Goal: Task Accomplishment & Management: Complete application form

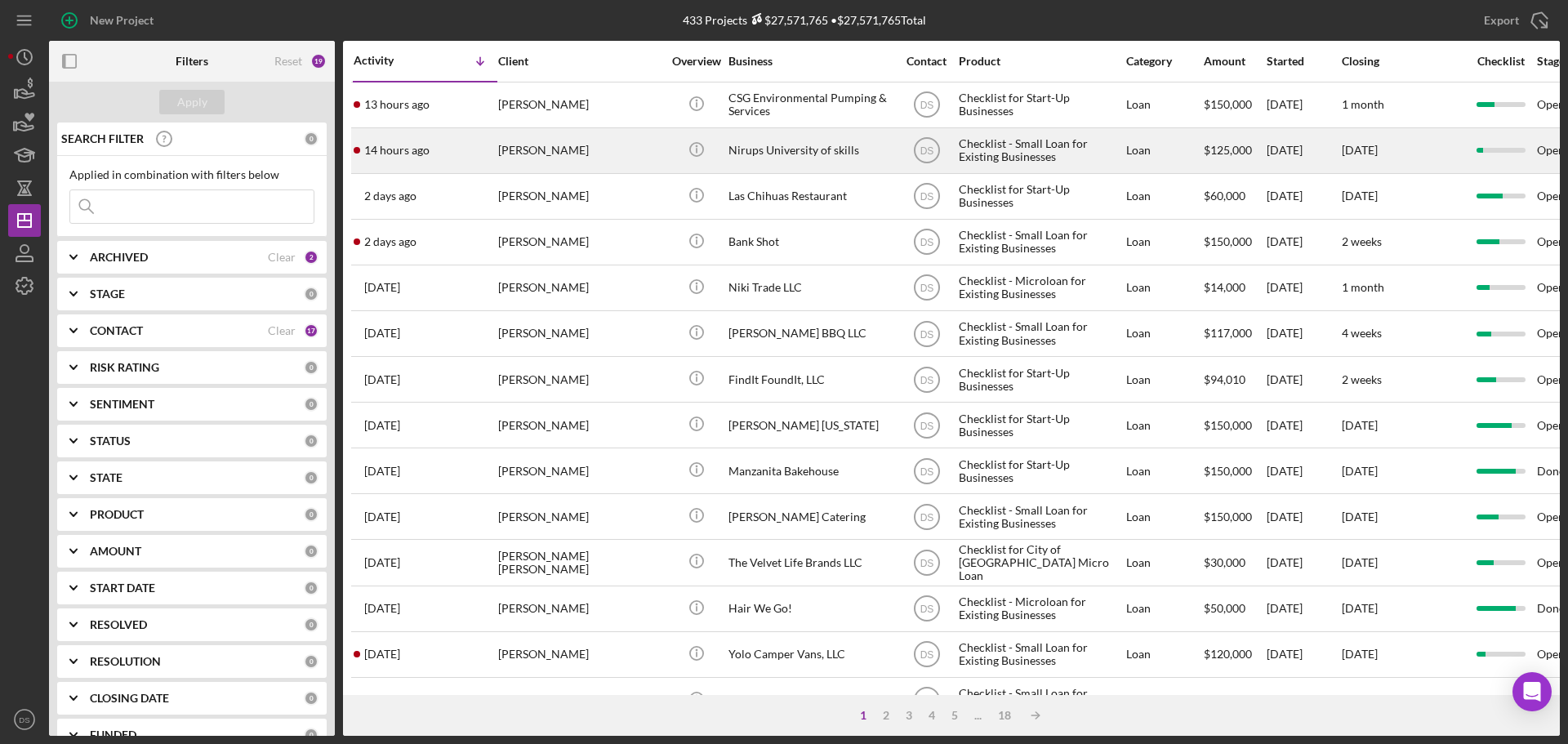
click at [798, 148] on div "Nirups University of skills" at bounding box center [809, 150] width 164 height 44
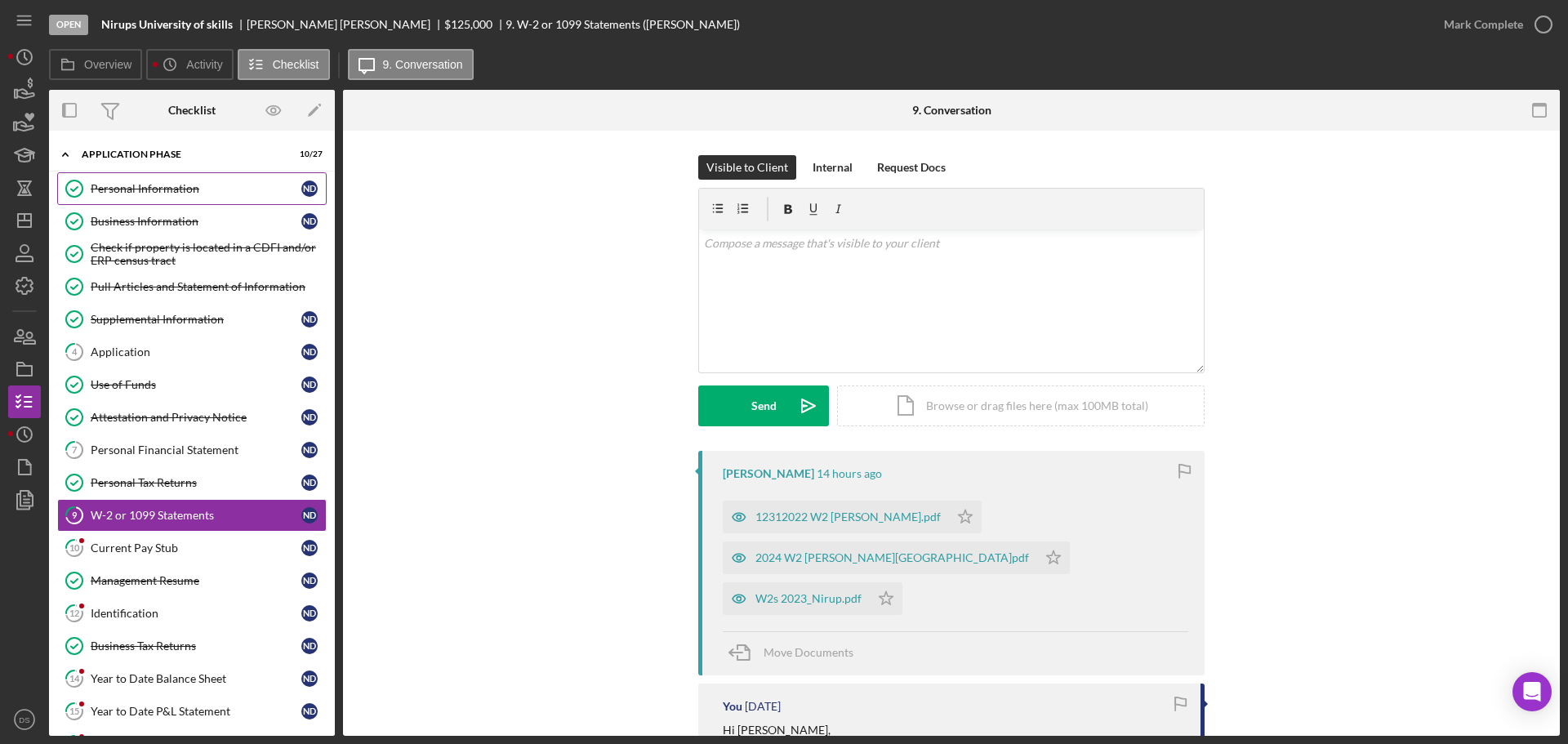
click at [227, 194] on div "Personal Information" at bounding box center [196, 189] width 210 height 13
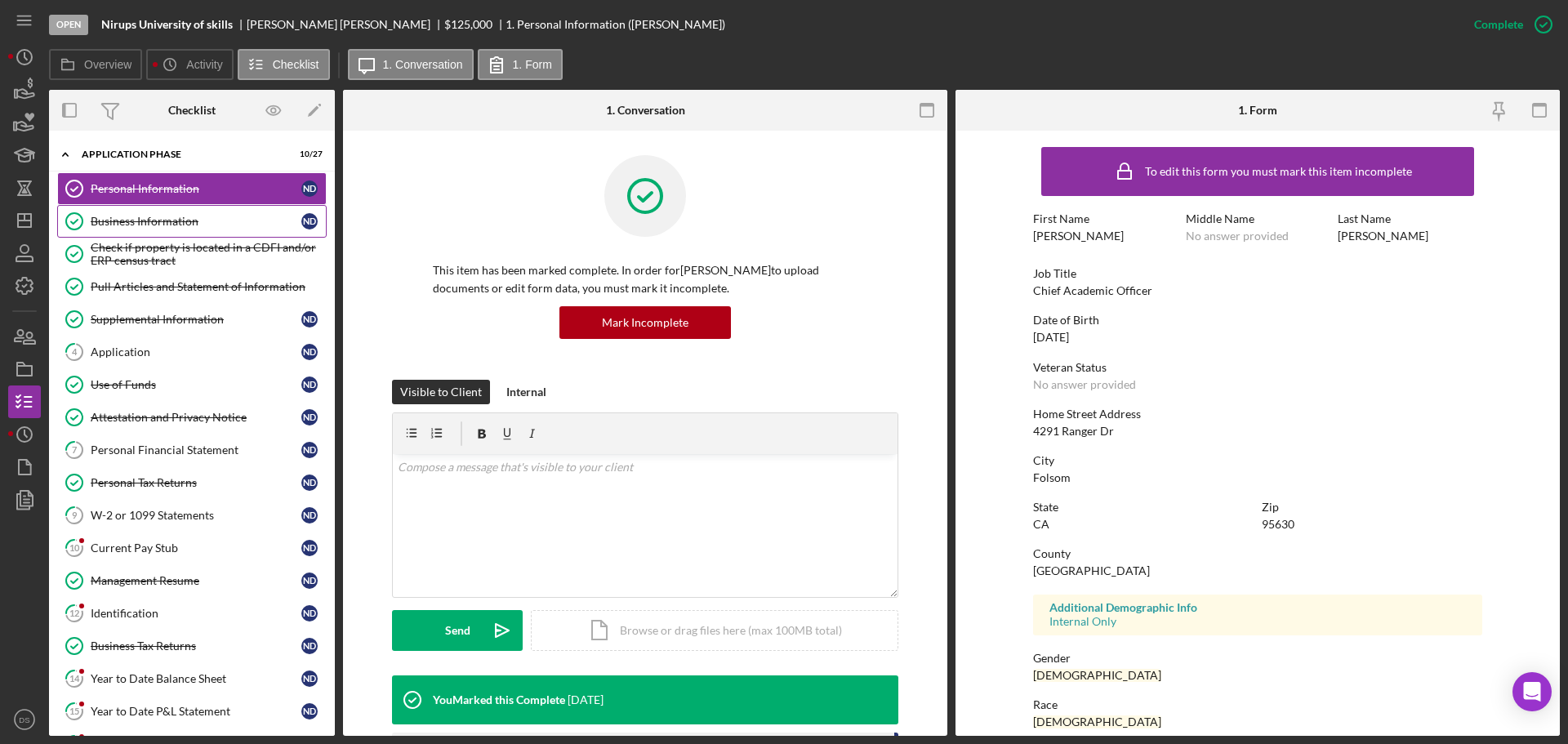
click at [210, 213] on link "Business Information Business Information N D" at bounding box center [192, 221] width 270 height 33
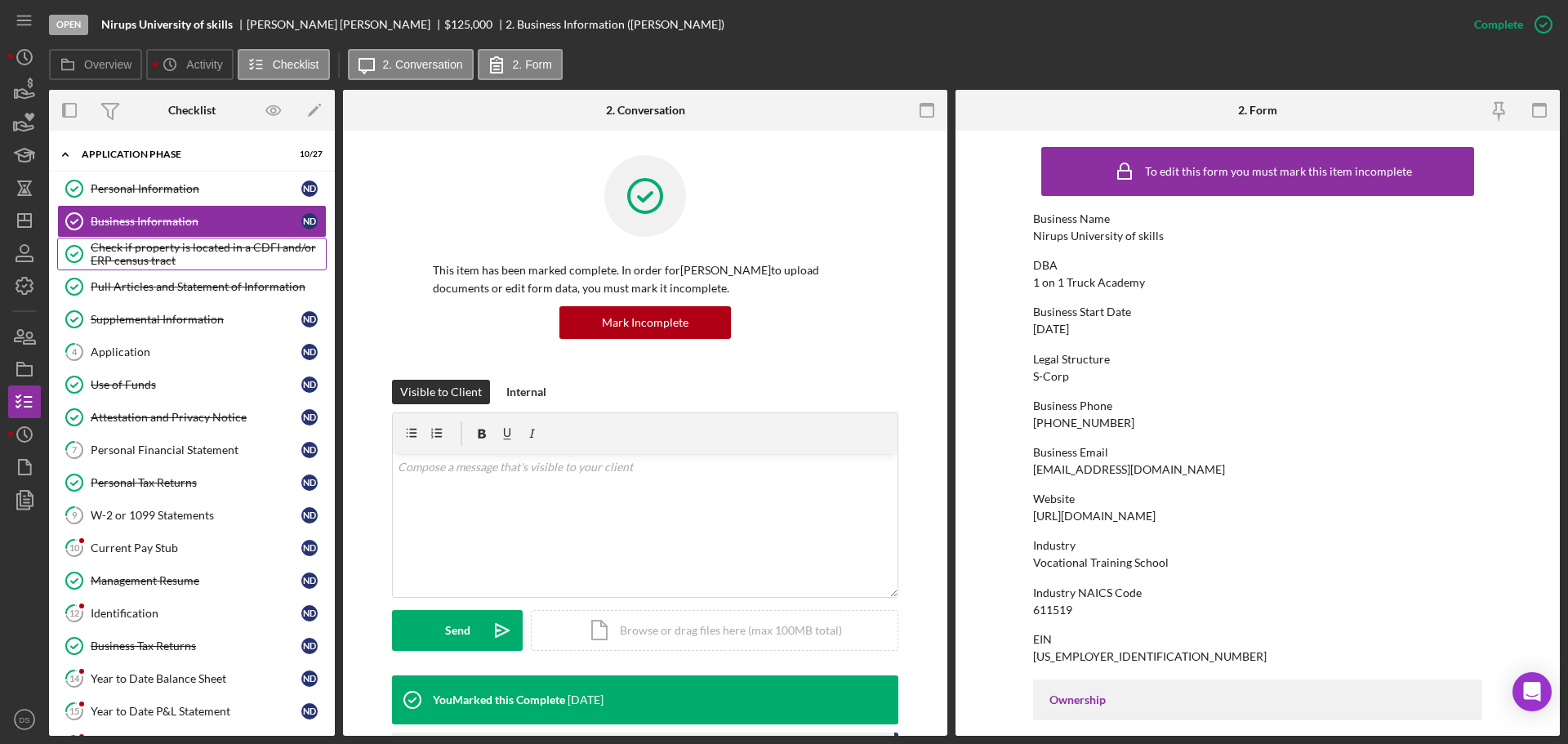
click at [199, 244] on div "Check if property is located in a CDFI and/or ERP census tract" at bounding box center [208, 254] width 235 height 26
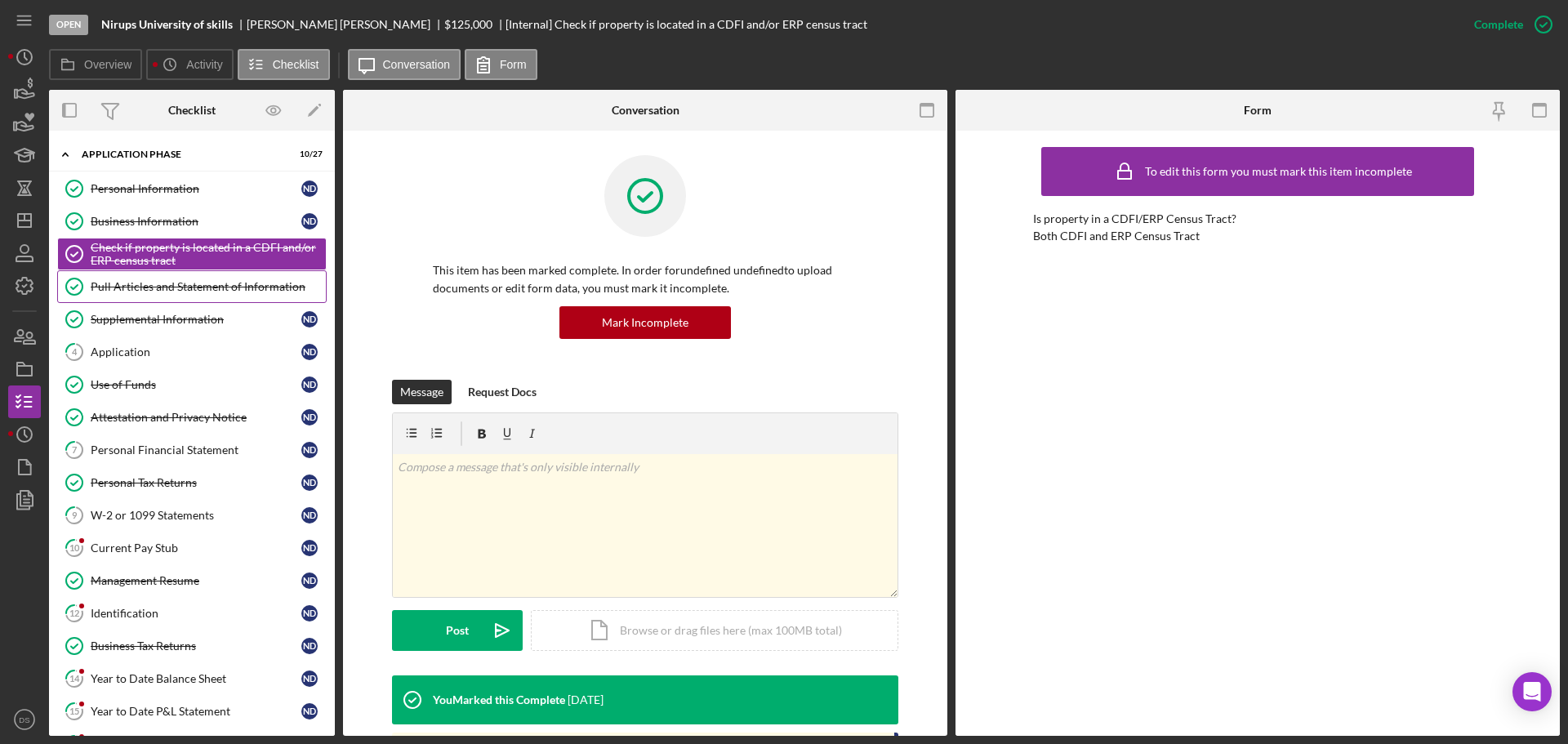
click at [205, 276] on link "Pull Articles and Statement of Information Pull Articles and Statement of Infor…" at bounding box center [192, 287] width 270 height 33
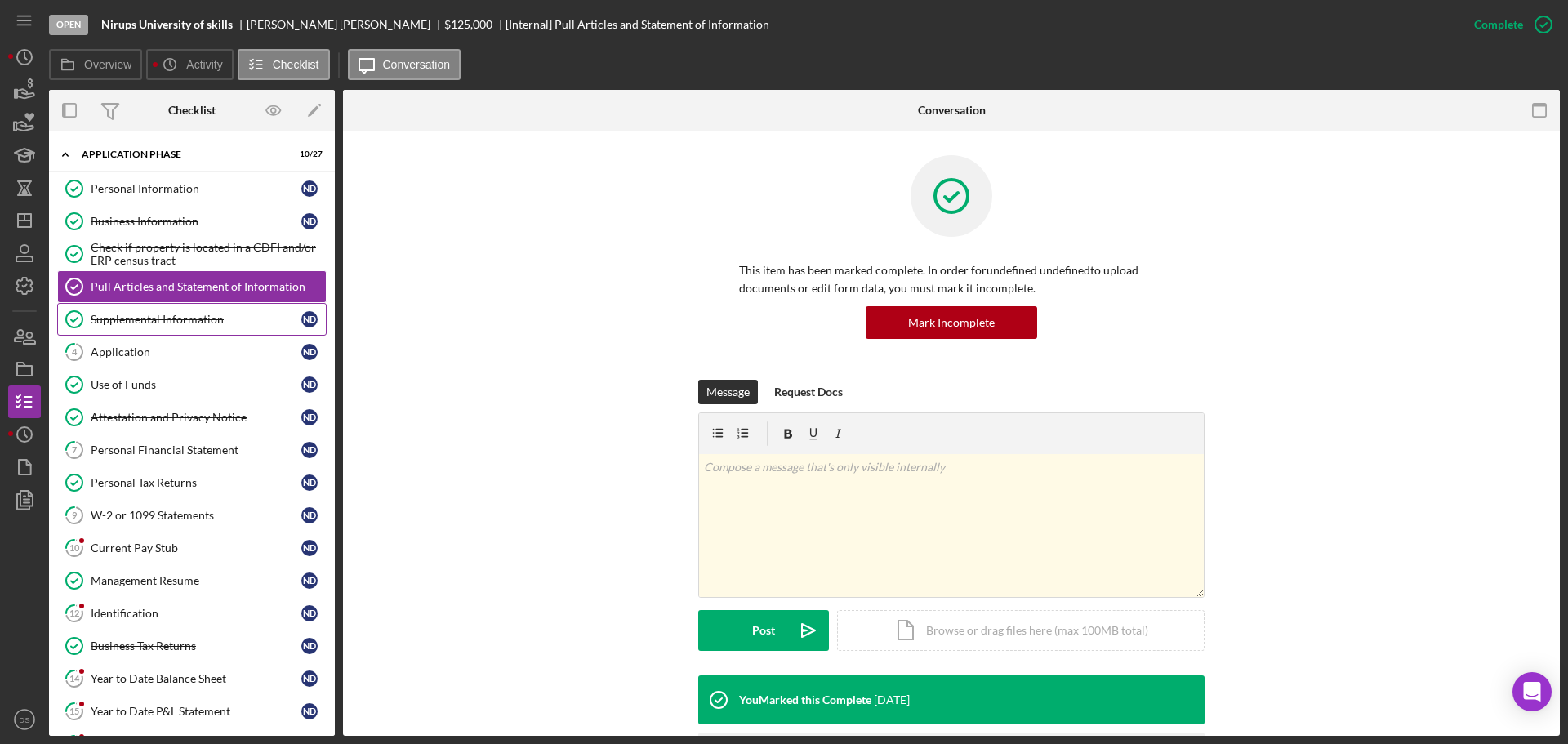
click at [209, 310] on link "Supplemental Information Supplemental Information N D" at bounding box center [192, 320] width 270 height 33
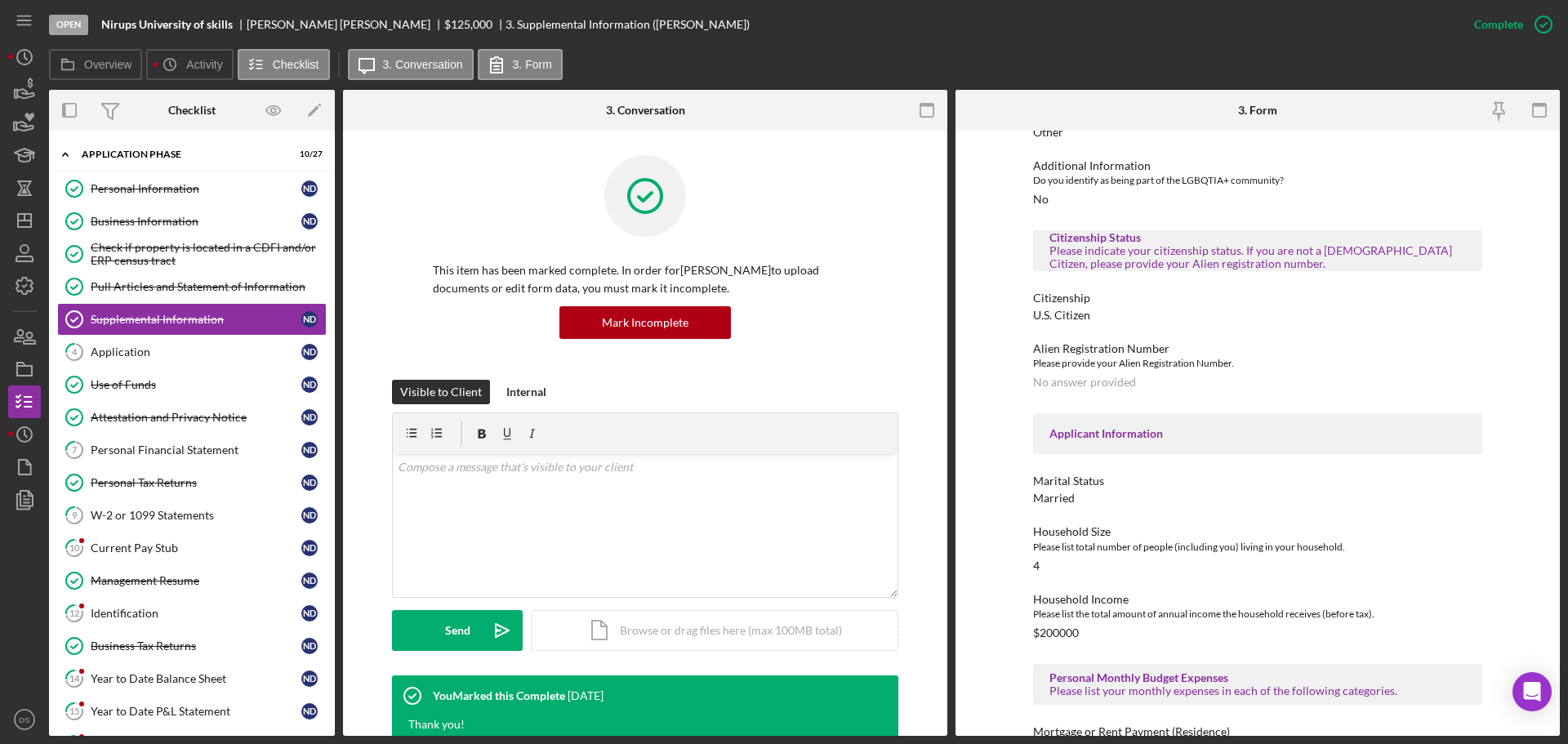
scroll to position [81, 0]
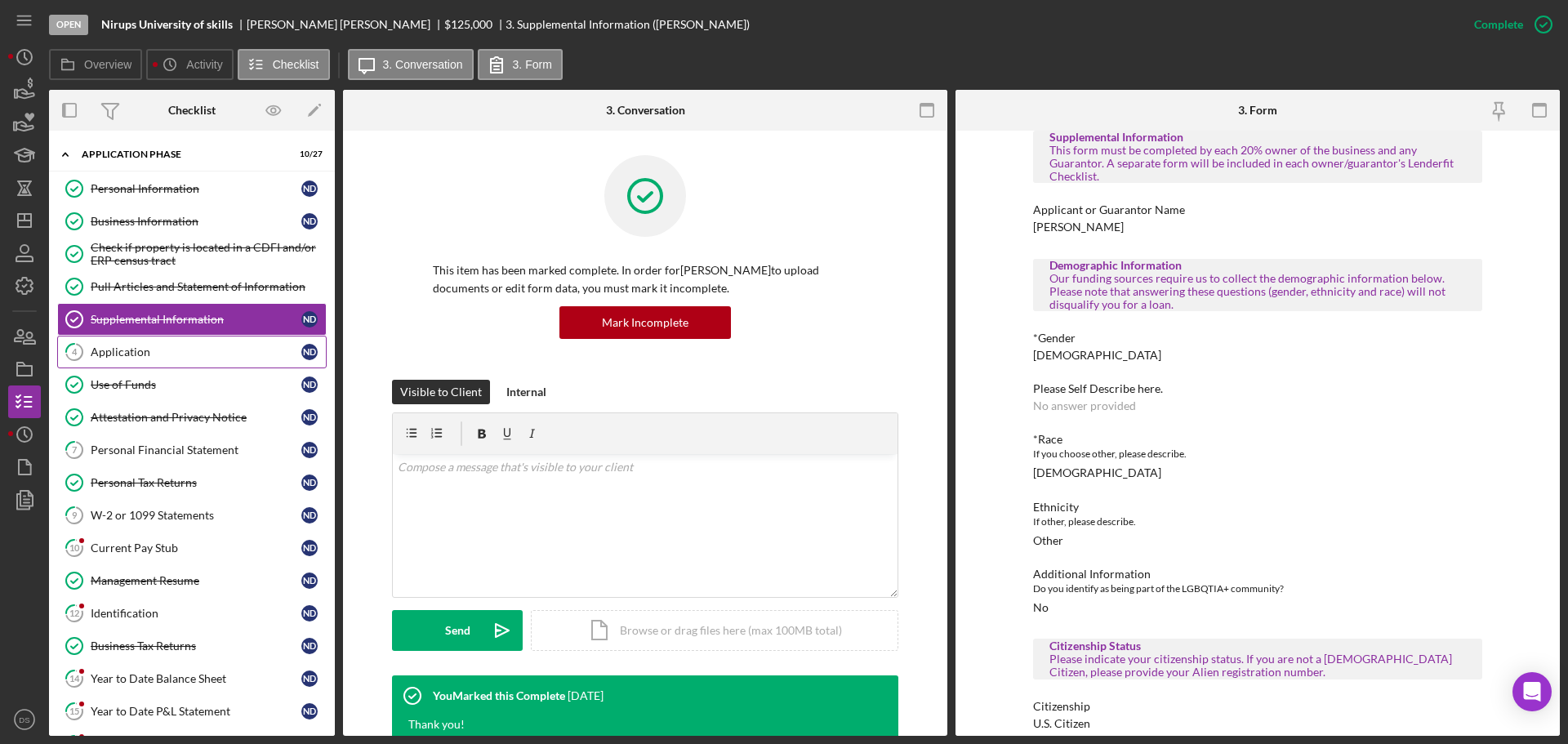
click at [172, 336] on link "4 Application N D" at bounding box center [192, 352] width 270 height 33
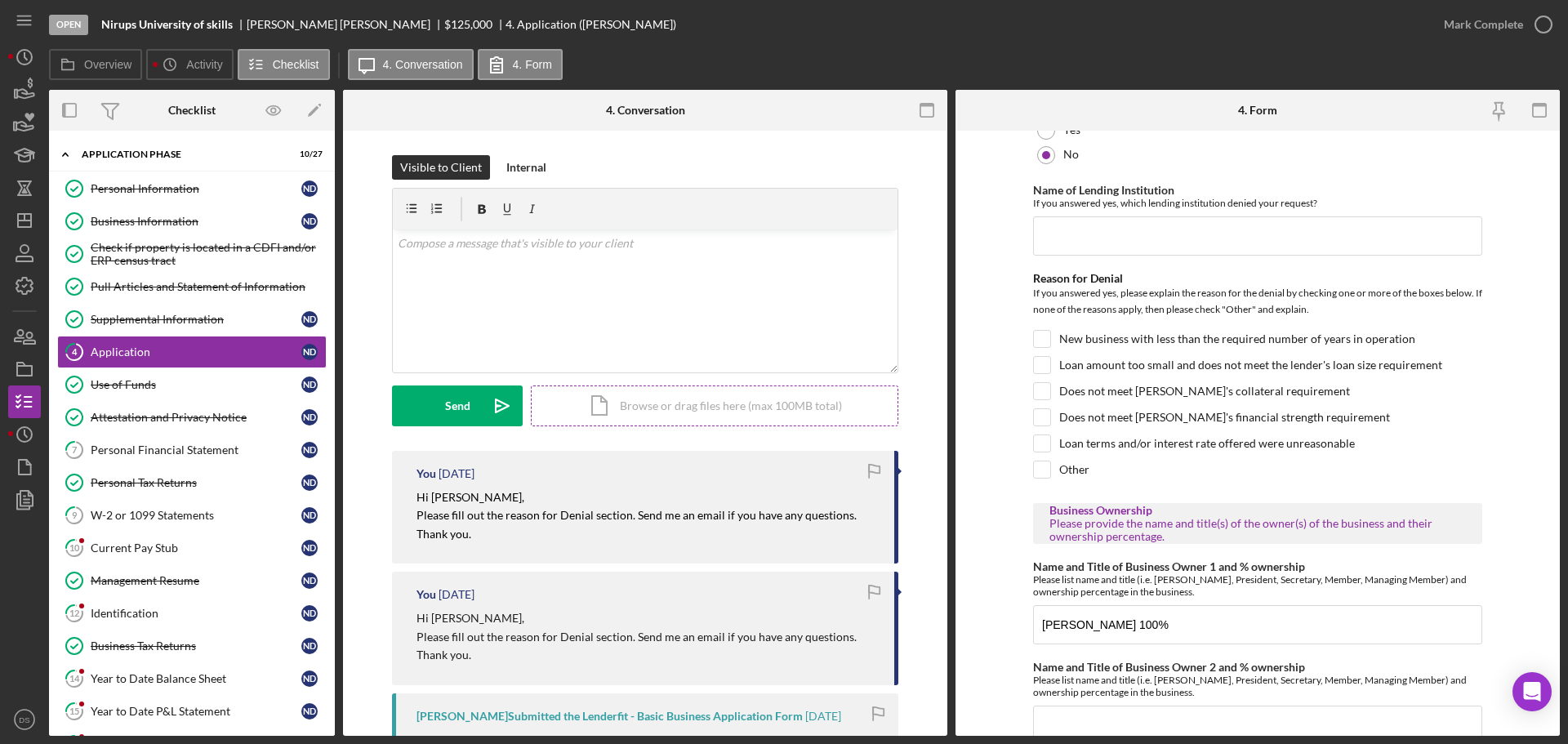
scroll to position [981, 0]
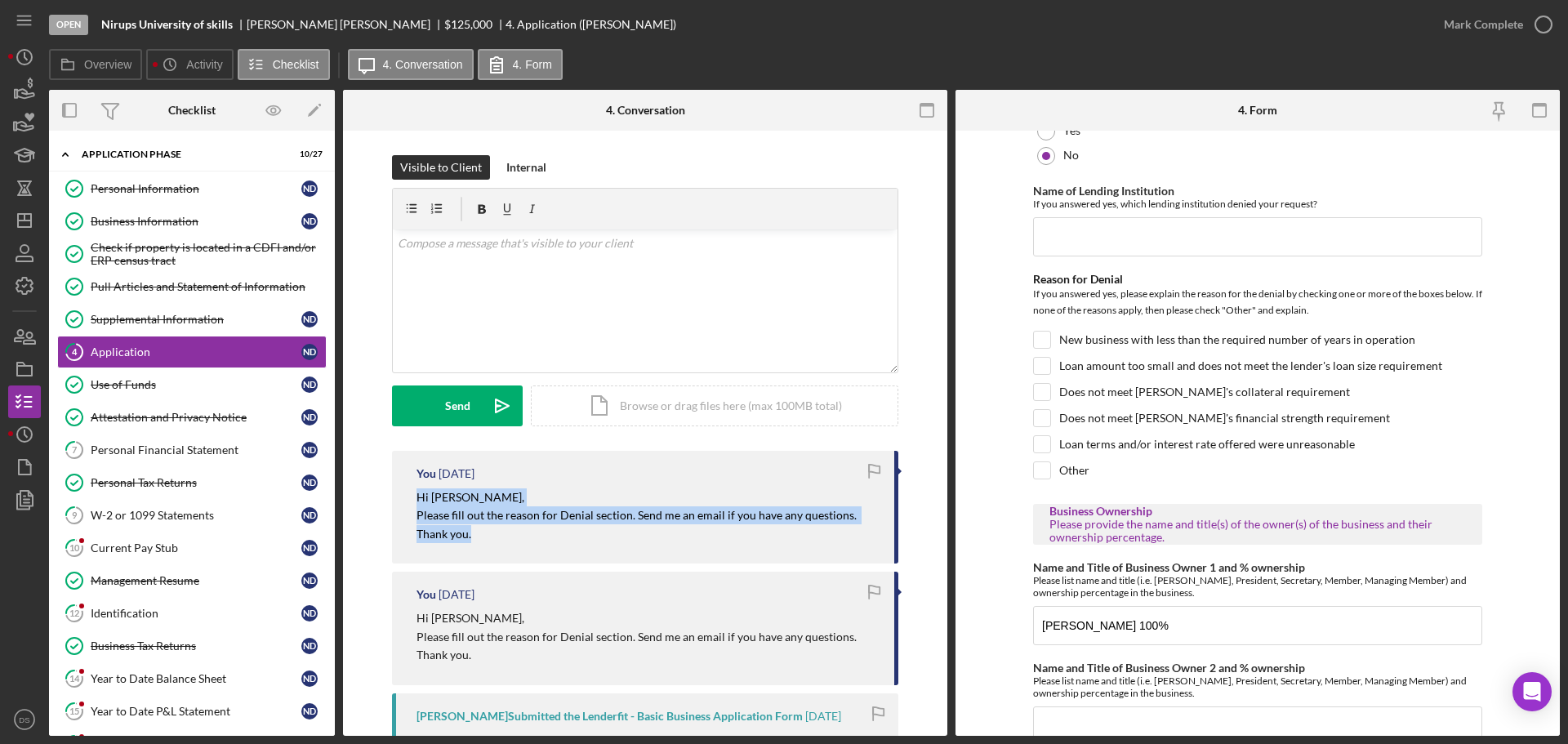
drag, startPoint x: 513, startPoint y: 537, endPoint x: 394, endPoint y: 497, distance: 125.5
click at [394, 497] on div "You [DATE] Hi [PERSON_NAME], Please fill out the reason for Denial section. Sen…" at bounding box center [645, 507] width 506 height 113
copy div "Hi [PERSON_NAME], Please fill out the reason for Denial section. Send me an ema…"
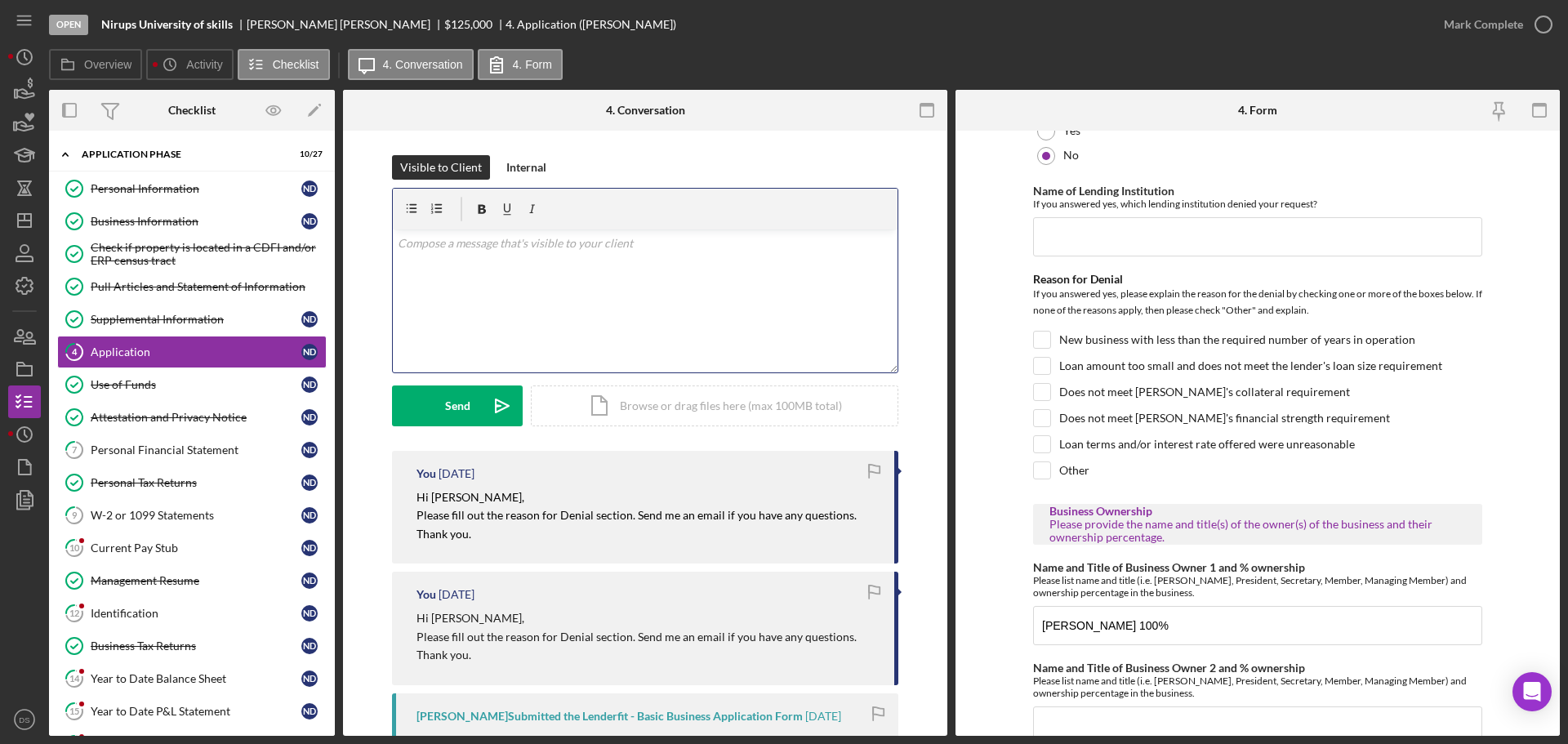
click at [474, 345] on div "v Color teal Color pink Remove color Add row above Add row below Add column bef…" at bounding box center [645, 301] width 505 height 143
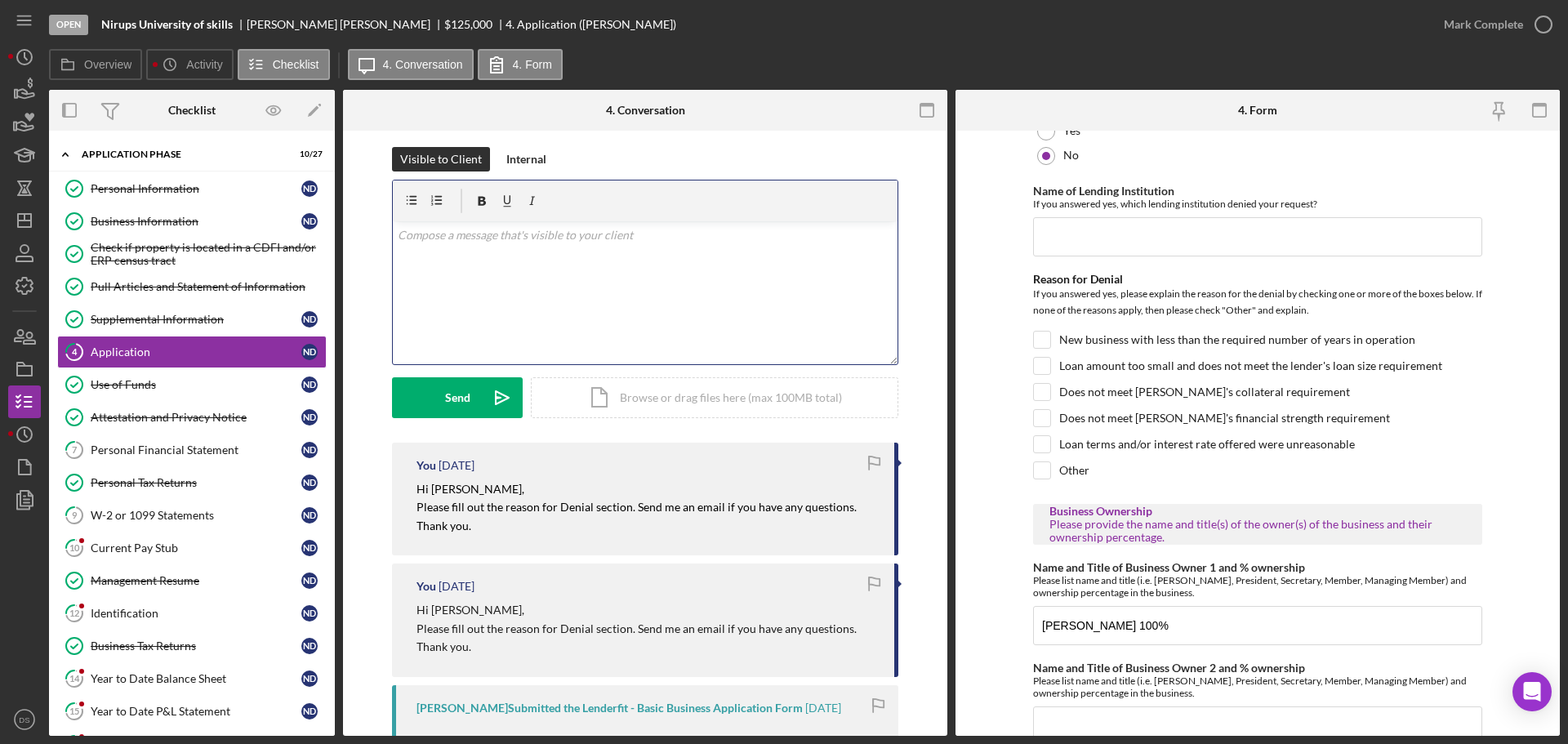
scroll to position [0, 0]
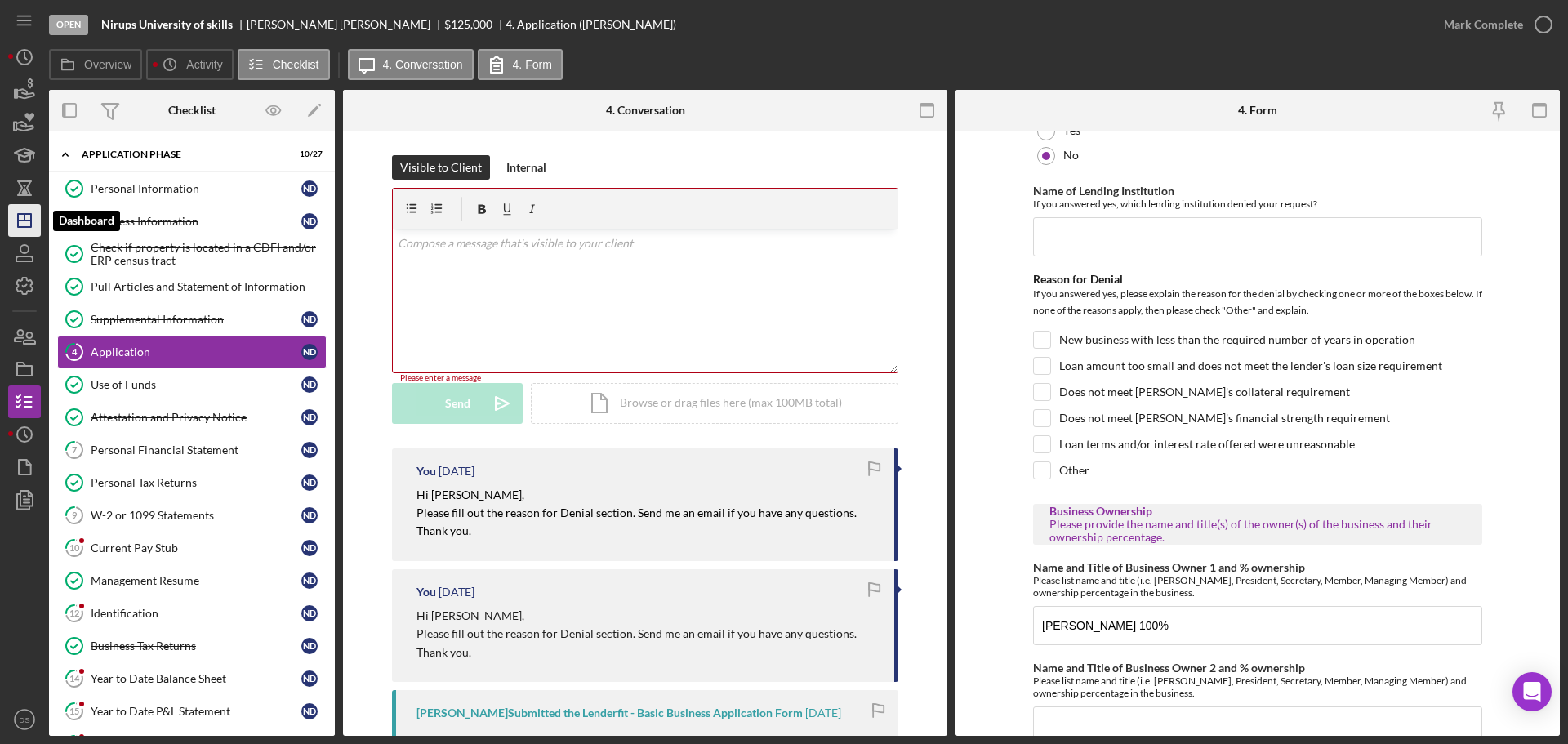
click at [28, 227] on polygon "button" at bounding box center [25, 220] width 13 height 13
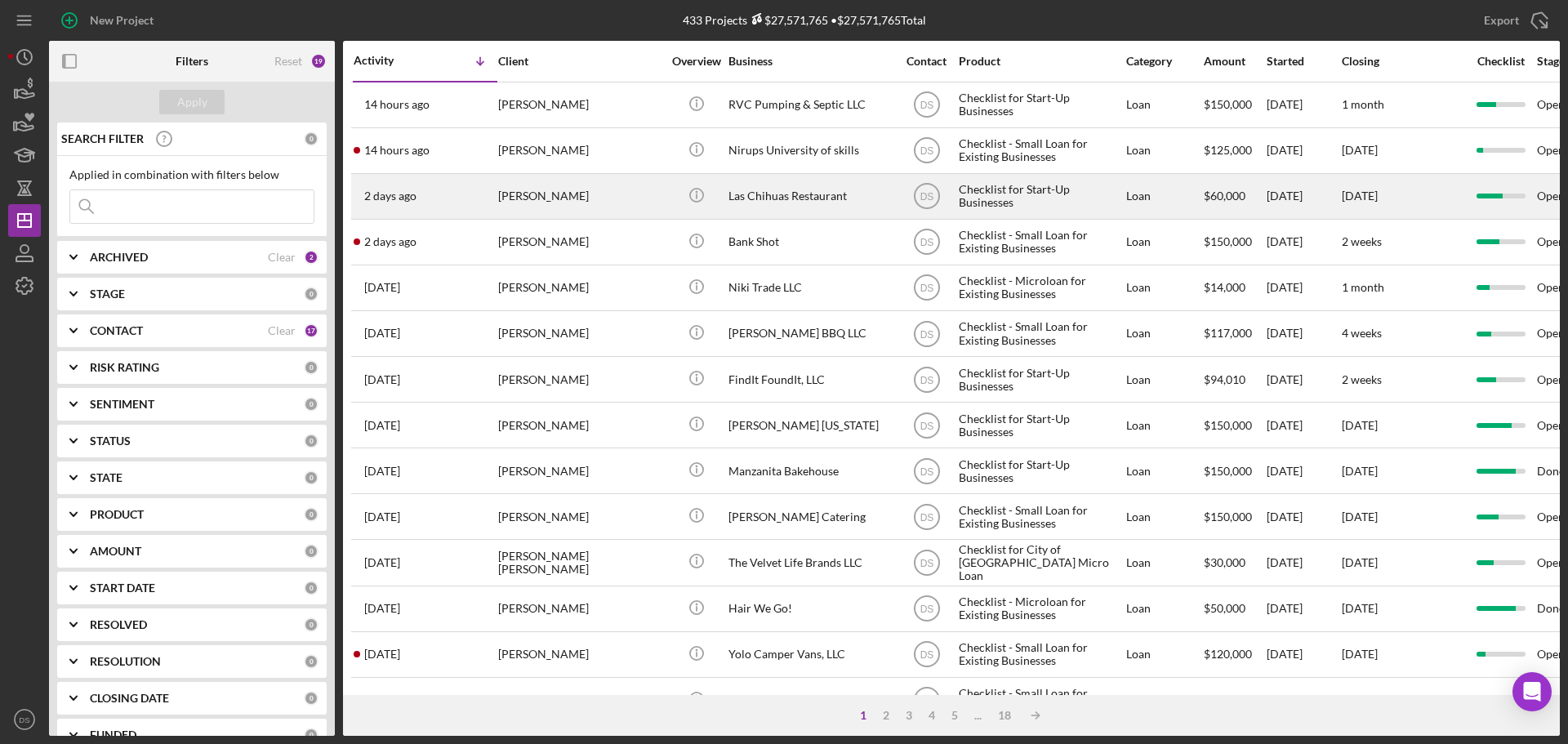
click at [620, 194] on div "[PERSON_NAME]" at bounding box center [579, 196] width 164 height 44
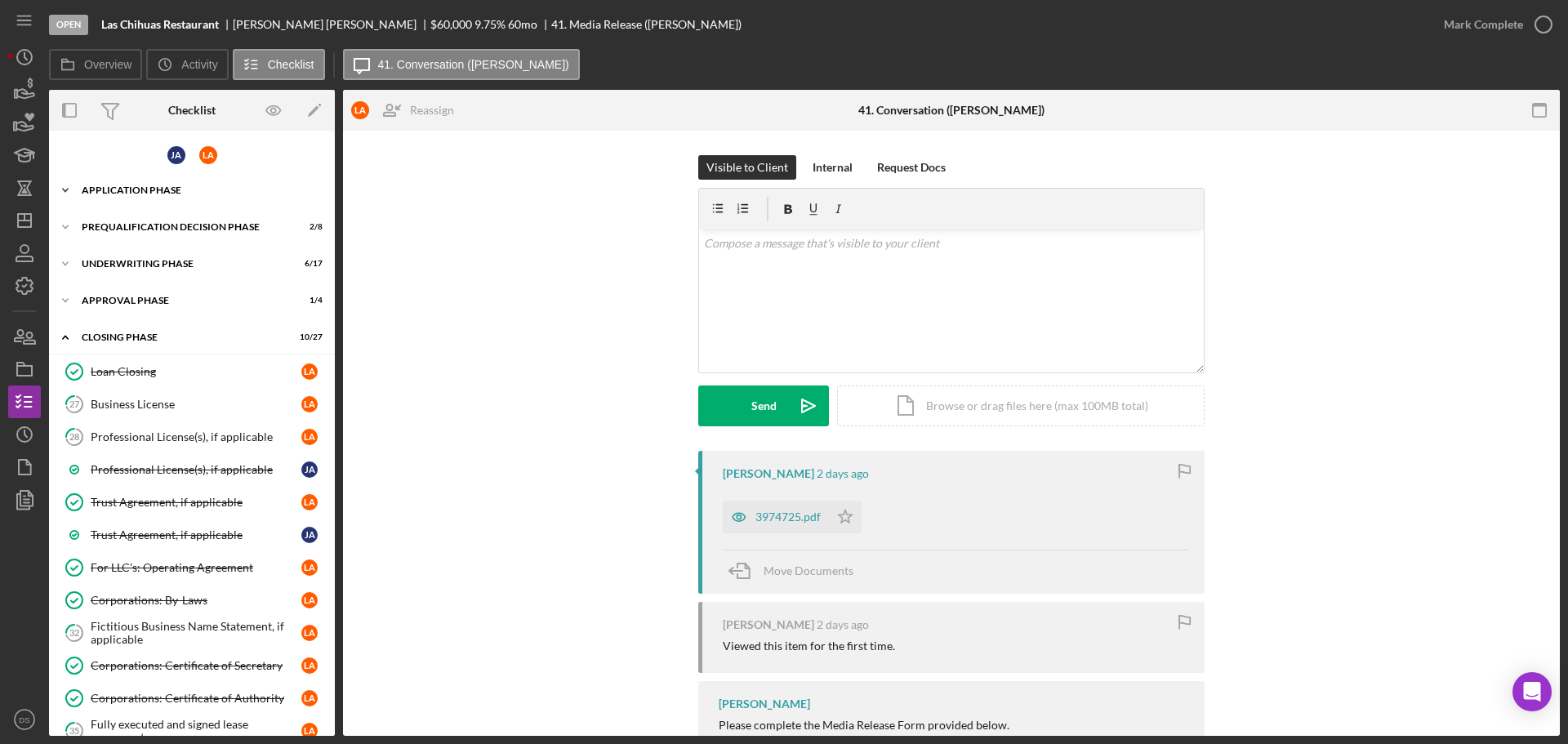
click at [167, 191] on div "Application Phase" at bounding box center [197, 191] width 233 height 10
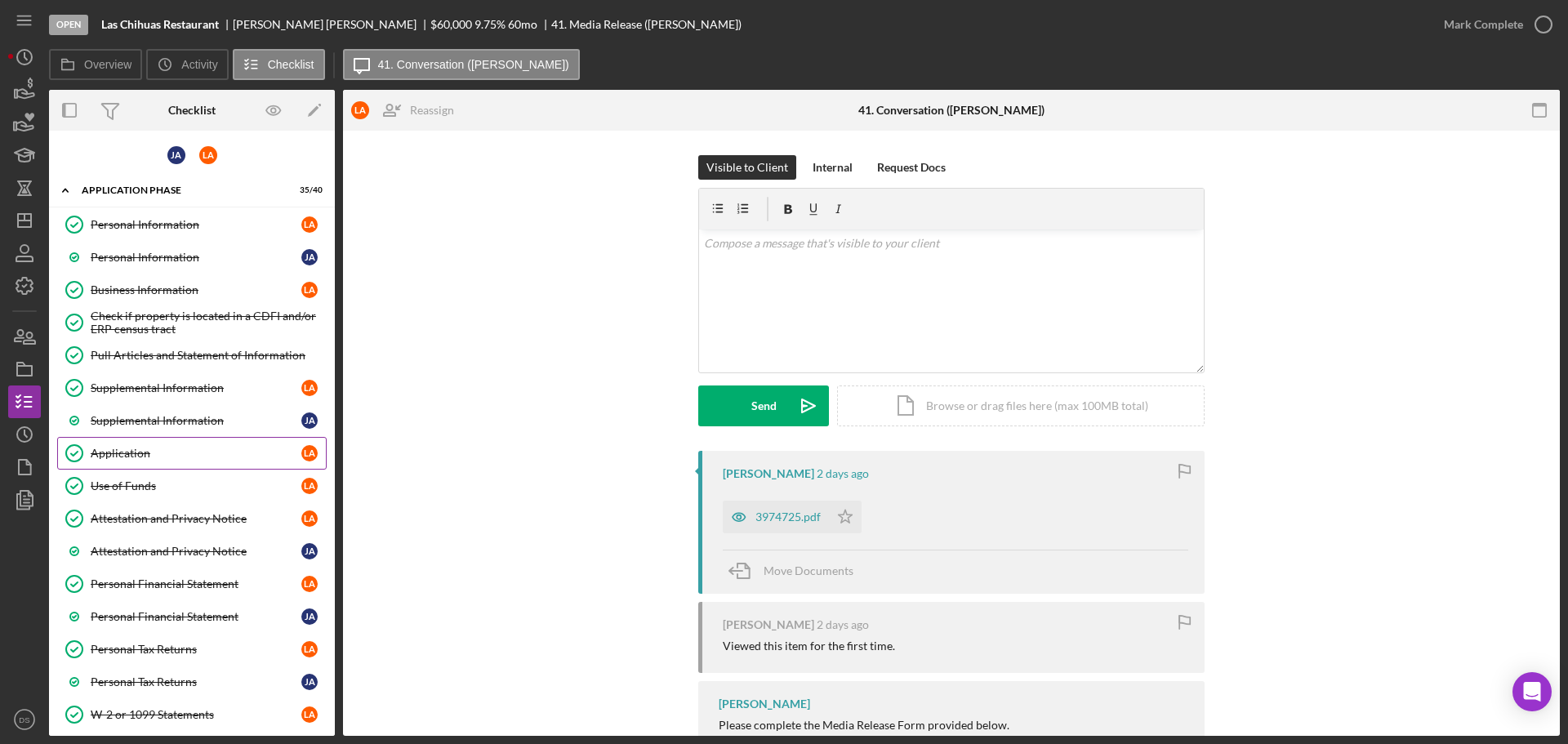
click at [160, 454] on div "Application" at bounding box center [196, 454] width 210 height 13
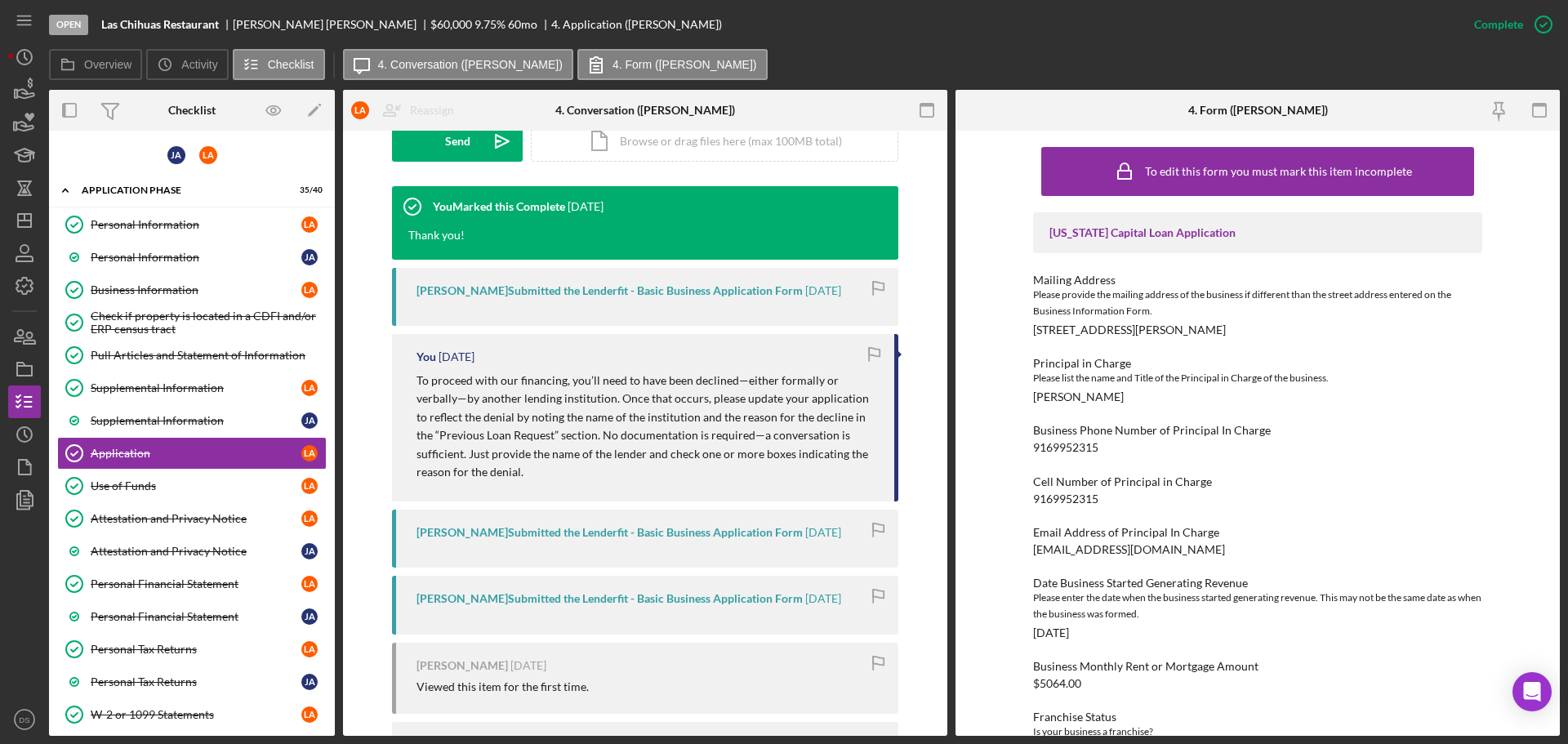
scroll to position [490, 0]
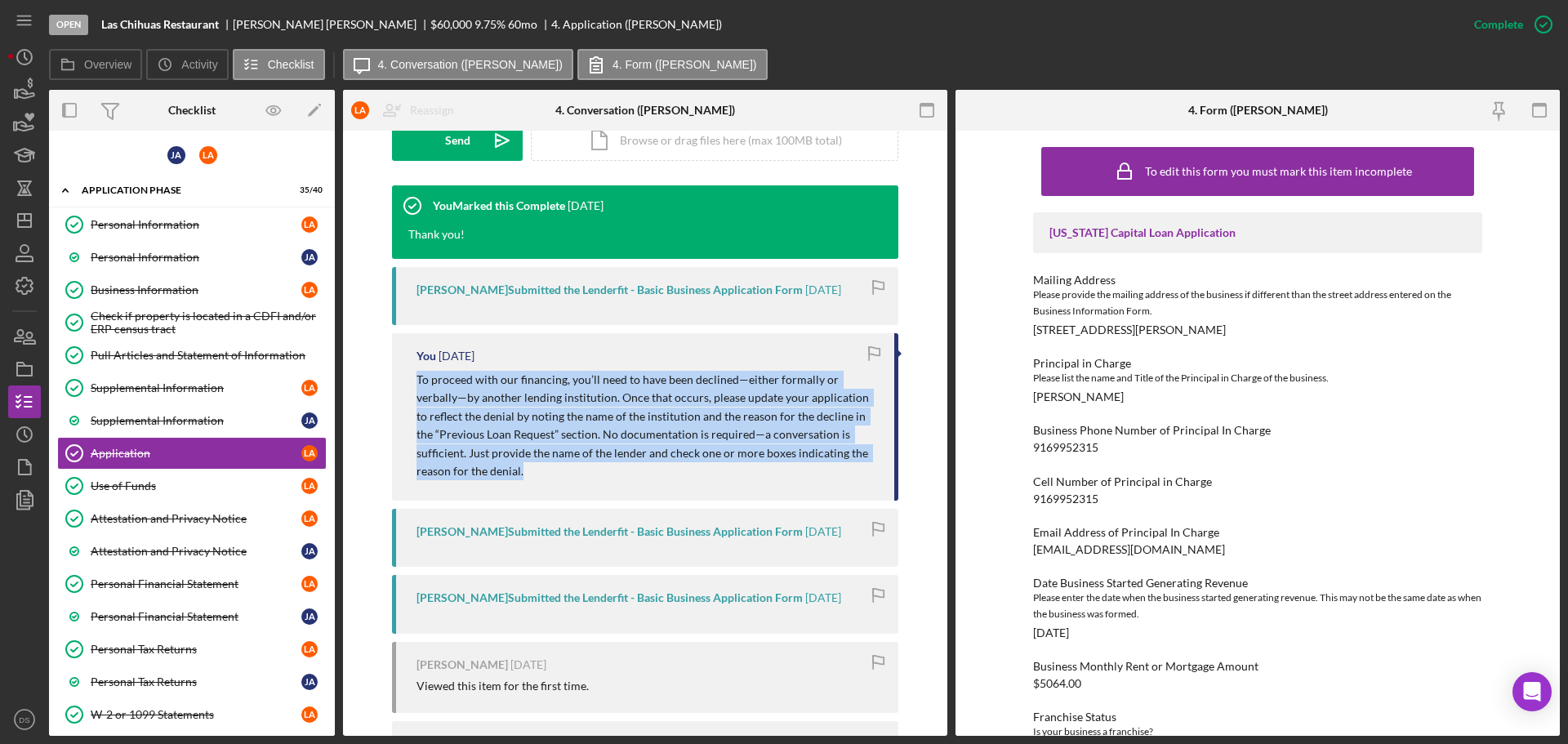
drag, startPoint x: 411, startPoint y: 393, endPoint x: 499, endPoint y: 493, distance: 133.2
click at [499, 493] on div "You [DATE] To proceed with our financing, you’ll need to have been declined—eit…" at bounding box center [645, 417] width 506 height 168
copy p "To proceed with our financing, you’ll need to have been declined—either formall…"
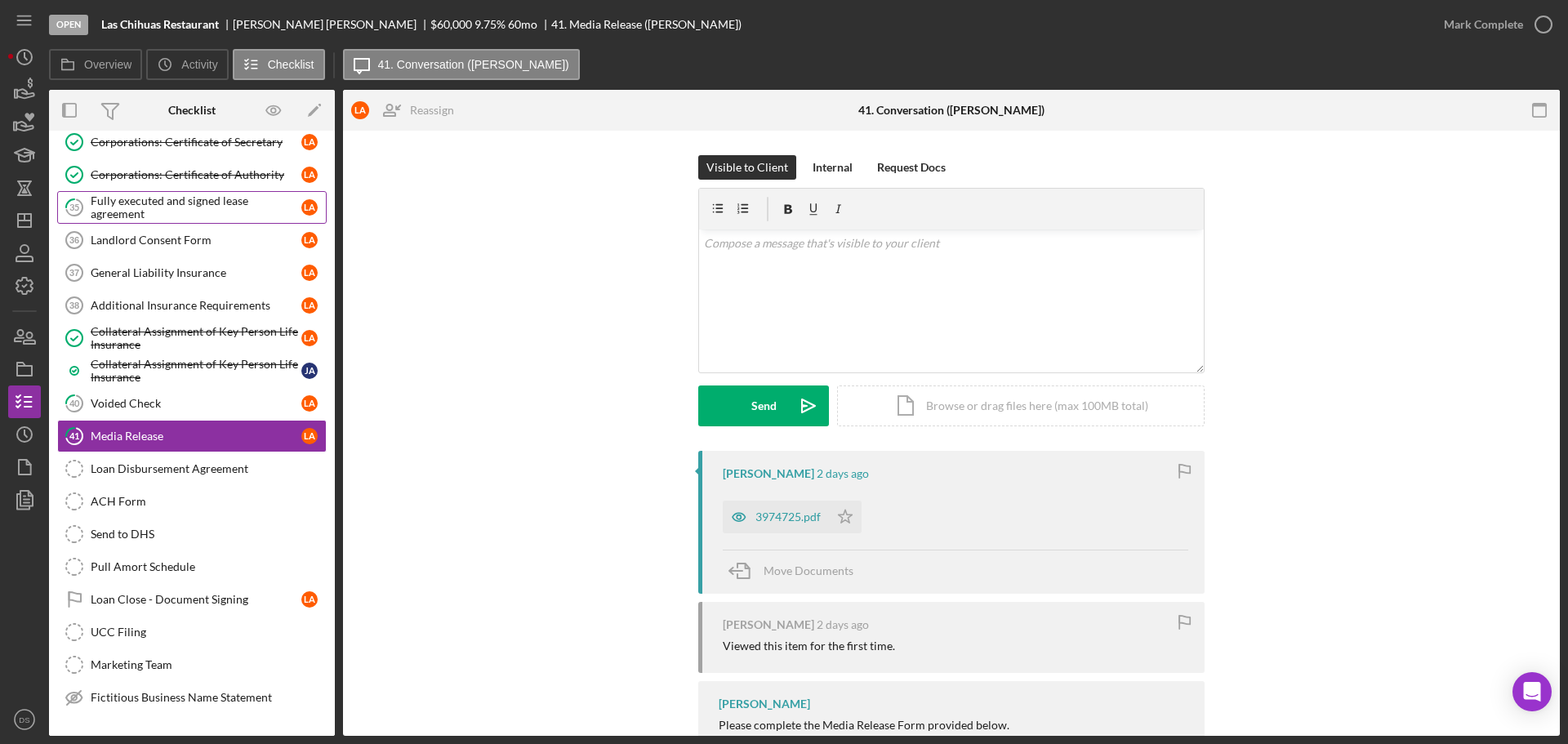
scroll to position [1843, 0]
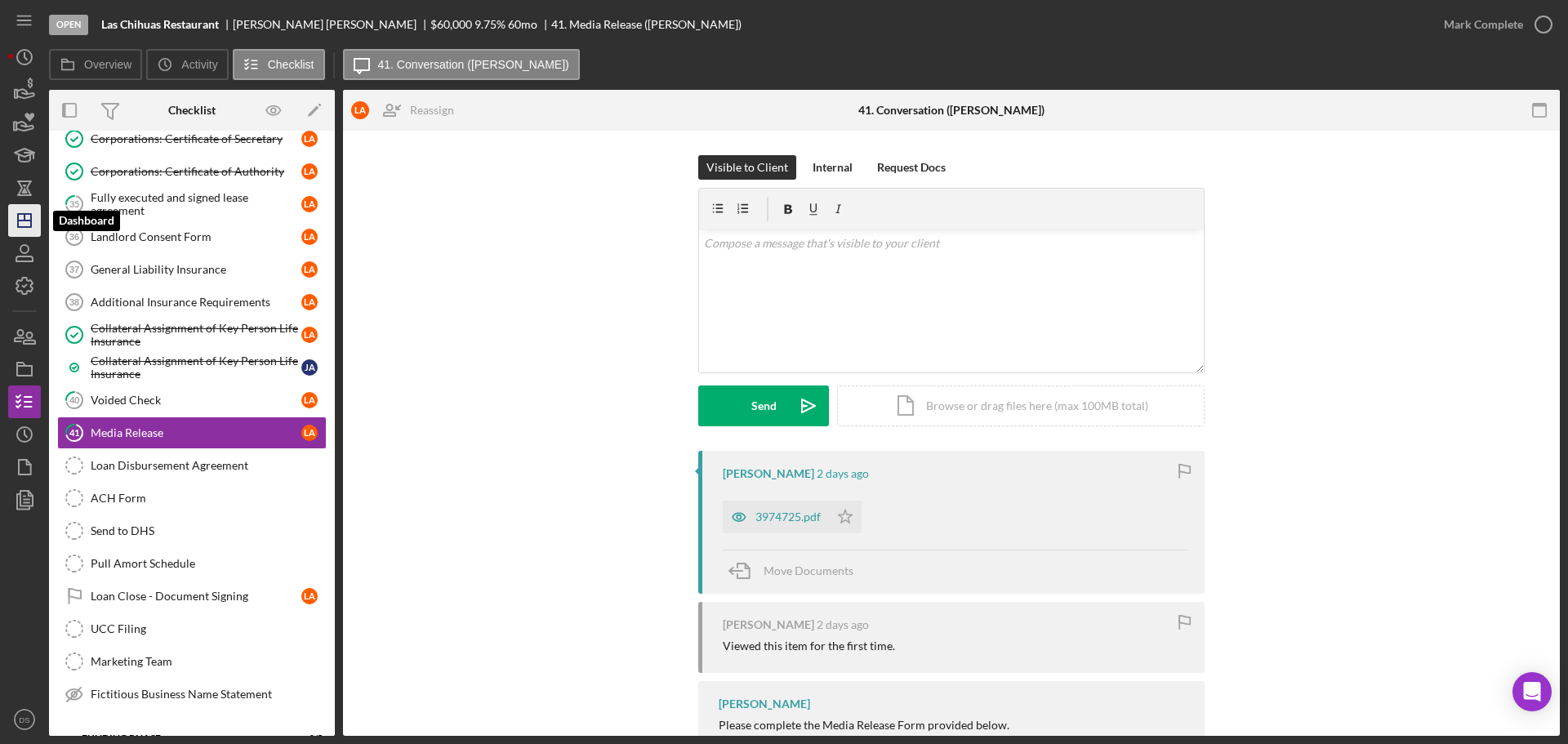
click at [28, 224] on icon "Icon/Dashboard" at bounding box center [25, 220] width 41 height 41
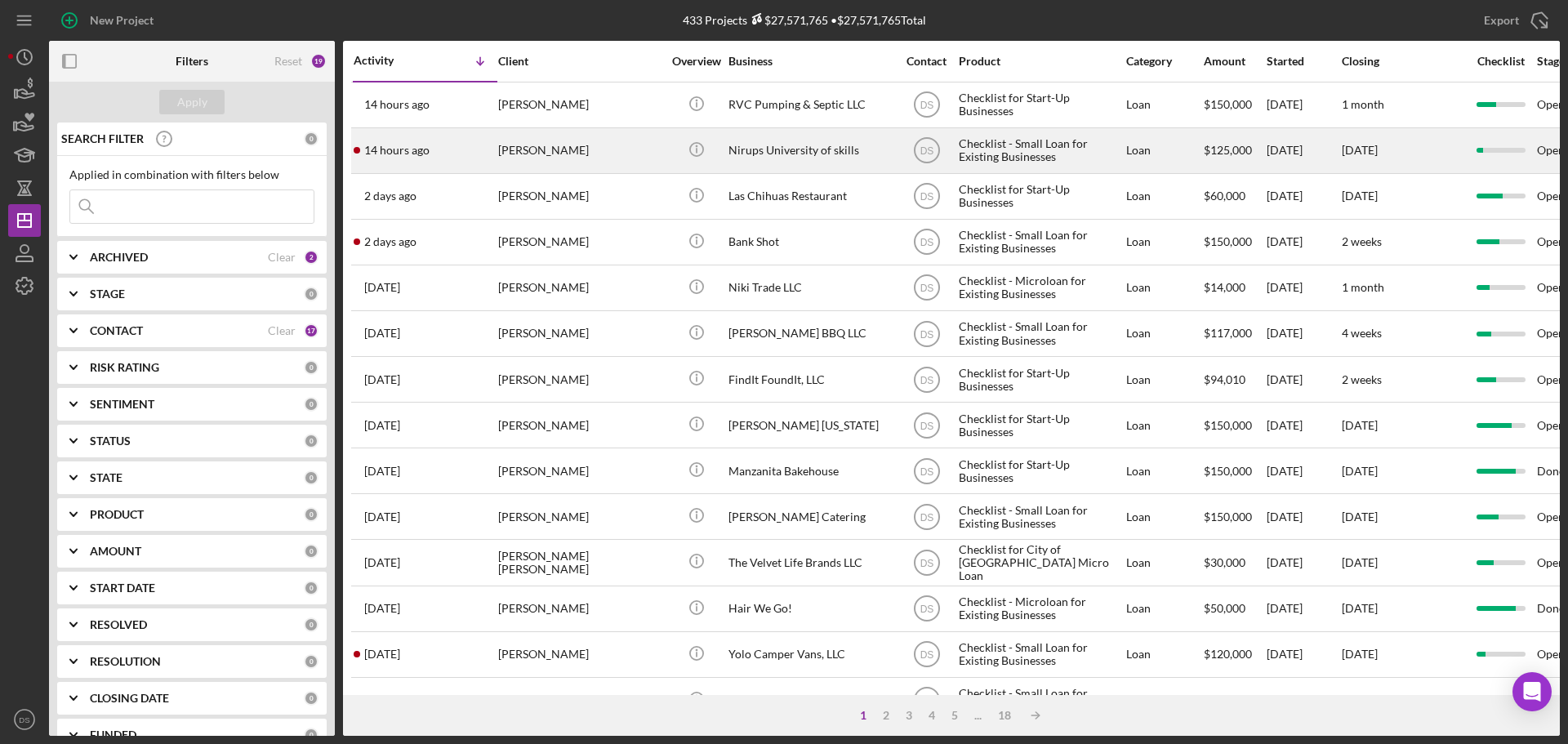
click at [776, 157] on div "Nirups University of skills" at bounding box center [809, 150] width 164 height 44
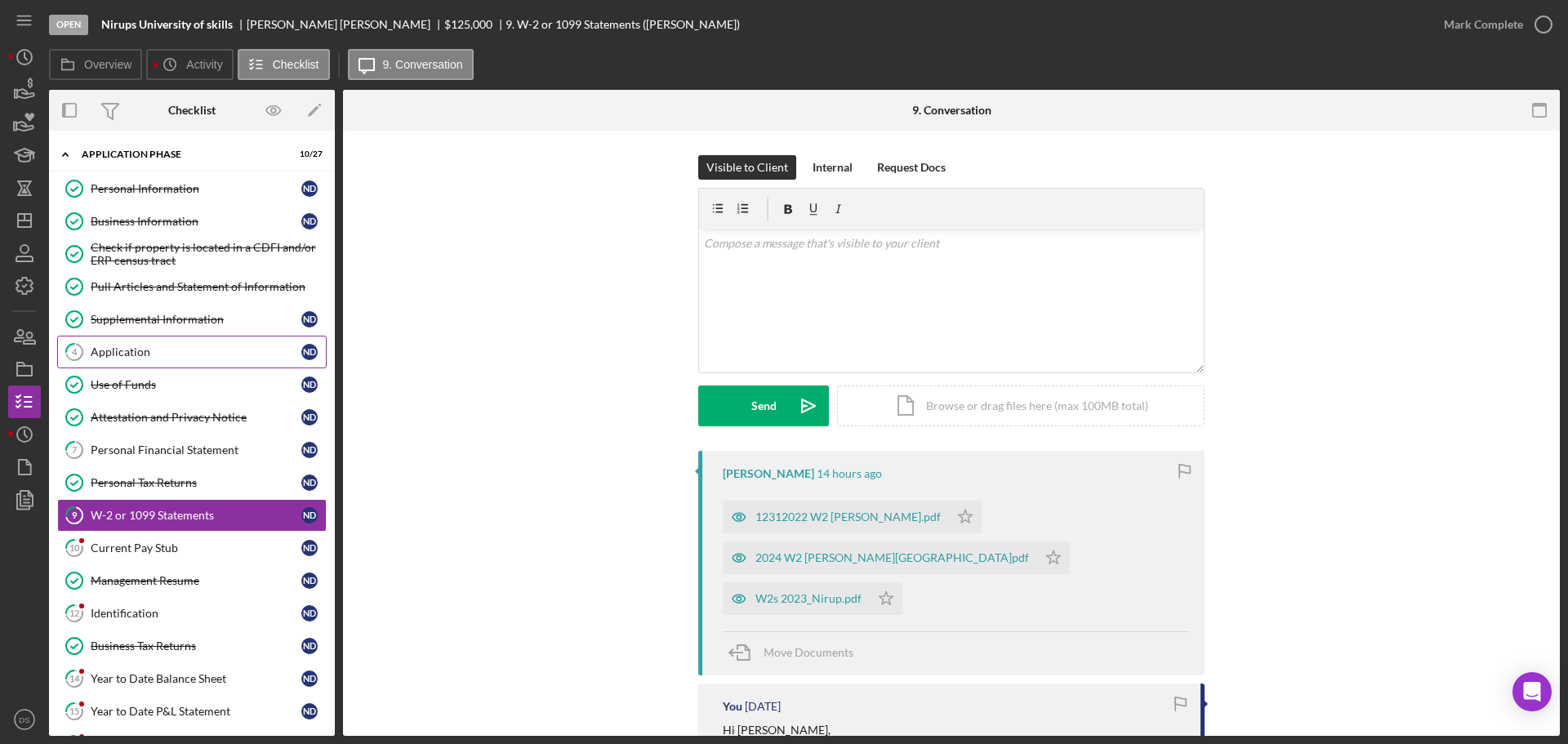
click at [188, 346] on div "Application" at bounding box center [196, 352] width 210 height 13
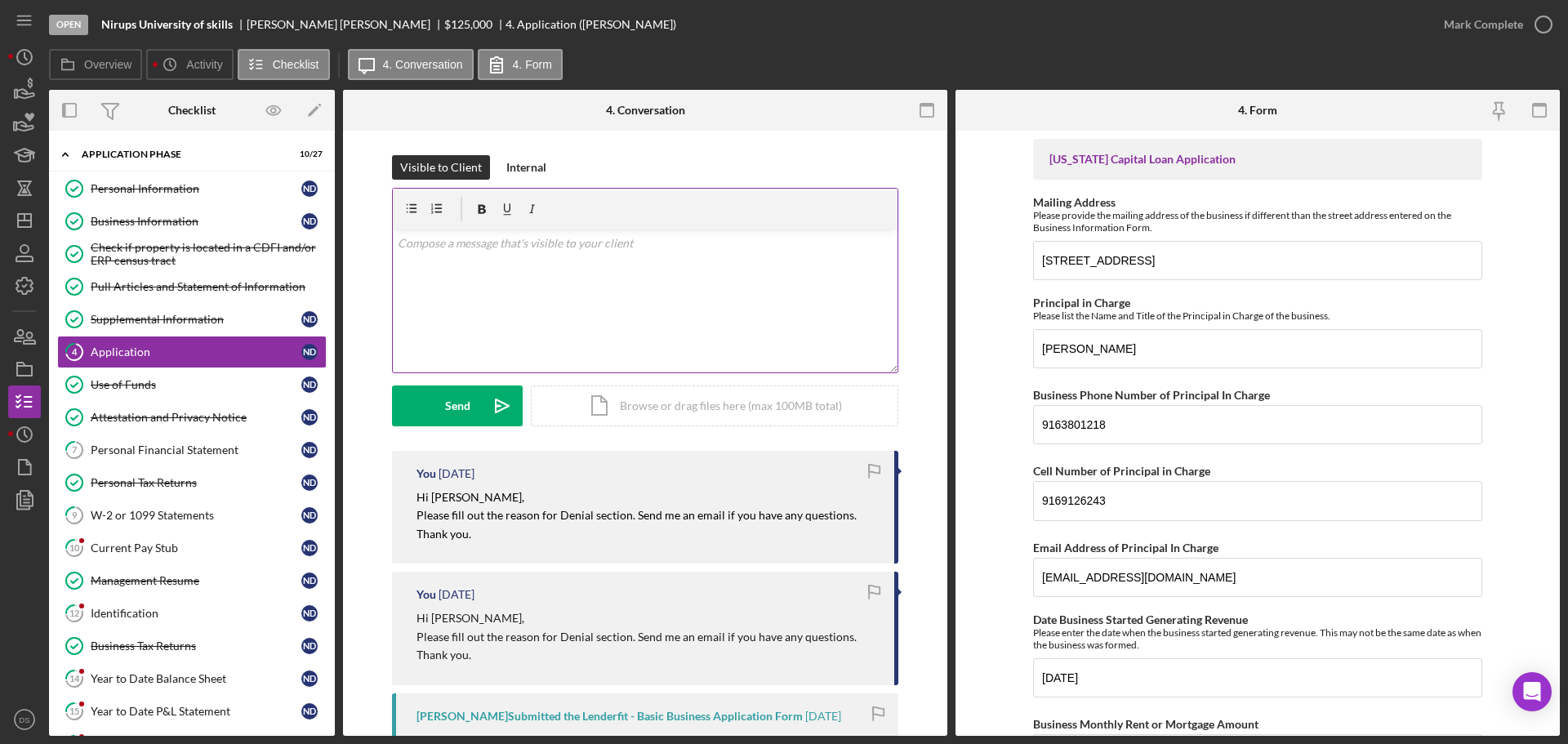
click at [564, 269] on div "v Color teal Color pink Remove color Add row above Add row below Add column bef…" at bounding box center [645, 301] width 505 height 143
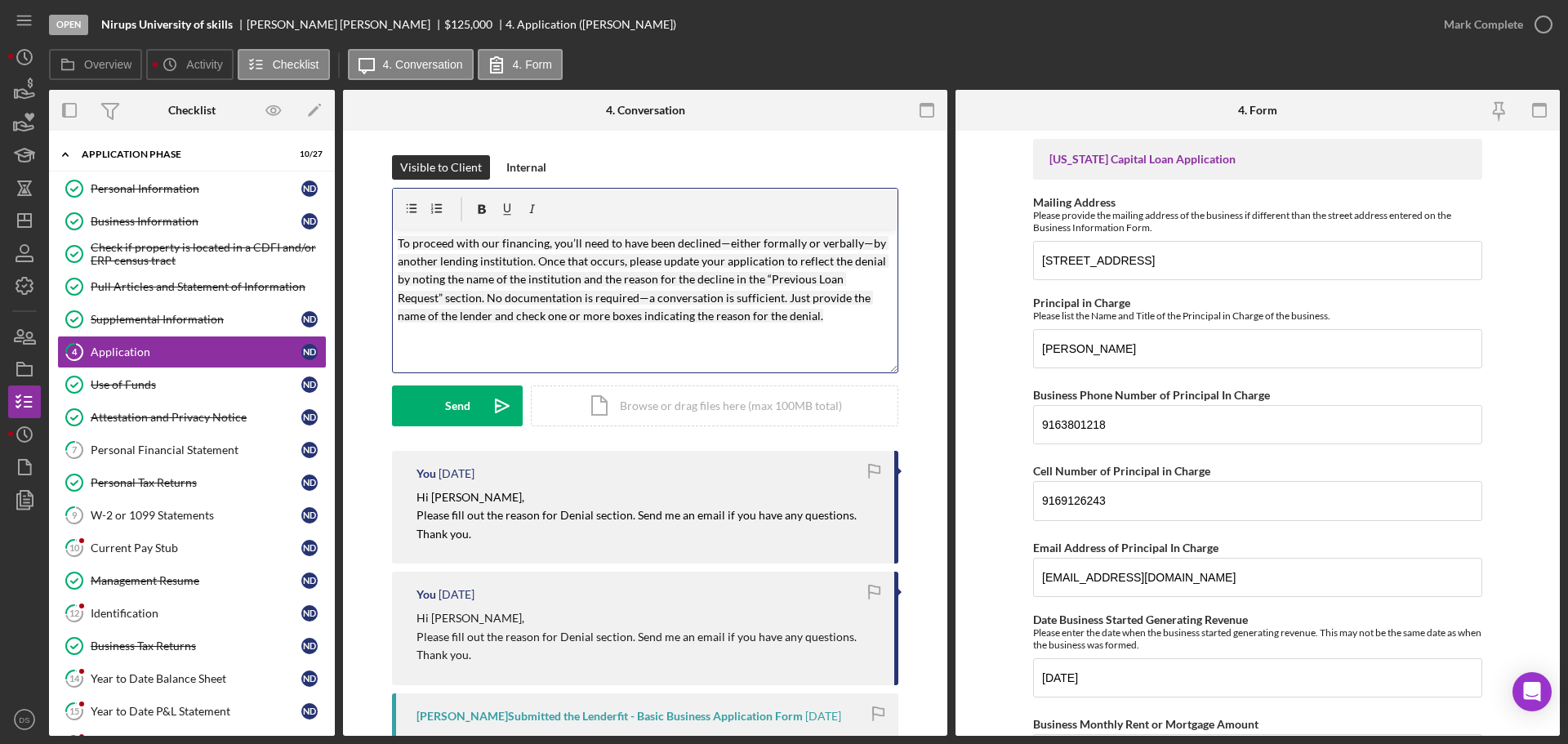
click at [398, 244] on mark "To proceed with our financing, you’ll need to have been declined—either formall…" at bounding box center [643, 280] width 491 height 87
click at [717, 243] on mark "To proceed with our financing, you’ll need to have been declined—either formall…" at bounding box center [643, 280] width 491 height 87
click at [852, 246] on mark "To proceed with our financing, you’ll need to have been declined, either formal…" at bounding box center [643, 280] width 491 height 87
click at [398, 246] on mark "To proceed with our financing, you’ll need to have been declined, either formal…" at bounding box center [643, 280] width 491 height 87
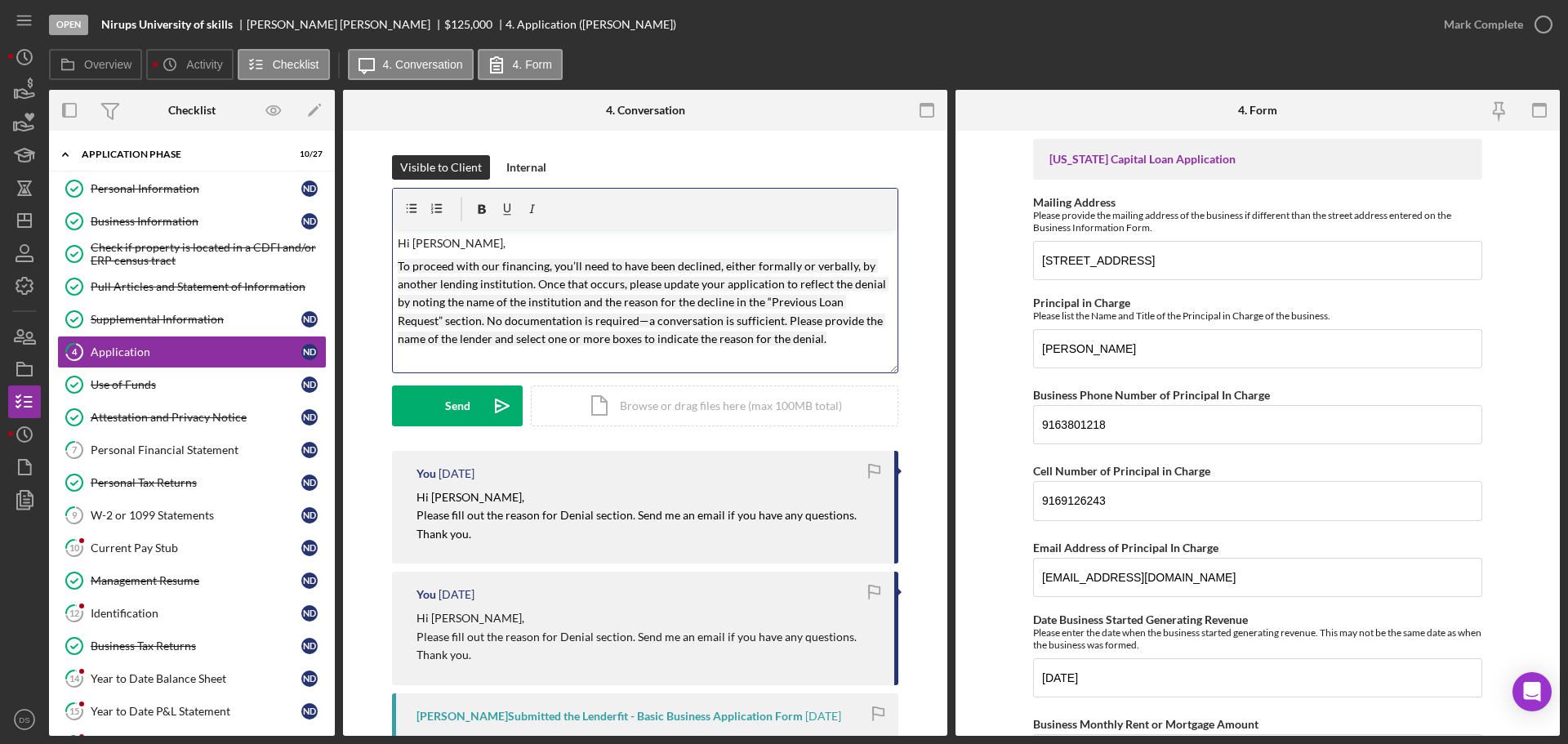
drag, startPoint x: 593, startPoint y: 325, endPoint x: 607, endPoint y: 326, distance: 14.0
click at [595, 325] on mark "To proceed with our financing, you’ll need to have been declined, either formal…" at bounding box center [643, 303] width 491 height 87
click at [584, 363] on div "v Color teal Color pink Remove color Add row above Add row below Add column bef…" at bounding box center [645, 301] width 505 height 143
click at [482, 401] on icon "Icon/icon-invite-send" at bounding box center [502, 406] width 41 height 41
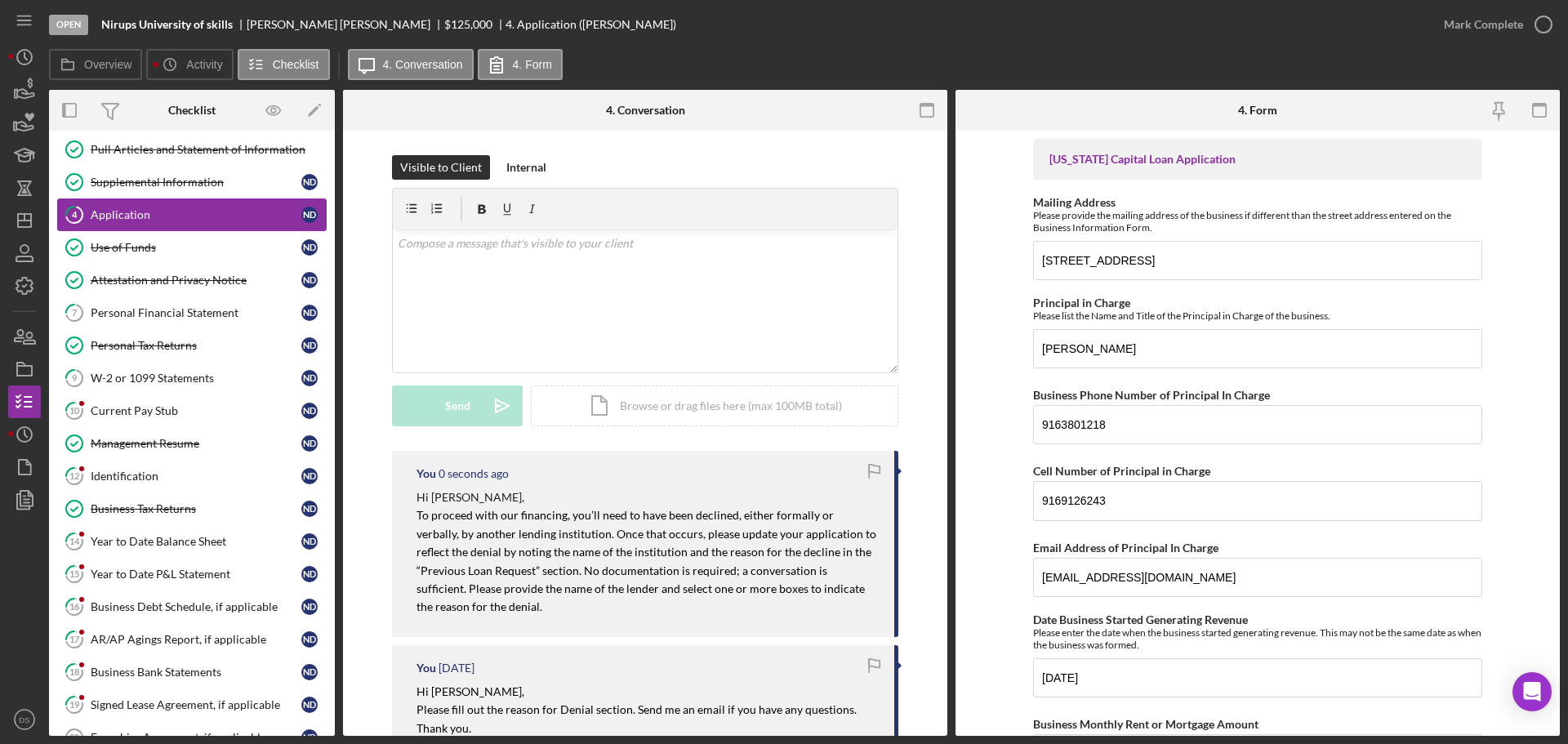
scroll to position [164, 0]
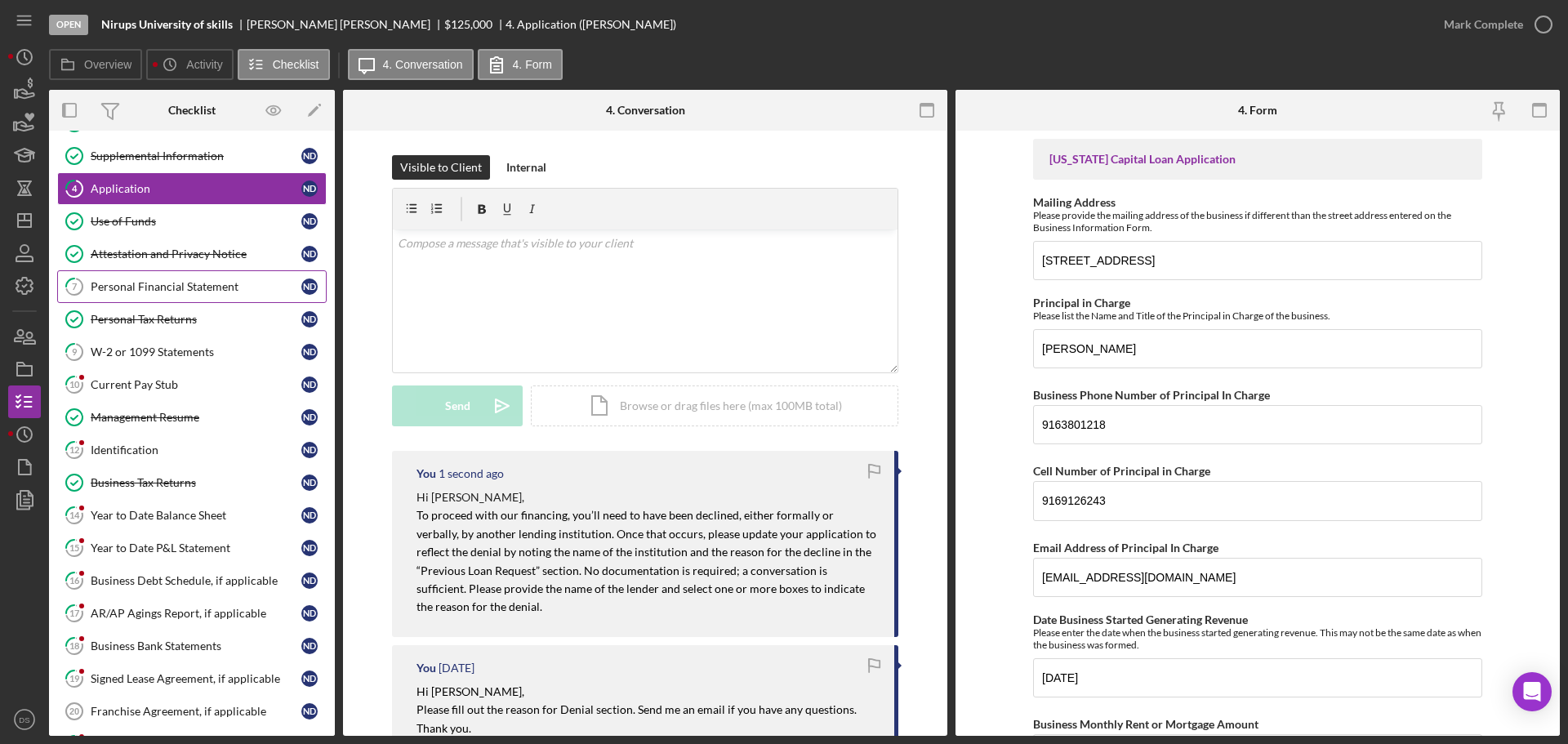
click at [210, 300] on link "7 Personal Financial Statement N D" at bounding box center [192, 287] width 270 height 33
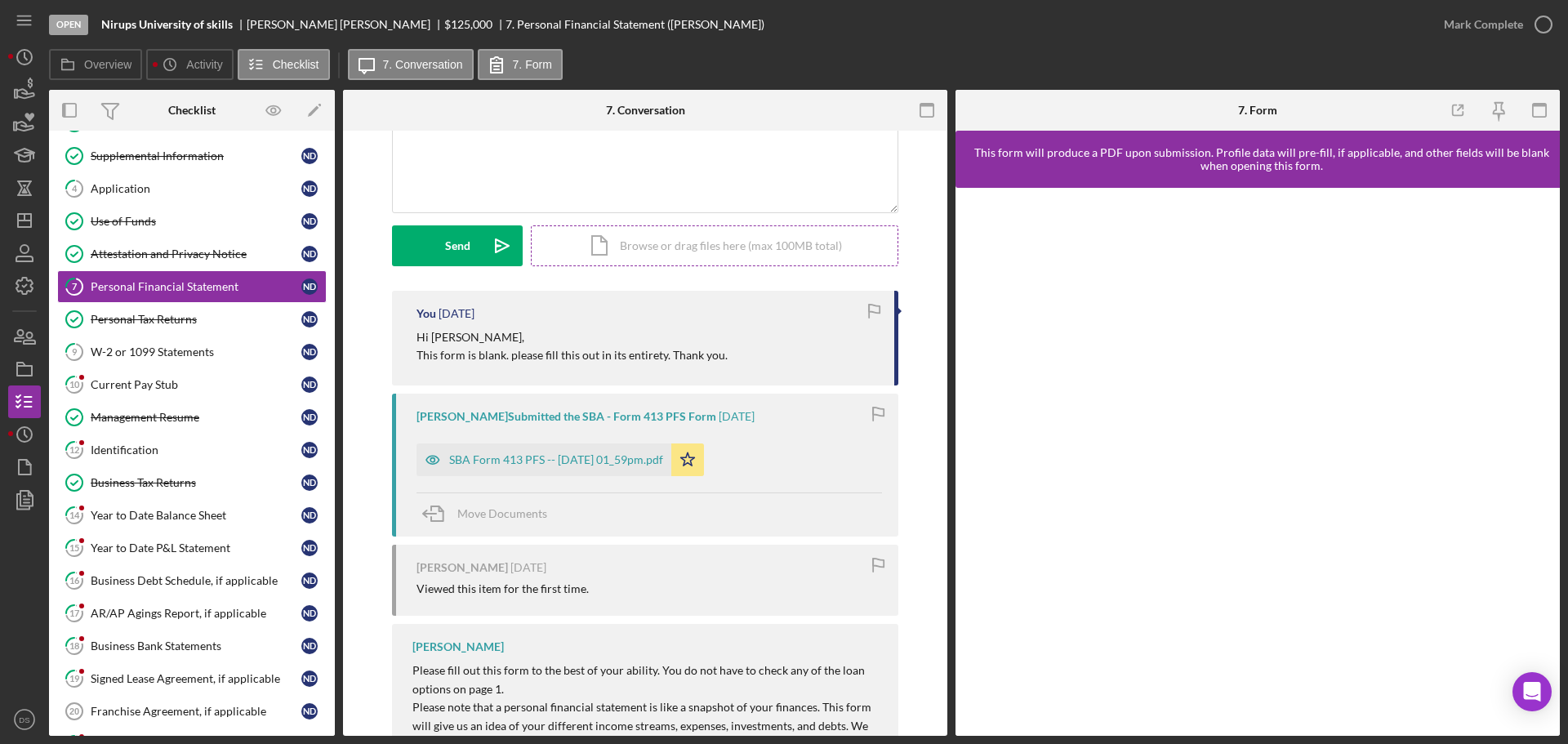
scroll to position [164, 0]
click at [620, 451] on div "SBA Form 413 PFS -- [DATE] 01_59pm.pdf" at bounding box center [556, 457] width 214 height 13
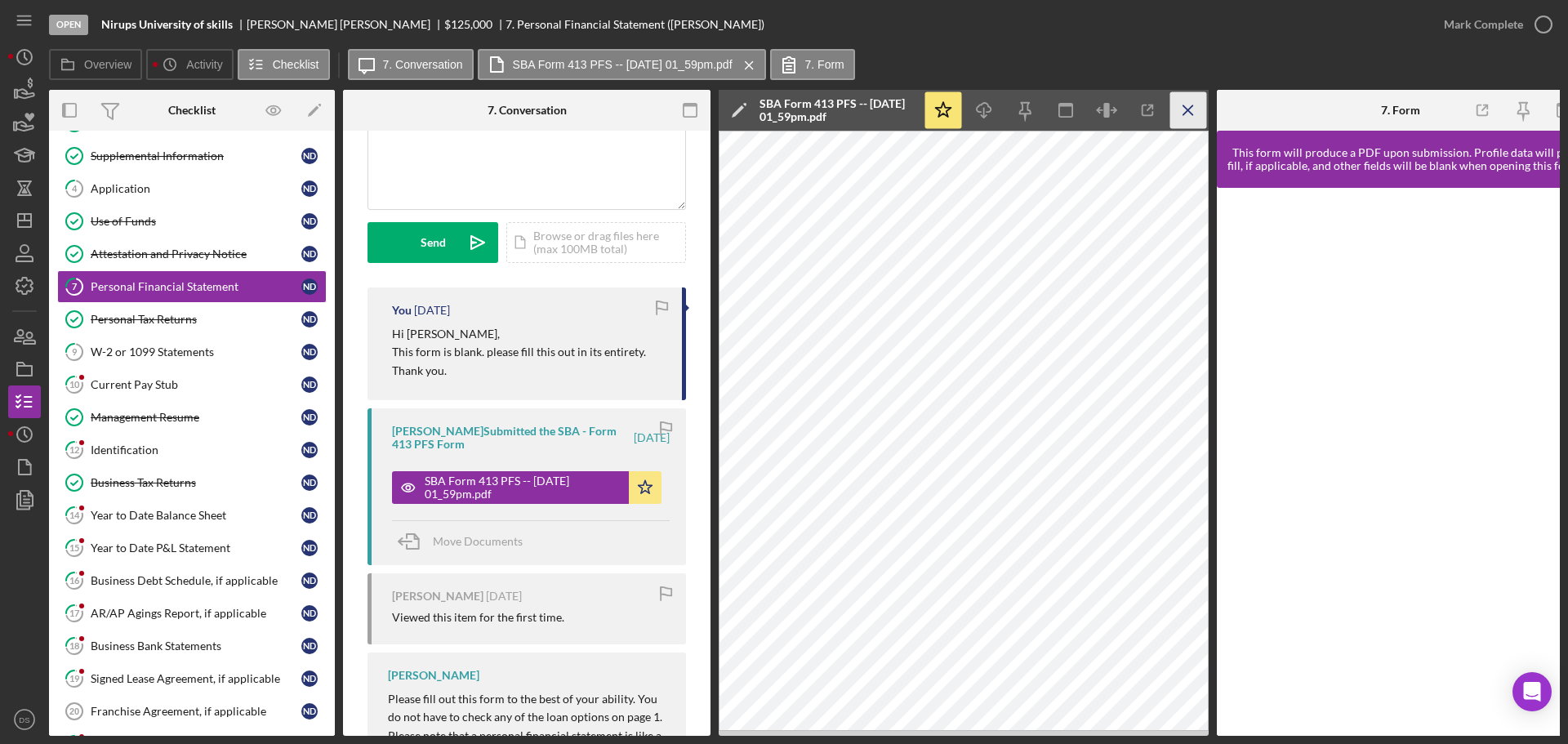
click at [1183, 103] on icon "Icon/Menu Close" at bounding box center [1188, 110] width 37 height 37
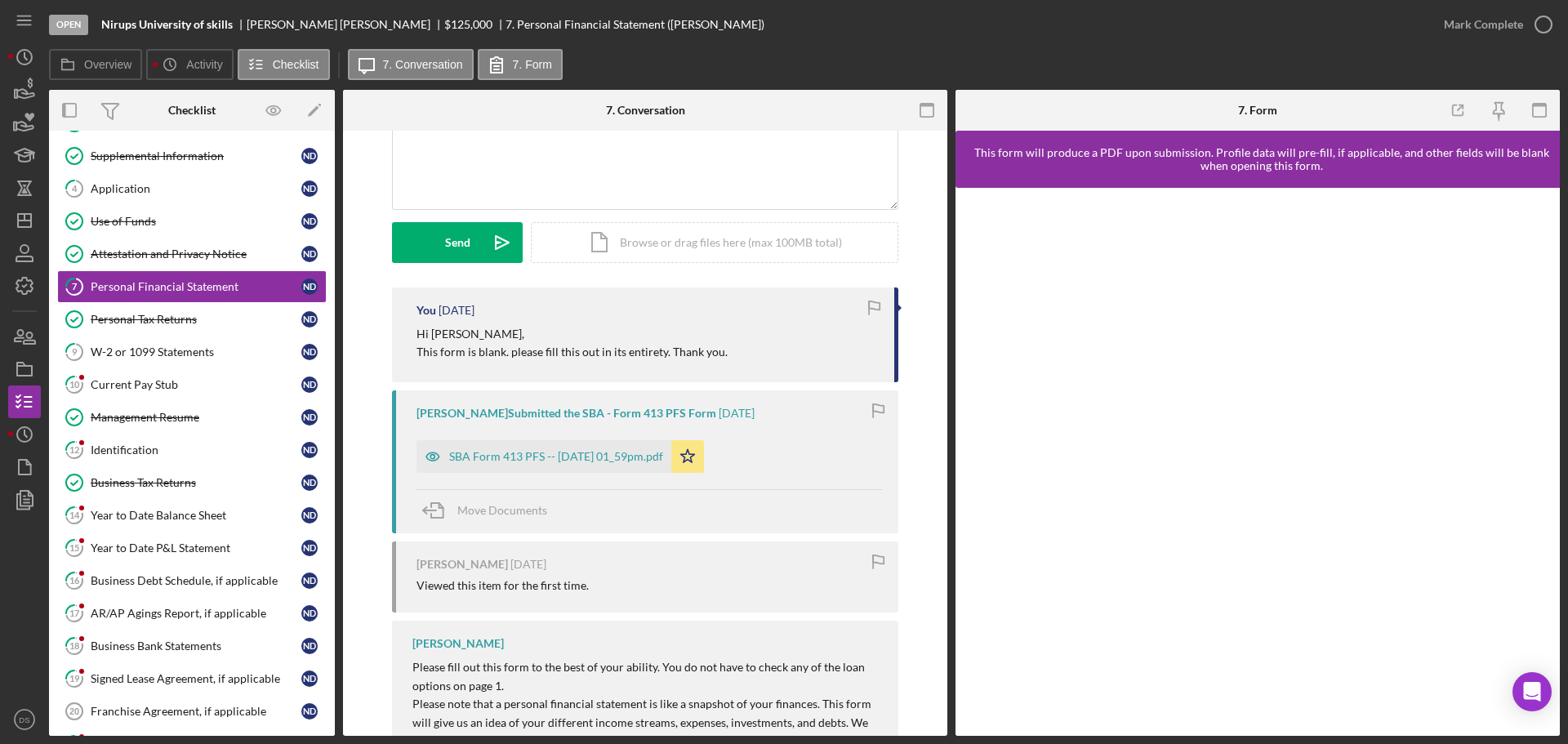
click at [702, 351] on p "This form is blank. please fill this out in its entirety. Thank you." at bounding box center [572, 352] width 311 height 18
drag, startPoint x: 752, startPoint y: 352, endPoint x: 408, endPoint y: 333, distance: 344.5
click at [408, 333] on div "You [DATE] Hi [PERSON_NAME], This form is blank. please fill this out in its en…" at bounding box center [645, 335] width 506 height 95
copy div "Hi [PERSON_NAME], This form is blank. please fill this out in its entirety. Tha…"
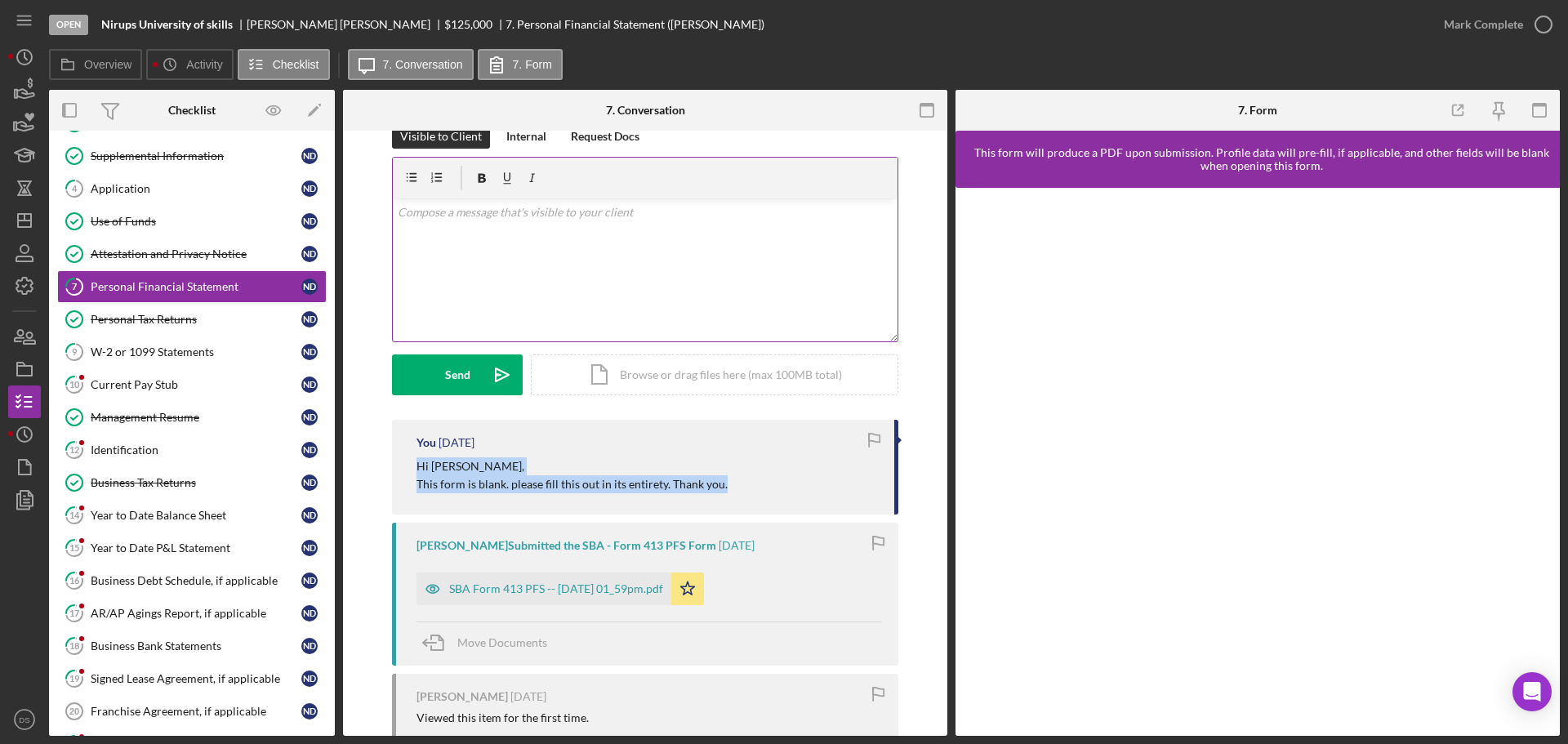
scroll to position [81, 0]
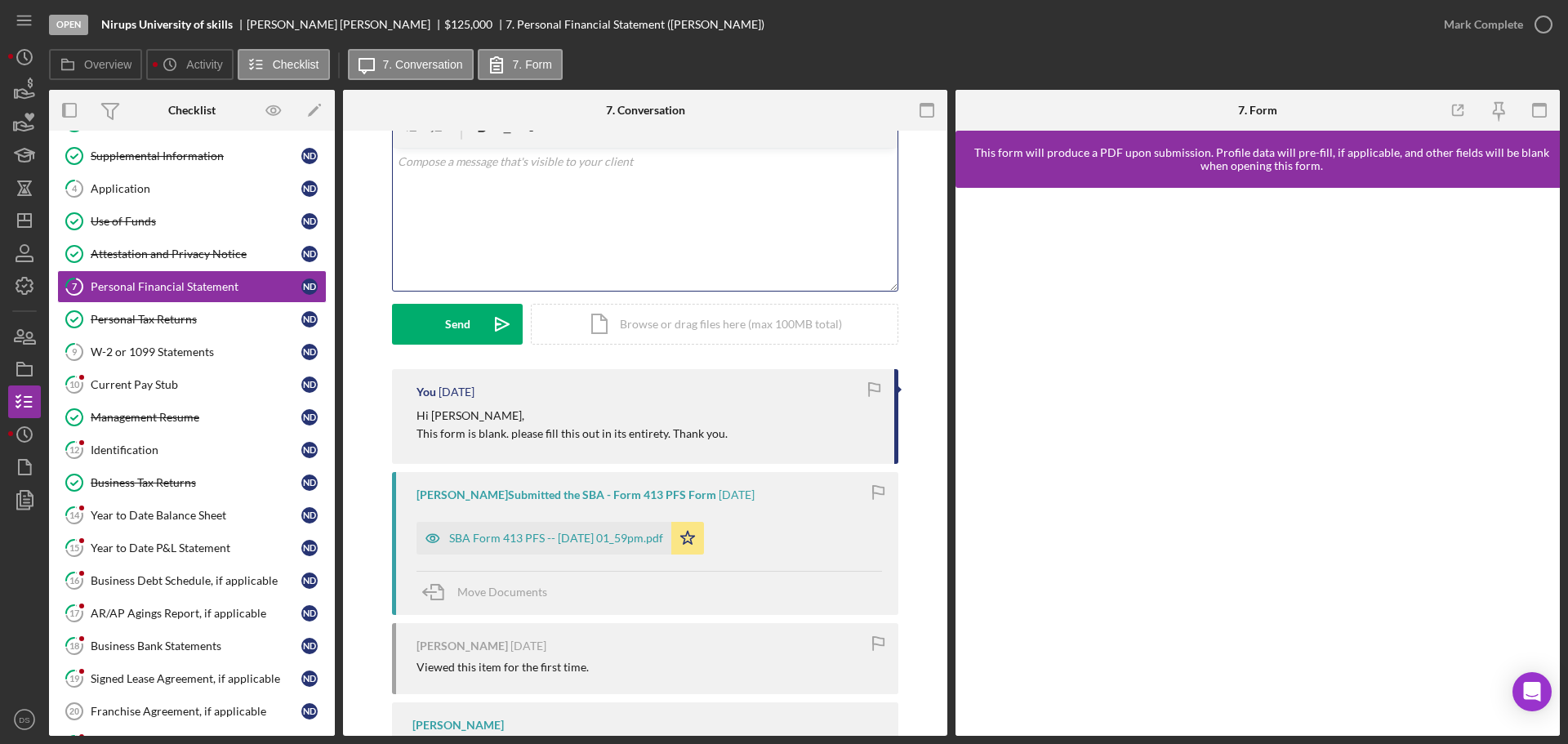
click at [473, 253] on div "v Color teal Color pink Remove color Add row above Add row below Add column bef…" at bounding box center [645, 220] width 505 height 143
click at [453, 321] on div "Send" at bounding box center [458, 325] width 25 height 41
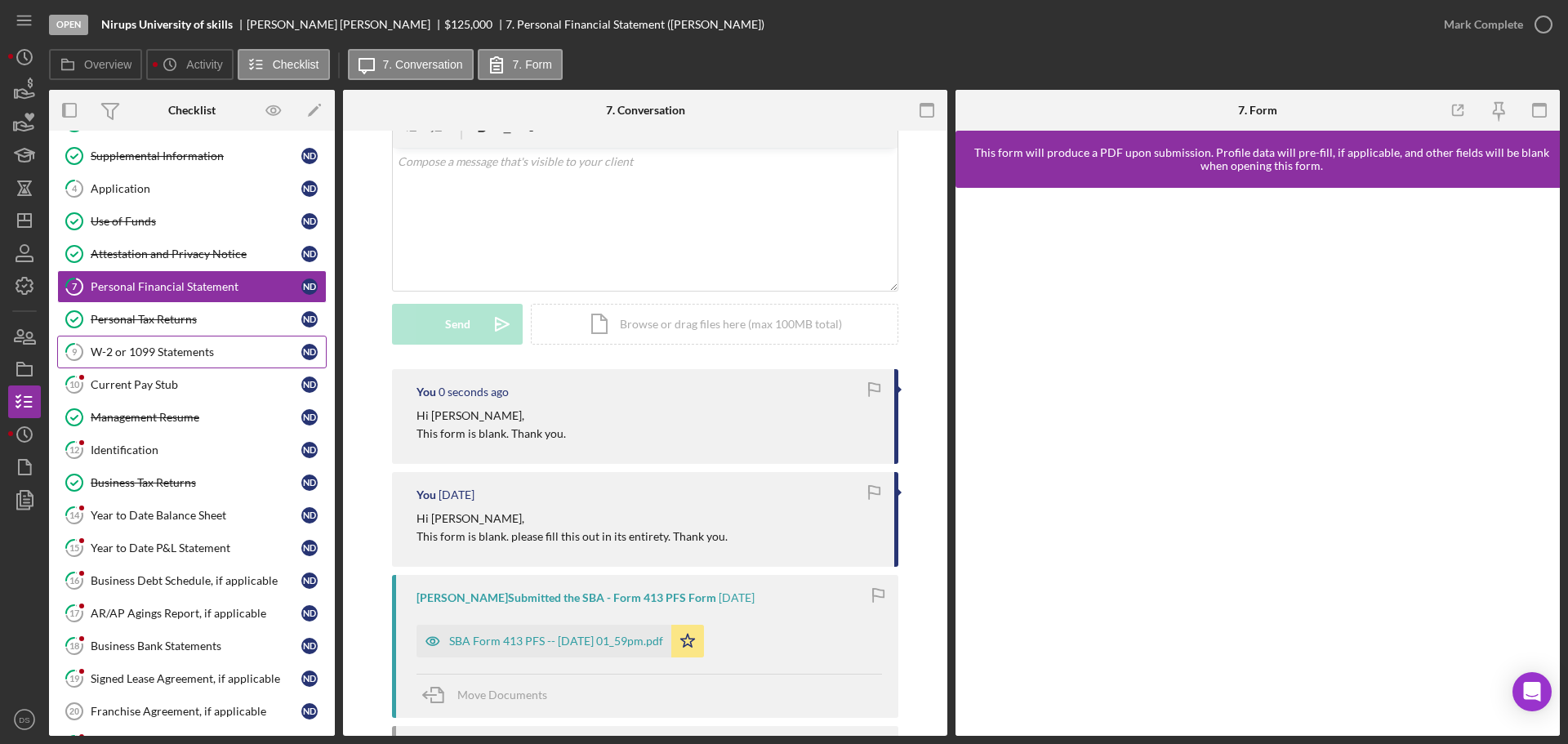
click at [201, 346] on div "W-2 or 1099 Statements" at bounding box center [196, 352] width 210 height 13
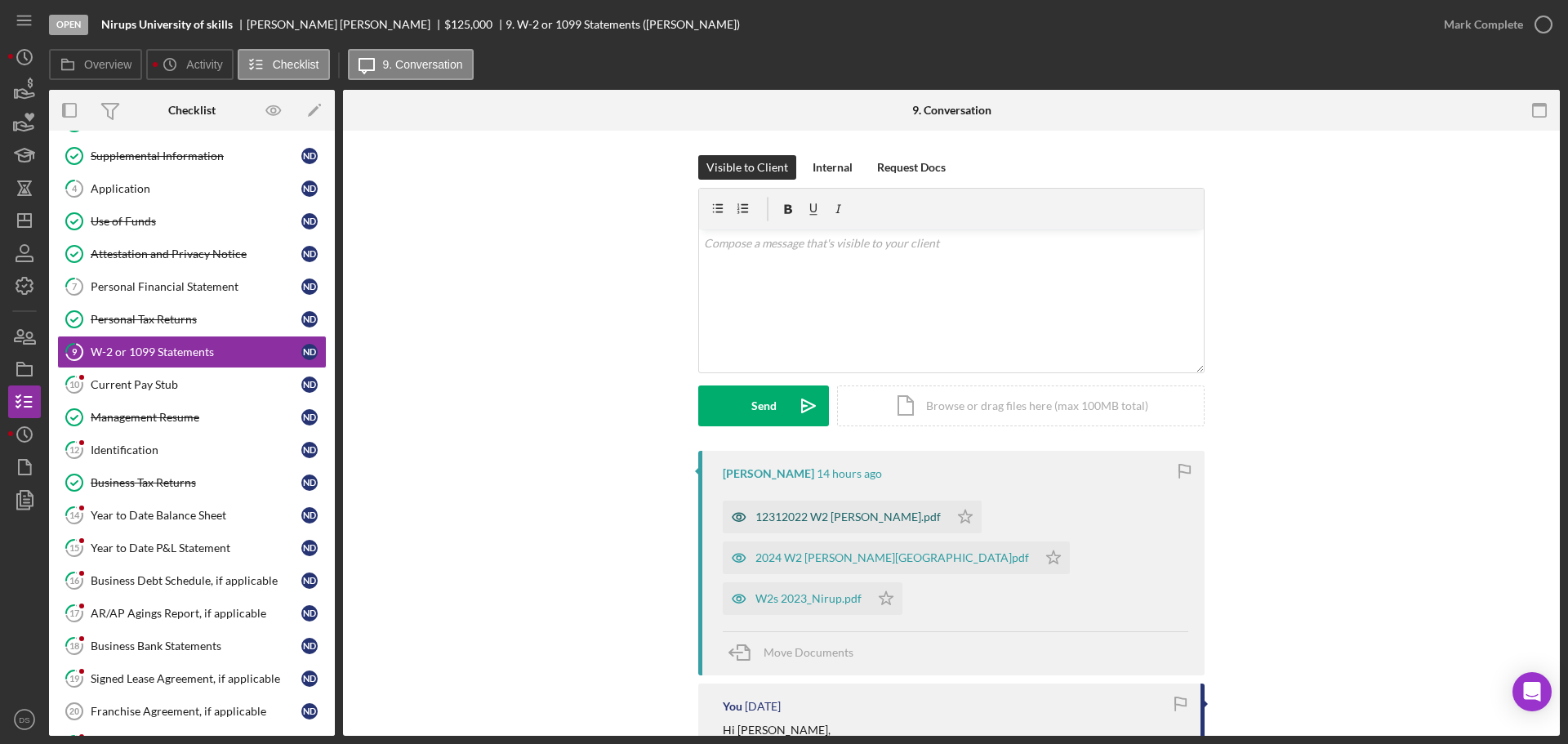
click at [837, 512] on div "12312022 W2 [PERSON_NAME].pdf" at bounding box center [848, 517] width 186 height 13
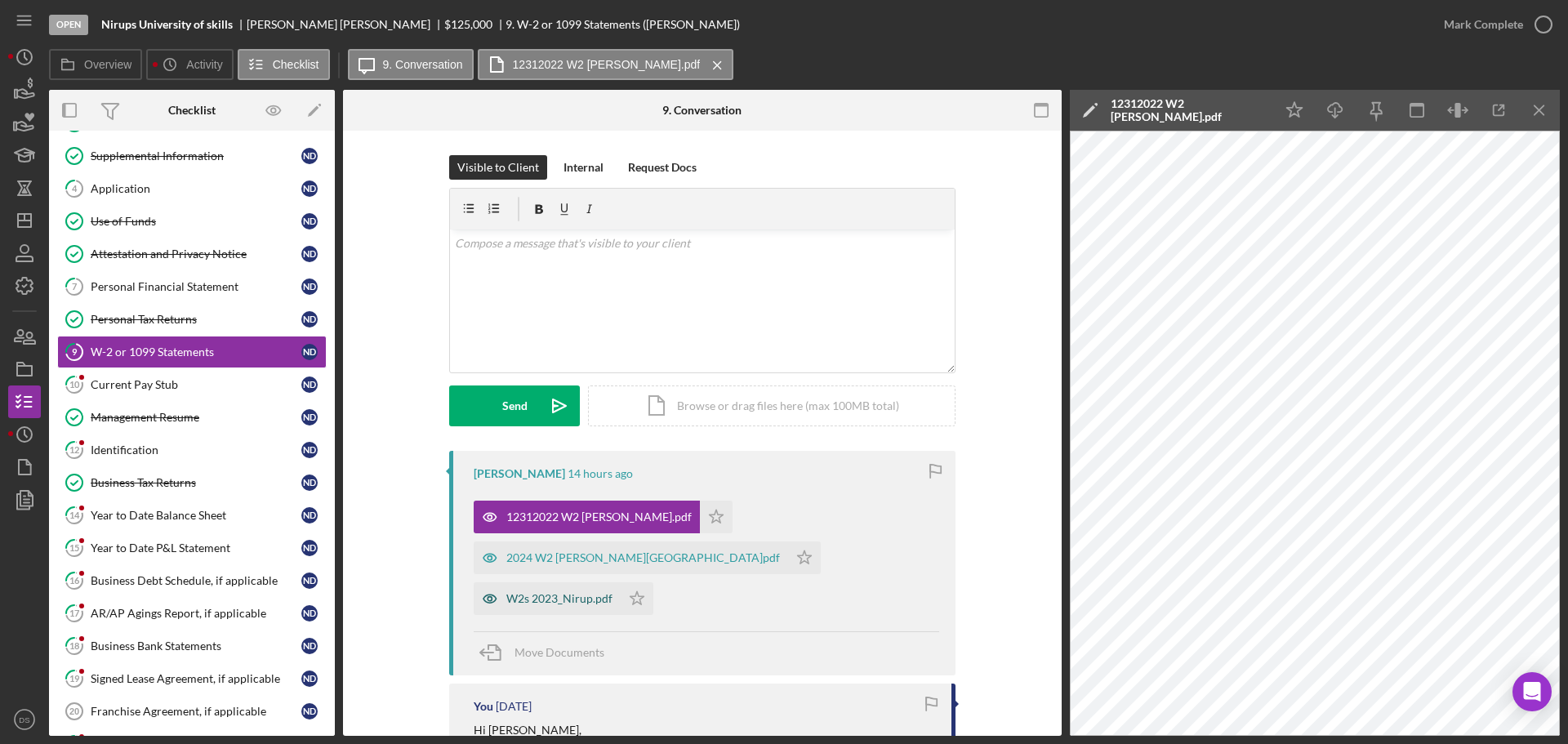
click at [589, 592] on div "W2s 2023_Nirup.pdf" at bounding box center [559, 598] width 106 height 13
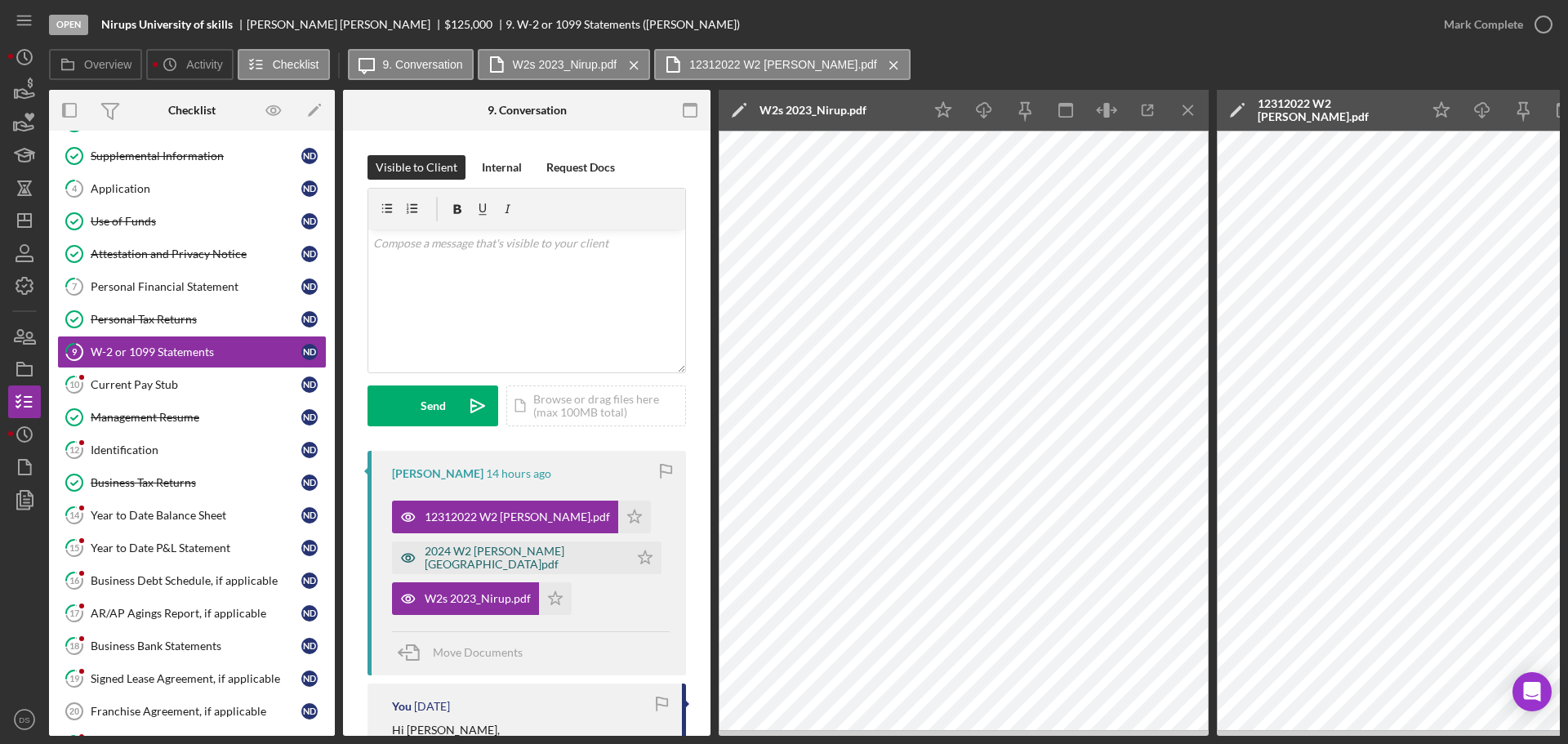
click at [496, 553] on div "2024 W2 [PERSON_NAME][GEOGRAPHIC_DATA]pdf" at bounding box center [523, 558] width 196 height 26
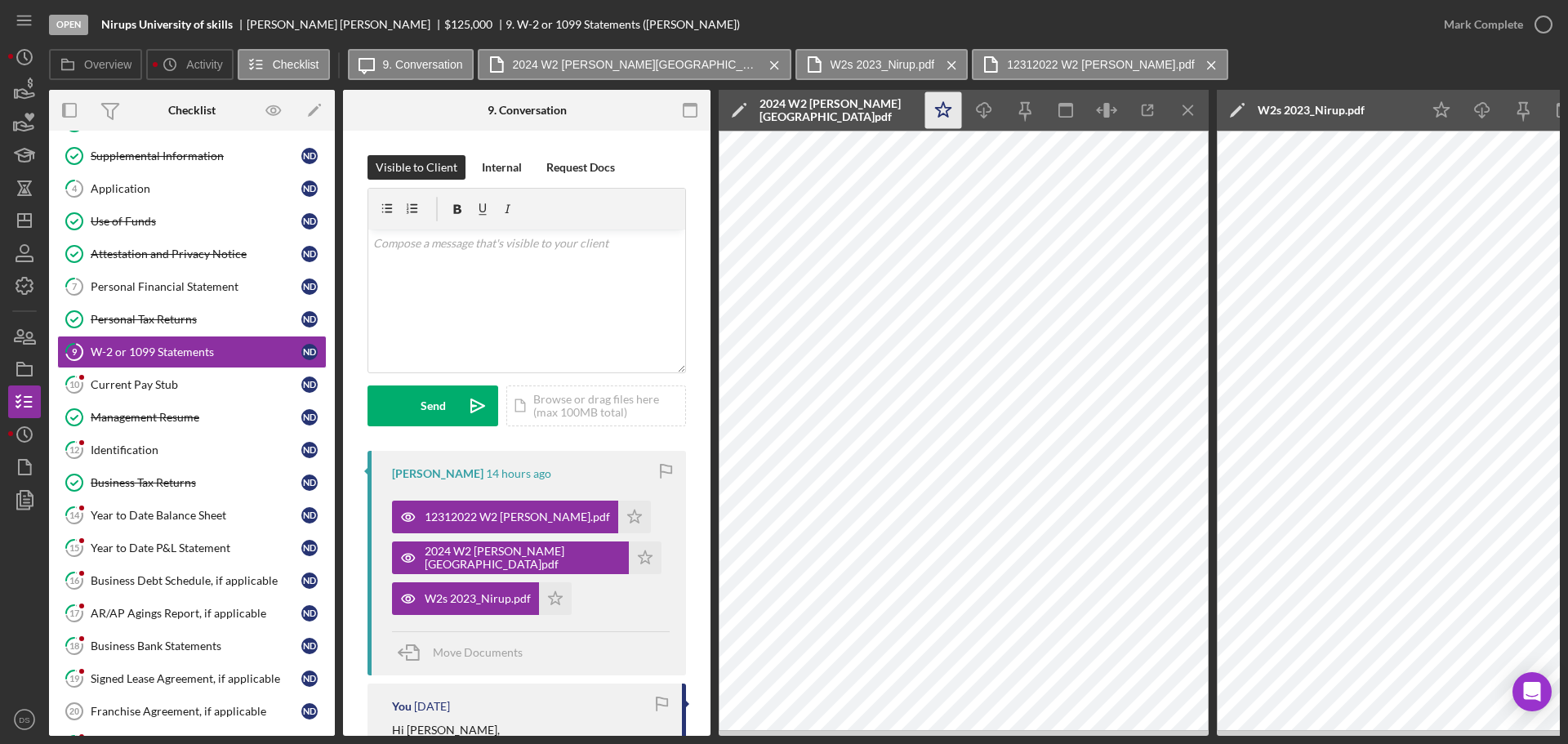
click at [955, 115] on icon "Icon/Star" at bounding box center [943, 110] width 37 height 37
click at [980, 112] on icon "button" at bounding box center [984, 107] width 14 height 9
click at [1162, 18] on div "Open Nirups University of skills [PERSON_NAME] $125,000 $125,000 9. W-2 or 1099…" at bounding box center [738, 25] width 1378 height 49
click at [1181, 104] on icon "Icon/Menu Close" at bounding box center [1188, 110] width 37 height 37
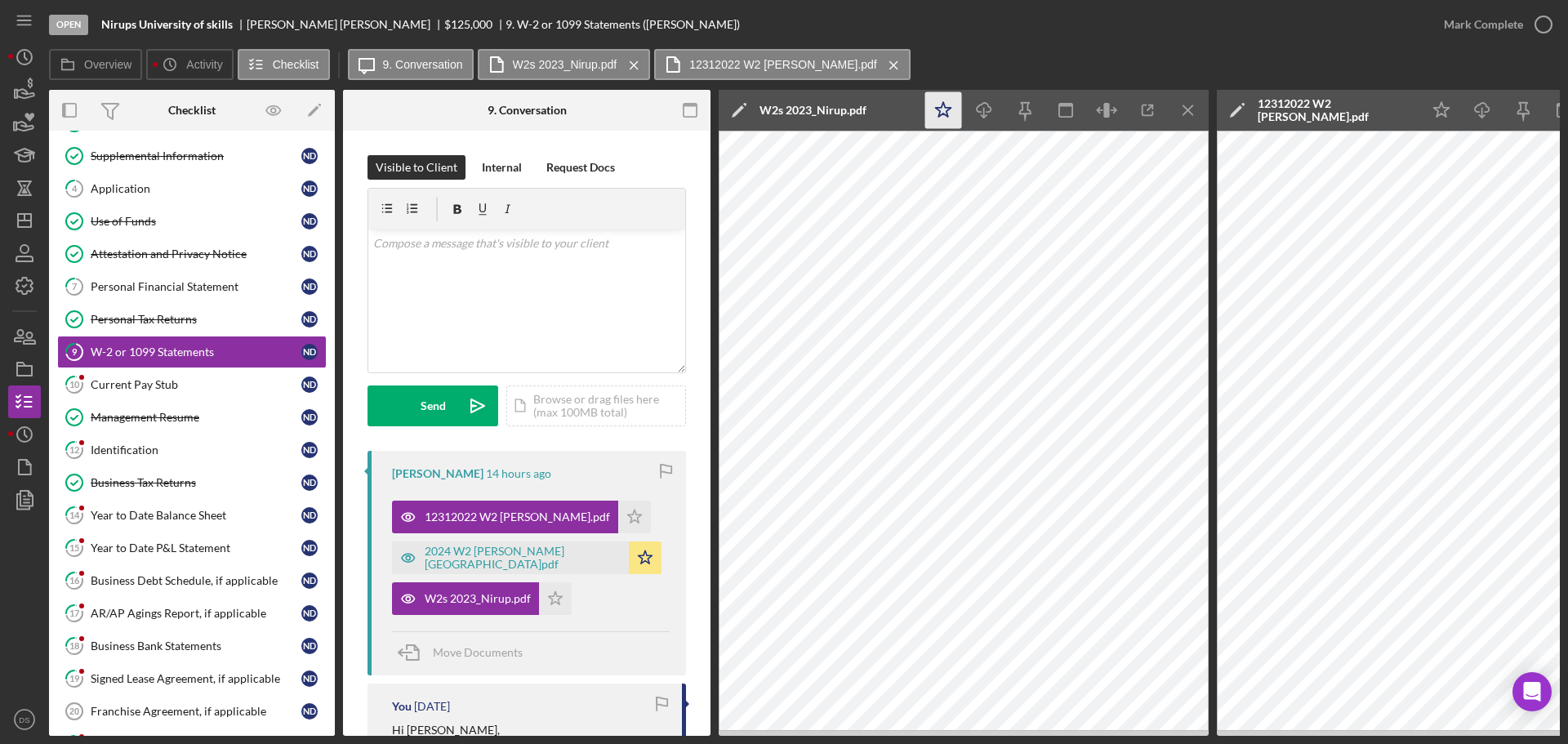
click at [933, 118] on icon "Icon/Star" at bounding box center [943, 110] width 37 height 37
click at [981, 115] on polyline "button" at bounding box center [983, 116] width 6 height 2
click at [1196, 107] on icon "Icon/Menu Close" at bounding box center [1188, 110] width 37 height 37
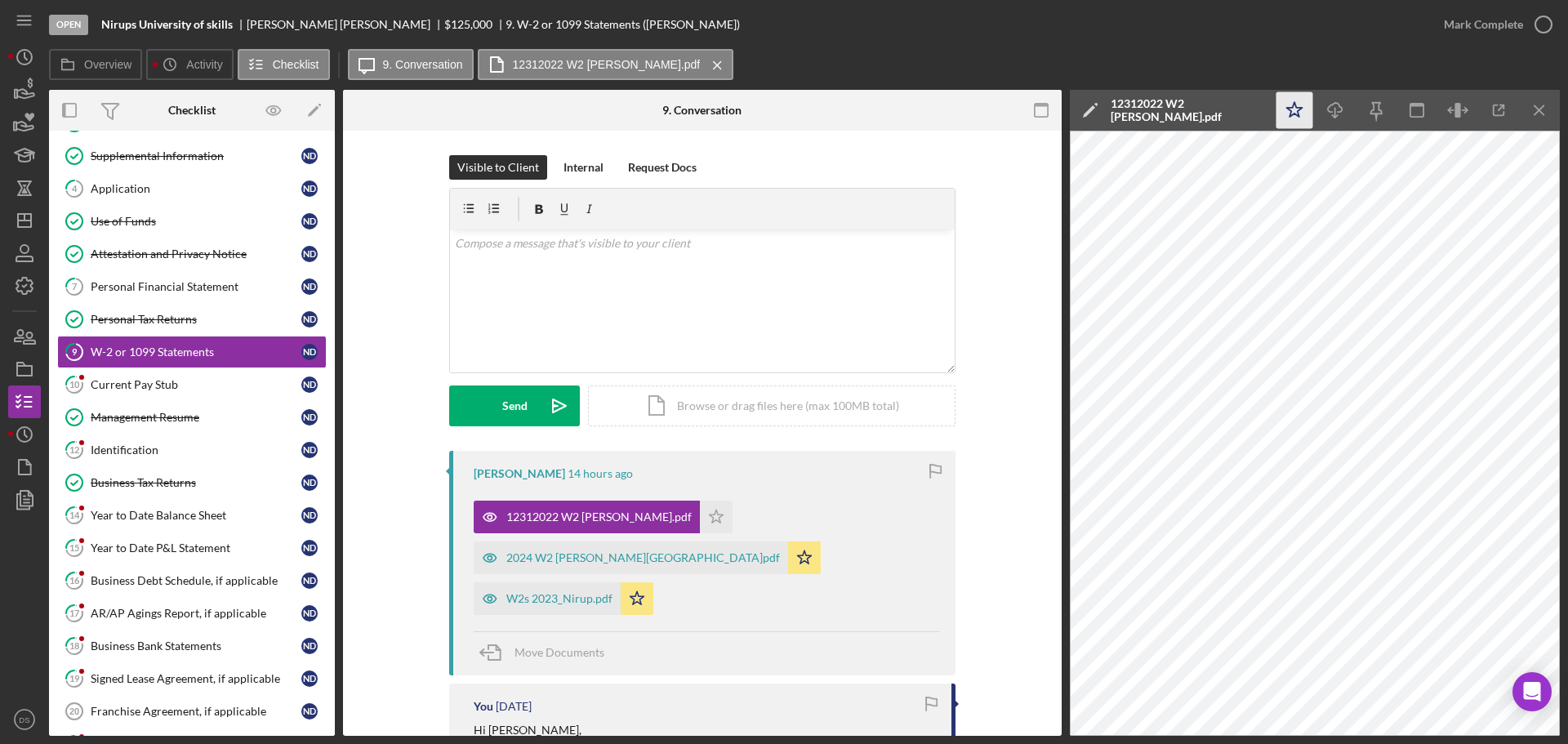
click at [1310, 117] on icon "Icon/Star" at bounding box center [1294, 110] width 37 height 37
click at [1333, 112] on icon "Icon/Download" at bounding box center [1335, 110] width 37 height 37
click at [1554, 25] on icon "button" at bounding box center [1543, 25] width 41 height 41
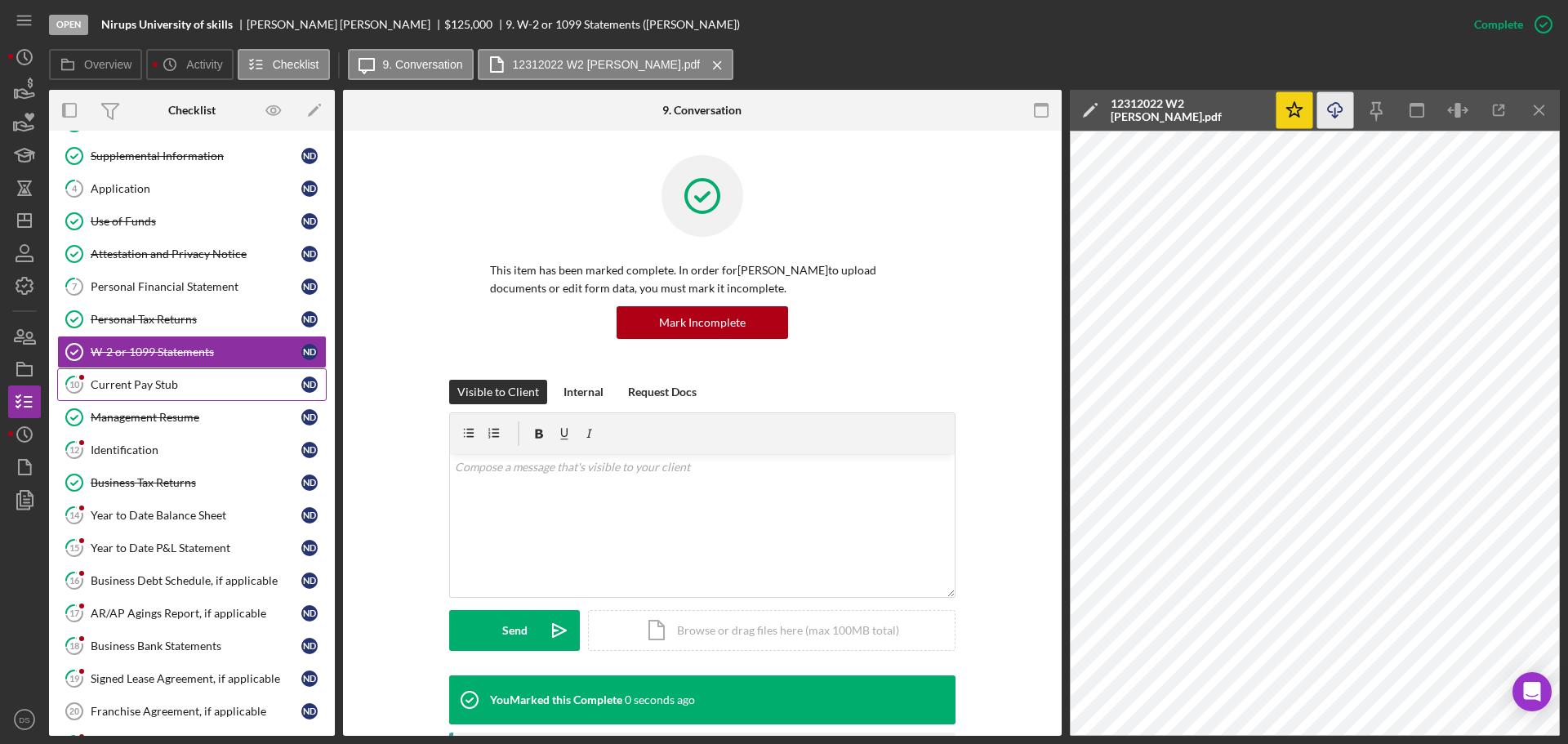
click at [209, 386] on div "Current Pay Stub" at bounding box center [196, 385] width 210 height 13
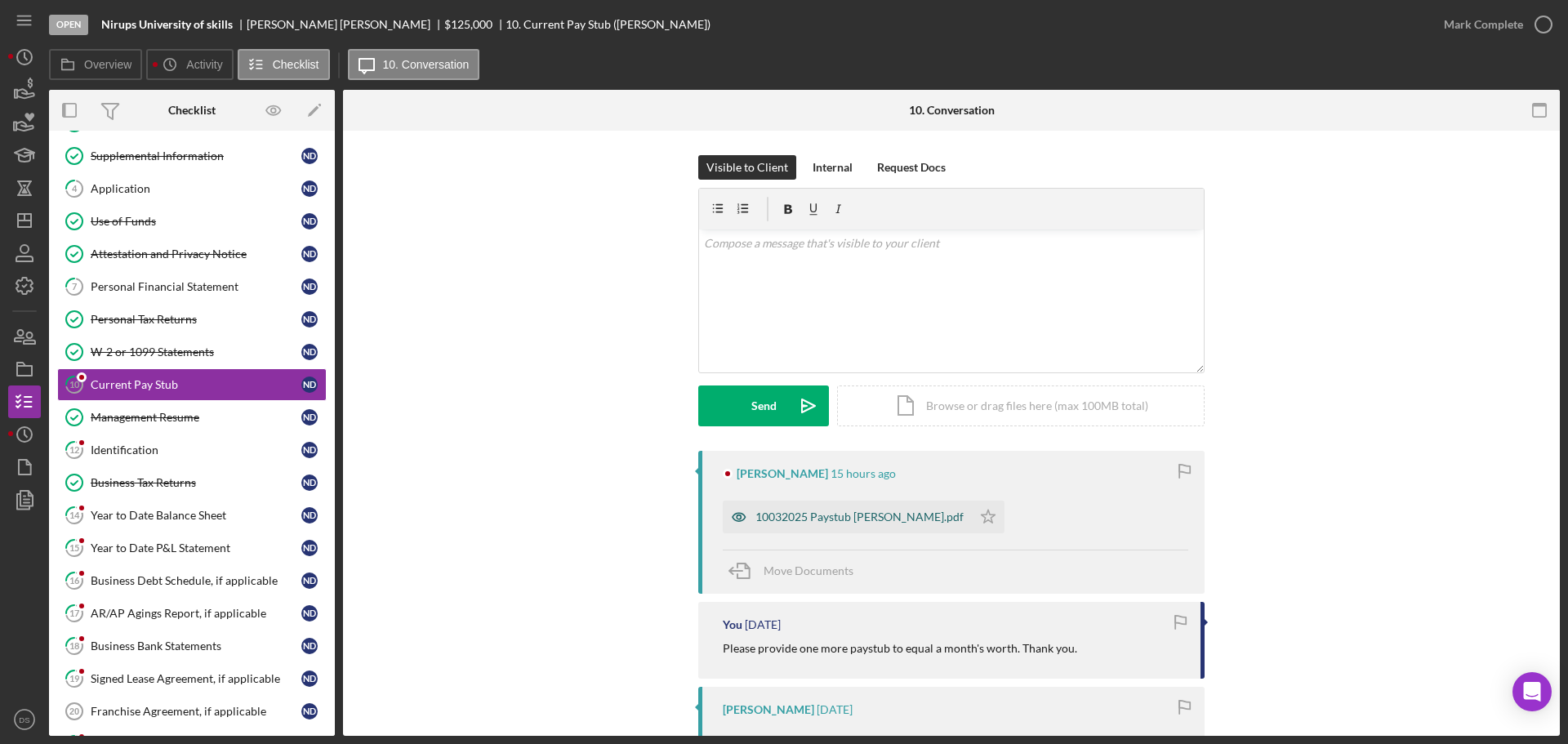
click at [785, 531] on div "10032025 Paystub [PERSON_NAME].pdf" at bounding box center [846, 517] width 249 height 33
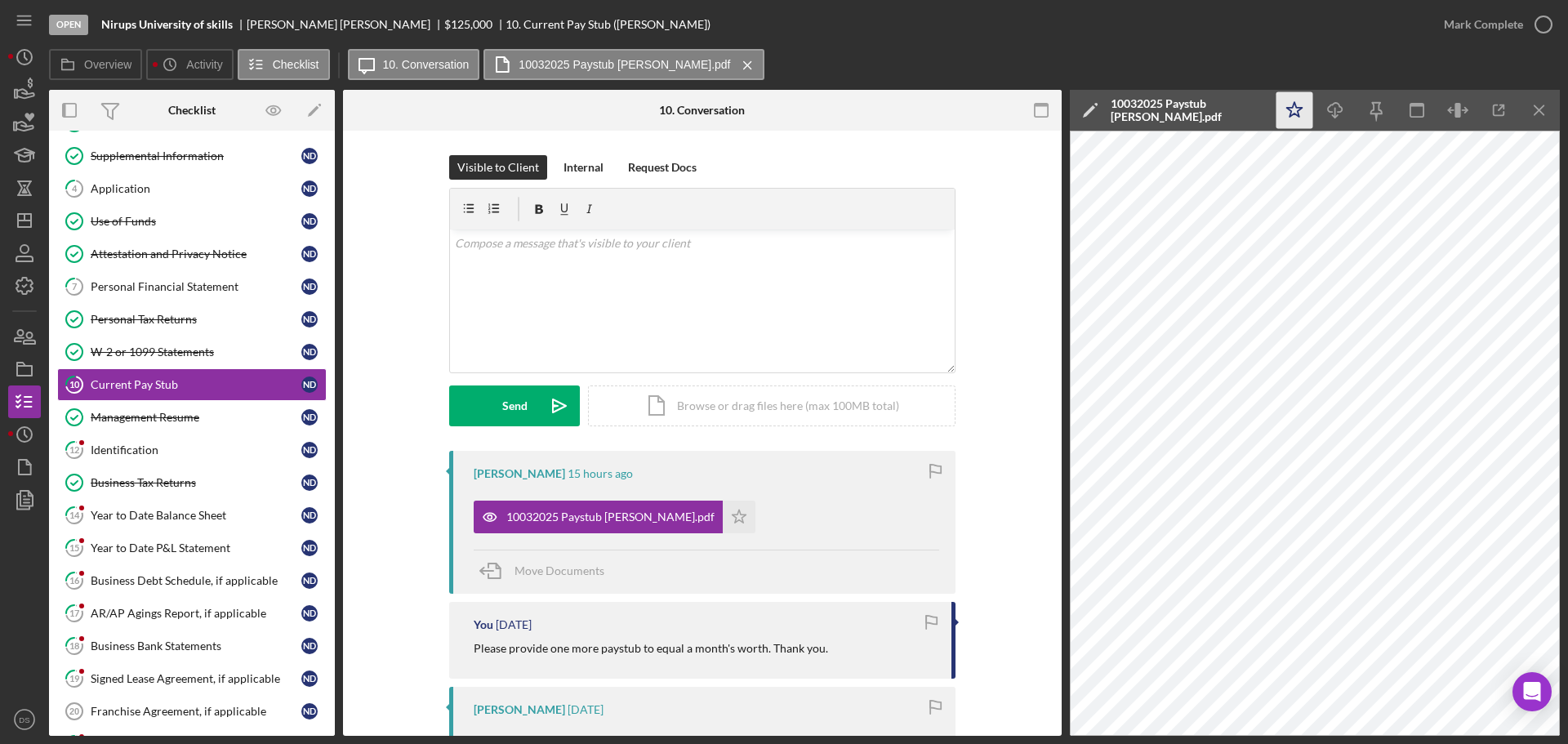
click at [1288, 118] on icon "Icon/Star" at bounding box center [1294, 110] width 37 height 37
click at [1335, 114] on line "button" at bounding box center [1335, 112] width 0 height 9
click at [1544, 110] on icon "Icon/Menu Close" at bounding box center [1539, 110] width 37 height 37
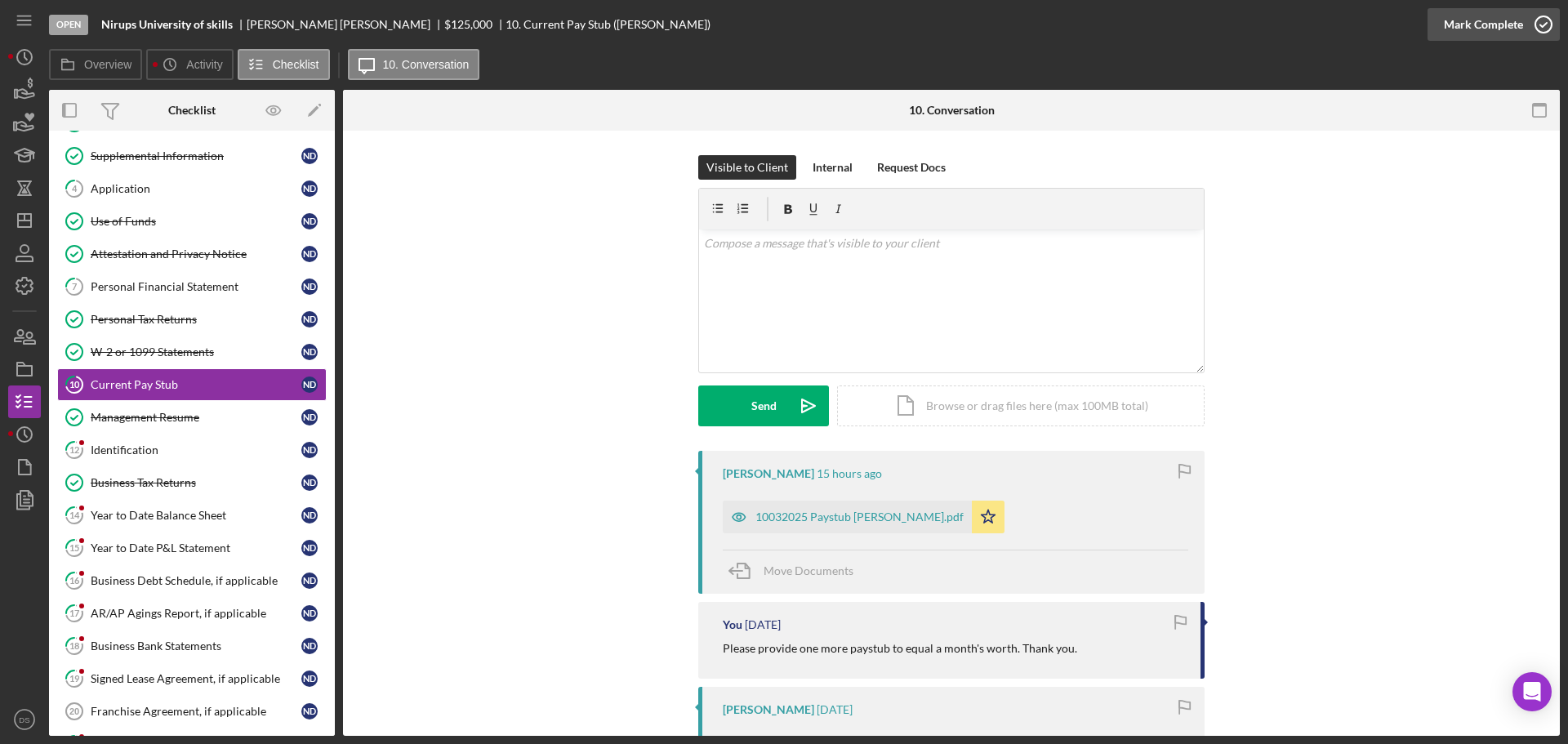
click at [1552, 30] on icon "button" at bounding box center [1543, 25] width 41 height 41
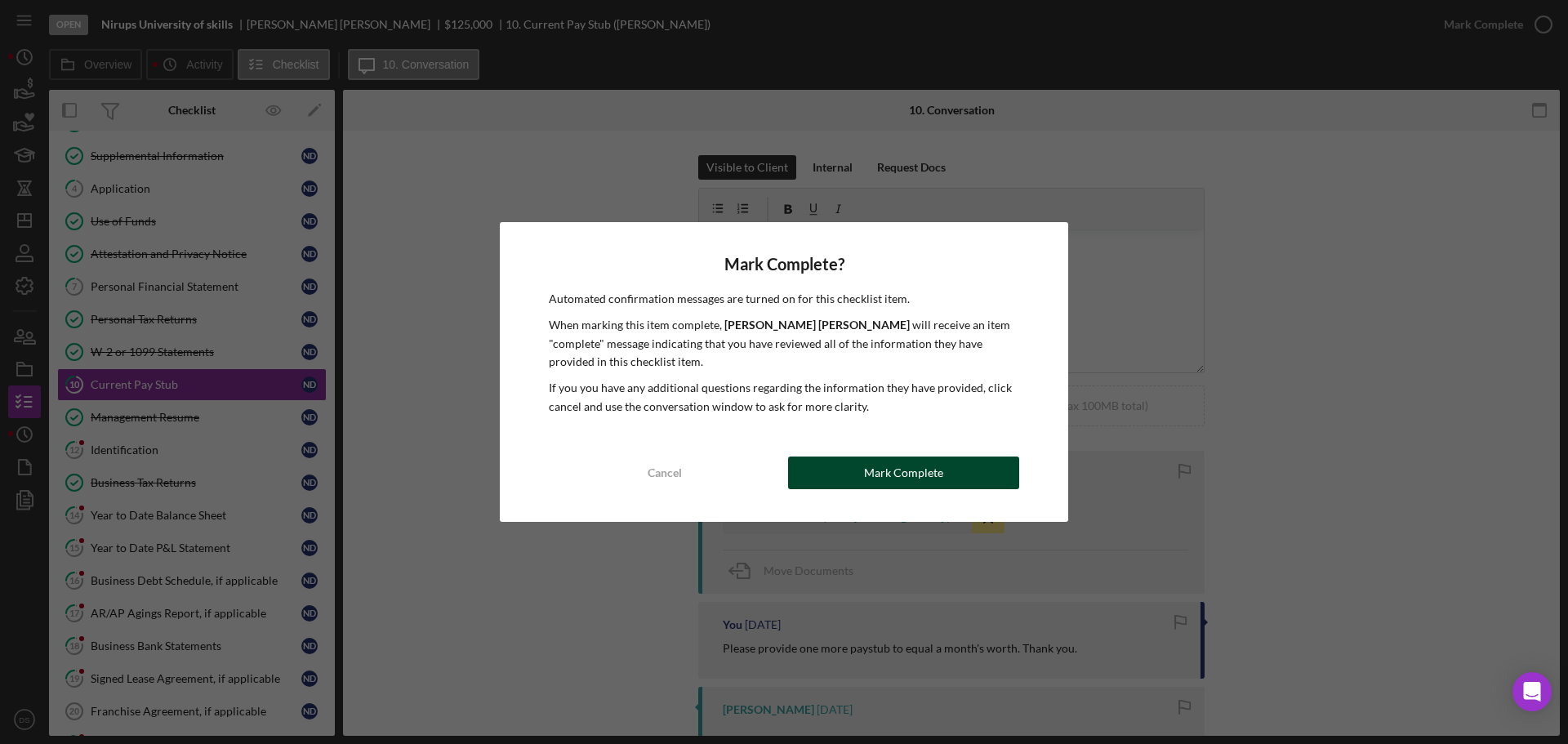
click at [934, 471] on div "Mark Complete" at bounding box center [903, 474] width 79 height 33
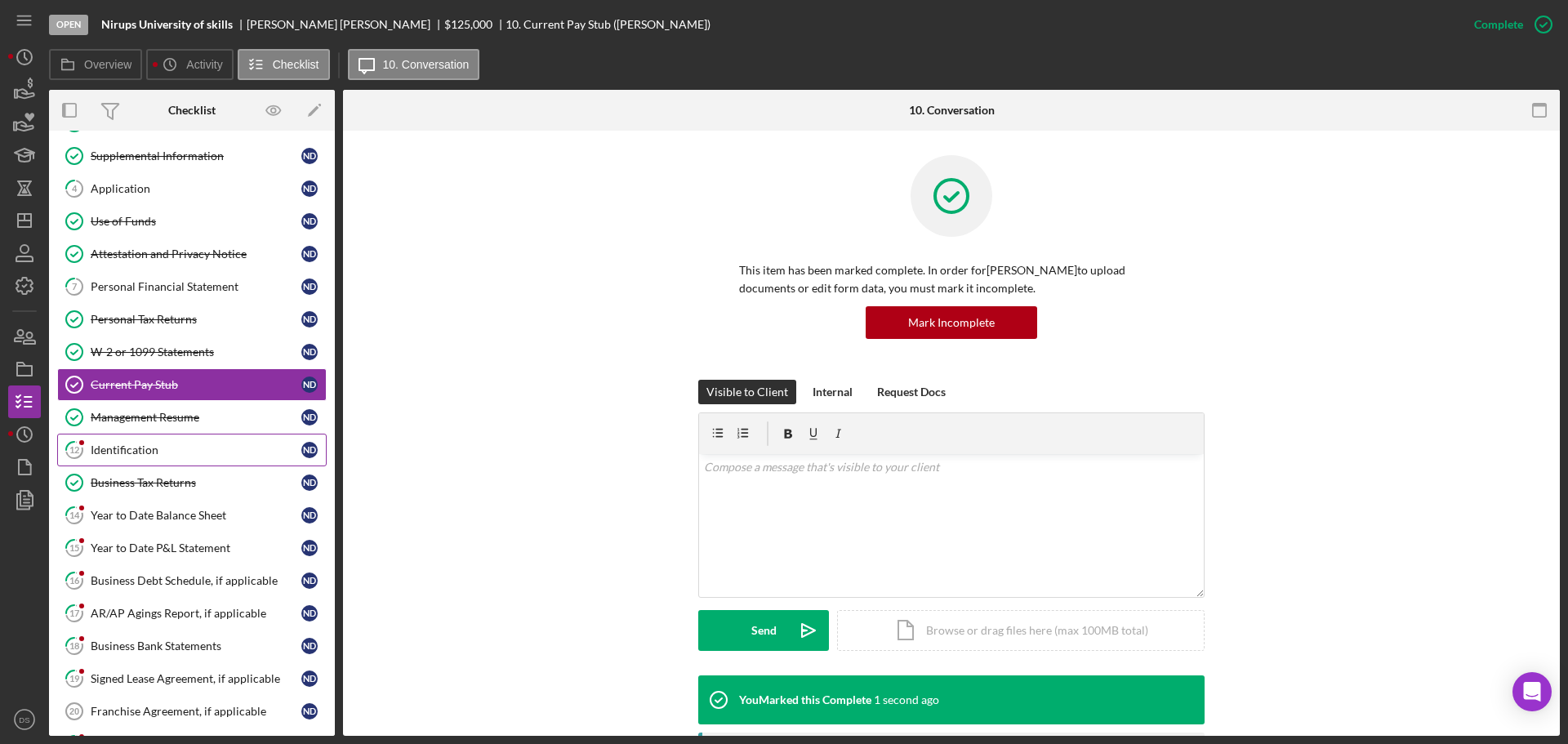
click at [114, 458] on link "12 Identification N D" at bounding box center [192, 451] width 270 height 33
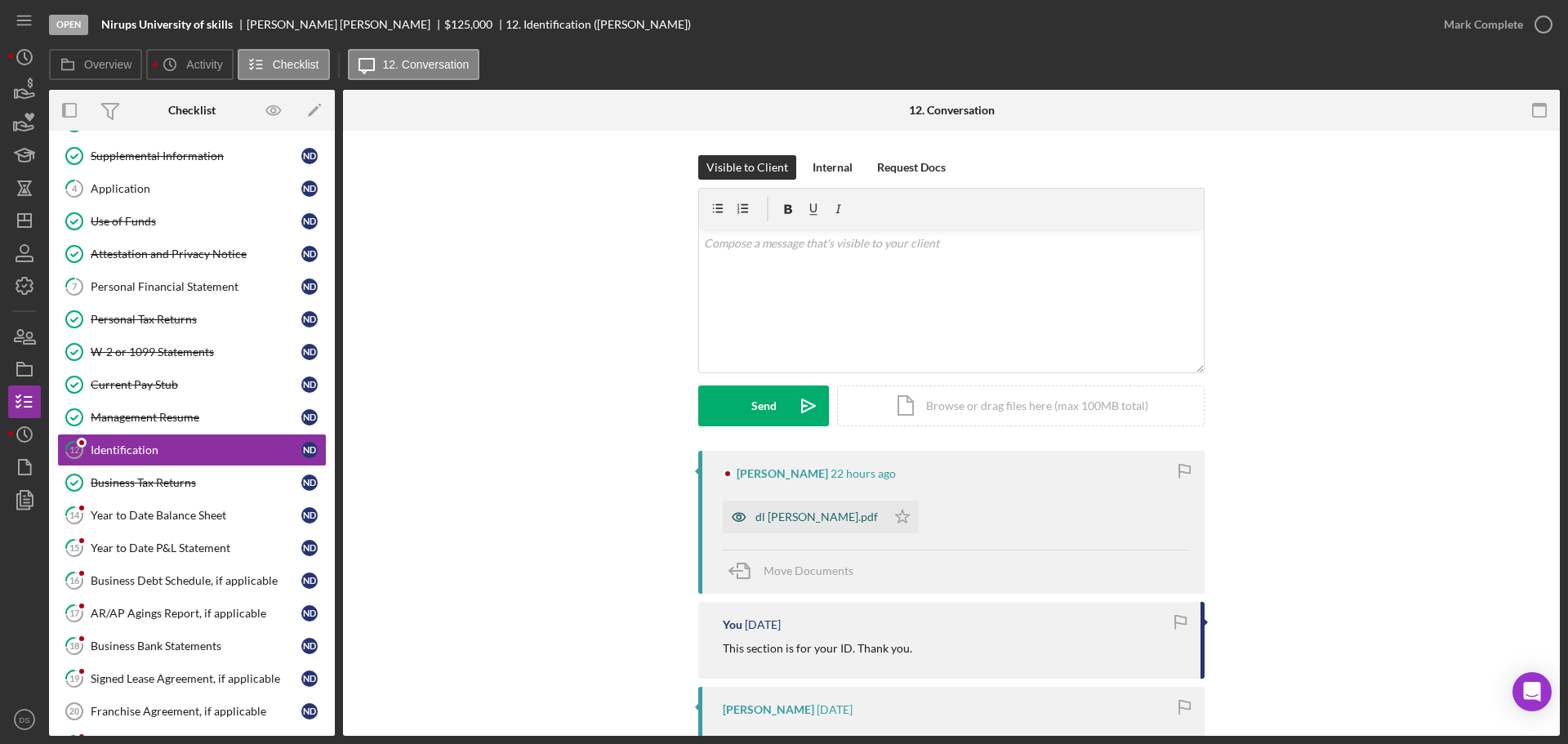
click at [772, 516] on div "dl [PERSON_NAME].pdf" at bounding box center [816, 517] width 122 height 13
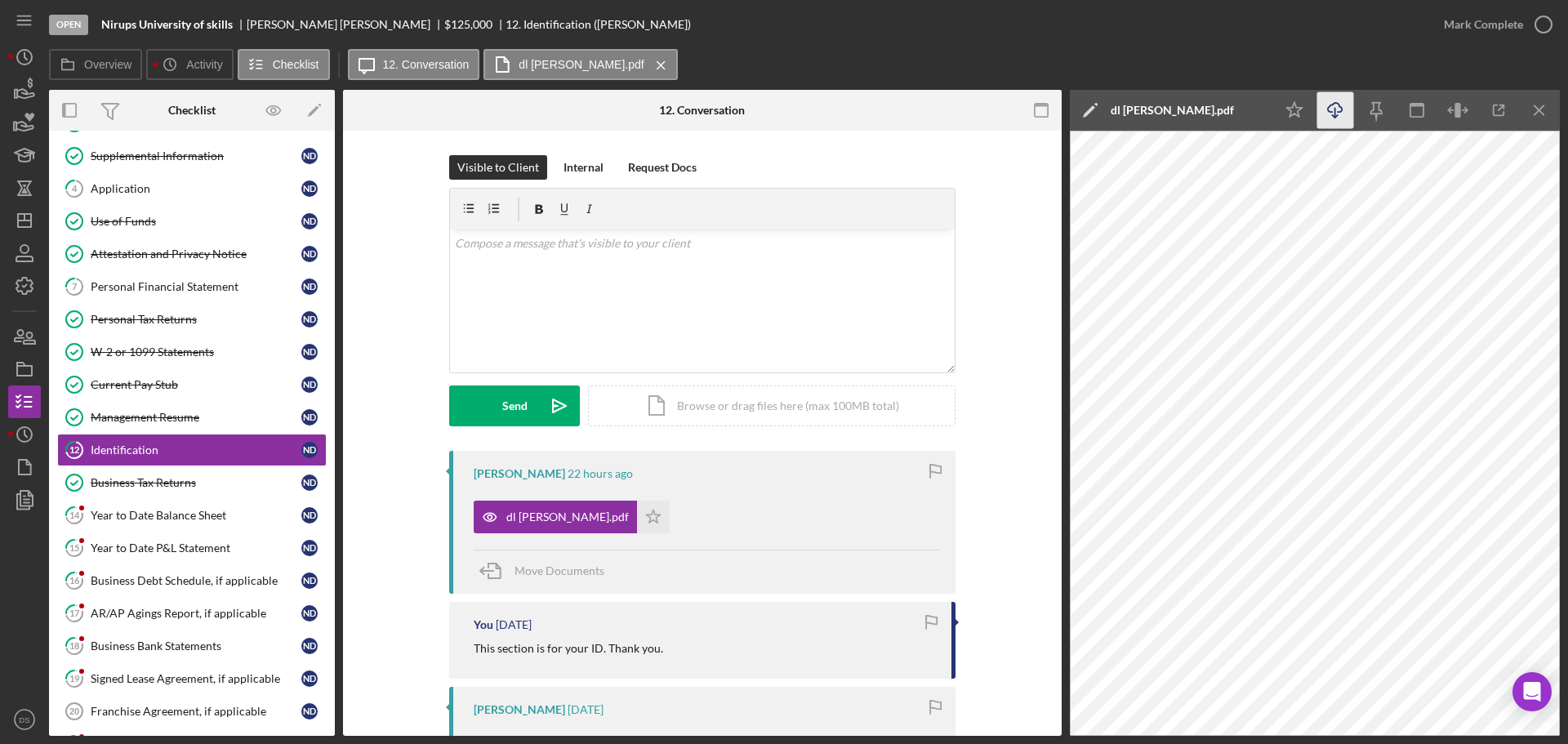
click at [1341, 114] on icon "Icon/Download" at bounding box center [1335, 110] width 37 height 37
click at [1547, 32] on circle "button" at bounding box center [1543, 25] width 16 height 16
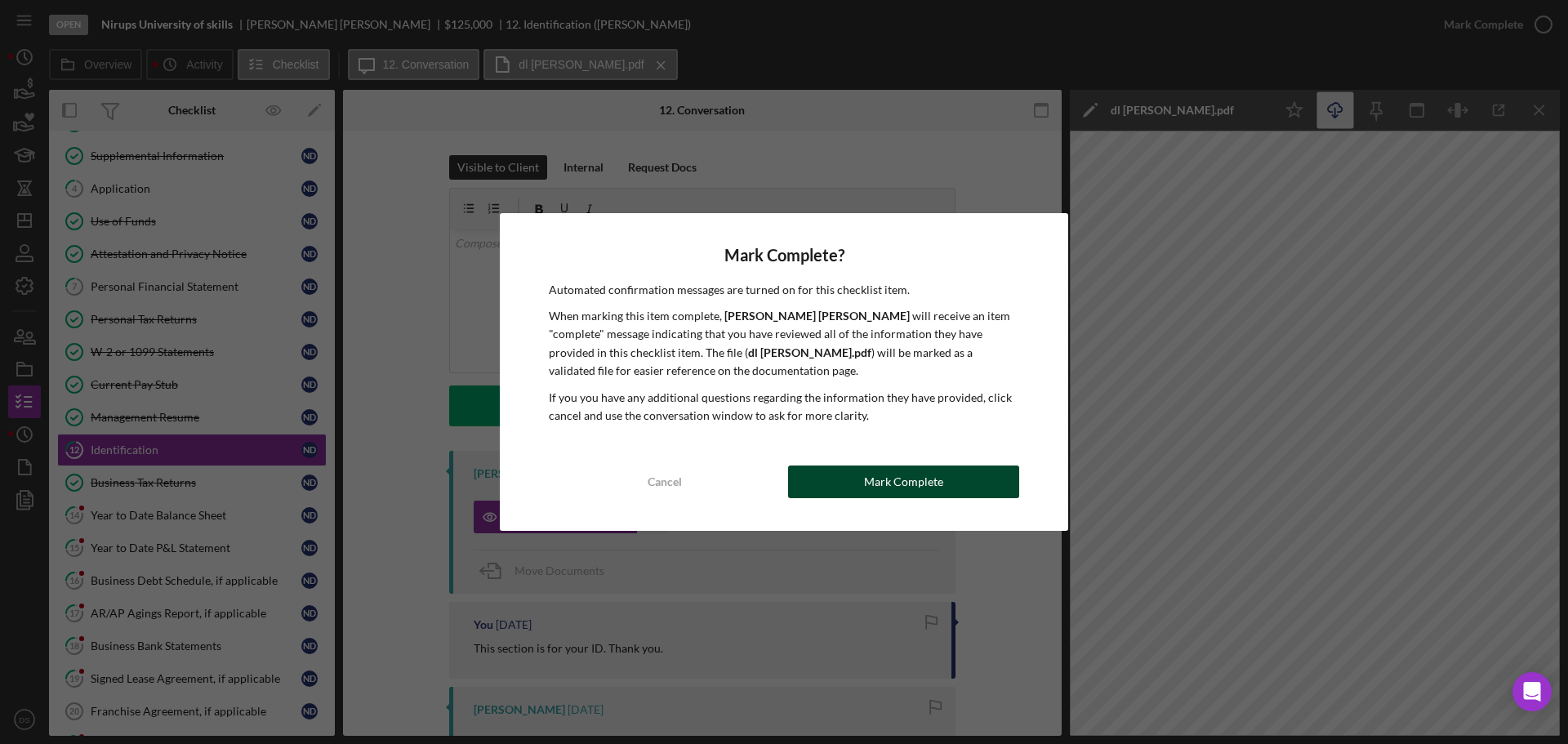
click at [856, 480] on button "Mark Complete" at bounding box center [903, 482] width 231 height 33
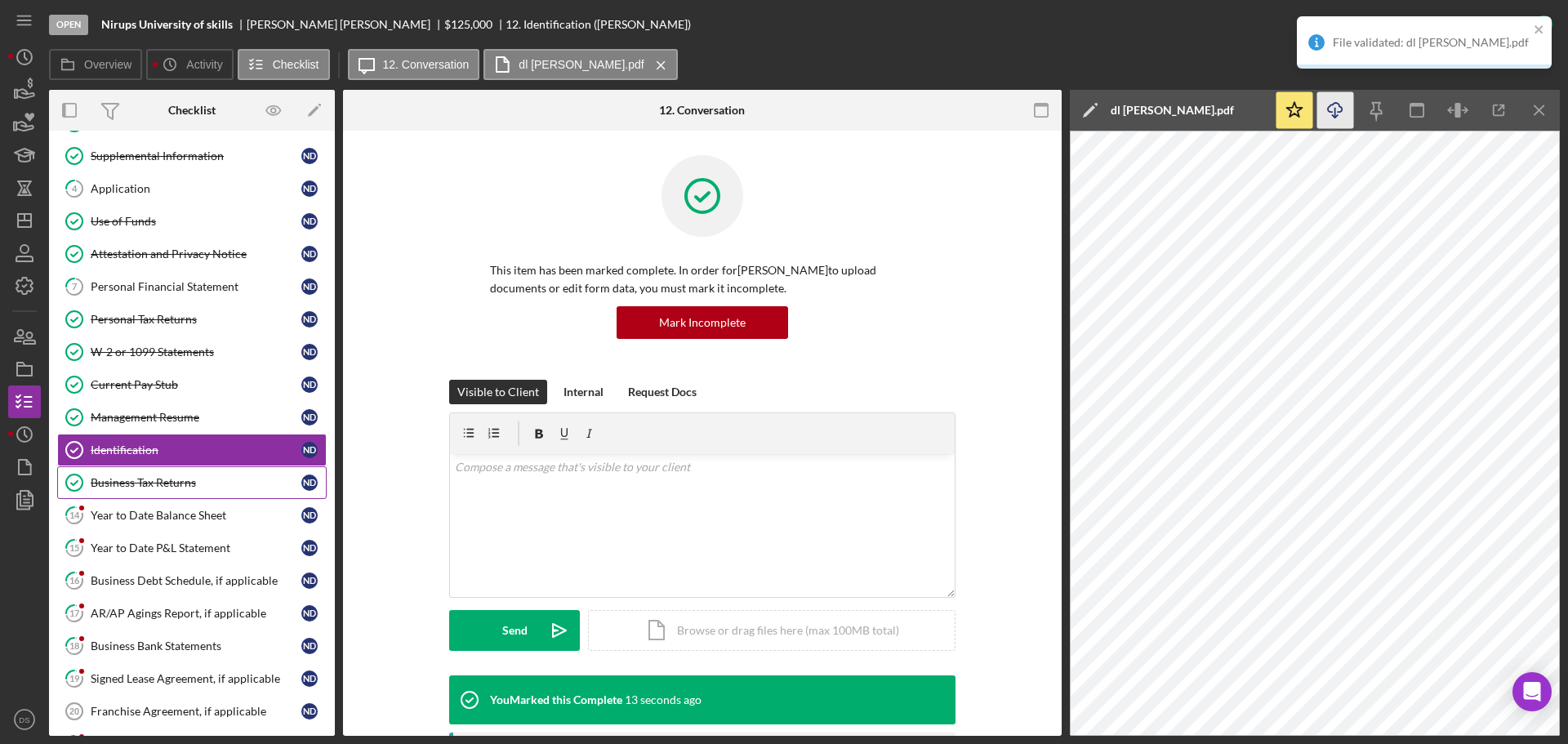
click at [162, 489] on div "Business Tax Returns" at bounding box center [196, 483] width 210 height 13
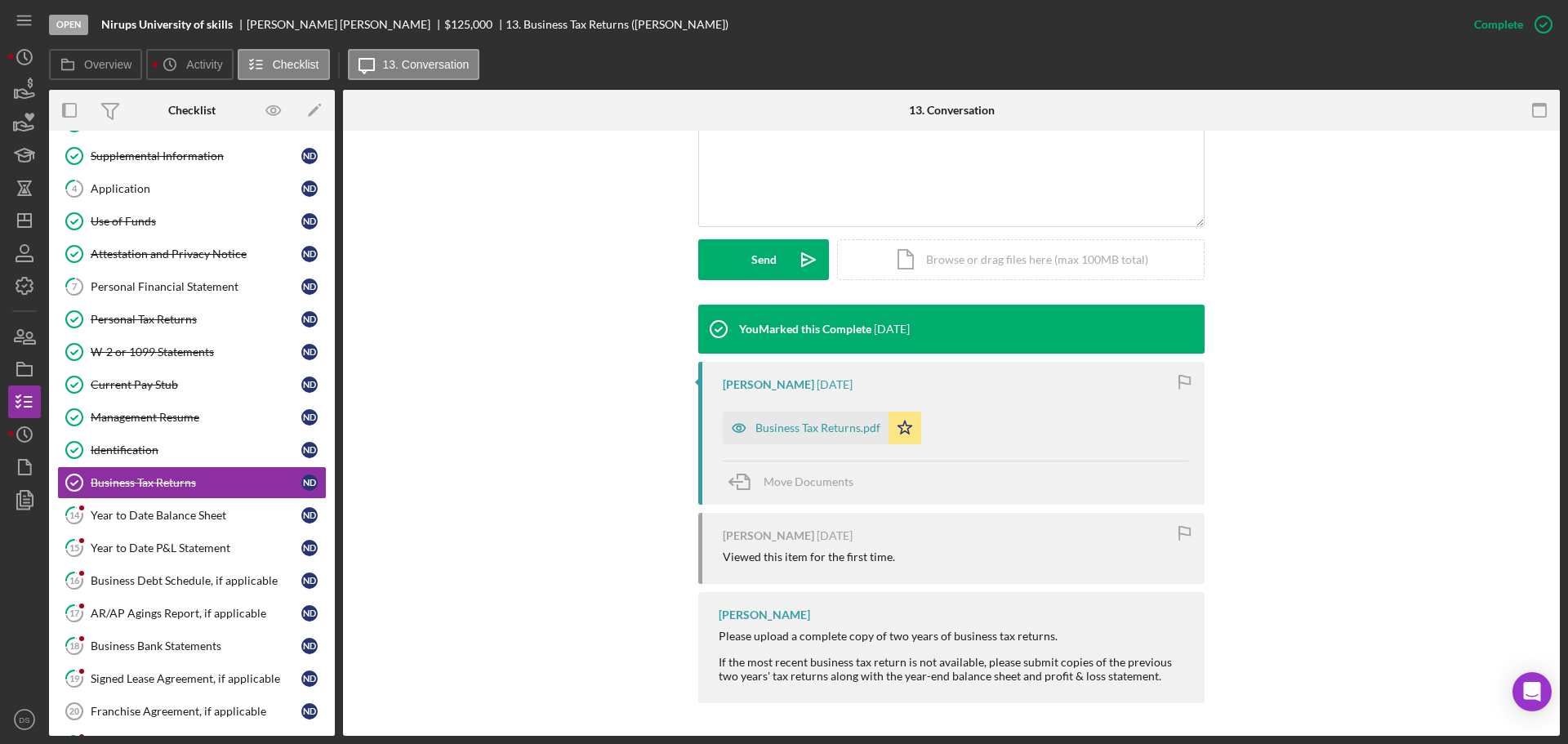
scroll to position [289, 0]
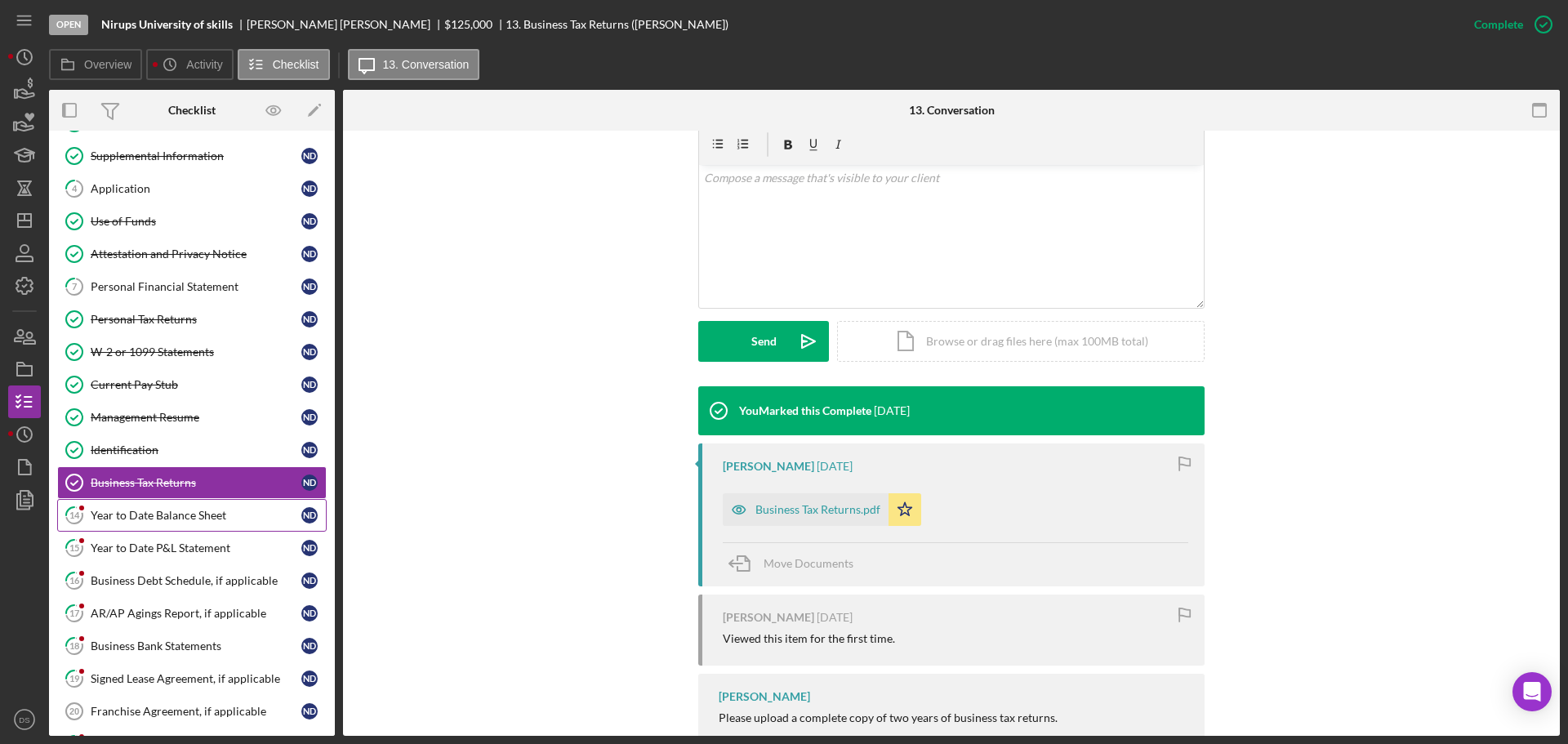
click at [236, 519] on div "Year to Date Balance Sheet" at bounding box center [196, 515] width 210 height 13
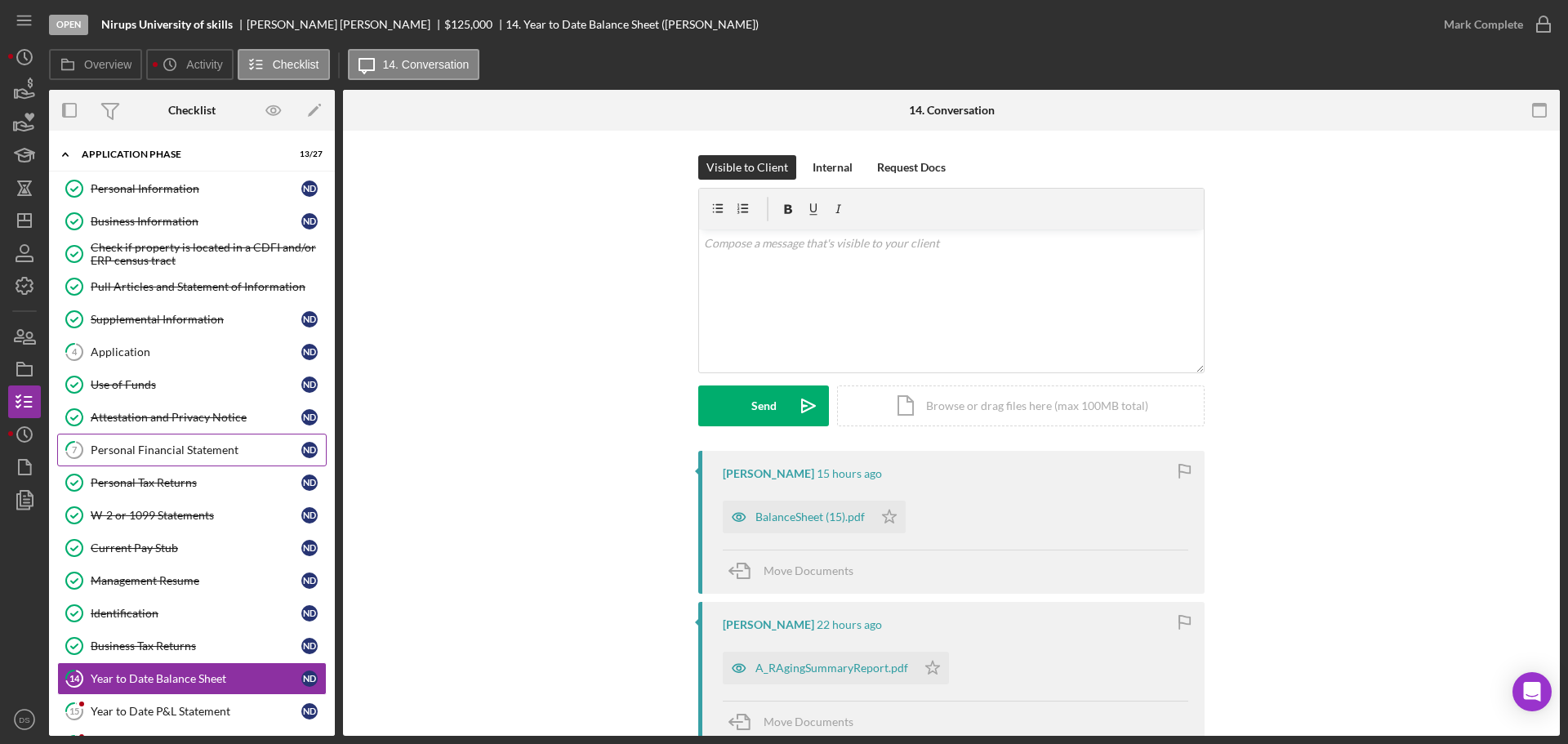
click at [192, 455] on div "Personal Financial Statement" at bounding box center [196, 451] width 210 height 13
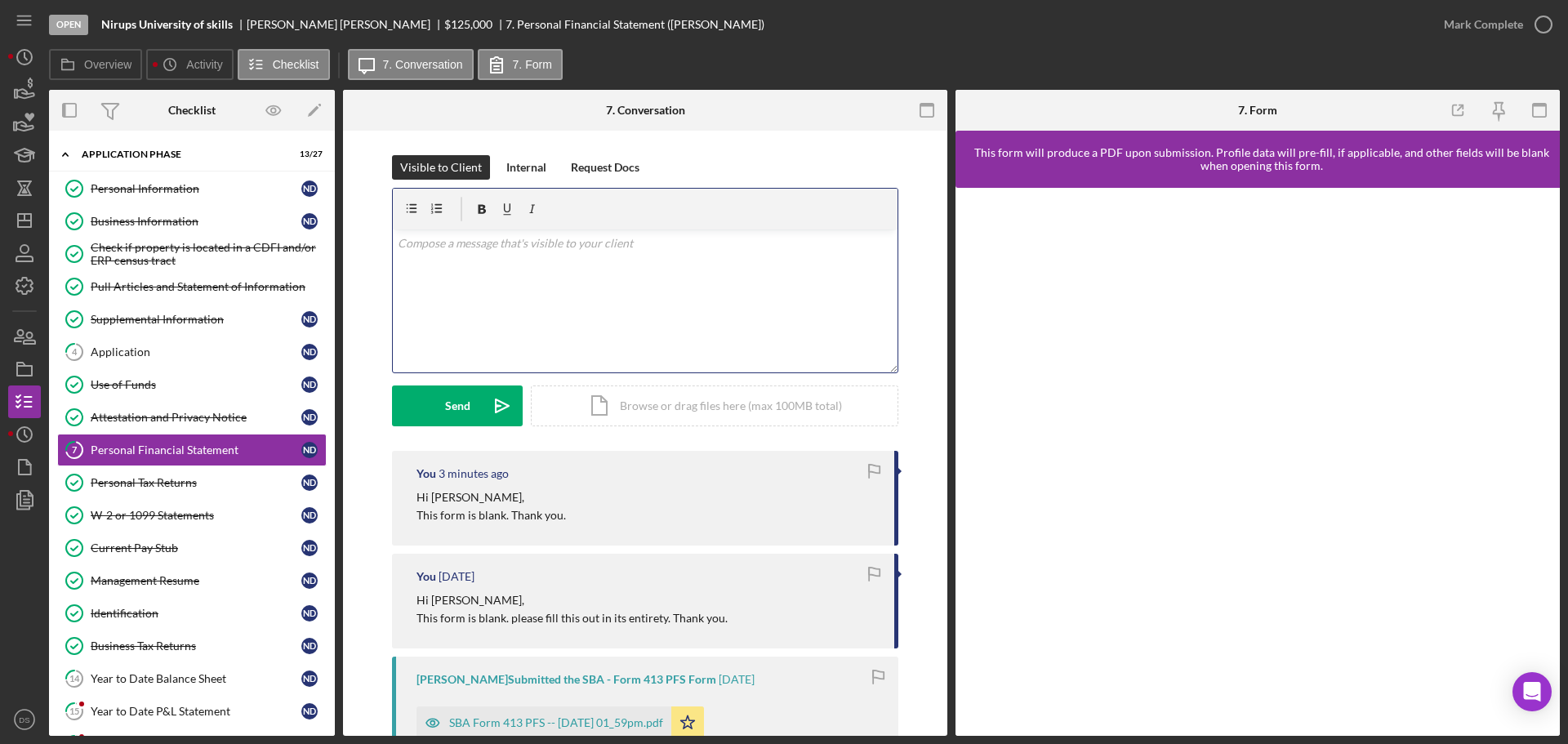
click at [519, 287] on div "v Color teal Color pink Remove color Add row above Add row below Add column bef…" at bounding box center [645, 301] width 505 height 143
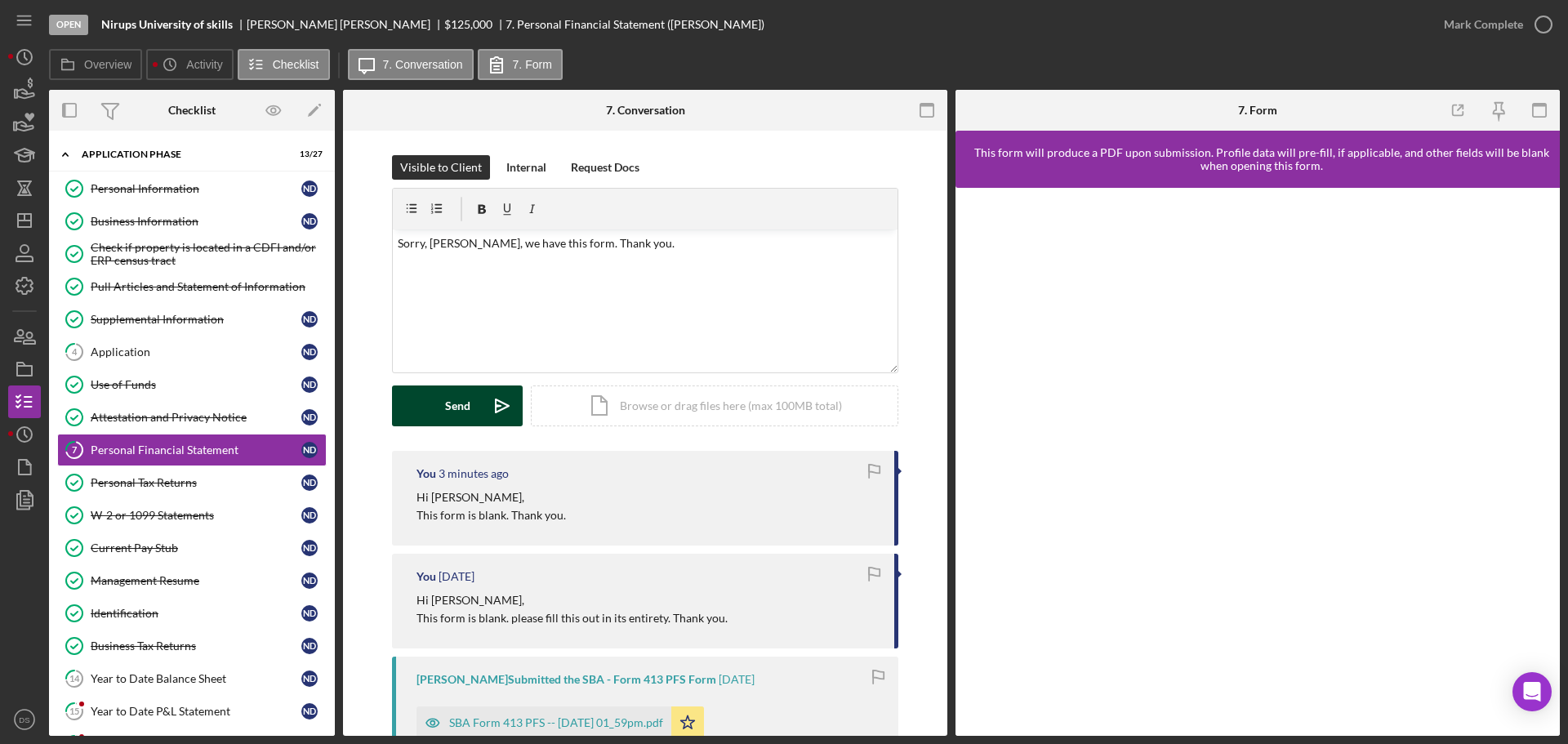
click at [463, 409] on div "Send" at bounding box center [458, 406] width 25 height 41
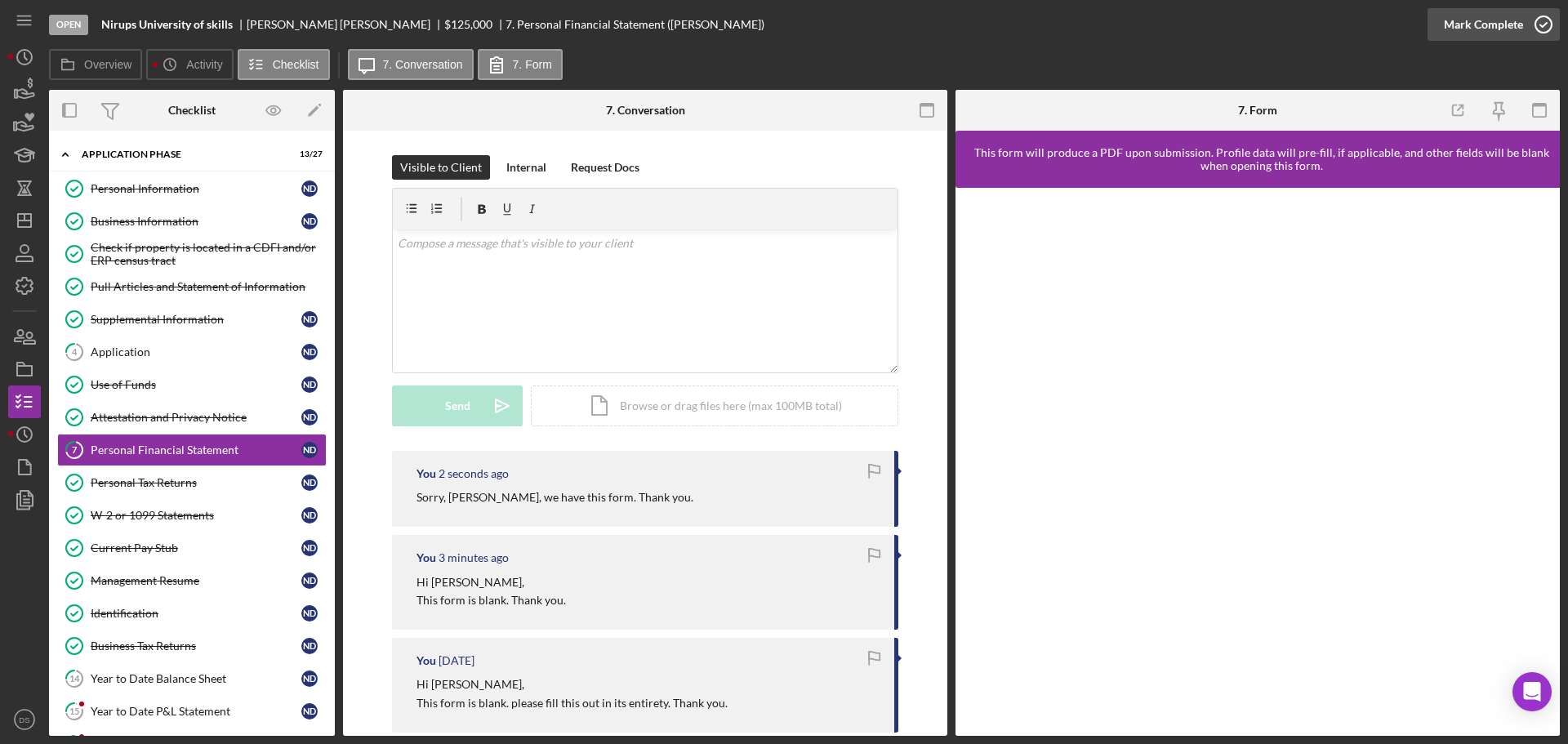
click at [1553, 25] on icon "button" at bounding box center [1543, 25] width 41 height 41
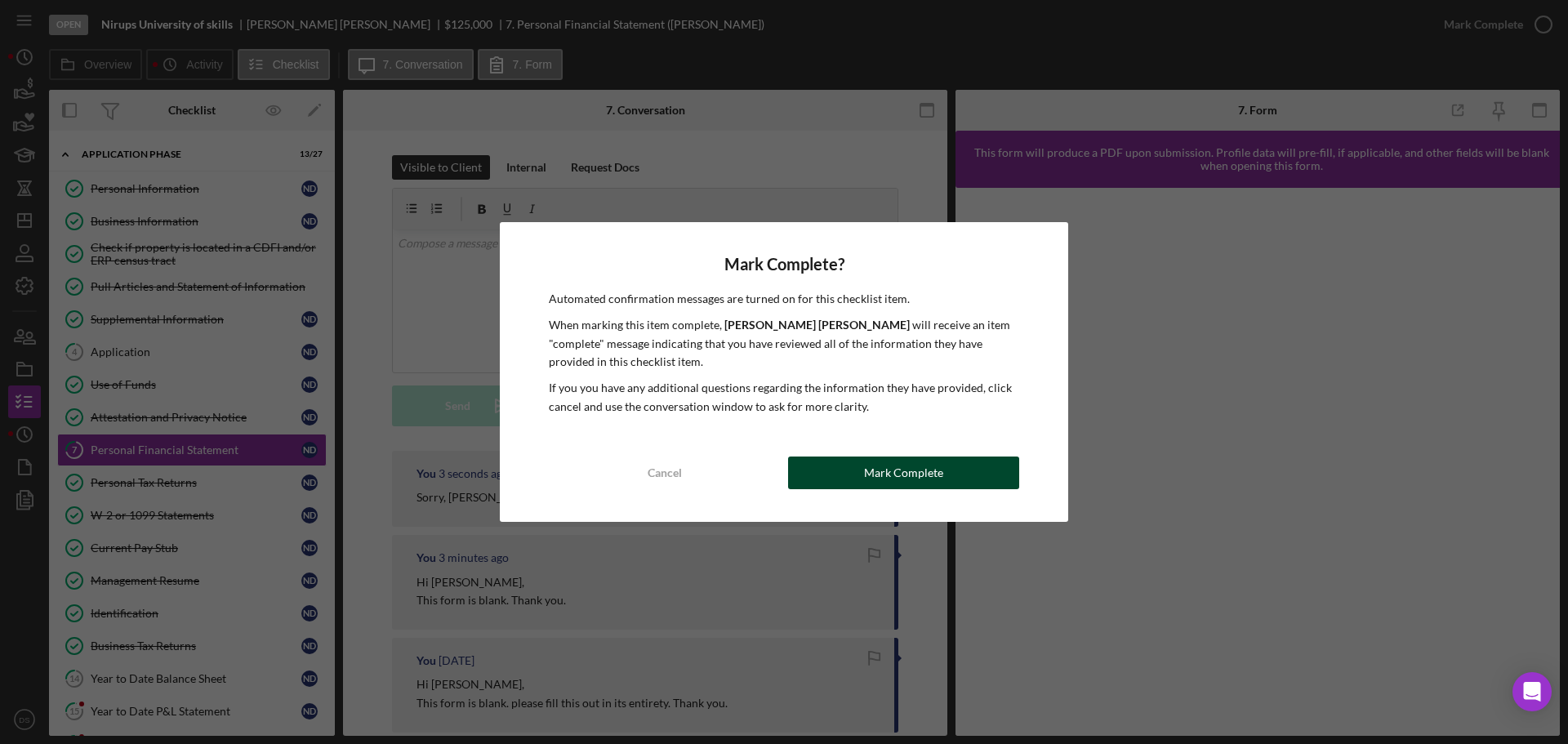
click at [890, 485] on div "Mark Complete" at bounding box center [903, 474] width 79 height 33
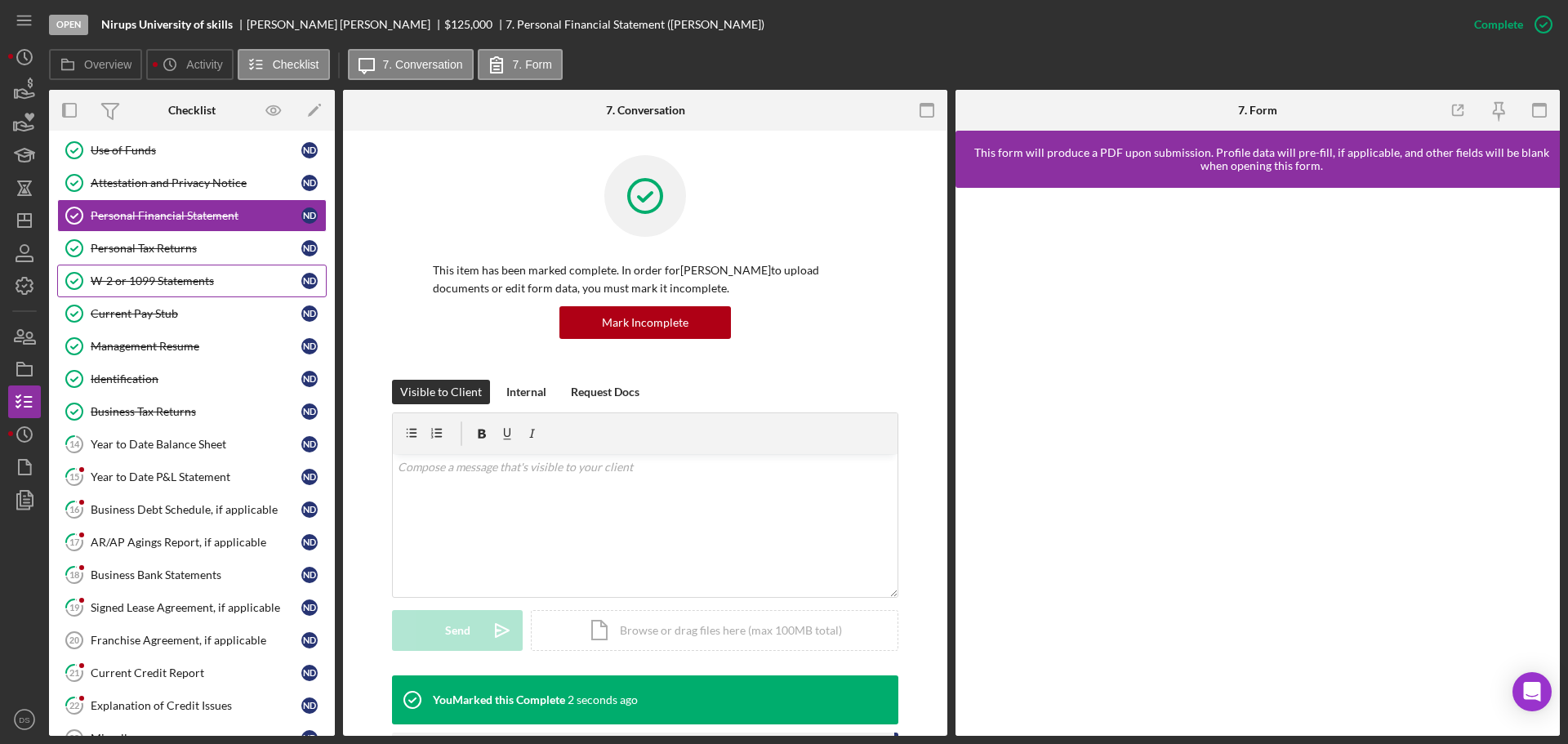
scroll to position [245, 0]
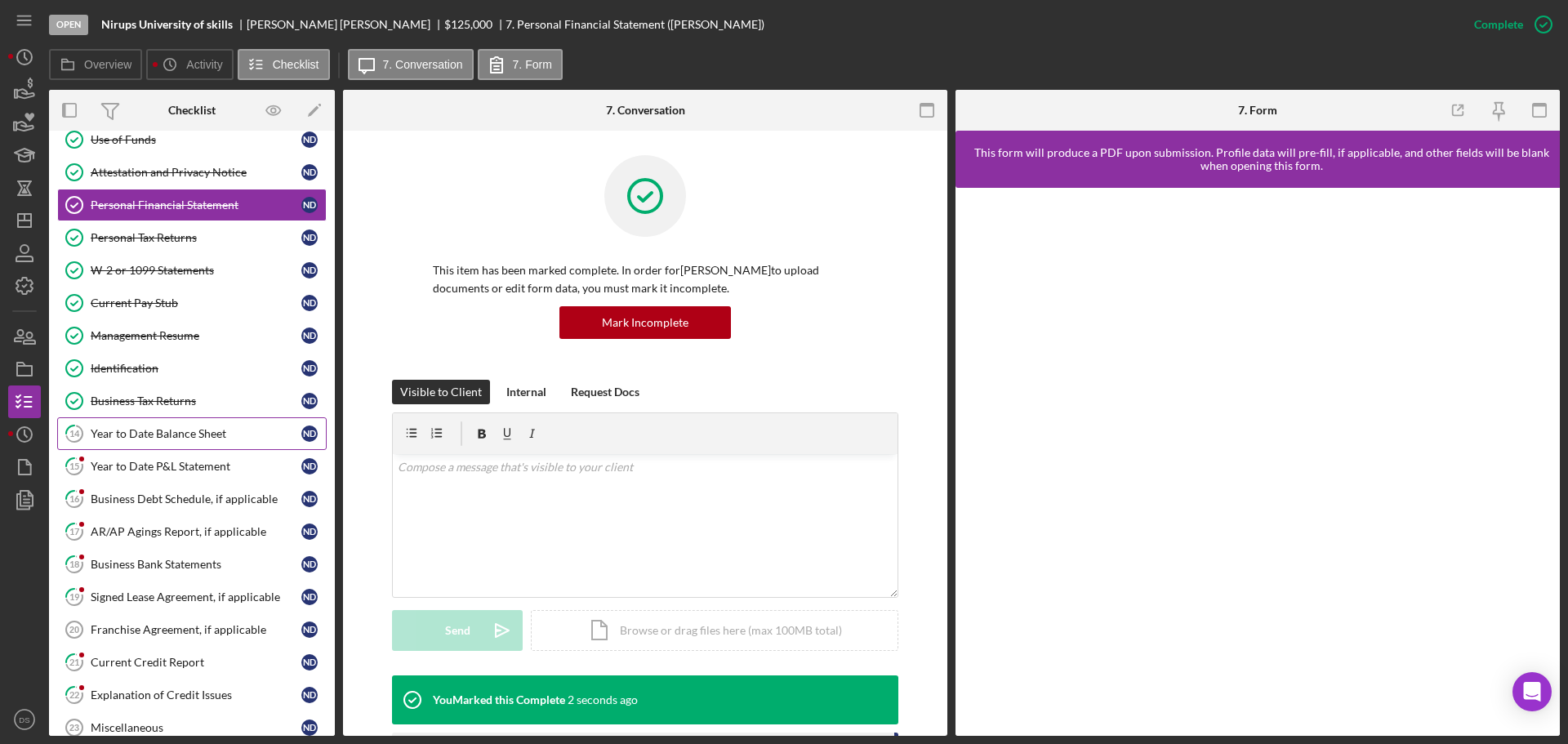
click at [181, 427] on div "Year to Date Balance Sheet" at bounding box center [196, 434] width 210 height 13
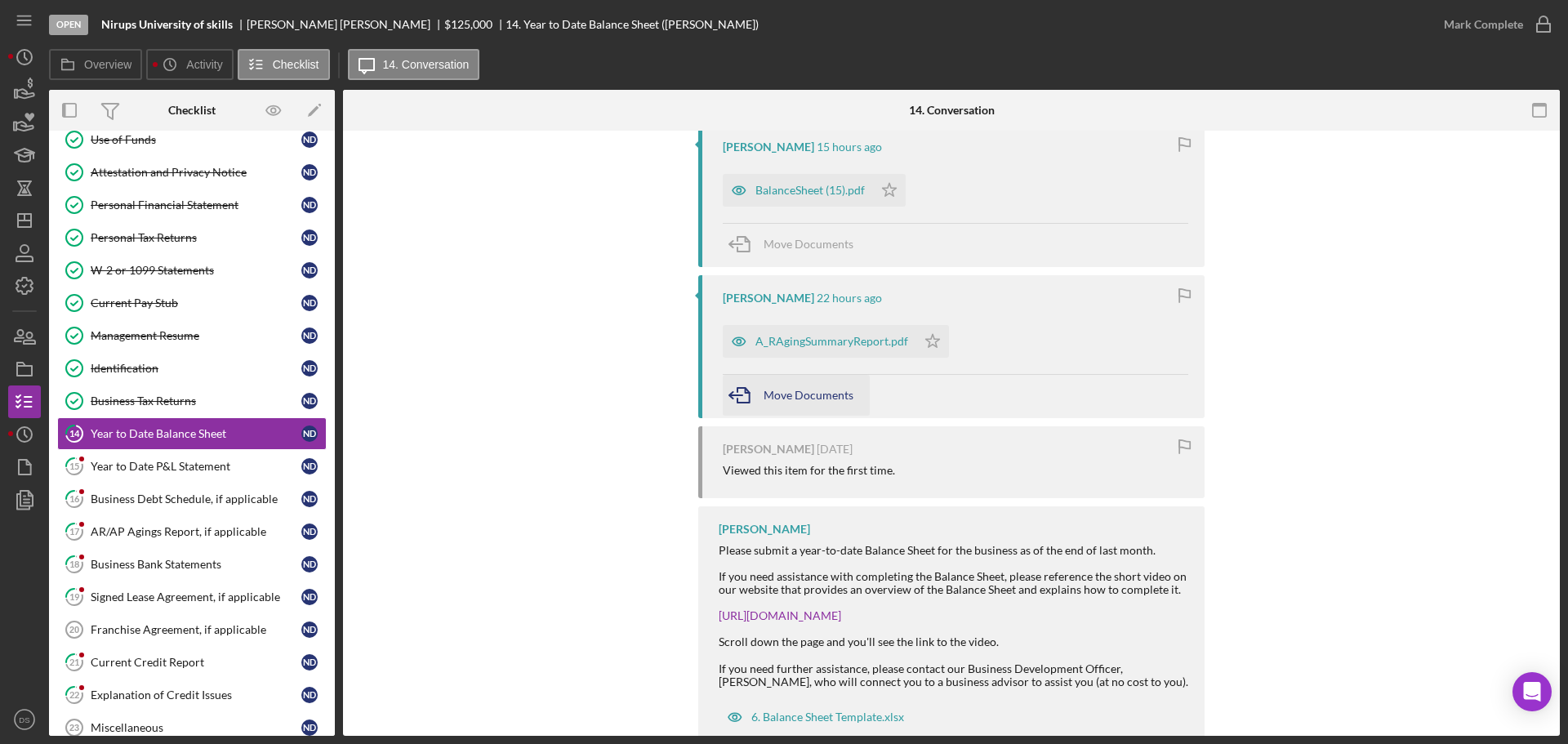
scroll to position [245, 0]
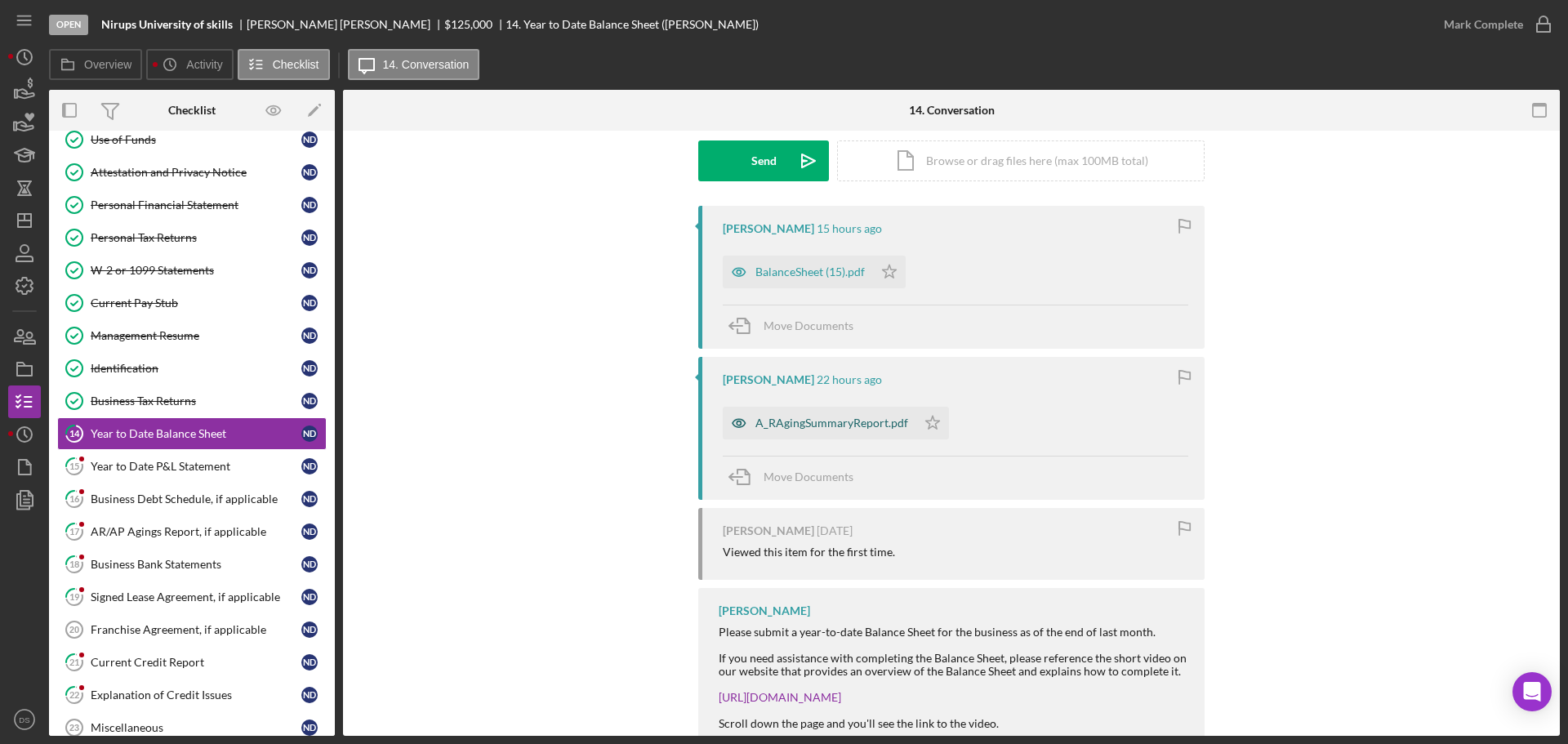
click at [805, 416] on div "A_RAgingSummaryReport.pdf" at bounding box center [819, 423] width 194 height 33
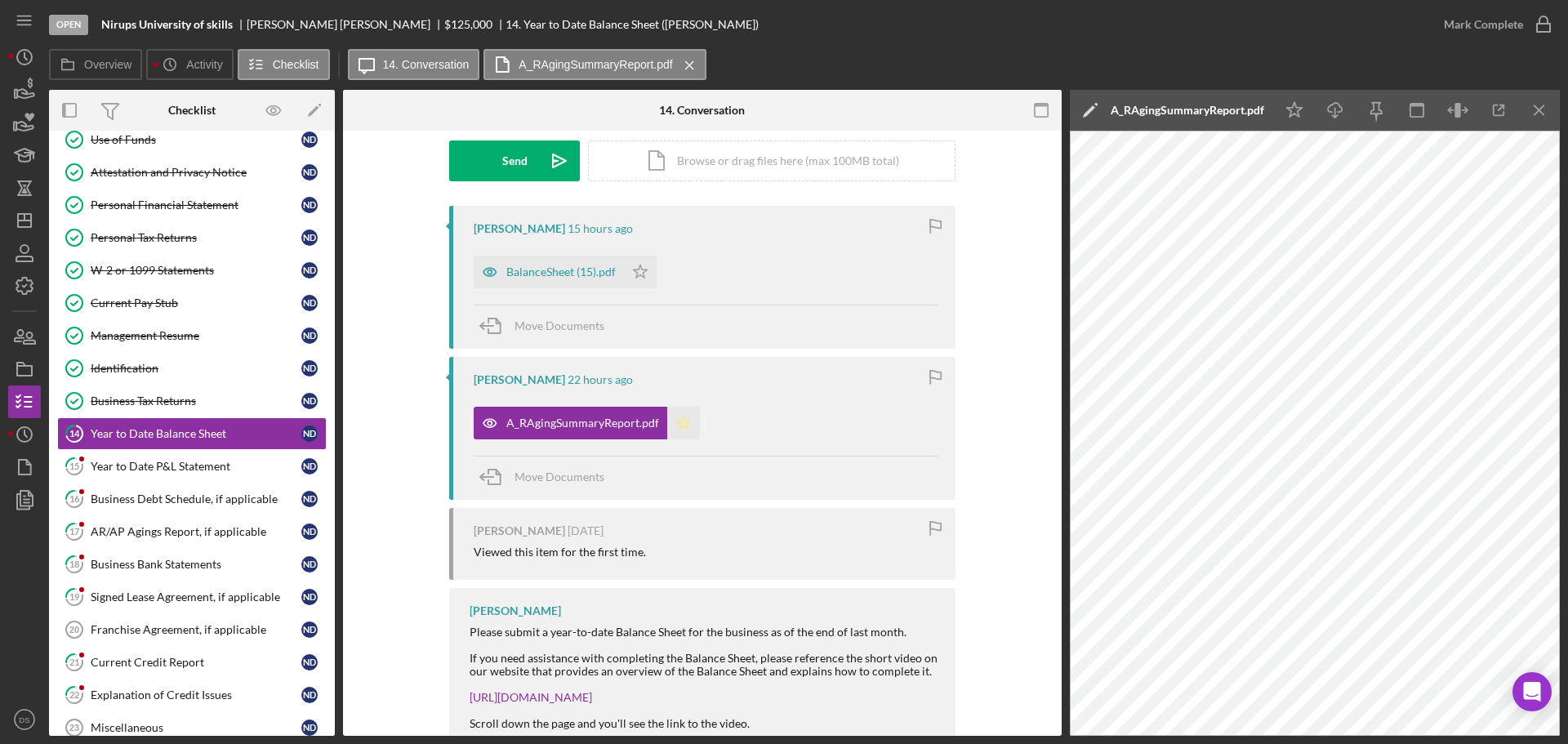
click at [671, 411] on icon "Icon/Star" at bounding box center [684, 423] width 33 height 33
click at [1335, 113] on line "button" at bounding box center [1335, 112] width 0 height 9
click at [1135, 53] on div "Overview Icon/History Activity Checklist Icon/Message 14. Conversation A_RAging…" at bounding box center [805, 66] width 1510 height 33
click at [630, 277] on icon "Icon/Star" at bounding box center [640, 272] width 33 height 33
click at [564, 284] on div "BalanceSheet (15).pdf" at bounding box center [548, 272] width 150 height 33
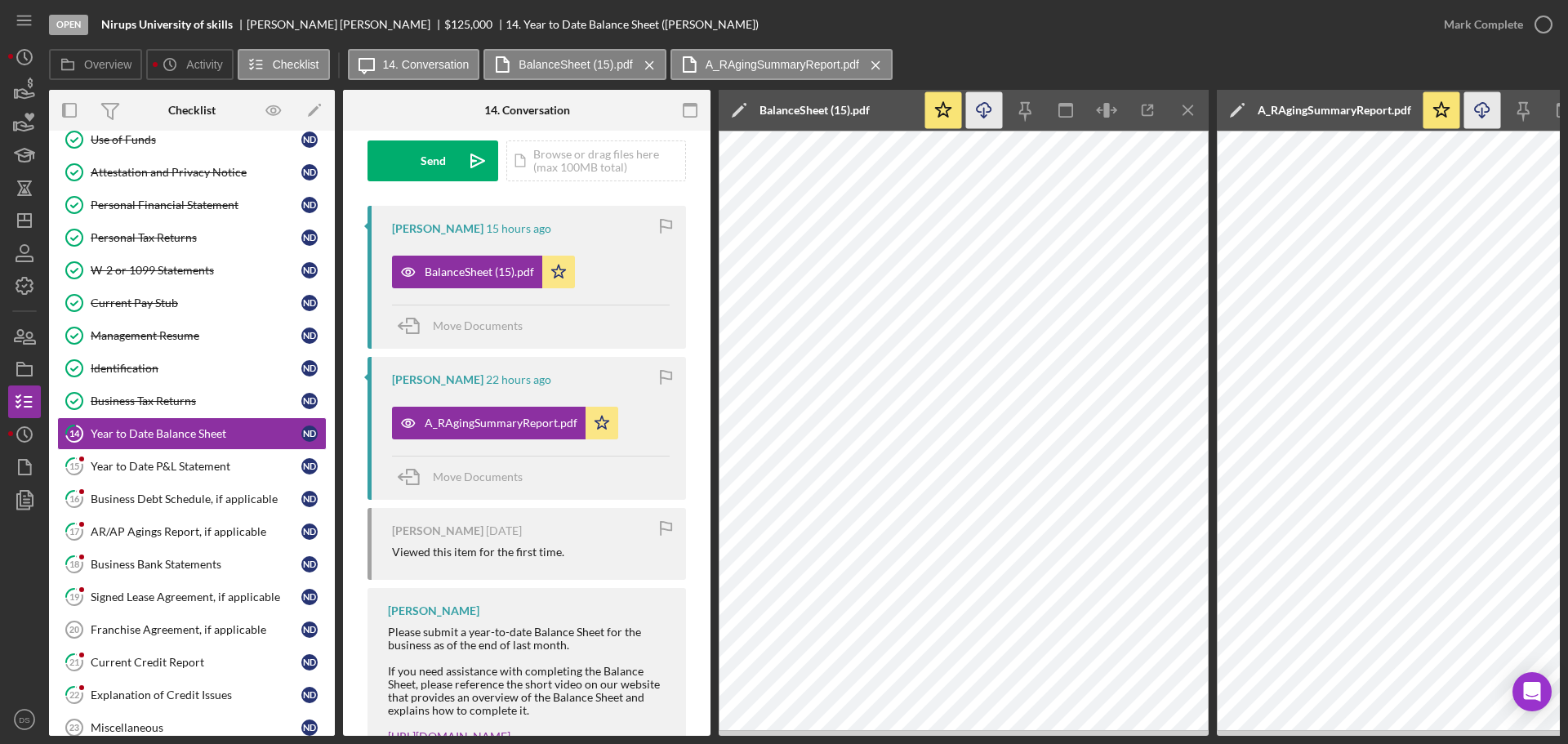
click at [976, 112] on icon "Icon/Download" at bounding box center [985, 110] width 37 height 37
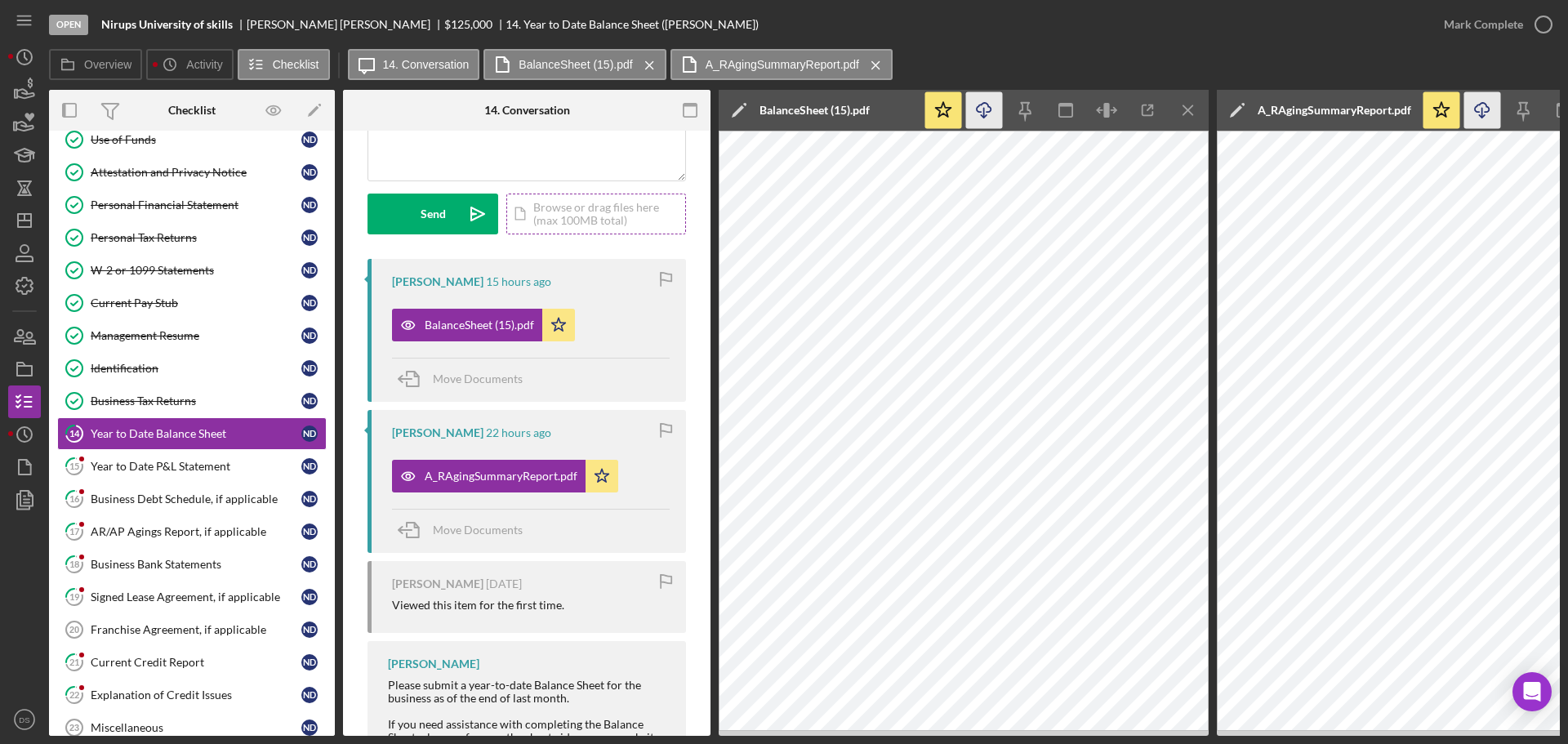
scroll to position [164, 0]
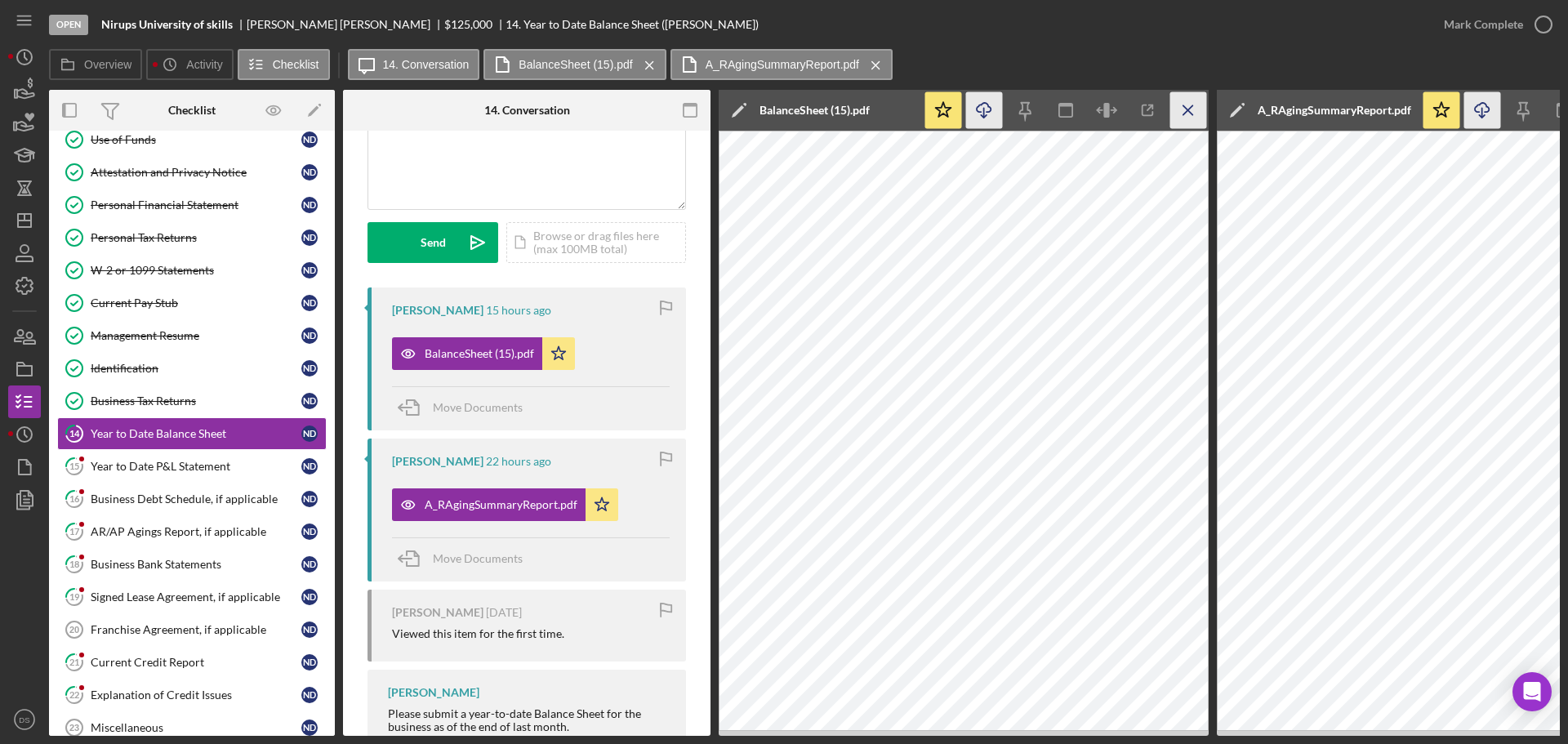
click at [1186, 109] on icon "Icon/Menu Close" at bounding box center [1188, 110] width 37 height 37
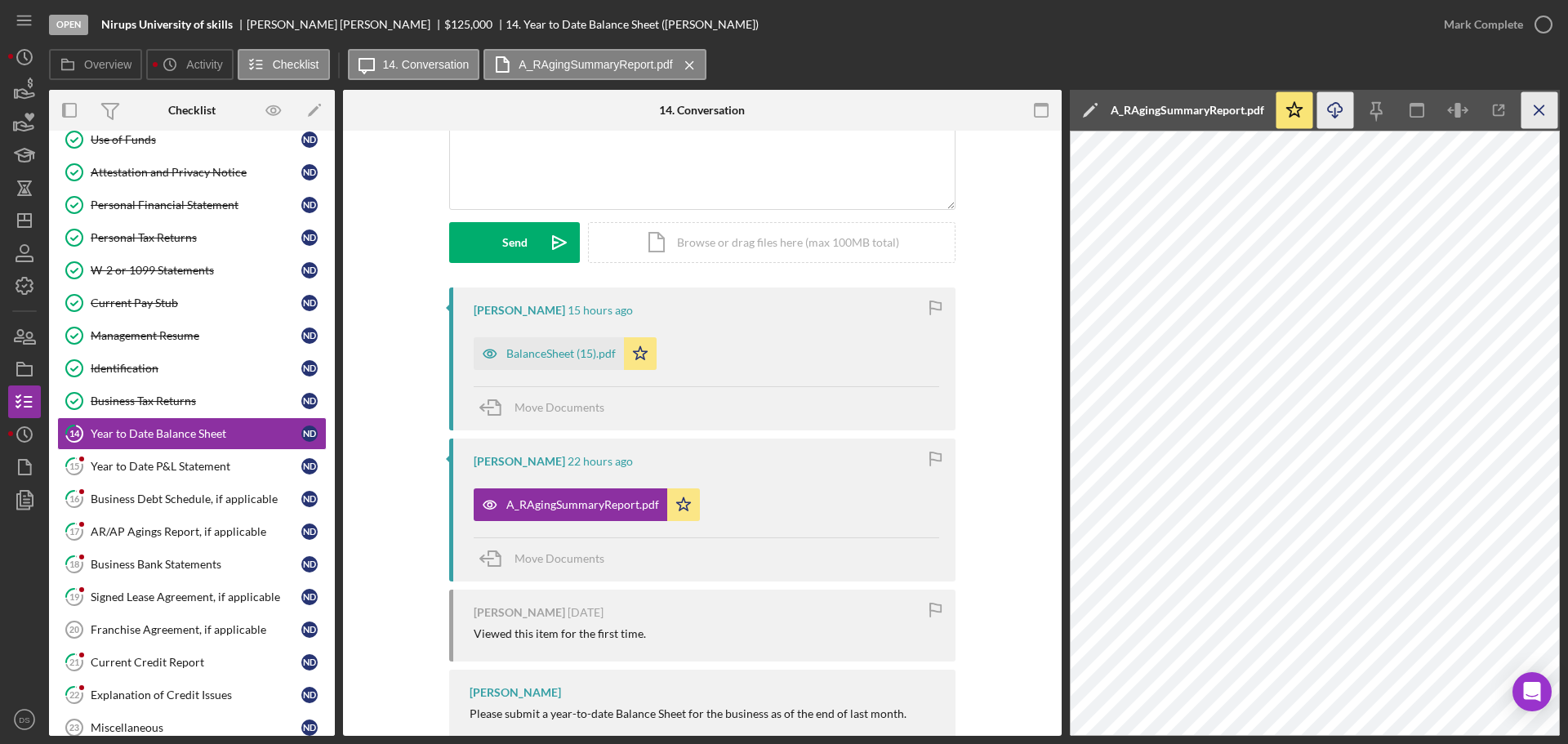
click at [1539, 113] on icon "Icon/Menu Close" at bounding box center [1539, 110] width 37 height 37
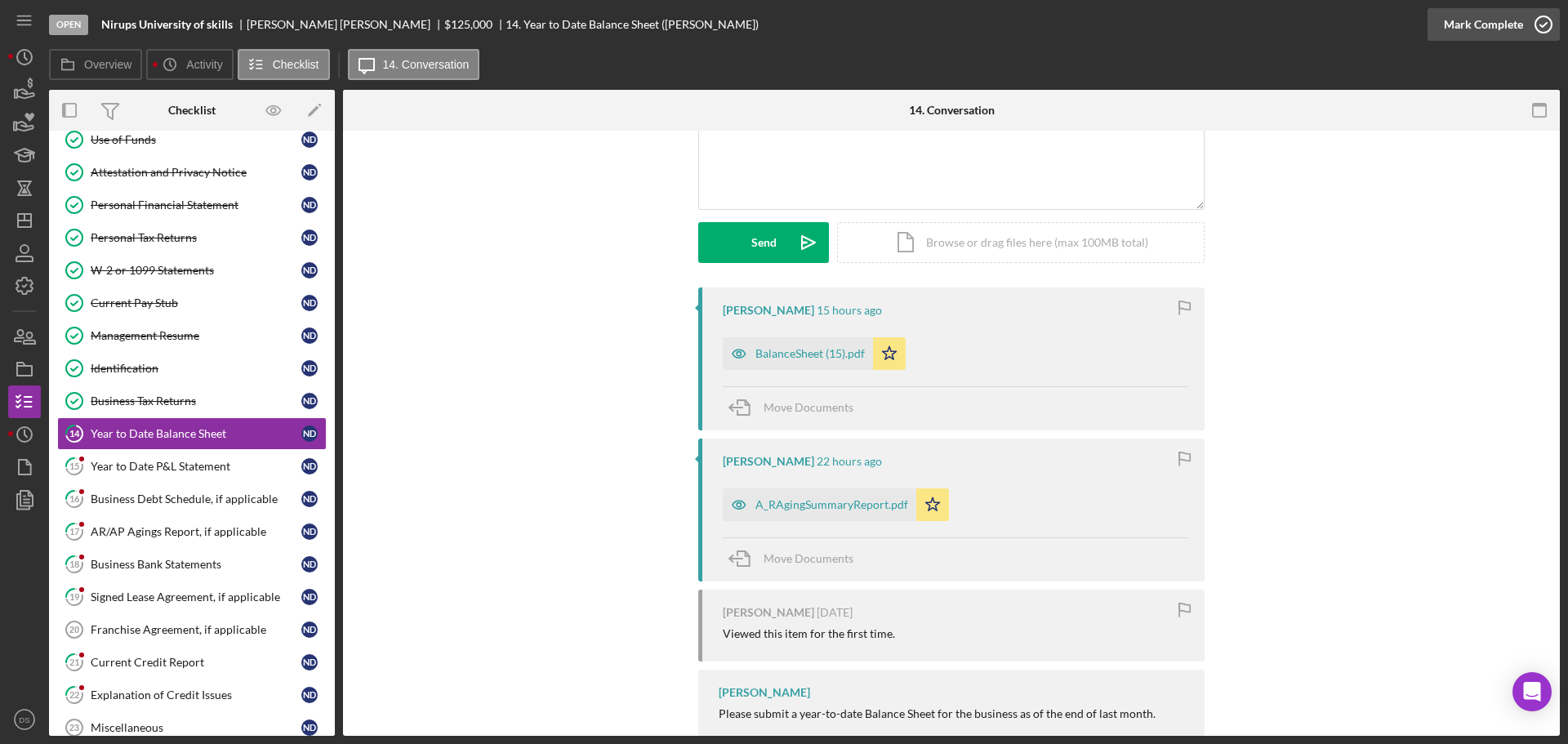
click at [1546, 29] on icon "button" at bounding box center [1543, 25] width 41 height 41
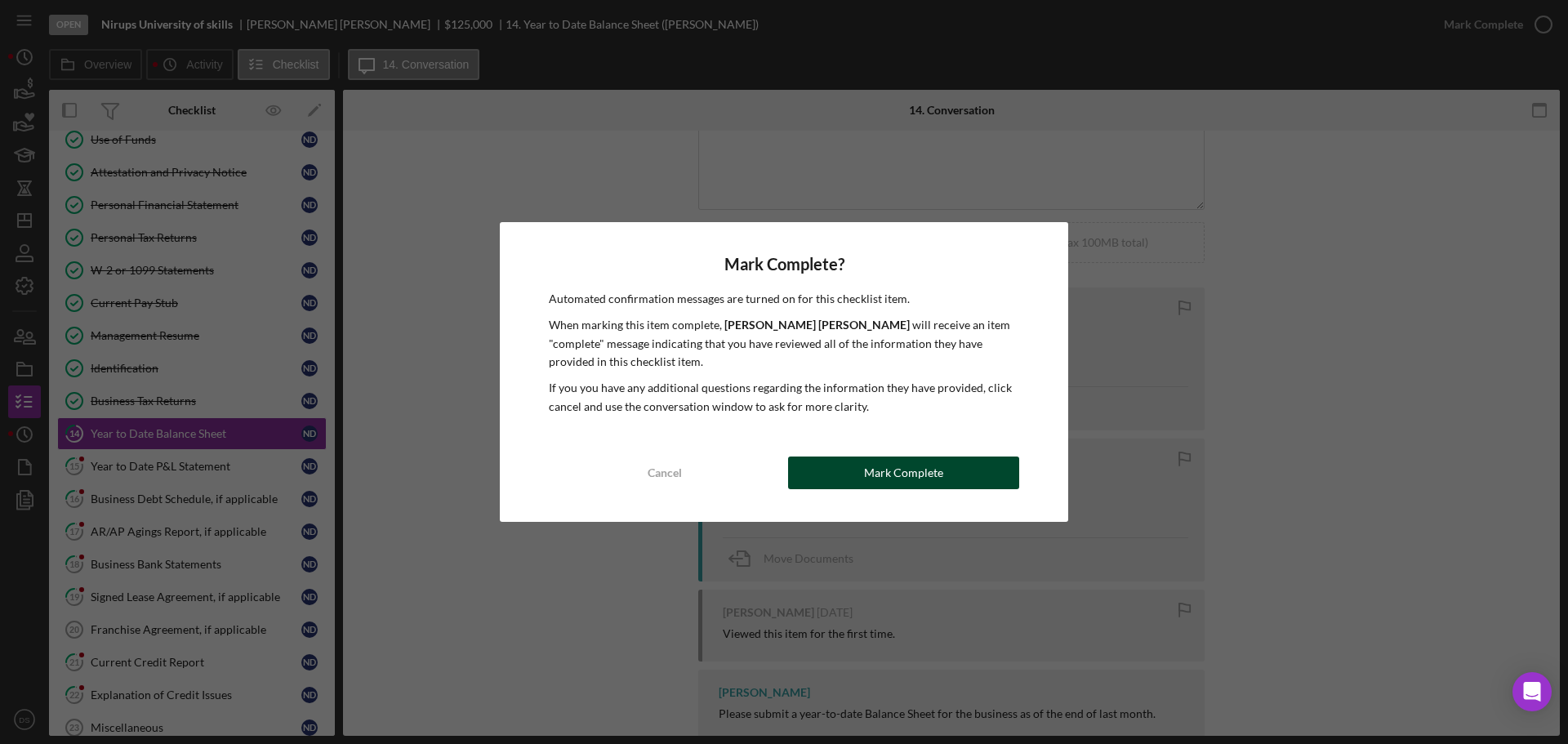
click at [892, 465] on div "Mark Complete" at bounding box center [903, 474] width 79 height 33
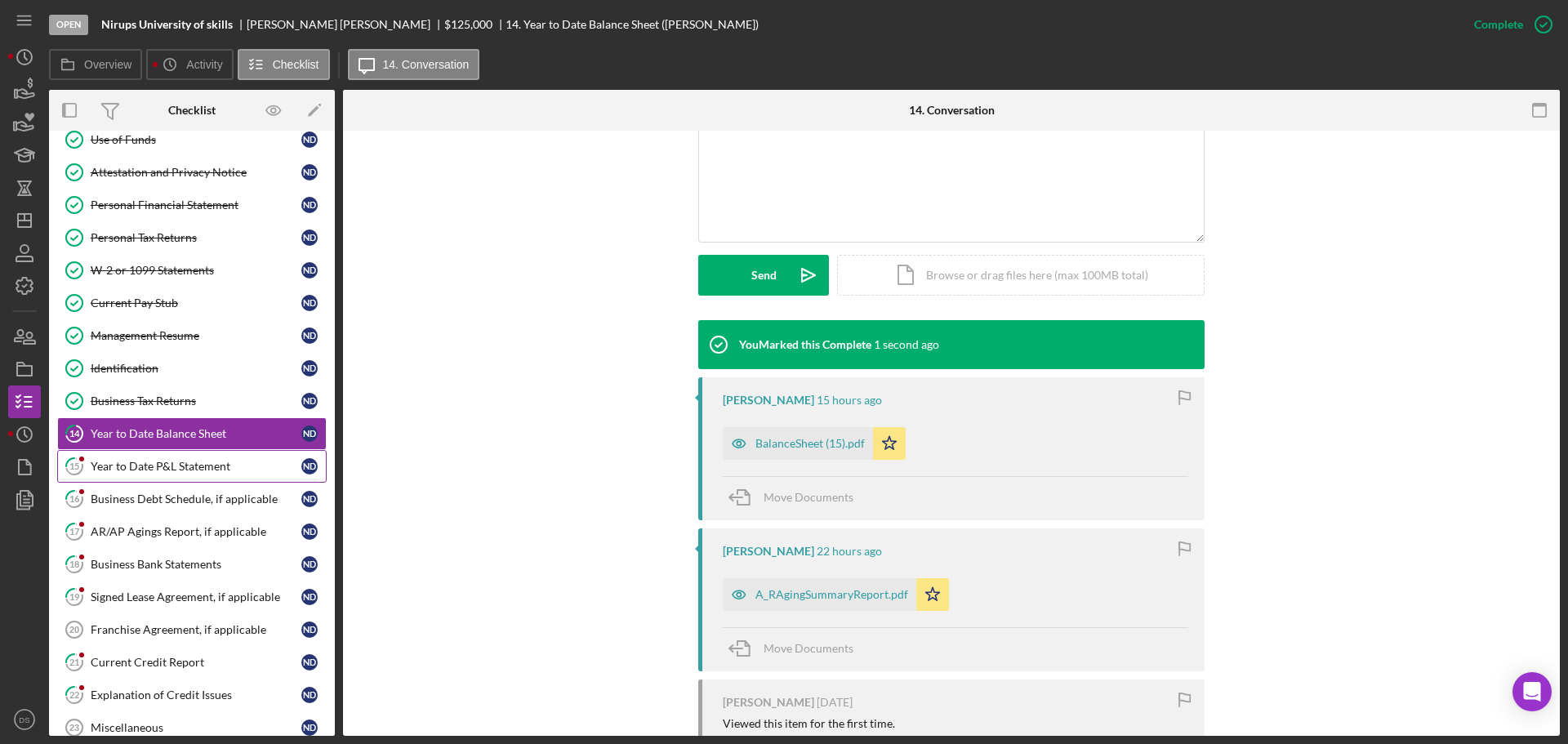
scroll to position [388, 0]
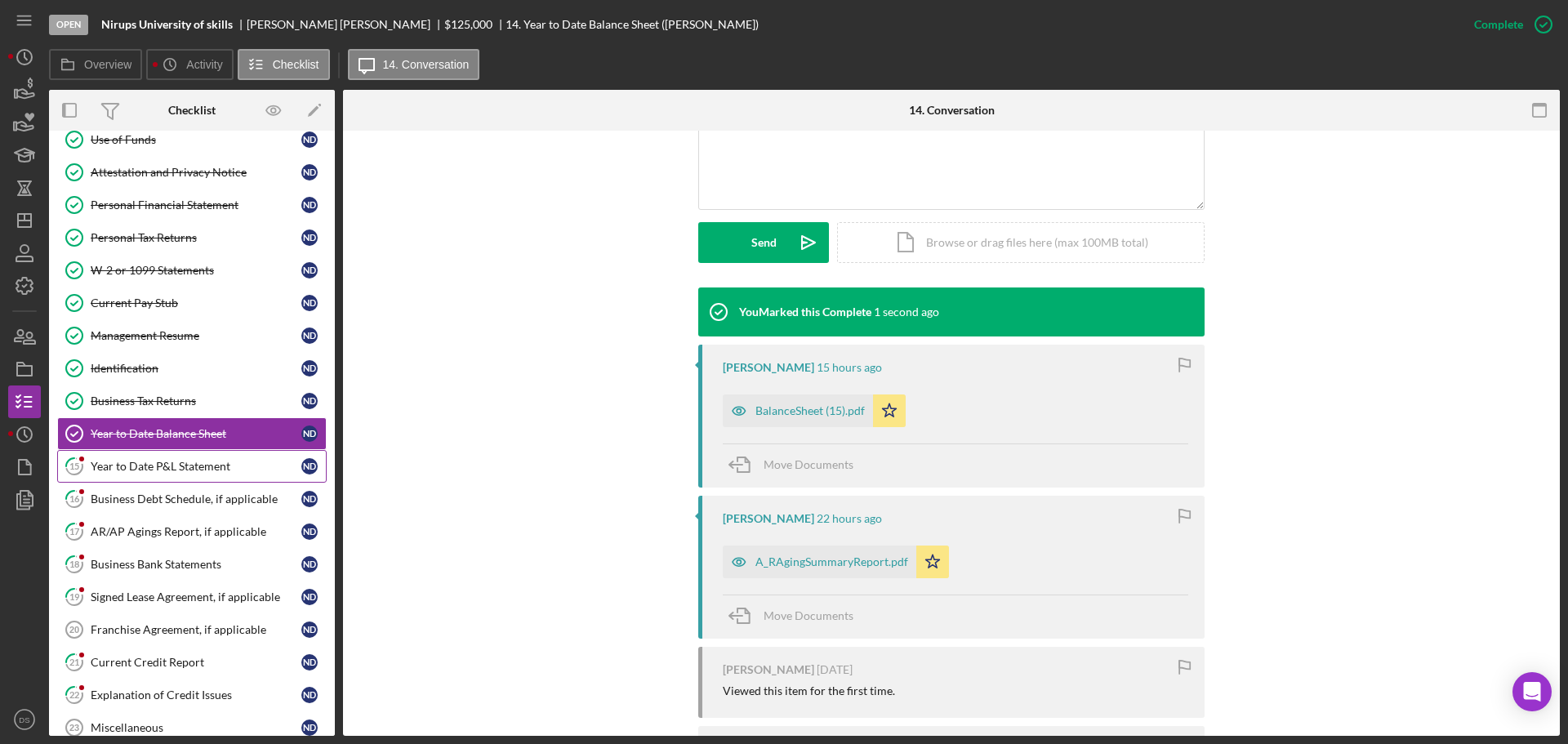
click at [166, 471] on div "Year to Date P&L Statement" at bounding box center [196, 466] width 210 height 13
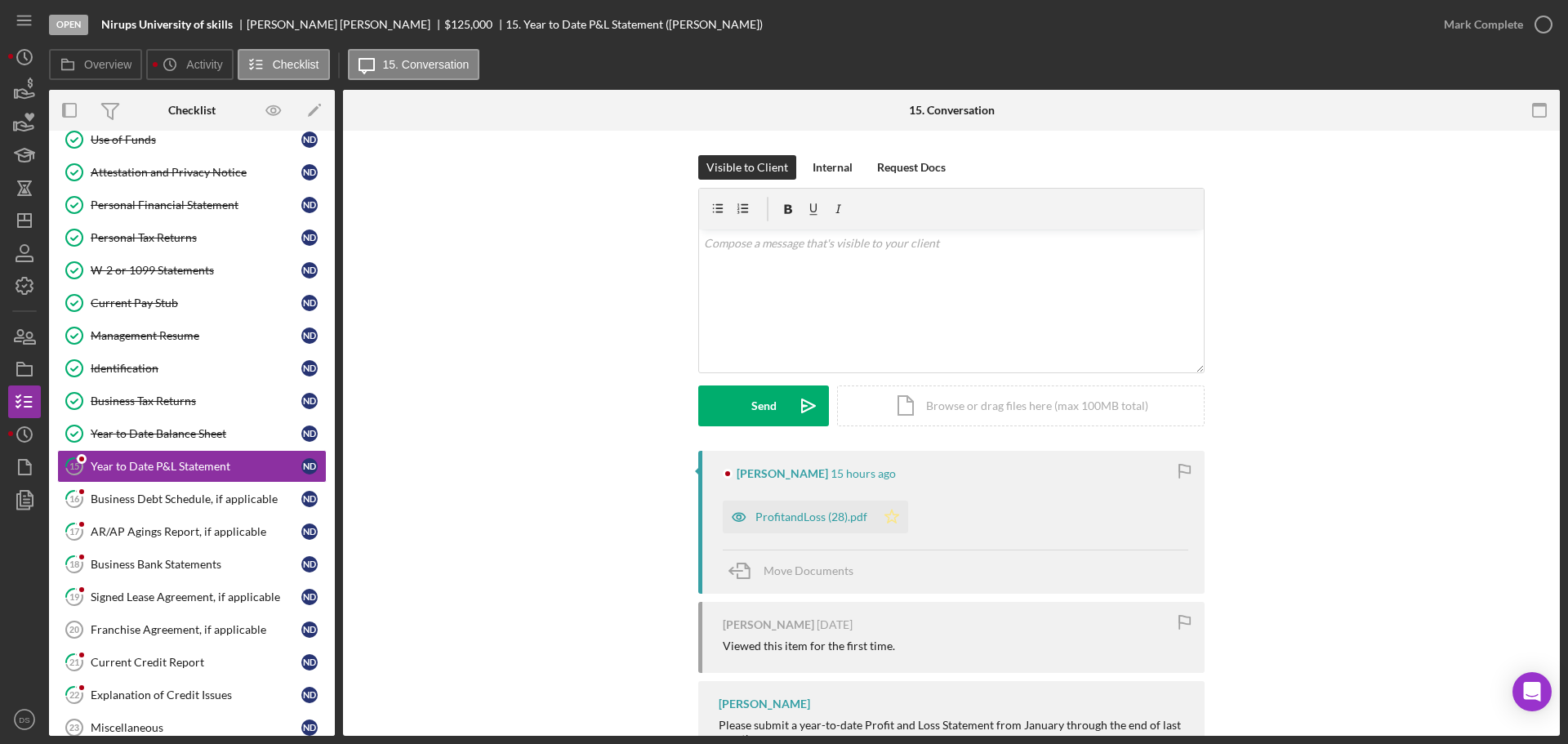
click at [888, 520] on icon "Icon/Star" at bounding box center [892, 517] width 33 height 33
click at [804, 523] on div "ProfitandLoss (28).pdf" at bounding box center [811, 517] width 112 height 13
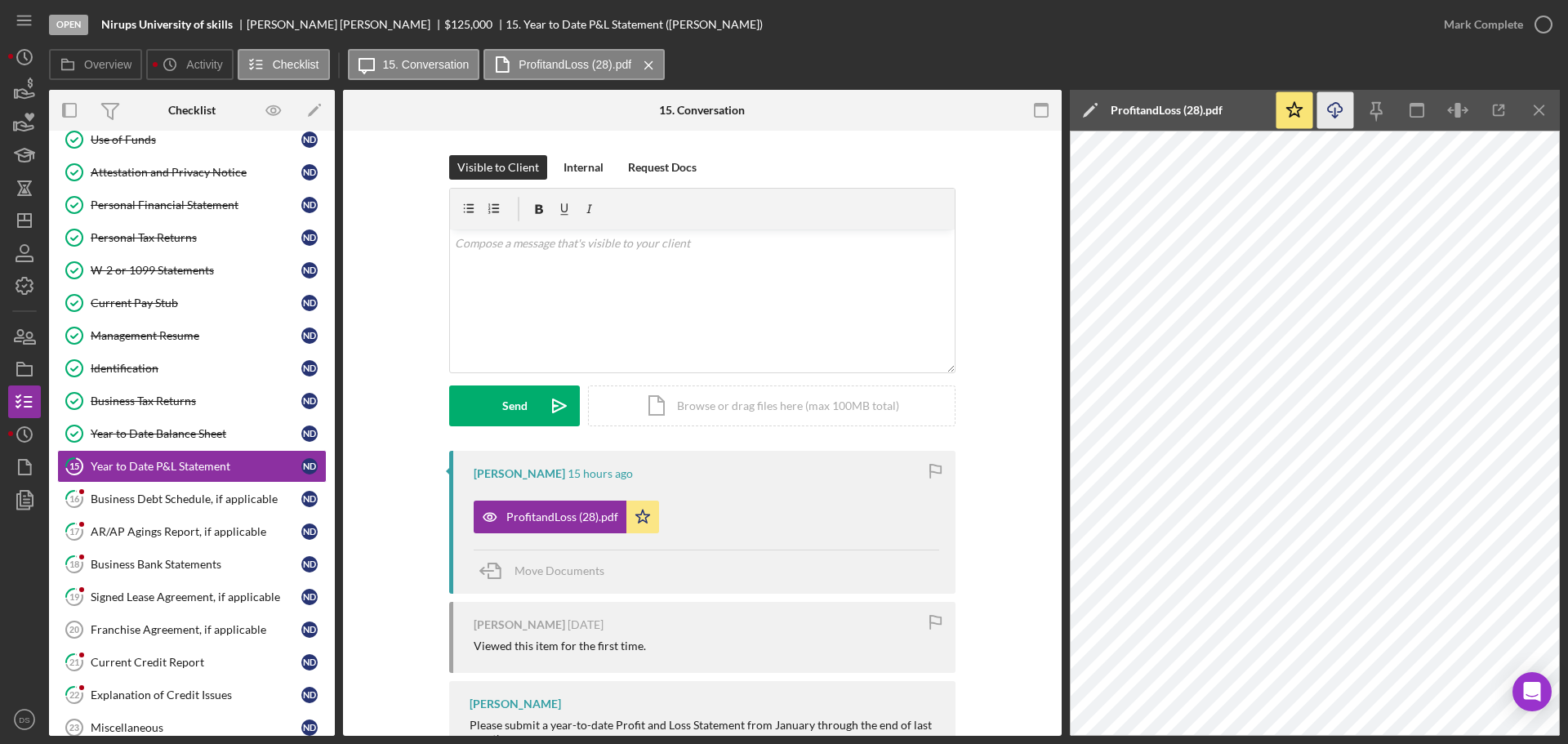
click at [1330, 117] on icon "Icon/Download" at bounding box center [1335, 110] width 37 height 37
click at [1547, 29] on icon "button" at bounding box center [1543, 25] width 41 height 41
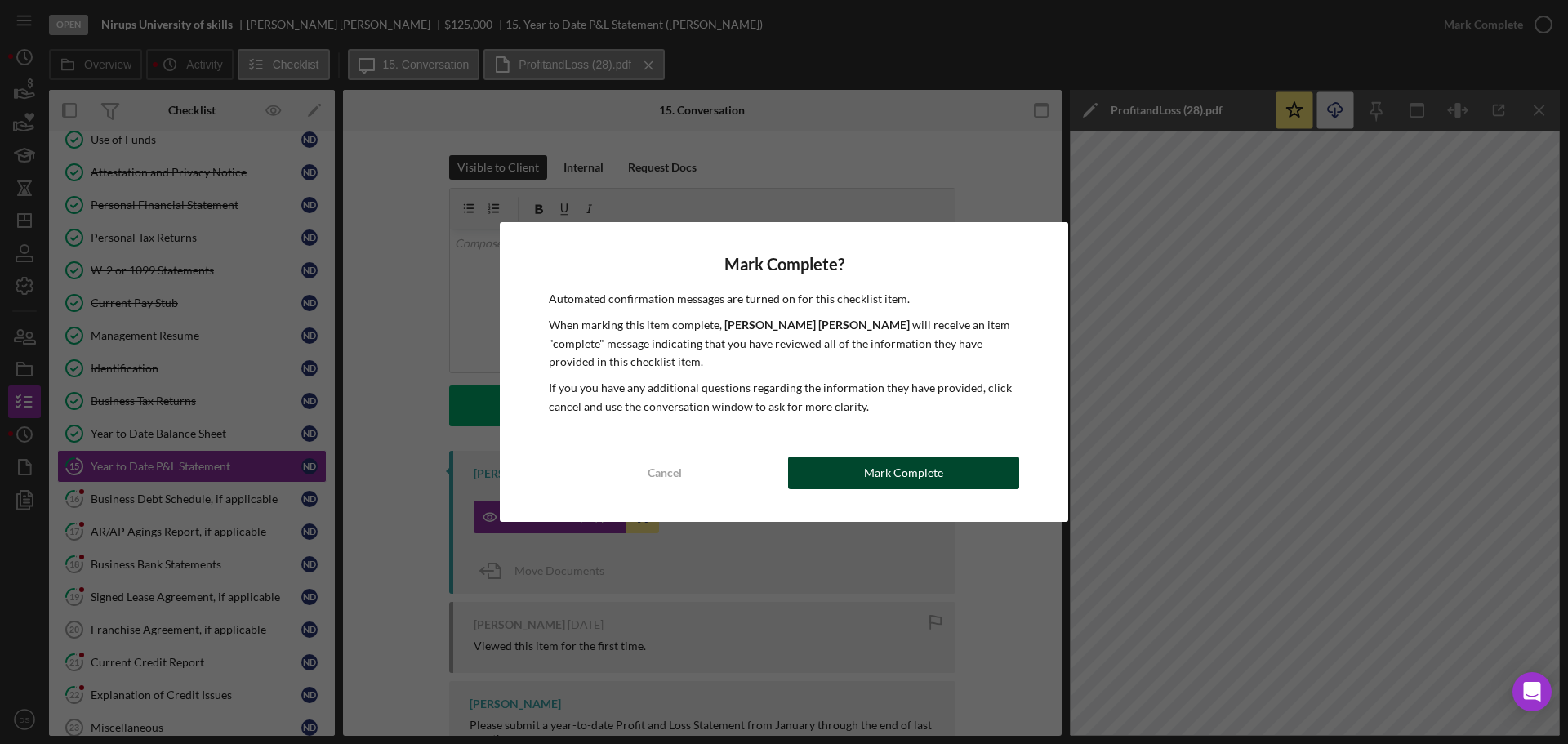
click at [944, 464] on button "Mark Complete" at bounding box center [903, 474] width 231 height 33
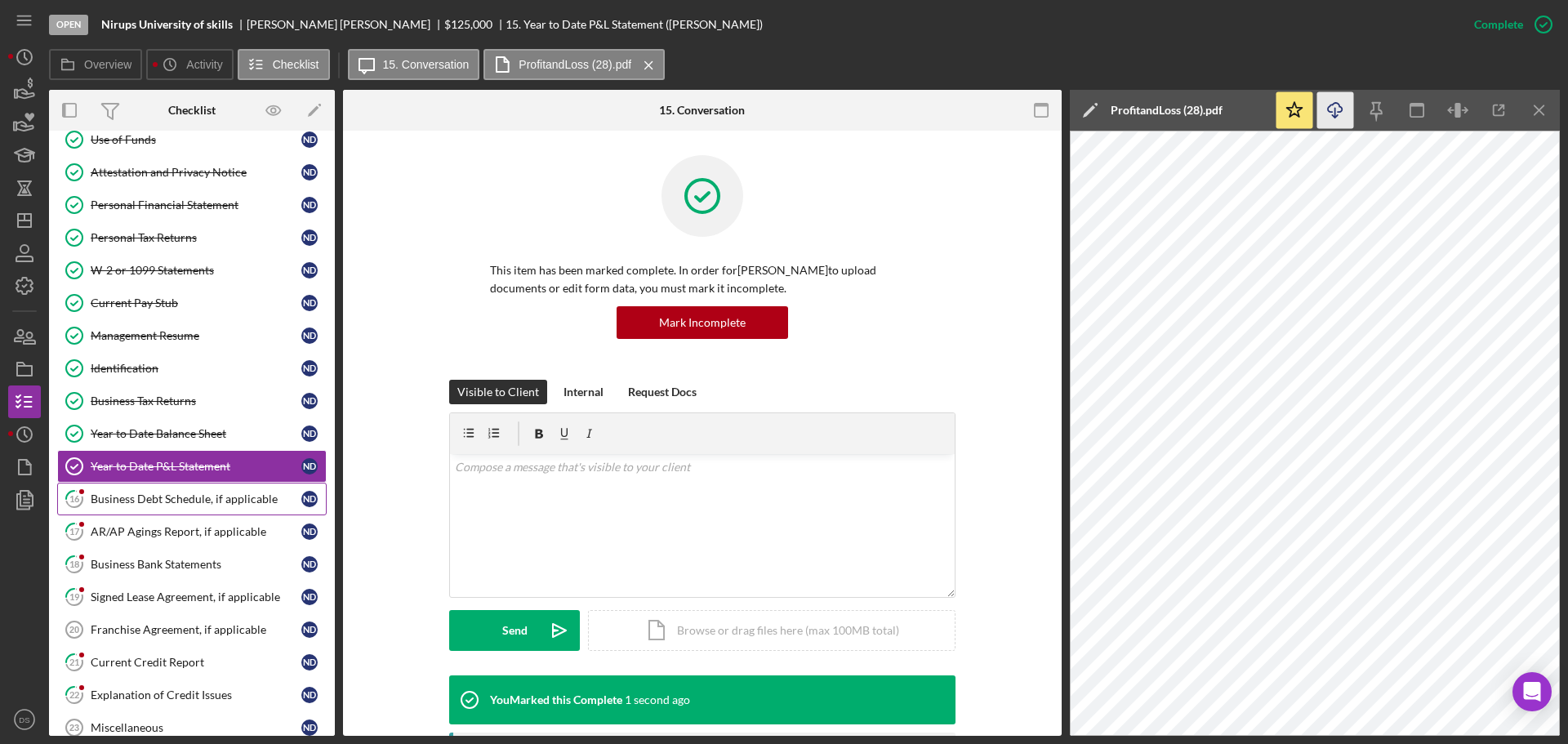
click at [212, 492] on div "Business Debt Schedule, if applicable" at bounding box center [196, 499] width 210 height 13
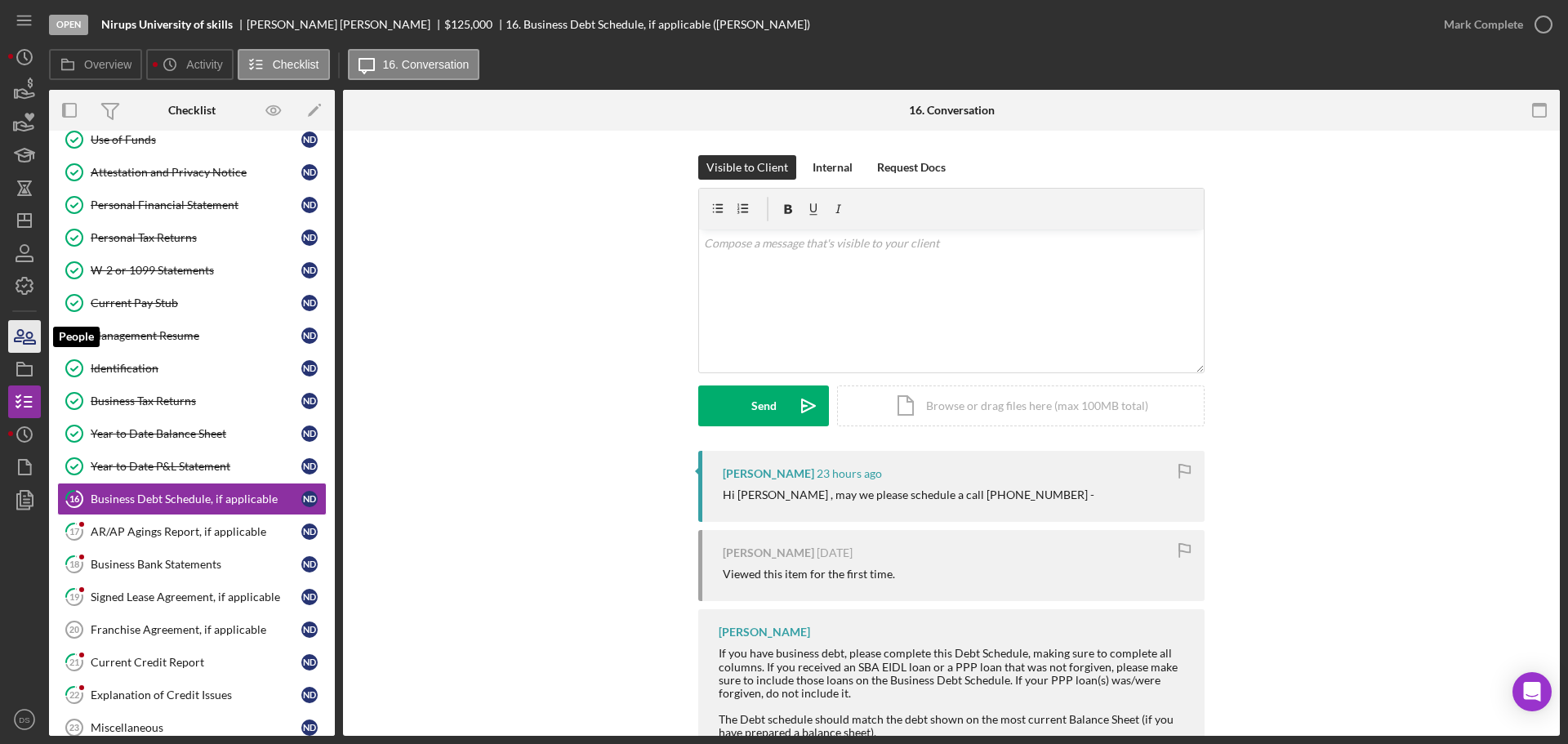
click at [33, 339] on icon "button" at bounding box center [25, 337] width 41 height 41
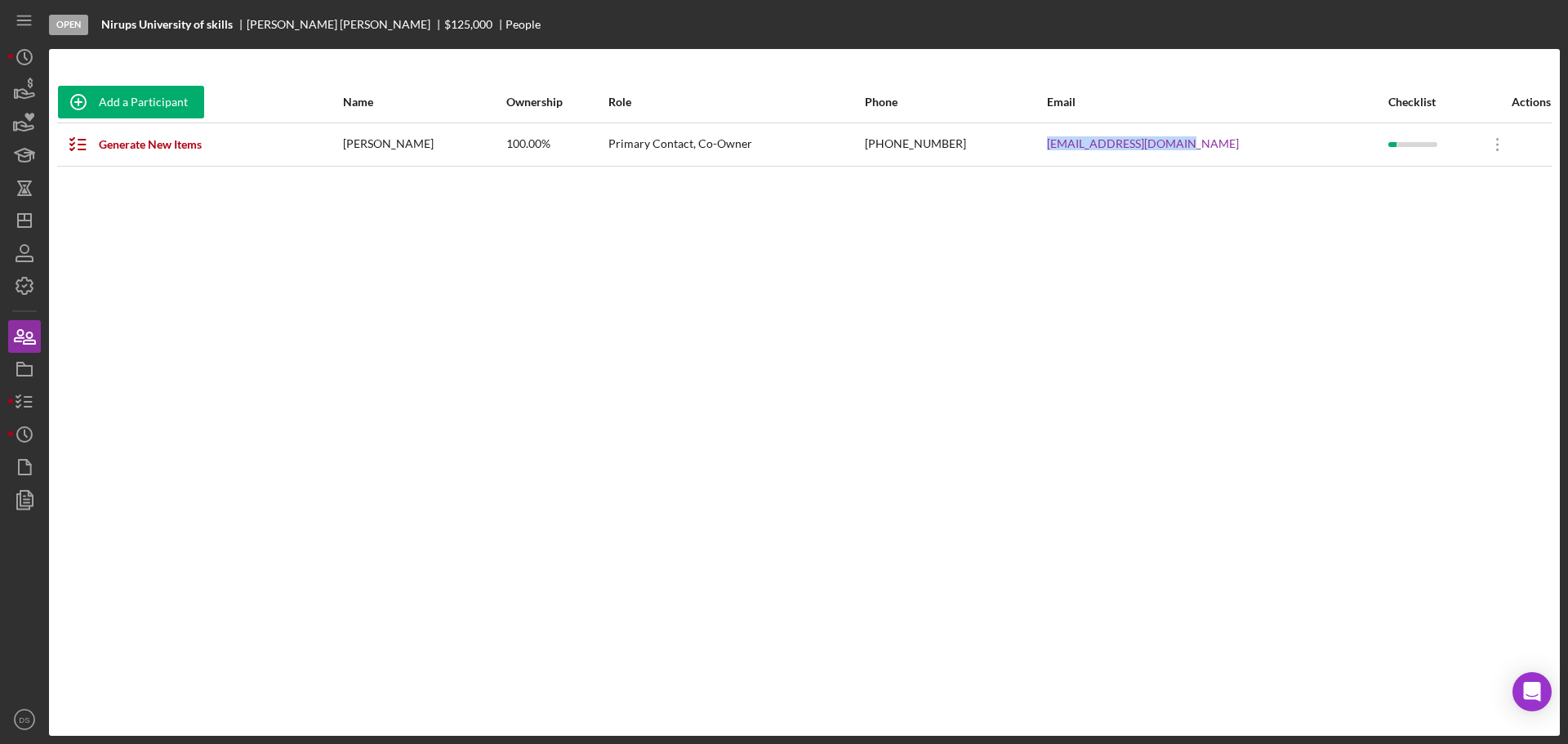
drag, startPoint x: 1239, startPoint y: 144, endPoint x: 1092, endPoint y: 153, distance: 147.3
click at [1092, 153] on tr "Generate New Items [PERSON_NAME] 100.00% Primary Contact, Co-Owner [PHONE_NUMBE…" at bounding box center [805, 144] width 1495 height 44
click at [18, 400] on icon "button" at bounding box center [25, 402] width 41 height 41
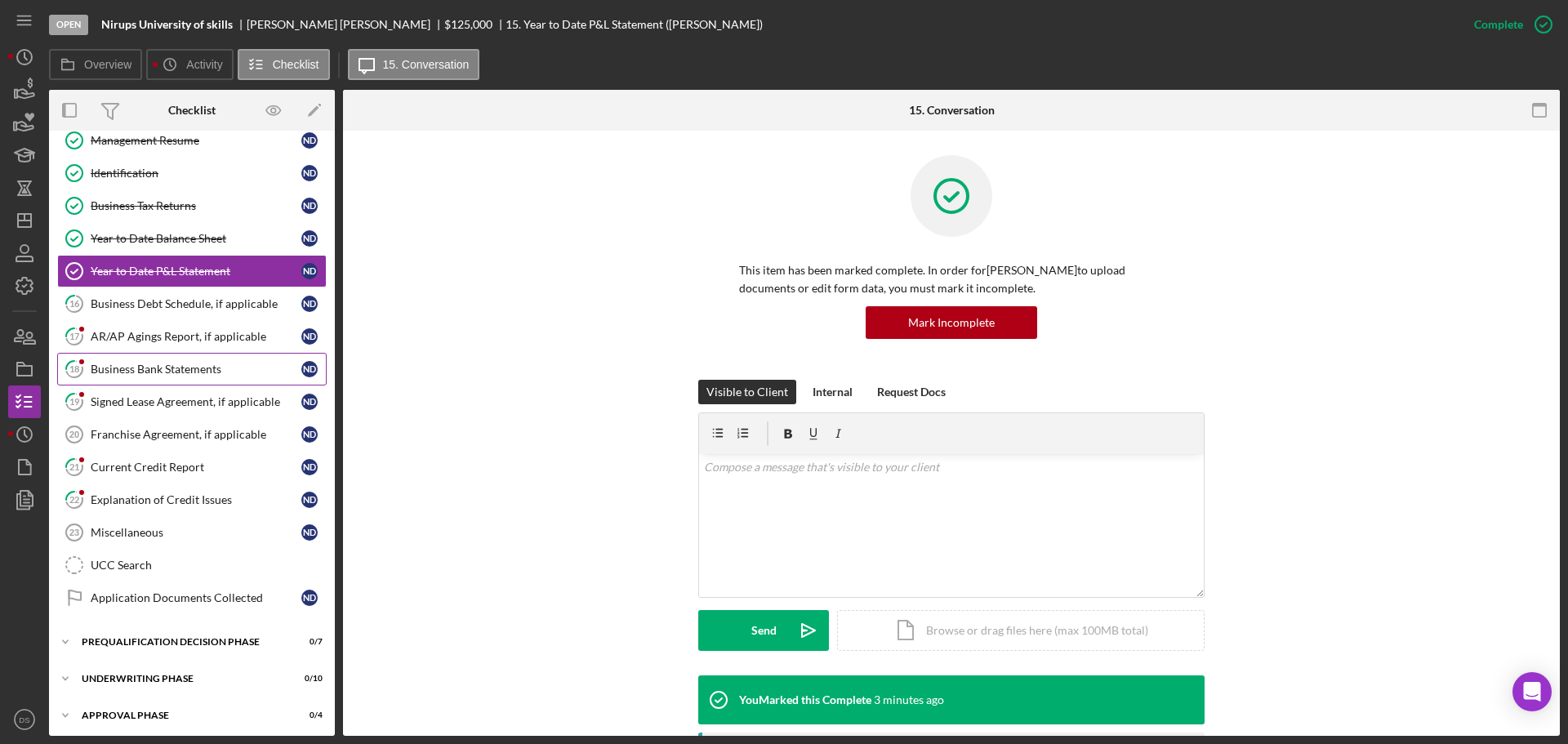
scroll to position [441, 0]
click at [183, 297] on div "Business Debt Schedule, if applicable" at bounding box center [196, 303] width 210 height 13
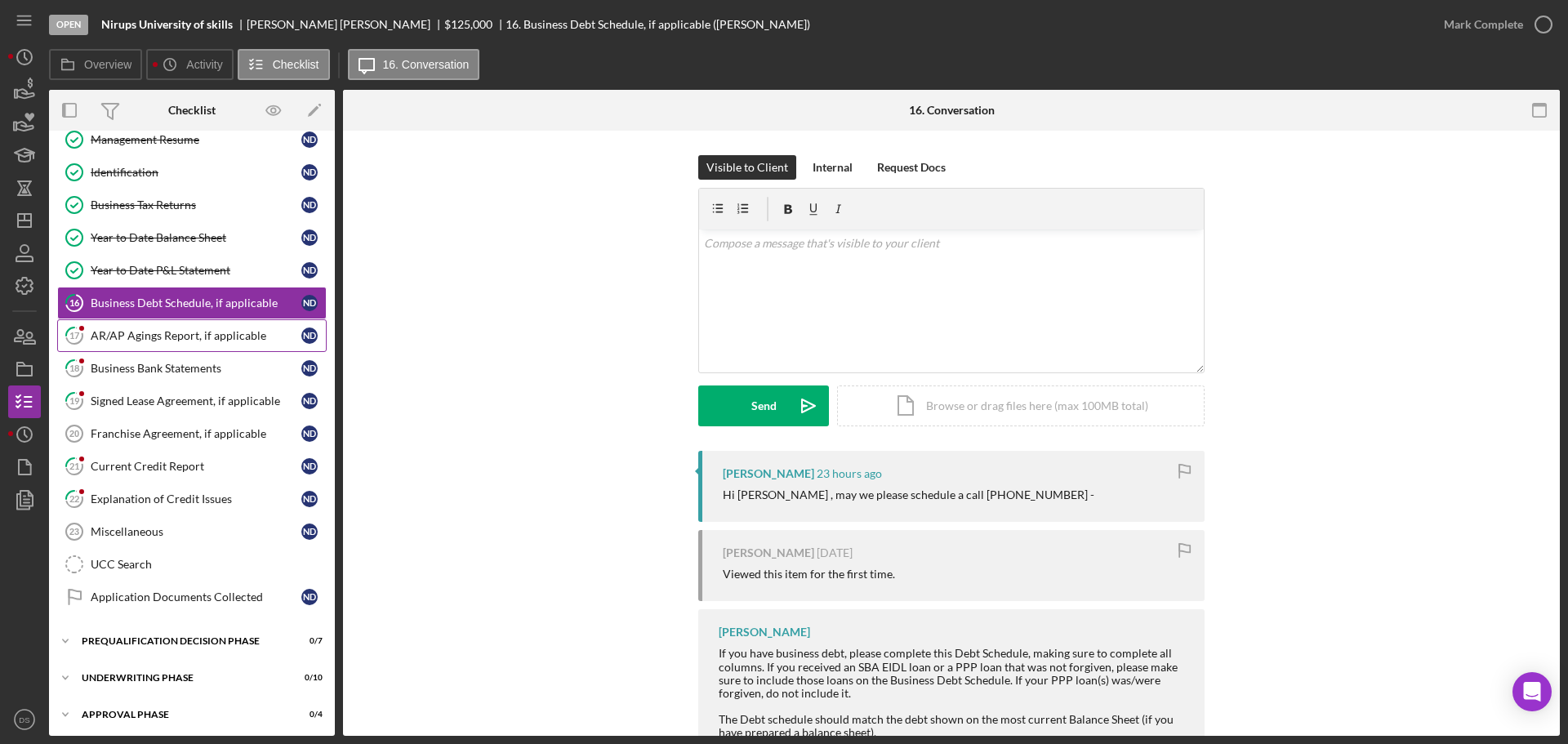
click at [184, 341] on div "AR/AP Agings Report, if applicable" at bounding box center [196, 335] width 210 height 13
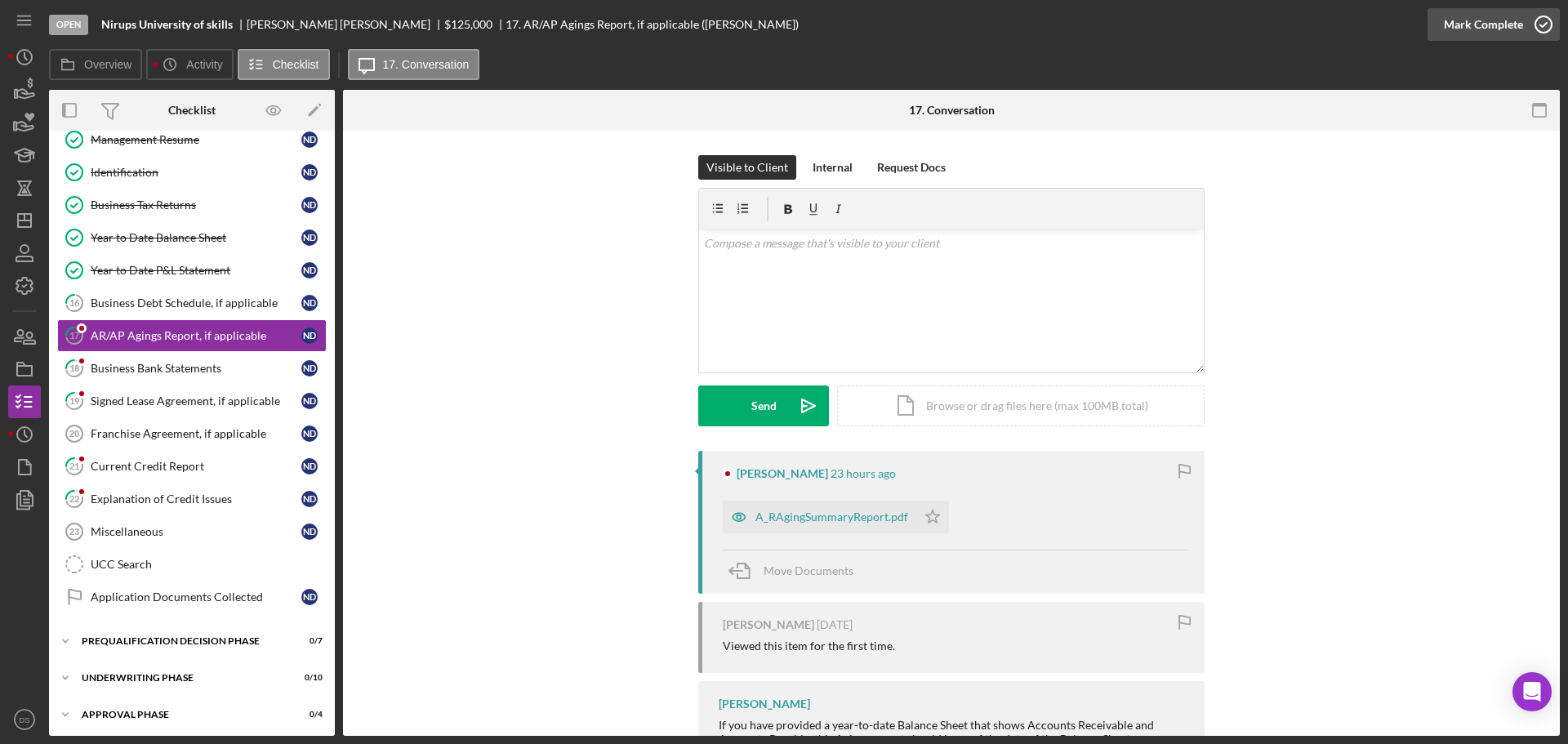
click at [1555, 29] on icon "button" at bounding box center [1543, 25] width 41 height 41
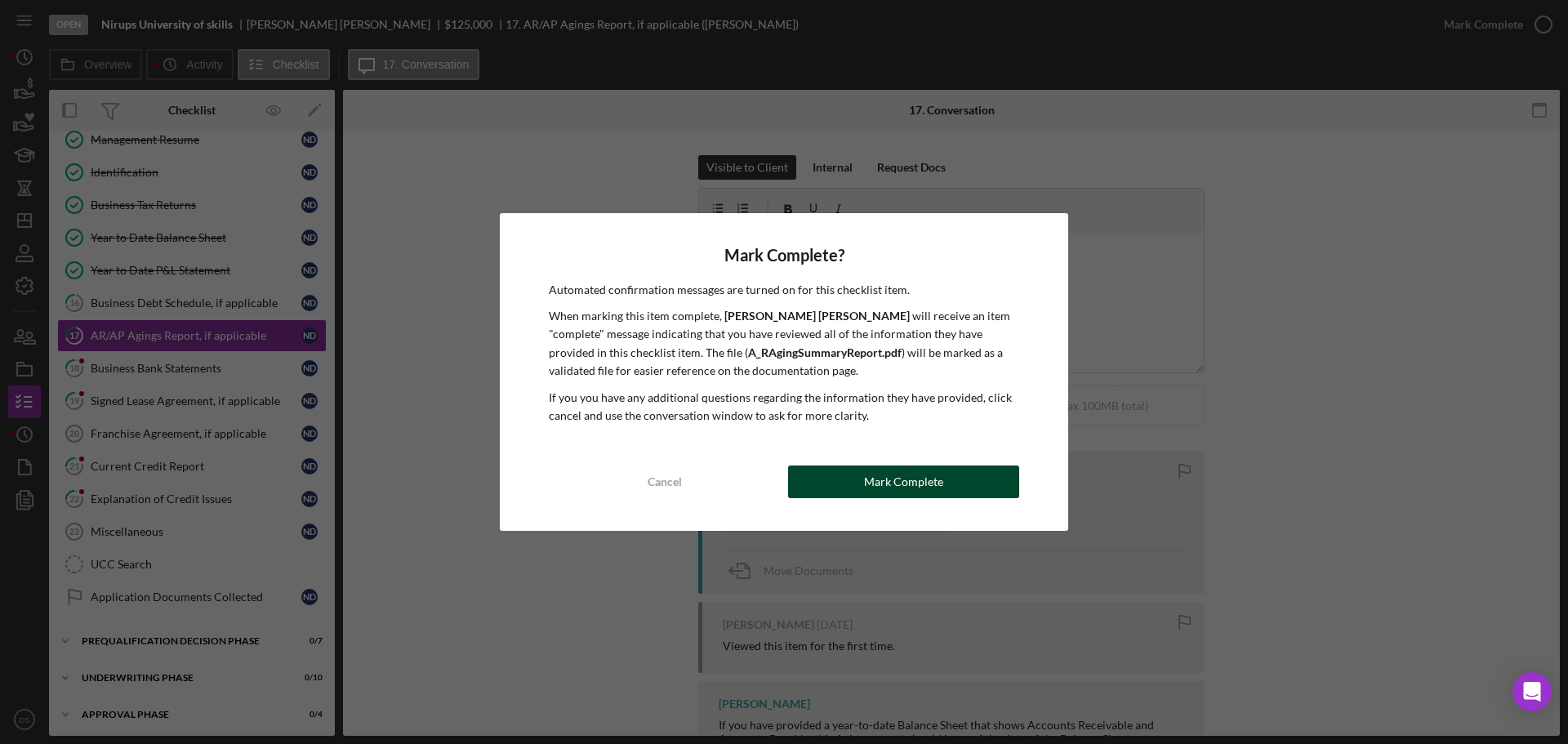
click at [929, 488] on div "Mark Complete" at bounding box center [903, 482] width 79 height 33
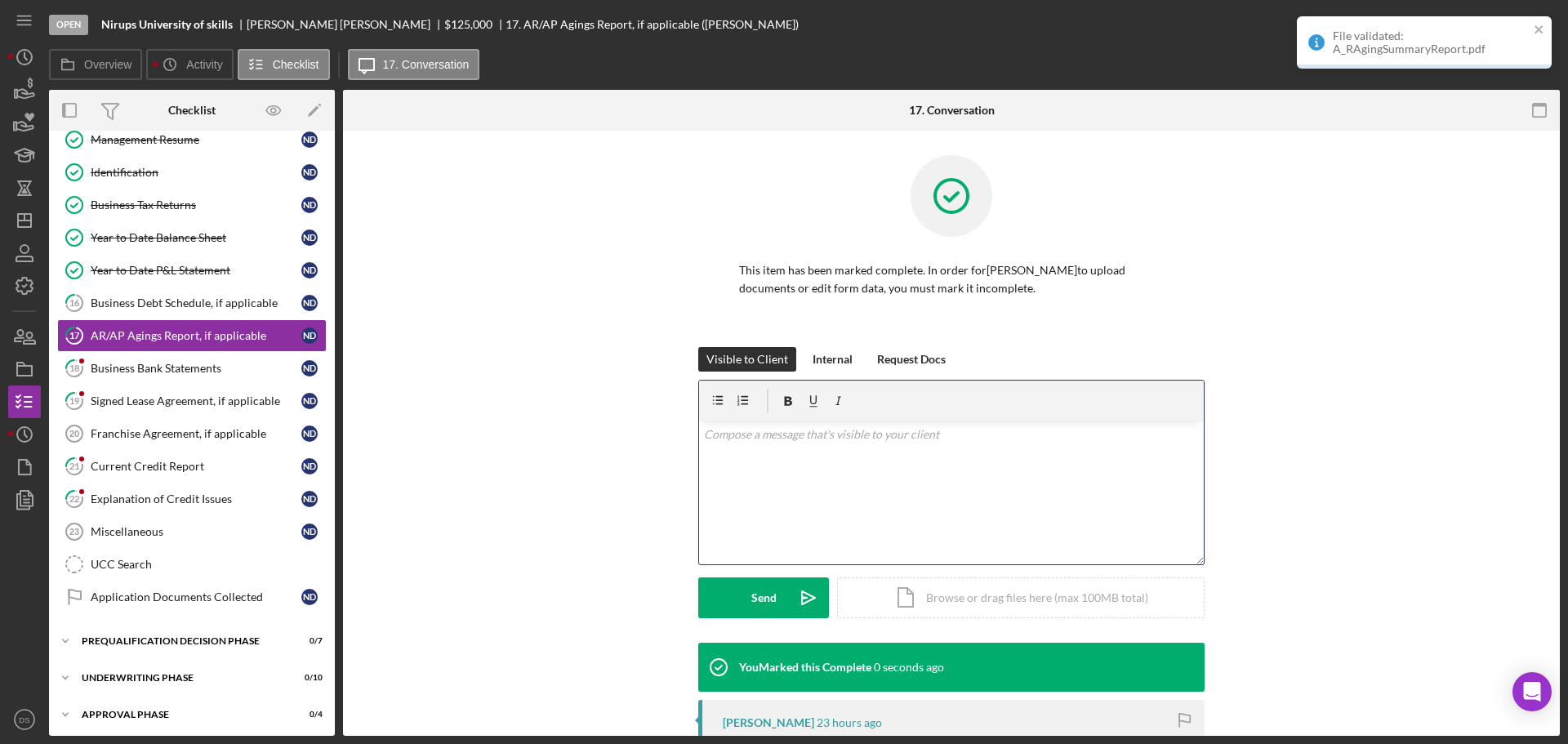
click at [846, 516] on div "v Color teal Color pink Remove color Add row above Add row below Add column bef…" at bounding box center [952, 493] width 505 height 143
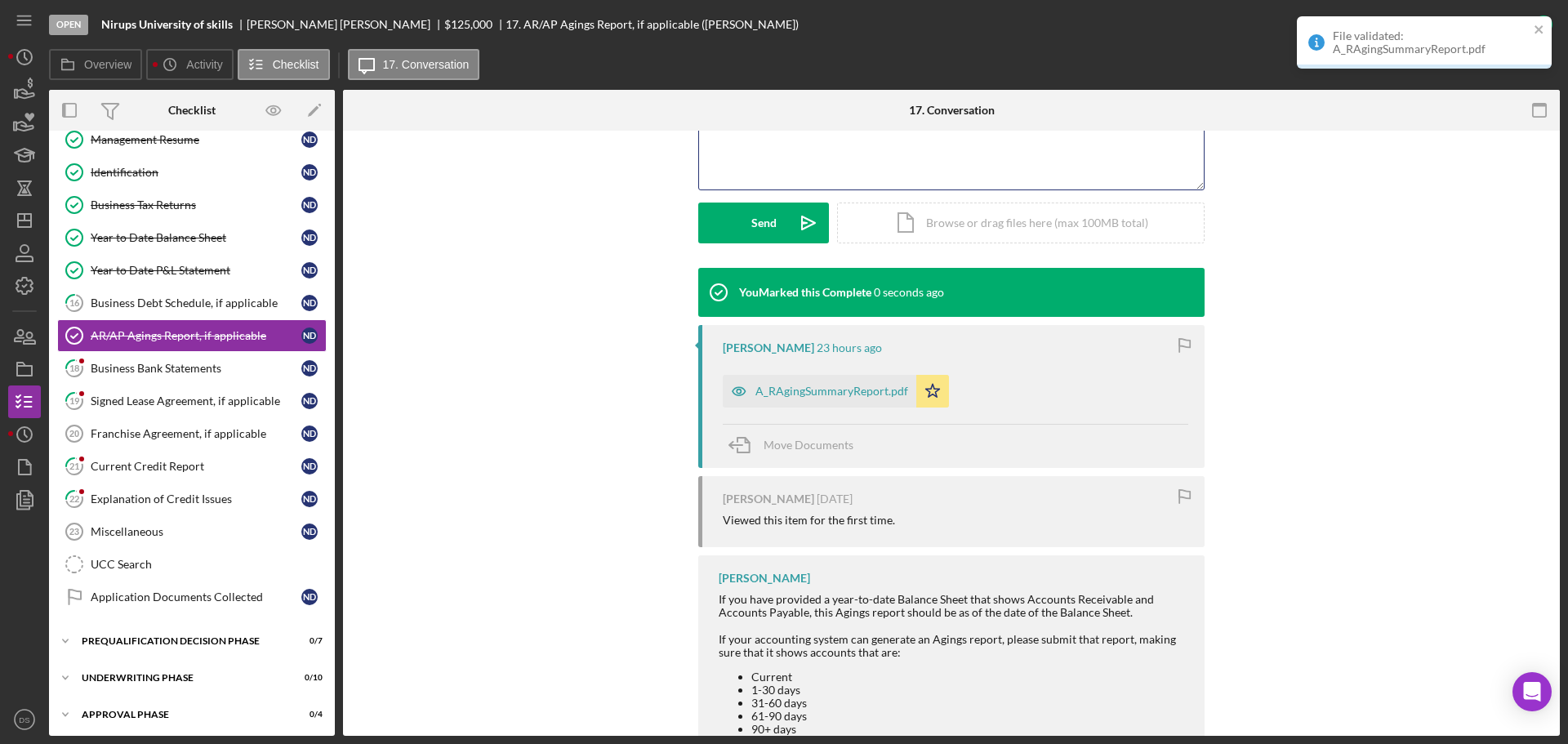
scroll to position [409, 0]
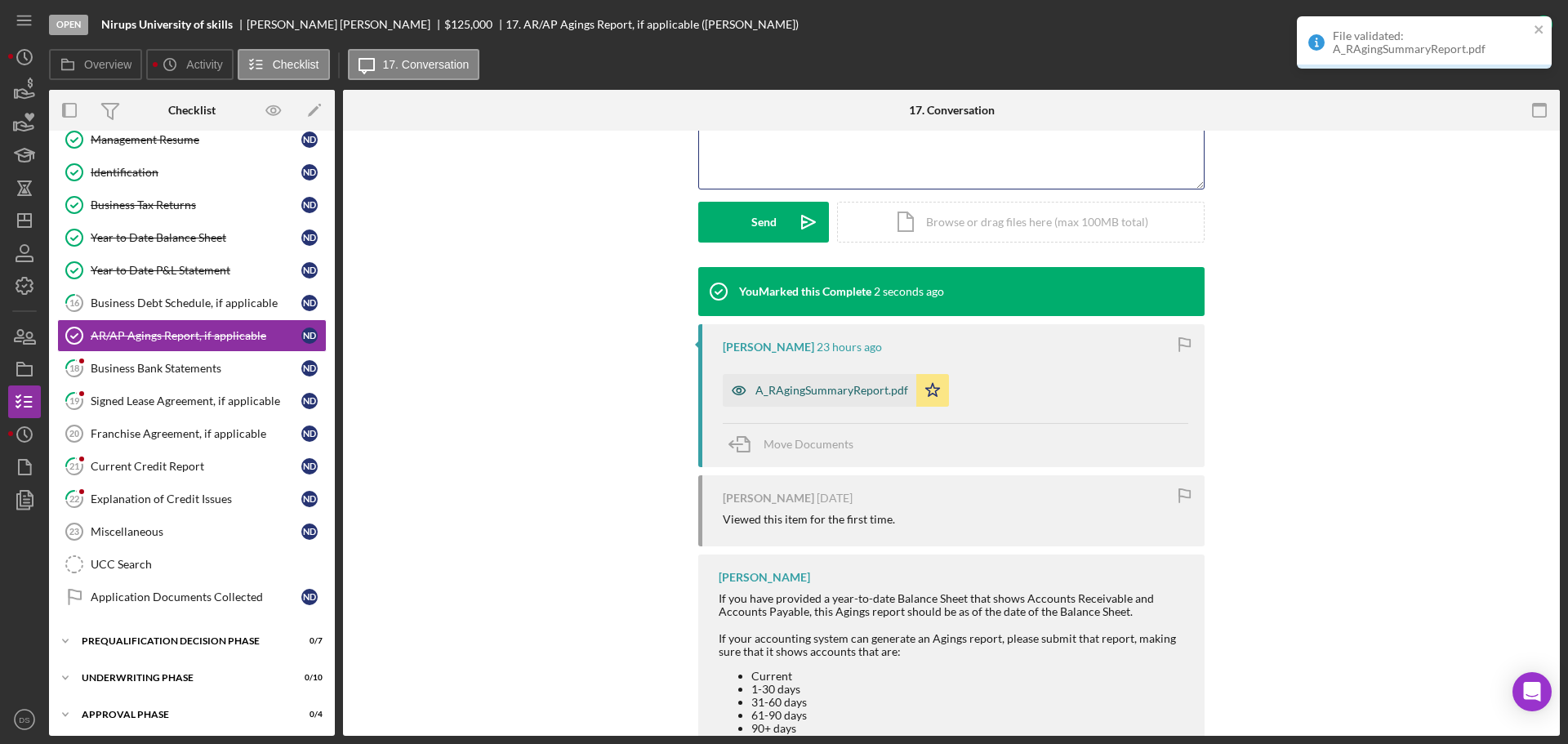
click at [845, 386] on div "A_RAgingSummaryReport.pdf" at bounding box center [832, 390] width 153 height 13
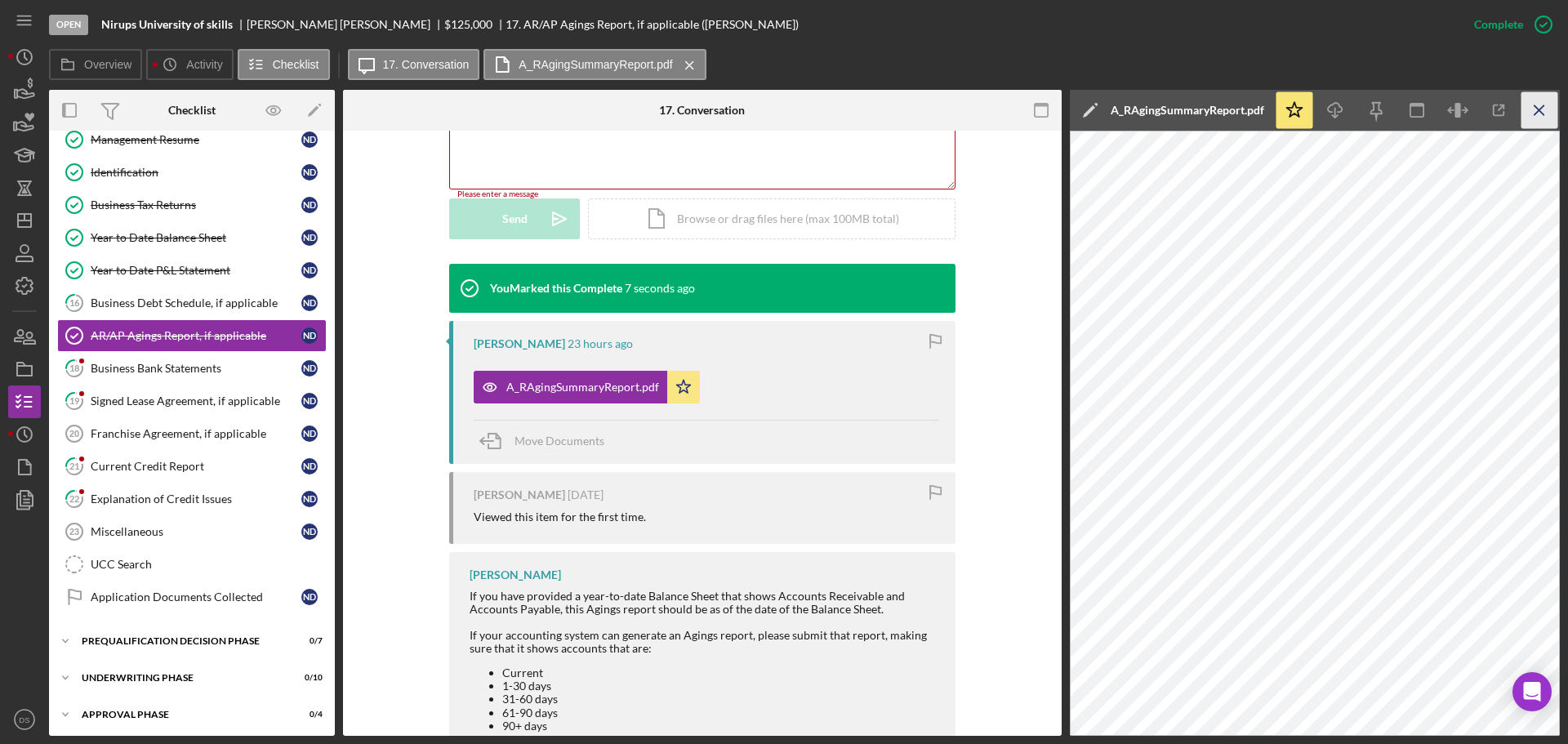
click at [1540, 106] on icon "Icon/Menu Close" at bounding box center [1539, 110] width 37 height 37
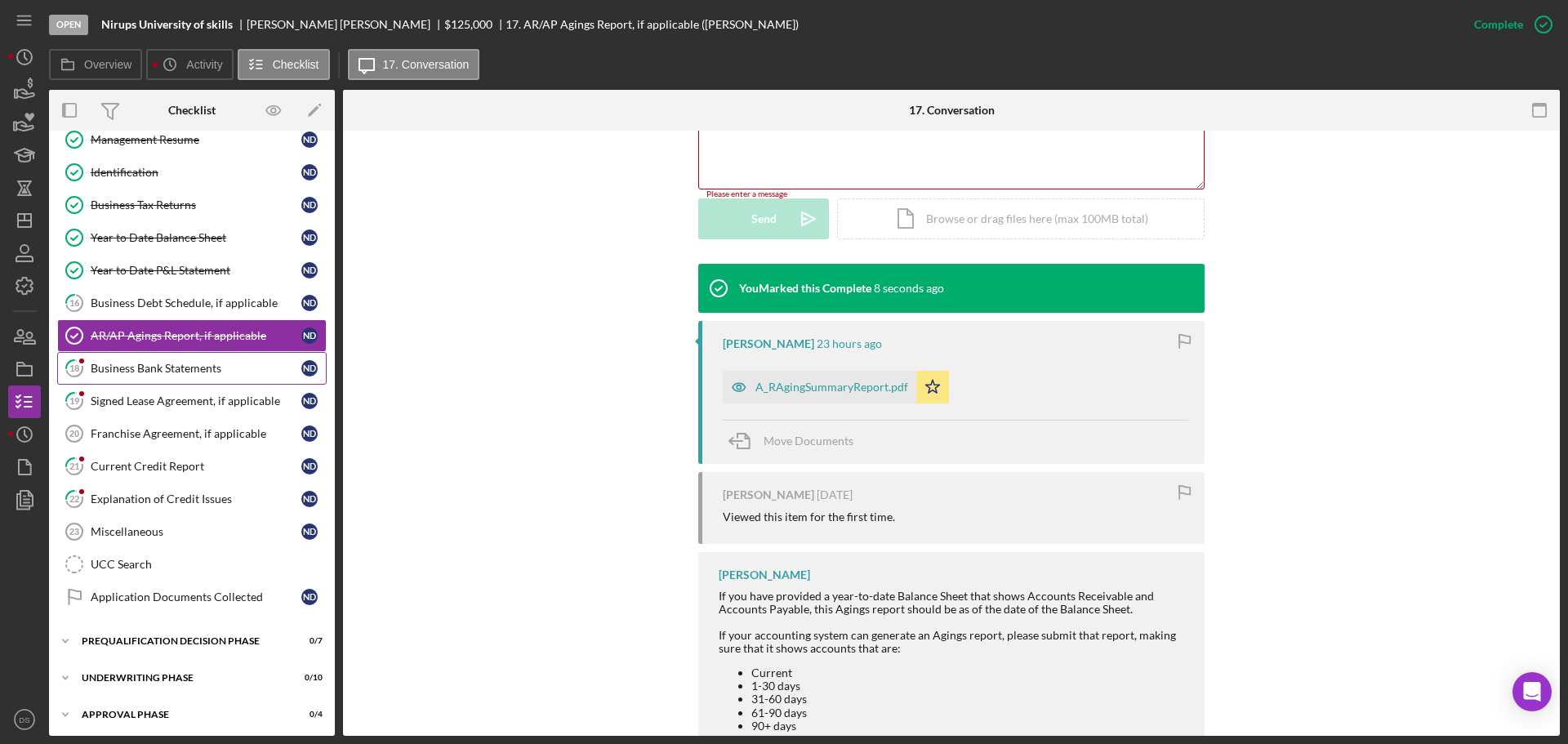
click at [168, 362] on div "Business Bank Statements" at bounding box center [196, 368] width 210 height 13
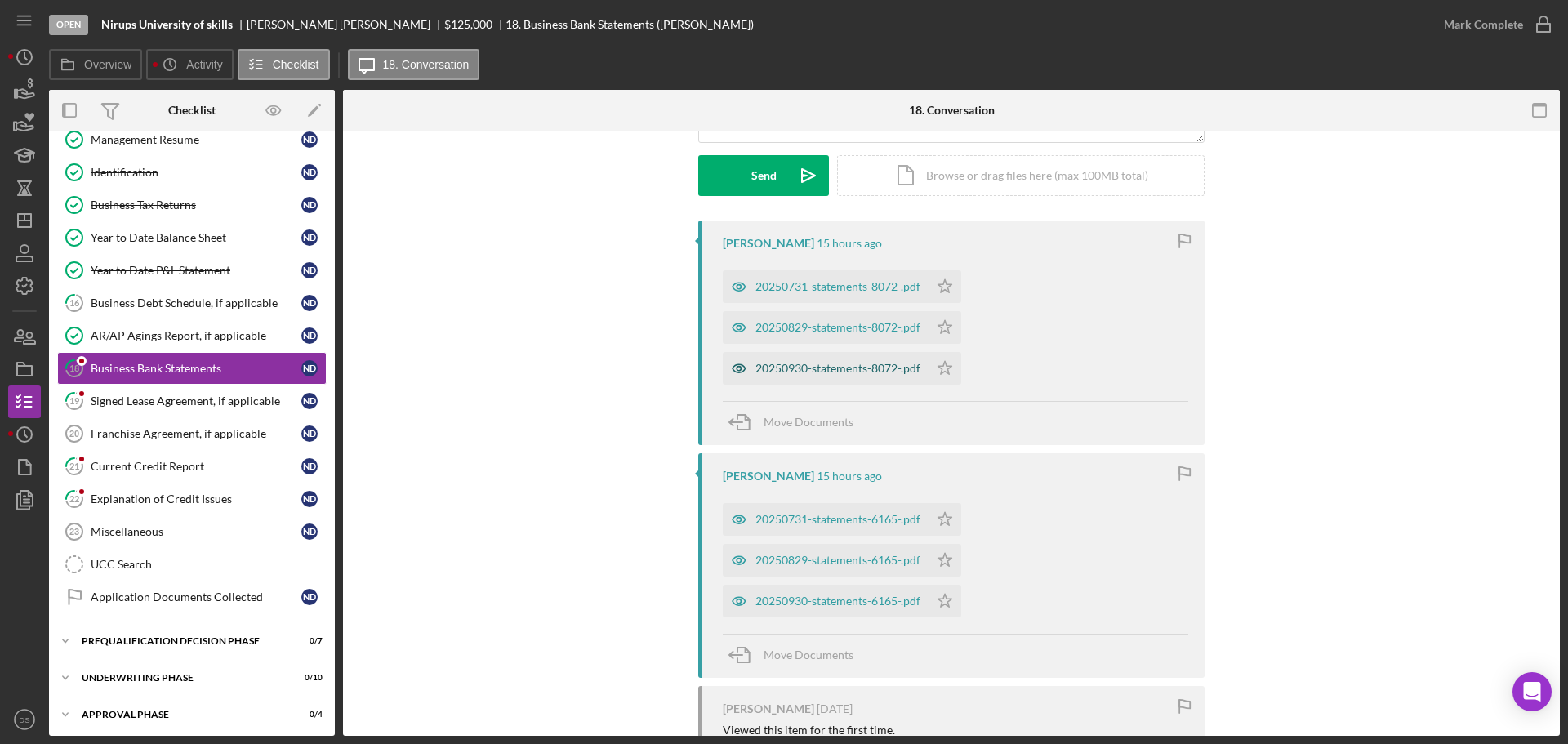
scroll to position [245, 0]
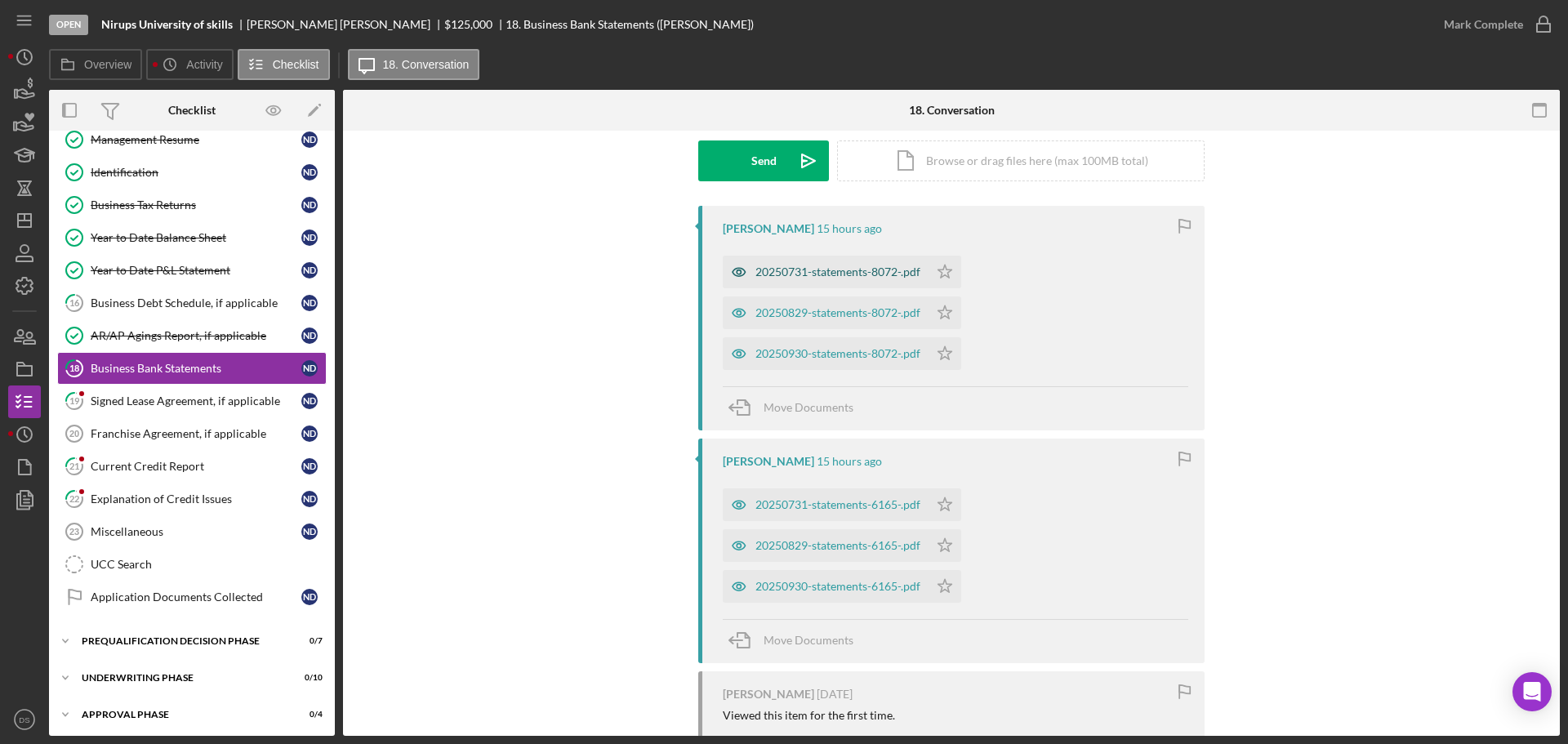
click at [780, 276] on div "20250731-statements-8072-.pdf" at bounding box center [837, 272] width 165 height 13
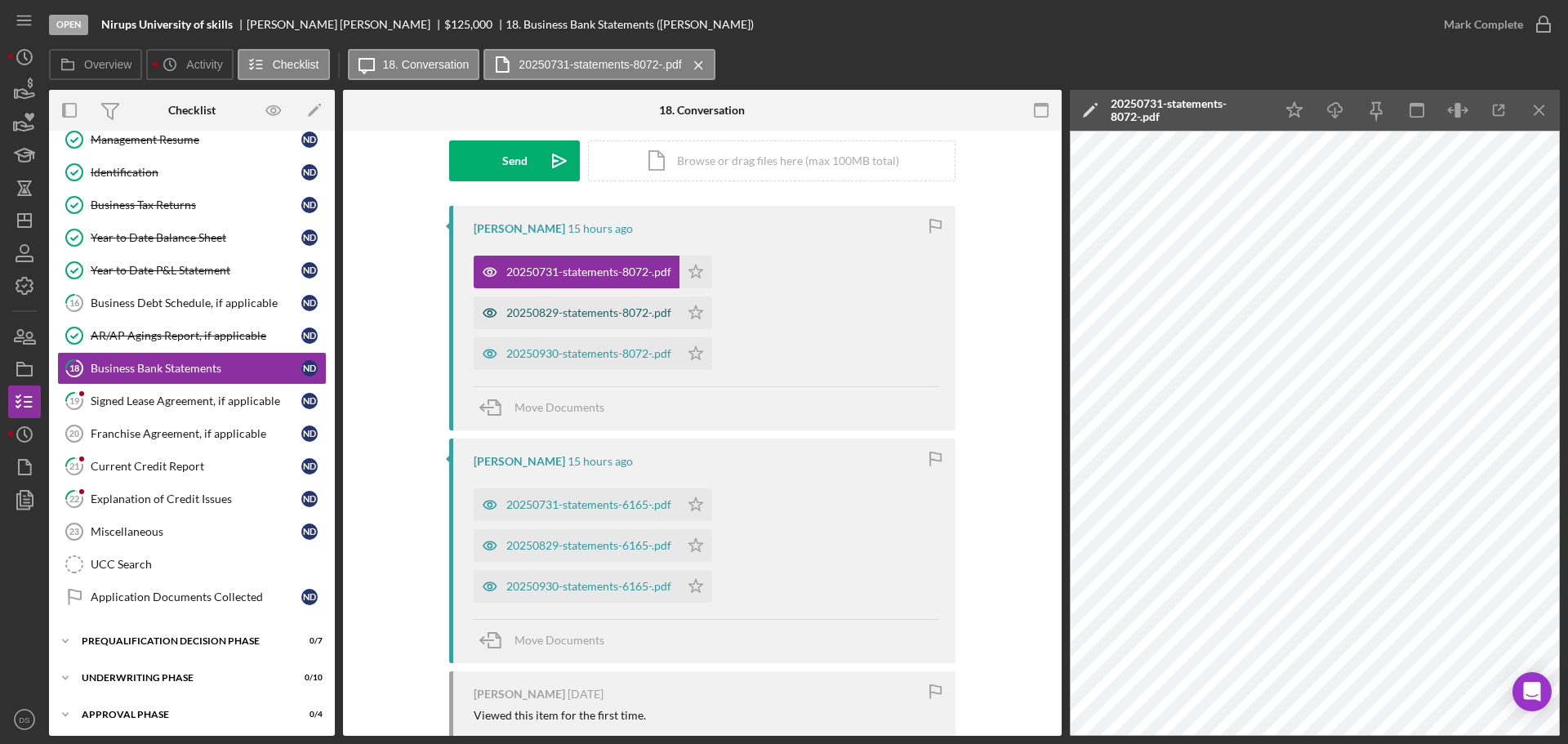
click at [584, 310] on div "20250829-statements-8072-.pdf" at bounding box center [588, 313] width 165 height 13
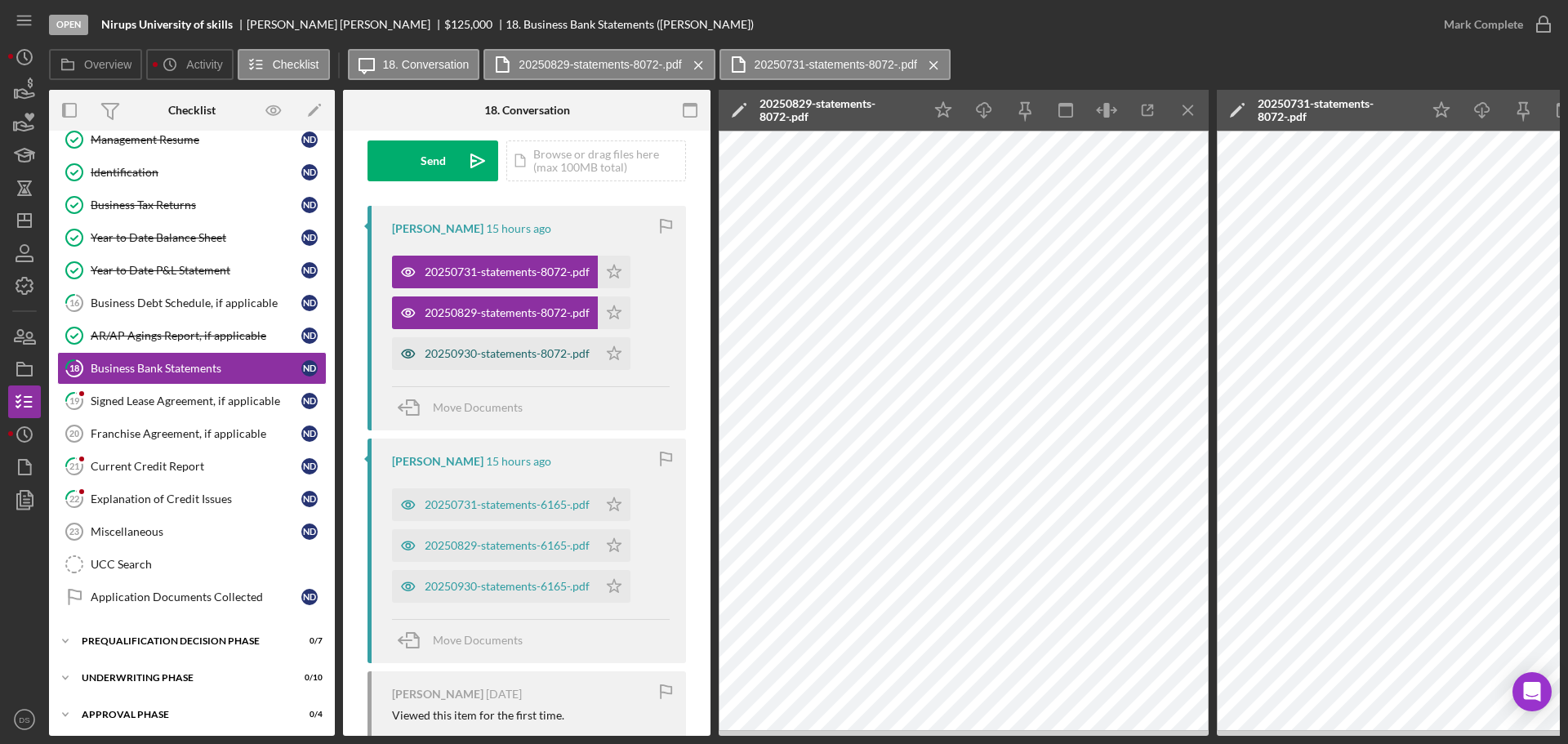
click at [552, 354] on div "20250930-statements-8072-.pdf" at bounding box center [507, 354] width 165 height 13
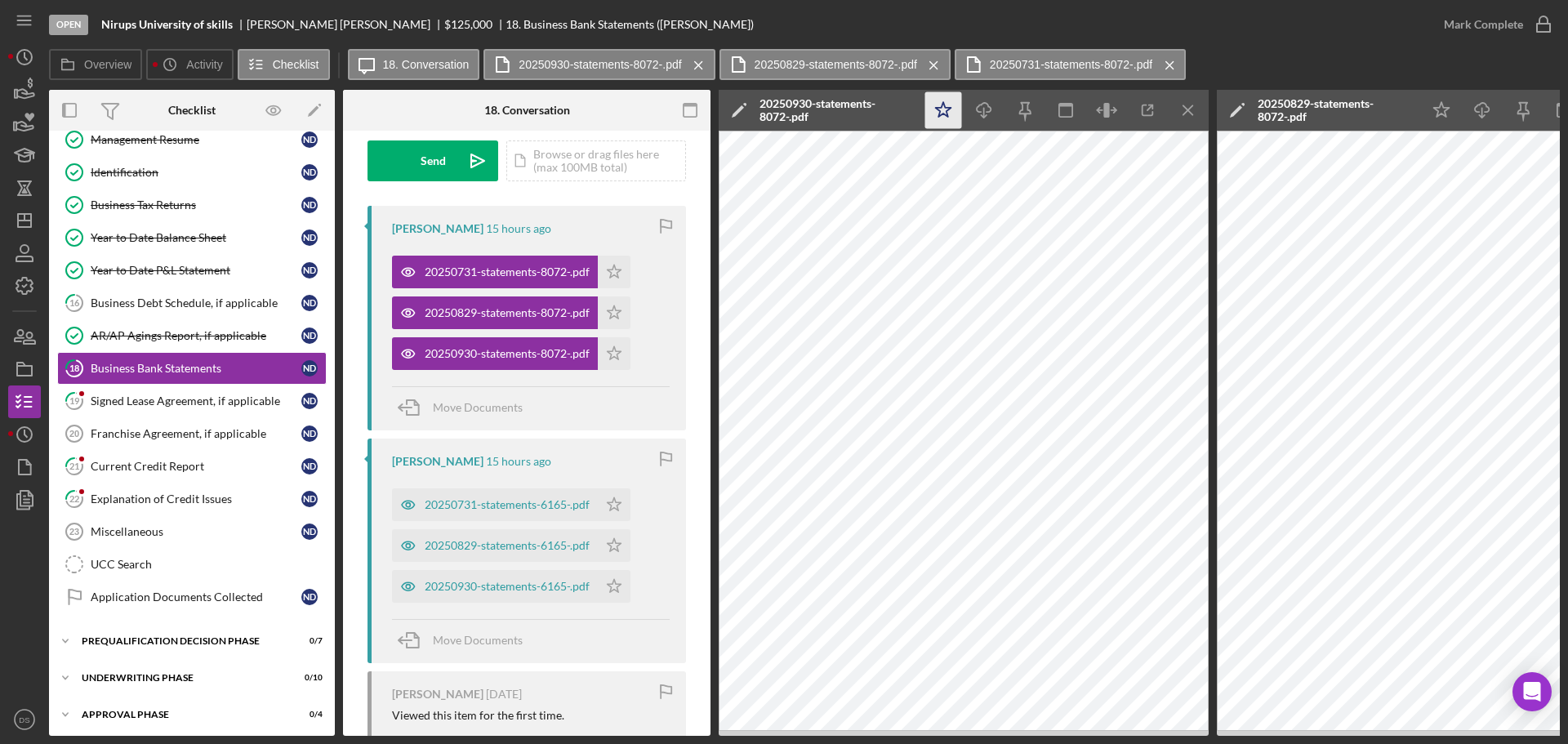
click at [936, 117] on icon "Icon/Star" at bounding box center [943, 110] width 37 height 37
click at [985, 115] on polyline "button" at bounding box center [983, 116] width 6 height 2
click at [1192, 116] on icon "Icon/Menu Close" at bounding box center [1188, 110] width 37 height 37
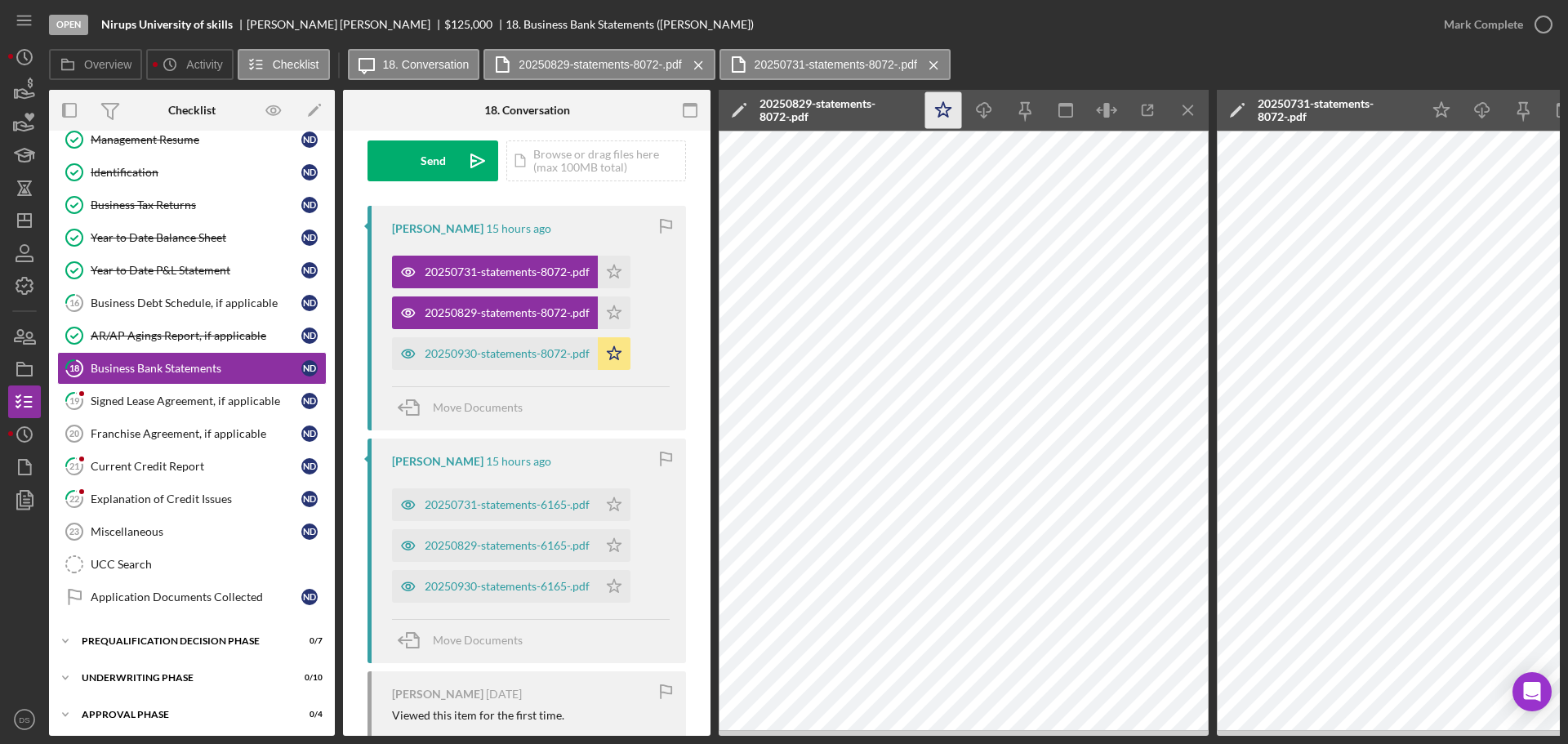
click at [950, 118] on icon "Icon/Star" at bounding box center [943, 110] width 37 height 37
click at [994, 115] on icon "Icon/Download" at bounding box center [985, 110] width 37 height 37
click at [614, 272] on icon "Icon/Star" at bounding box center [614, 272] width 33 height 33
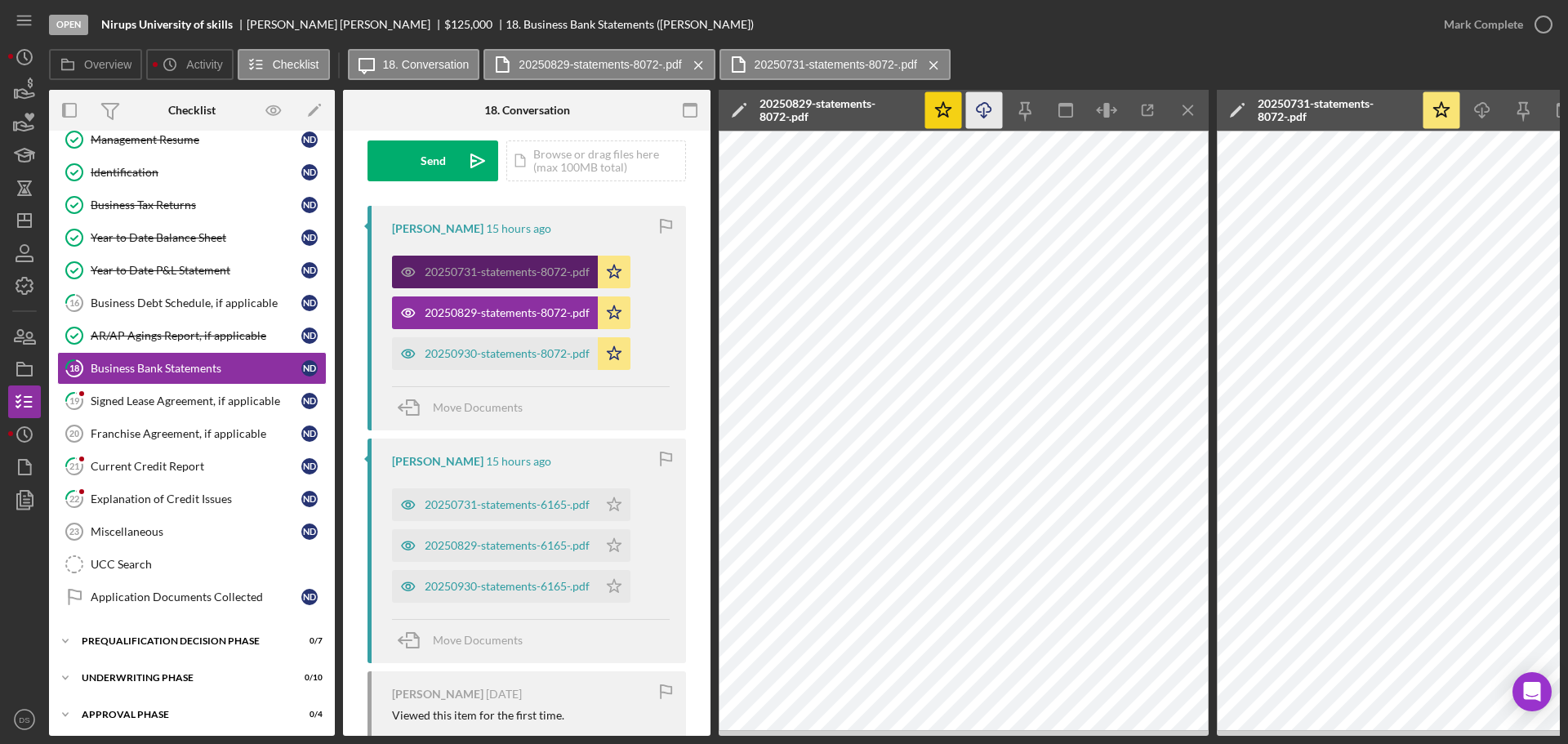
click at [560, 275] on div "20250731-statements-8072-.pdf" at bounding box center [507, 272] width 165 height 13
click at [1197, 110] on icon "Icon/Menu Close" at bounding box center [1188, 110] width 37 height 37
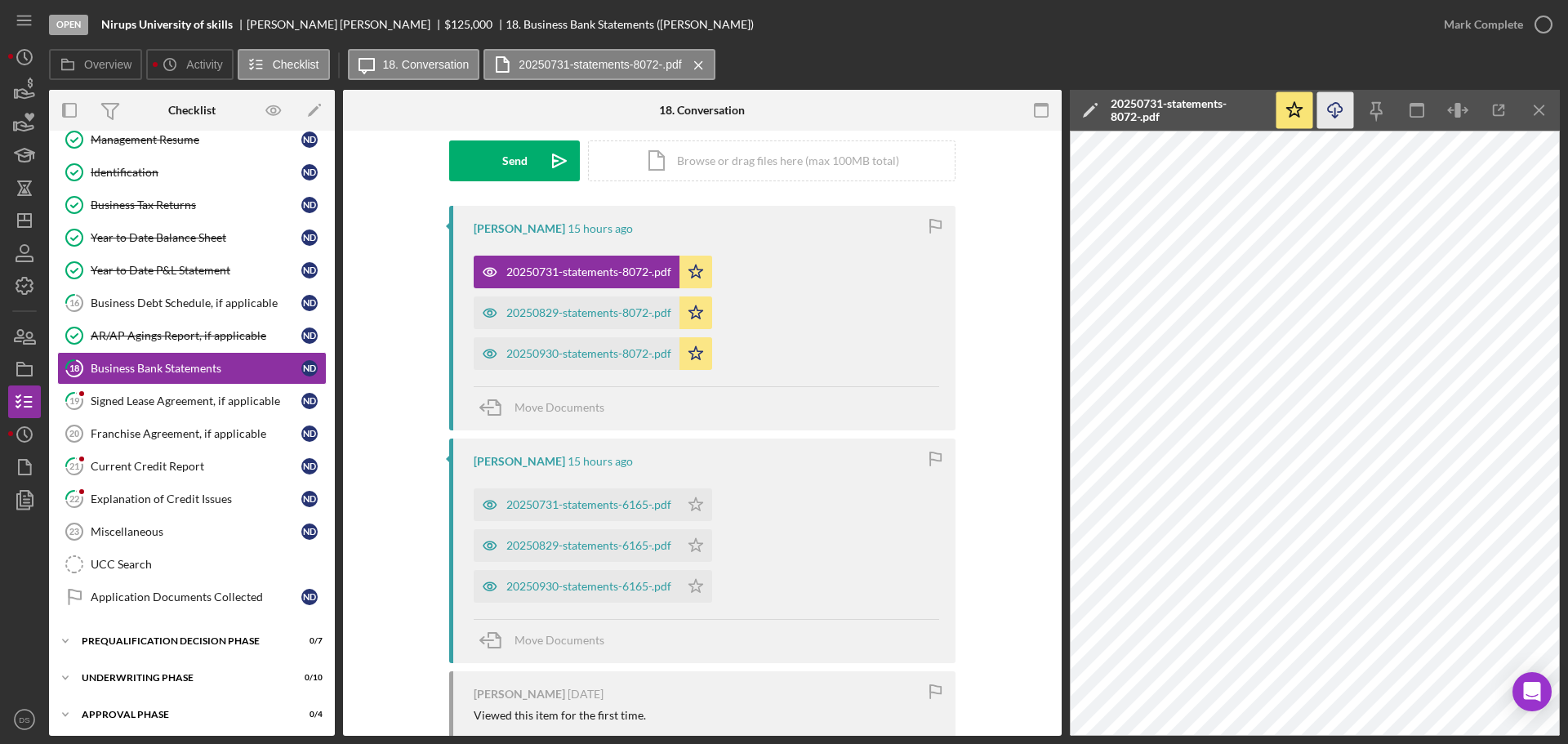
click at [1333, 112] on icon "Icon/Download" at bounding box center [1335, 110] width 37 height 37
click at [1548, 115] on icon "Icon/Menu Close" at bounding box center [1539, 110] width 37 height 37
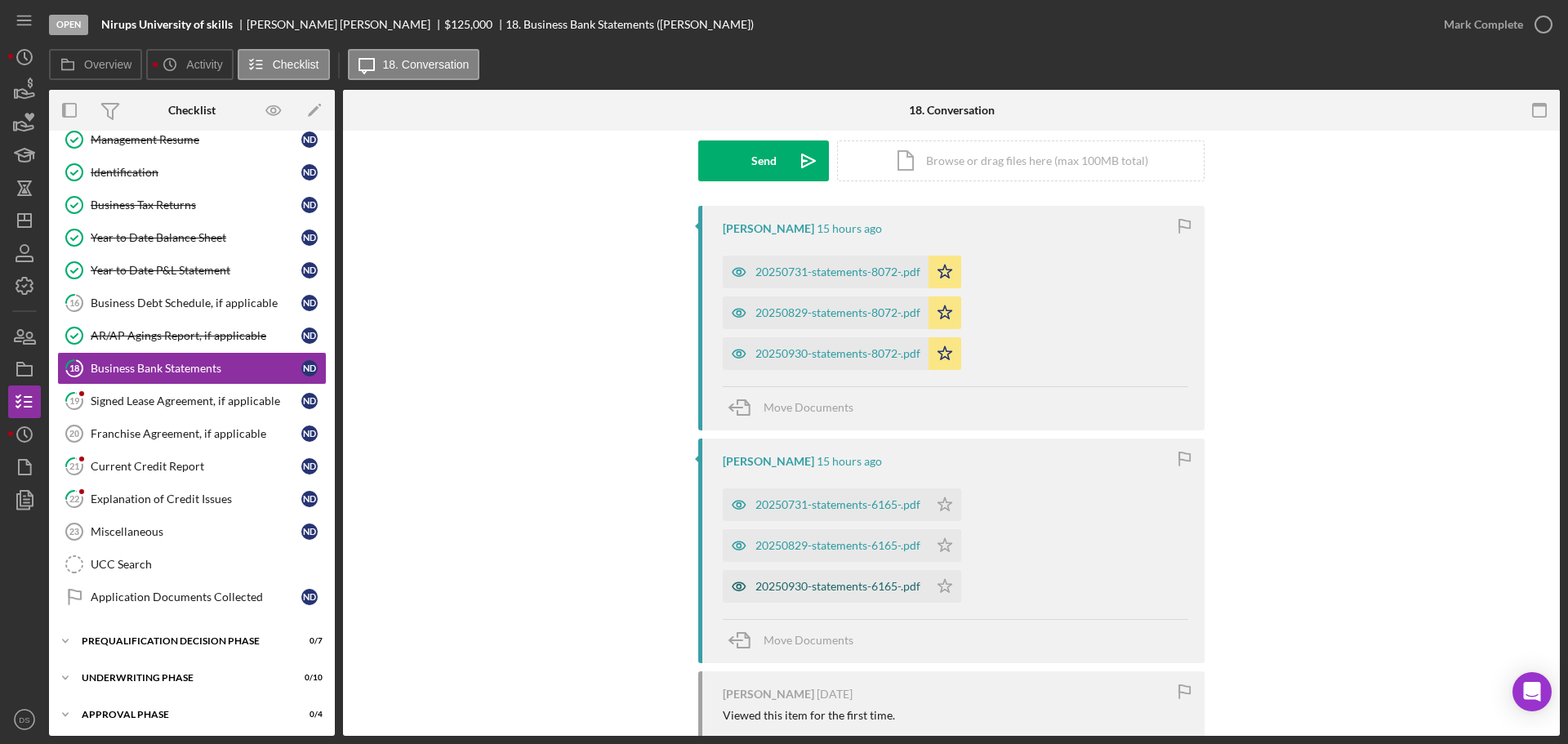
click at [834, 582] on div "20250930-statements-6165-.pdf" at bounding box center [837, 587] width 165 height 13
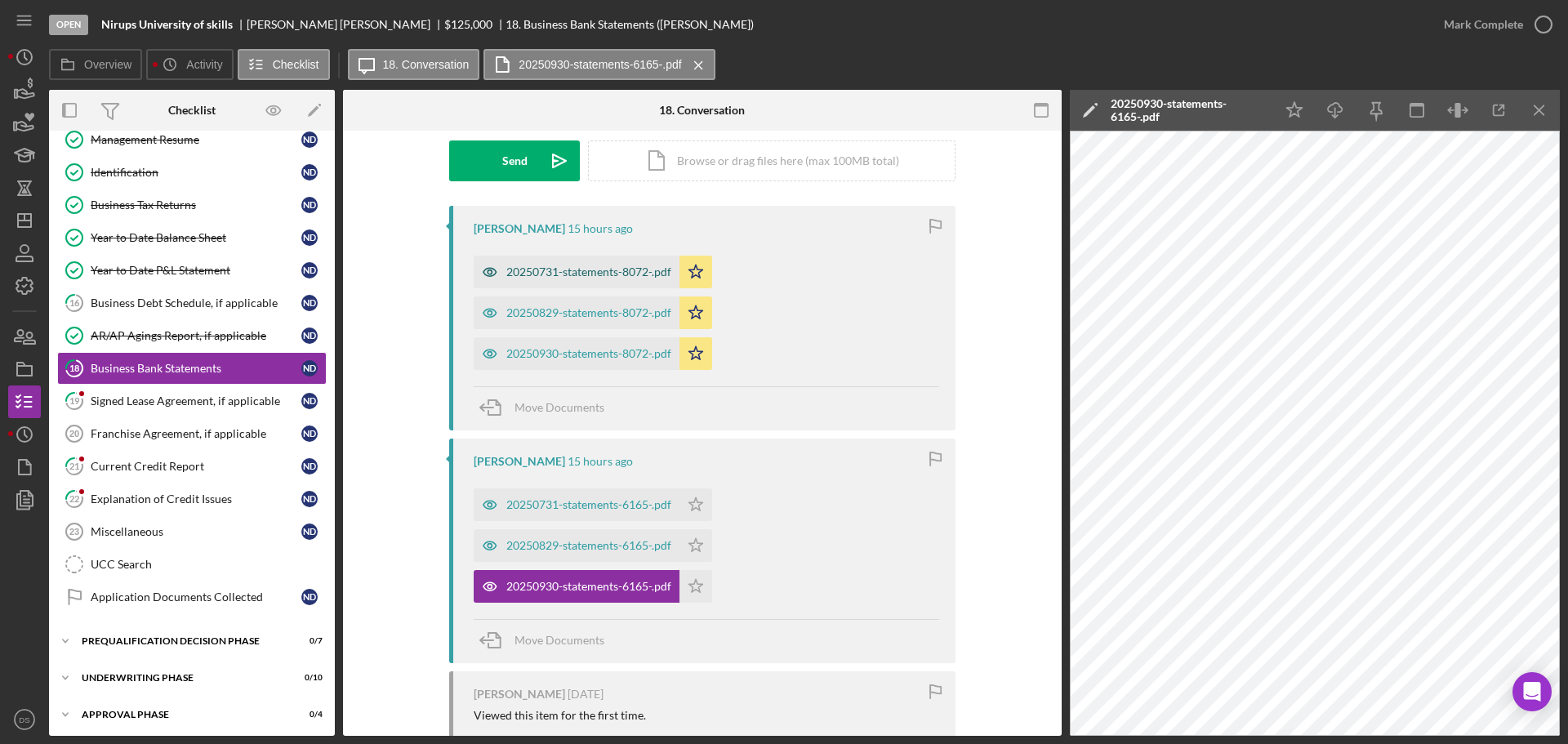
click at [575, 271] on div "20250731-statements-8072-.pdf" at bounding box center [588, 272] width 165 height 13
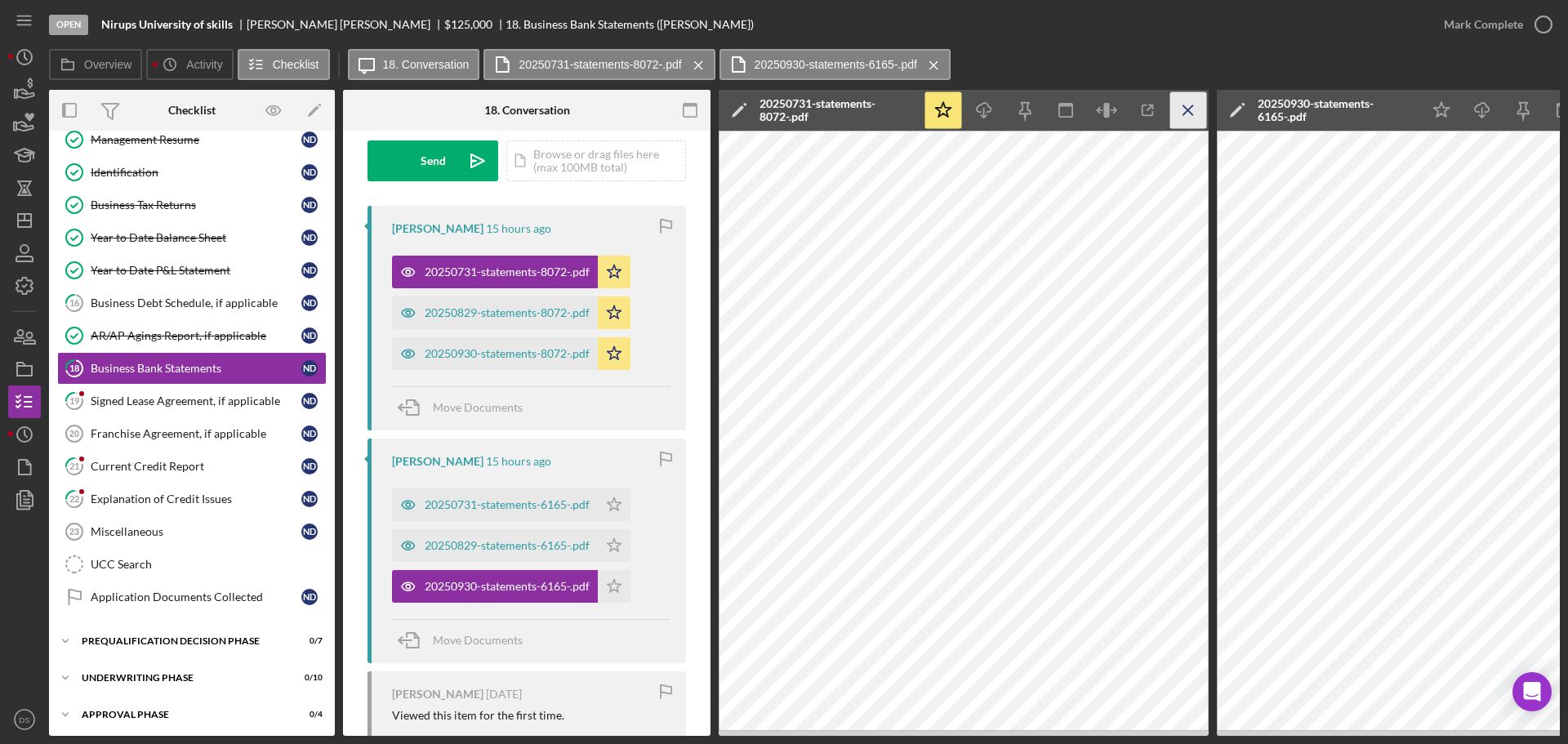
click at [1172, 120] on icon "Icon/Menu Close" at bounding box center [1188, 110] width 37 height 37
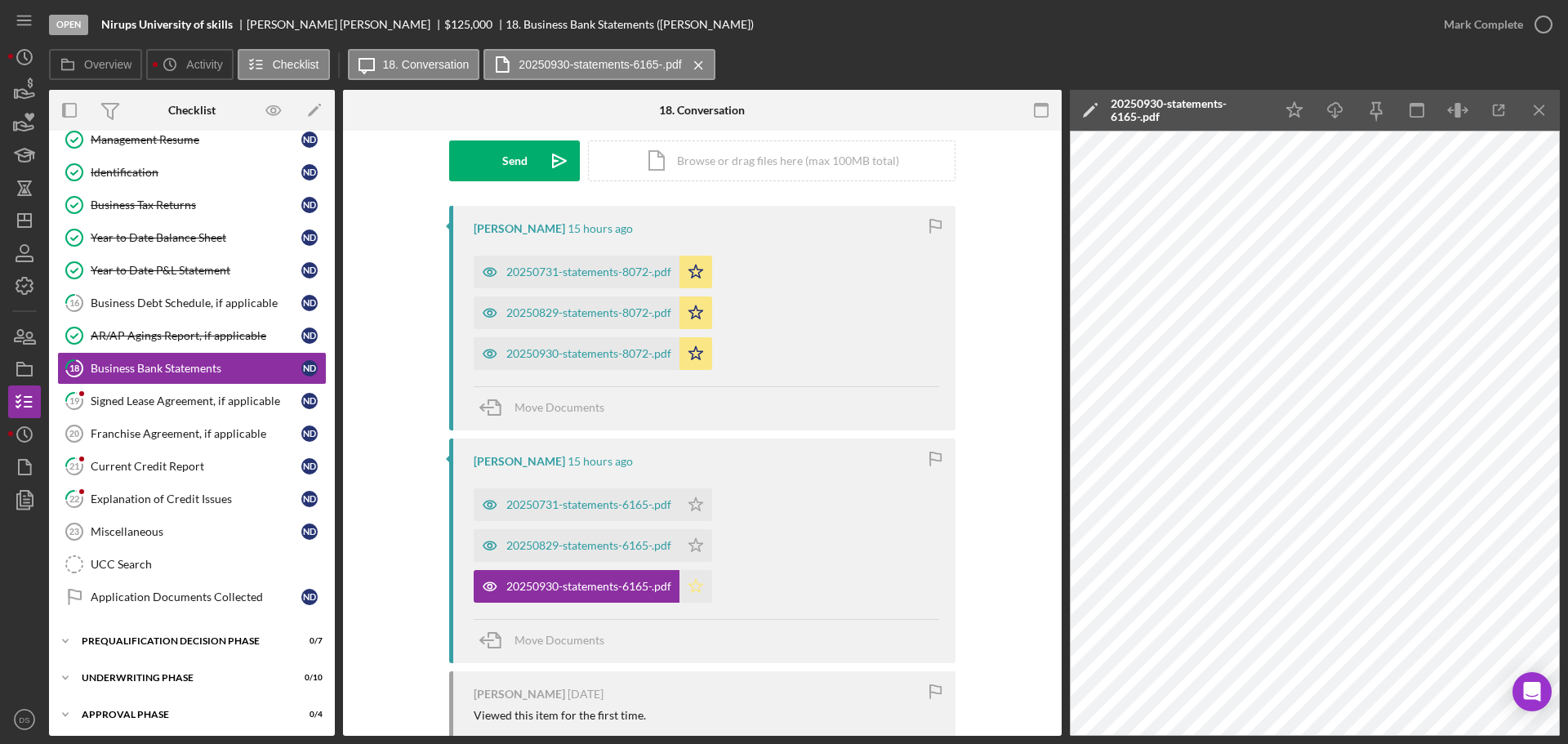
click at [685, 585] on icon "Icon/Star" at bounding box center [696, 587] width 33 height 33
click at [698, 549] on polygon "button" at bounding box center [696, 545] width 14 height 13
click at [694, 506] on icon "Icon/Star" at bounding box center [696, 505] width 33 height 33
click at [1543, 97] on icon "Icon/Menu Close" at bounding box center [1539, 110] width 37 height 37
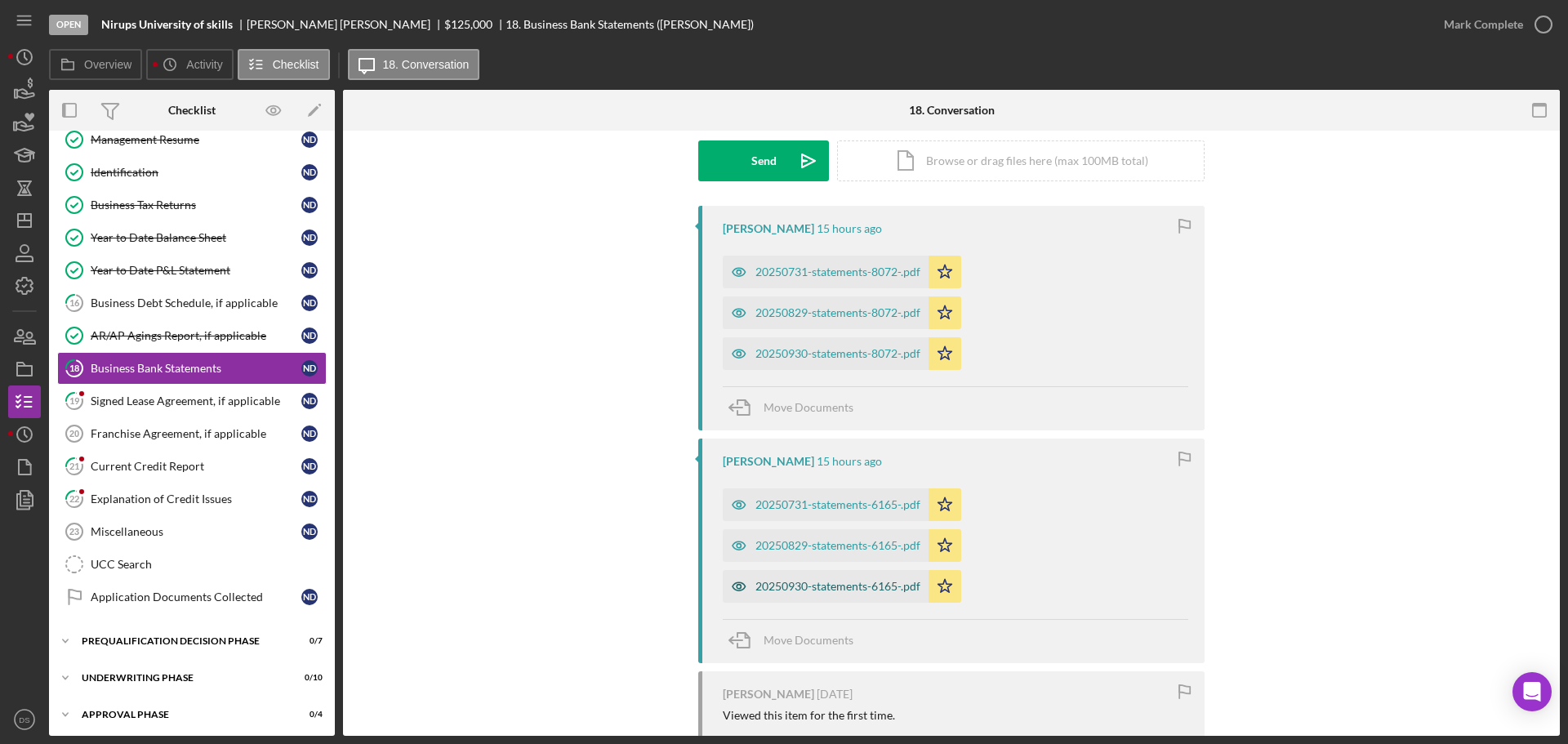
click at [853, 585] on div "20250930-statements-6165-.pdf" at bounding box center [837, 587] width 165 height 13
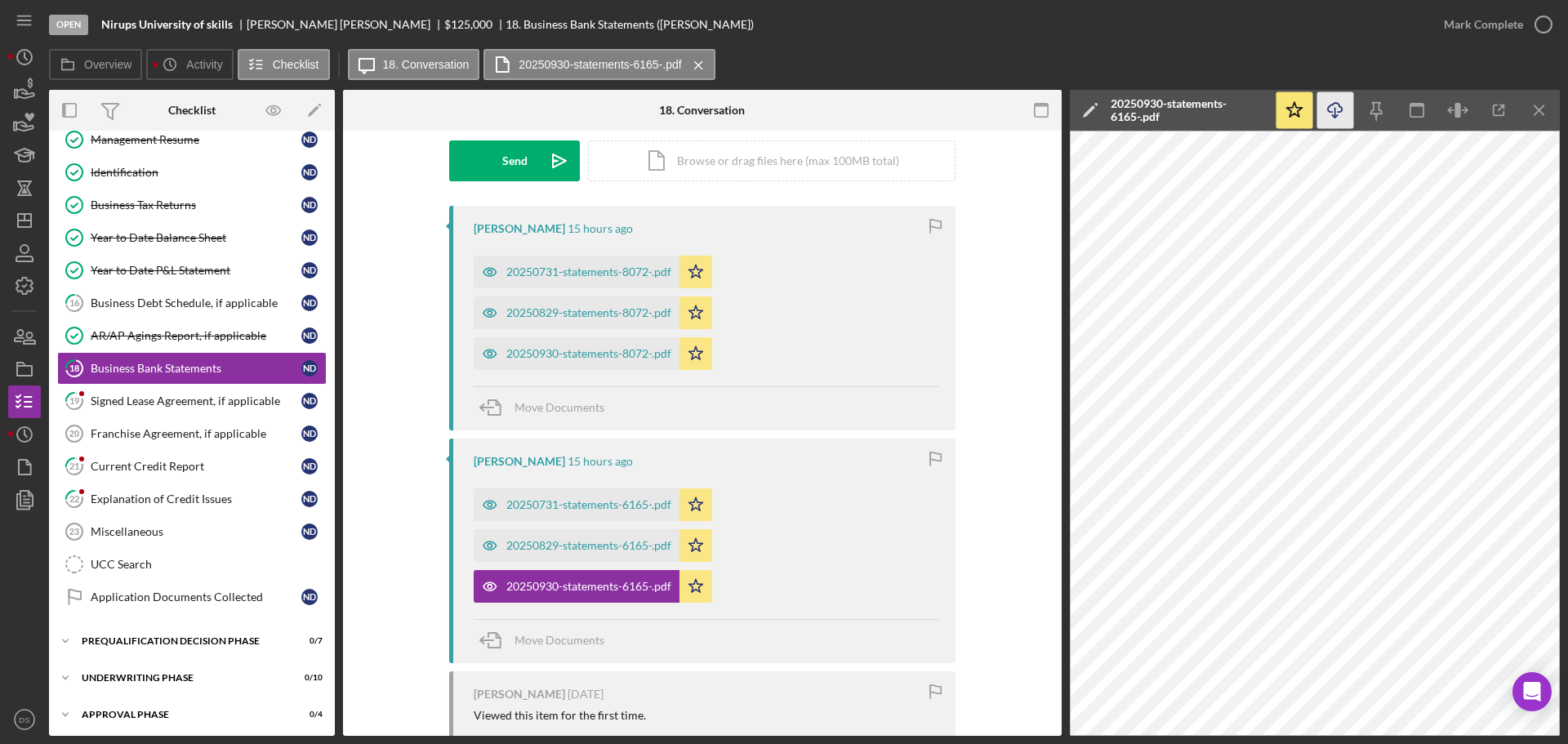
click at [1349, 118] on icon "Icon/Download" at bounding box center [1335, 110] width 37 height 37
click at [1549, 109] on icon "Icon/Menu Close" at bounding box center [1539, 110] width 37 height 37
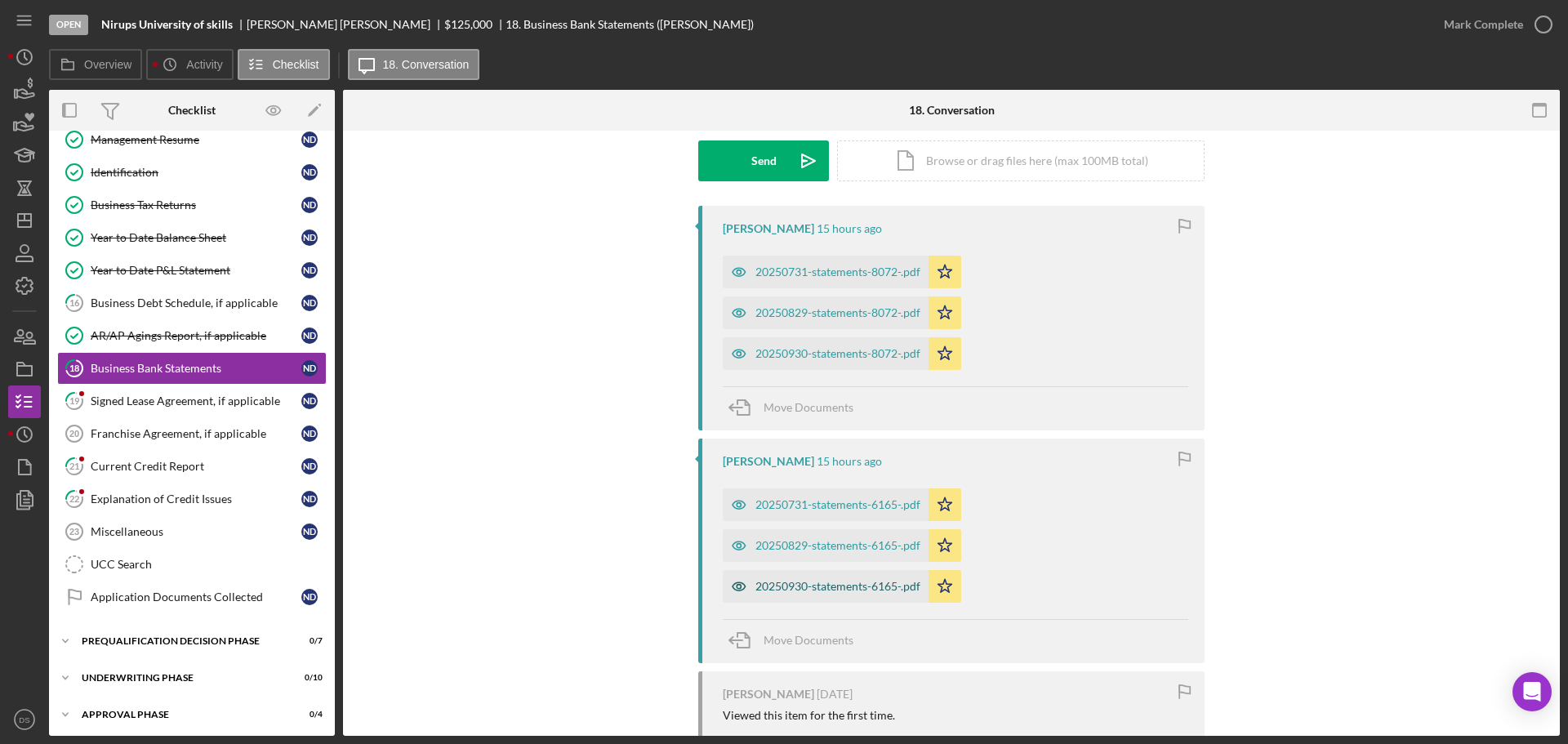
click at [874, 582] on div "20250930-statements-6165-.pdf" at bounding box center [837, 587] width 165 height 13
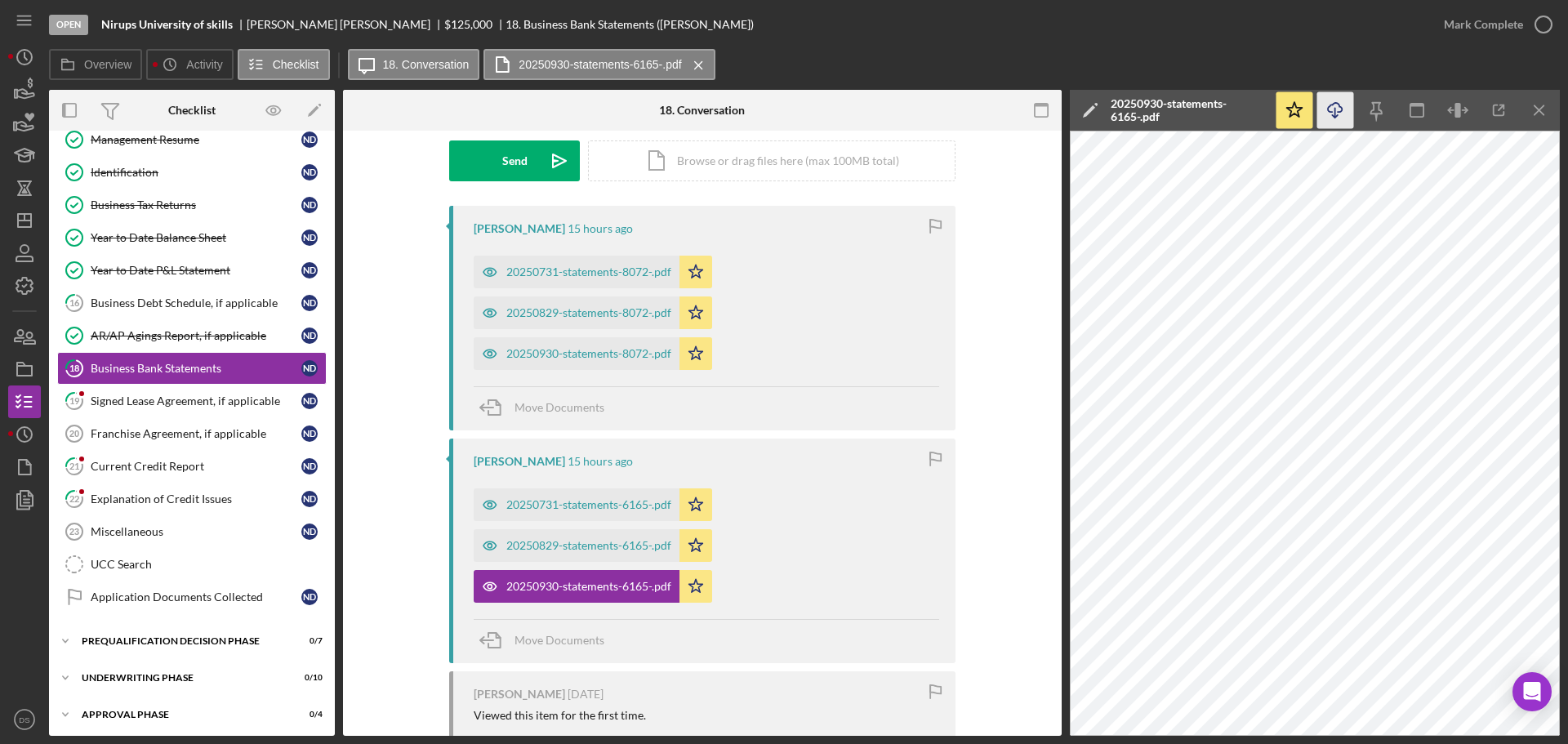
click at [1326, 113] on icon "Icon/Download" at bounding box center [1335, 110] width 37 height 37
click at [570, 543] on div "20250829-statements-6165-.pdf" at bounding box center [588, 546] width 165 height 13
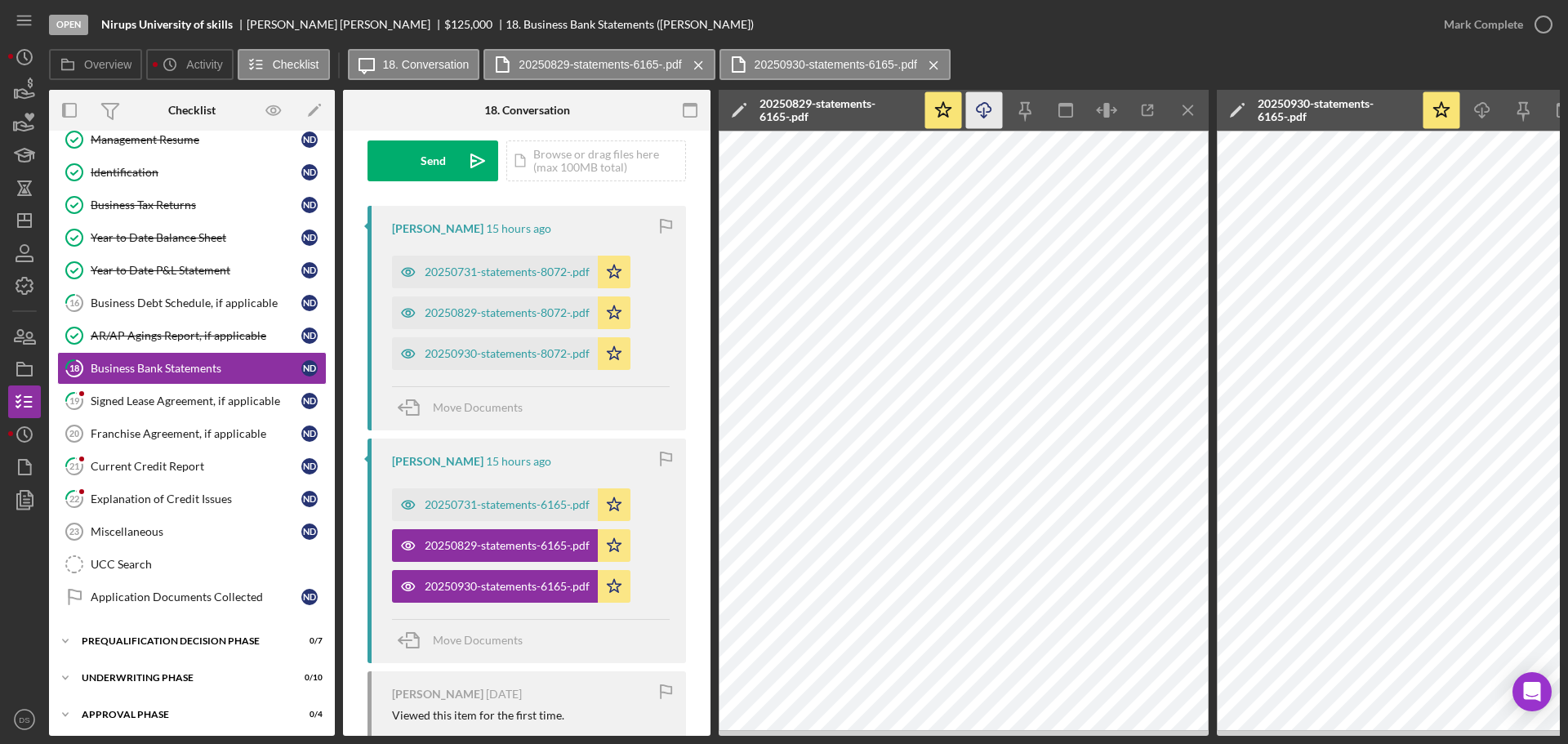
click at [985, 107] on icon "Icon/Download" at bounding box center [985, 110] width 37 height 37
click at [512, 503] on div "20250731-statements-6165-.pdf" at bounding box center [507, 505] width 165 height 13
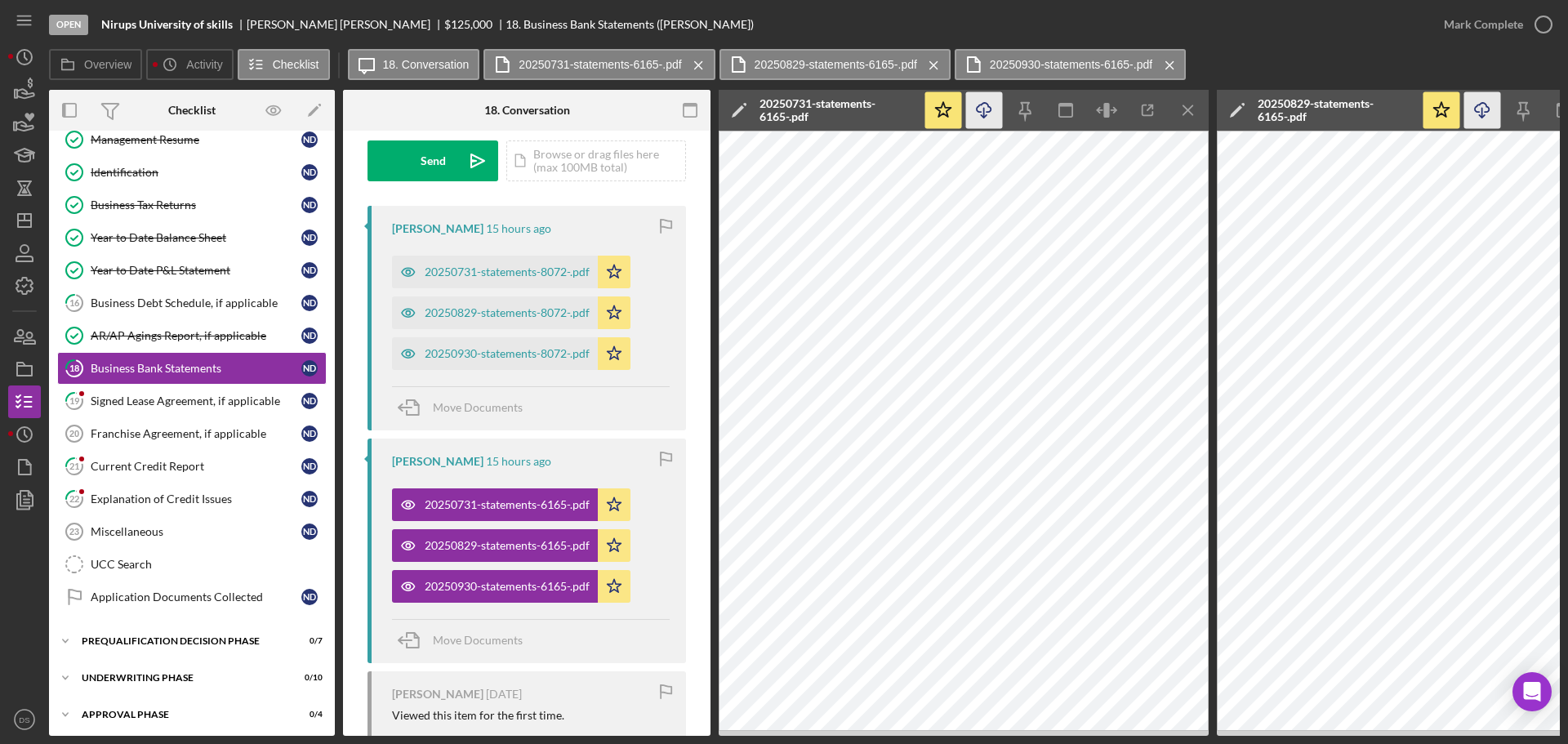
click at [980, 116] on icon "Icon/Download" at bounding box center [985, 110] width 37 height 37
click at [1538, 33] on icon "button" at bounding box center [1543, 25] width 41 height 41
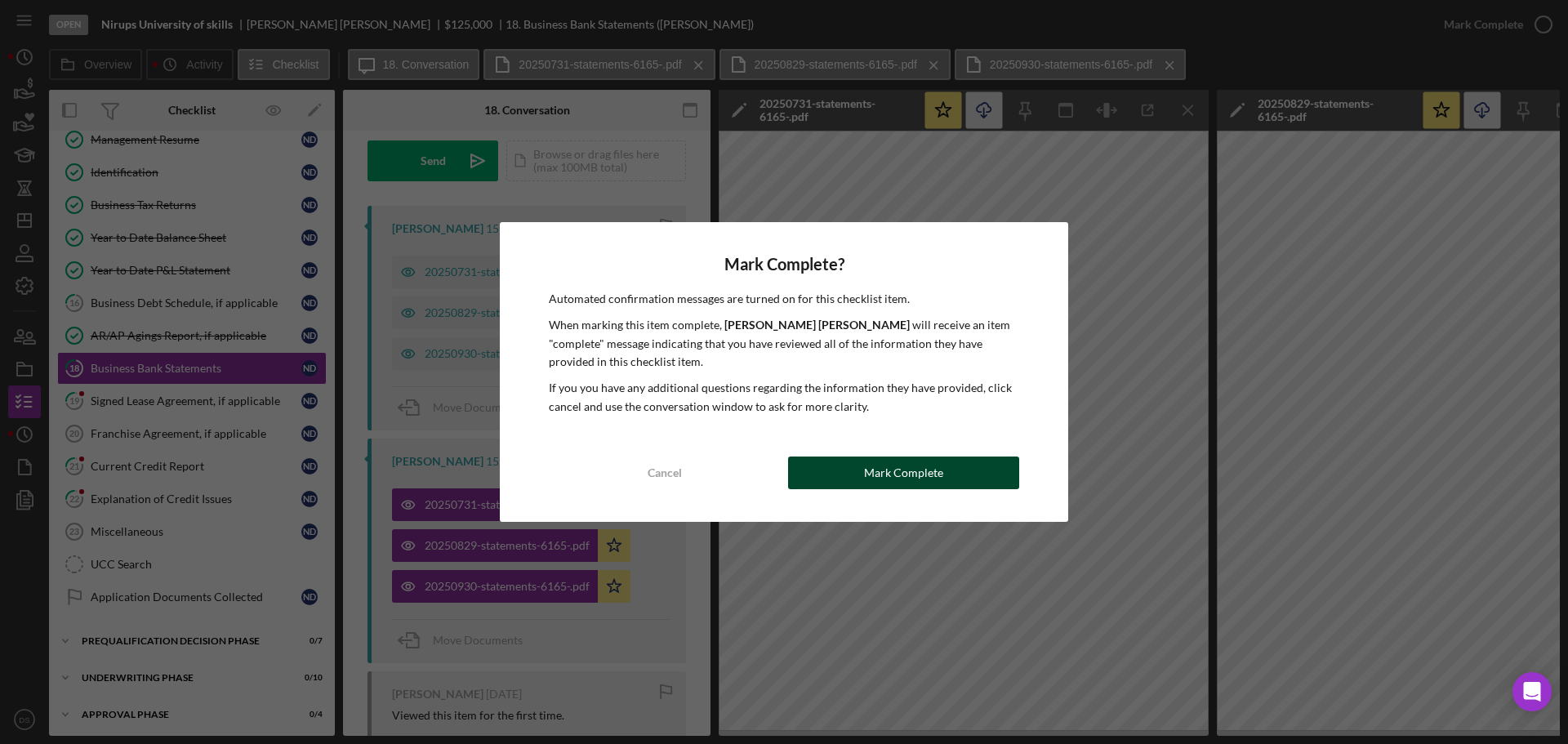
click at [955, 464] on button "Mark Complete" at bounding box center [903, 474] width 231 height 33
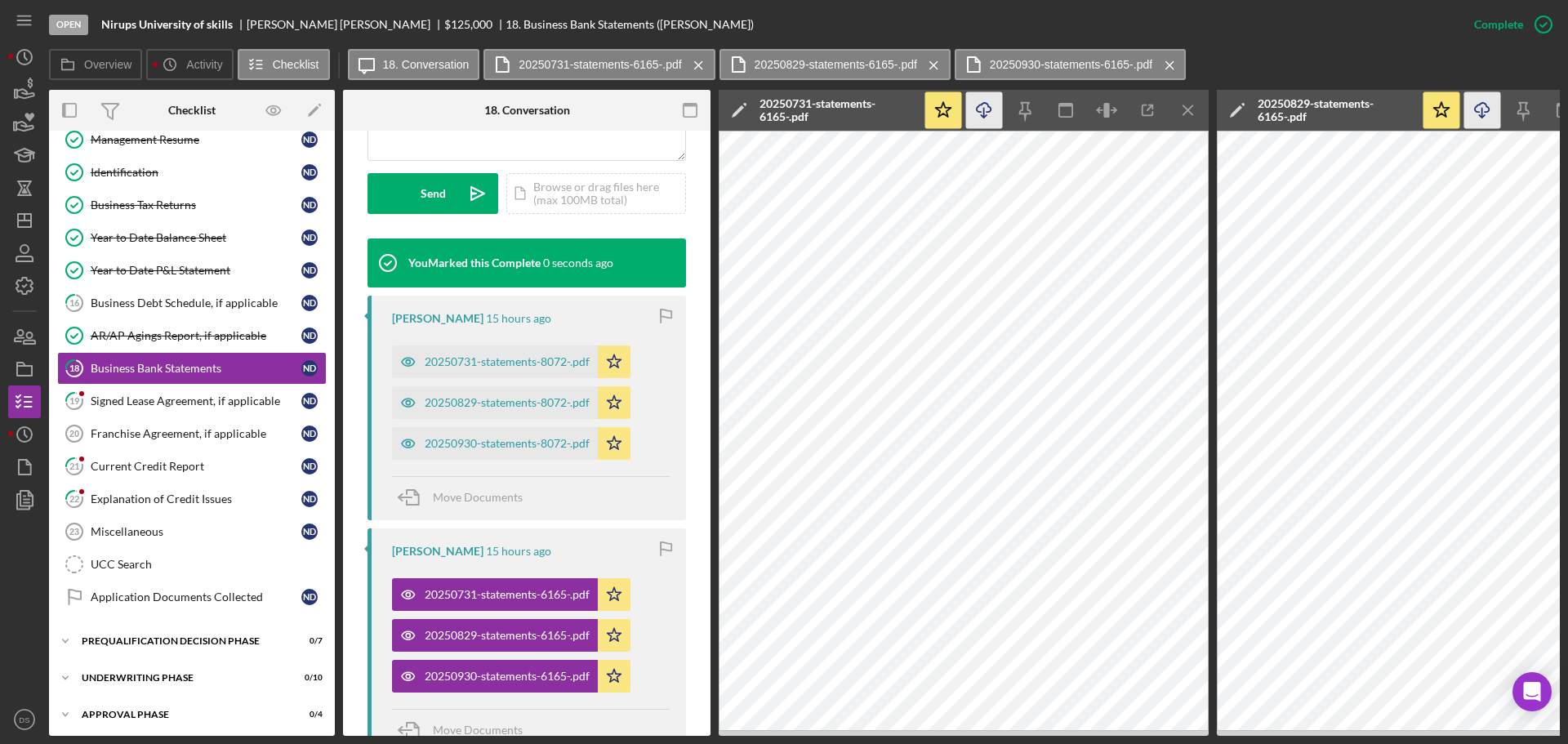
scroll to position [488, 0]
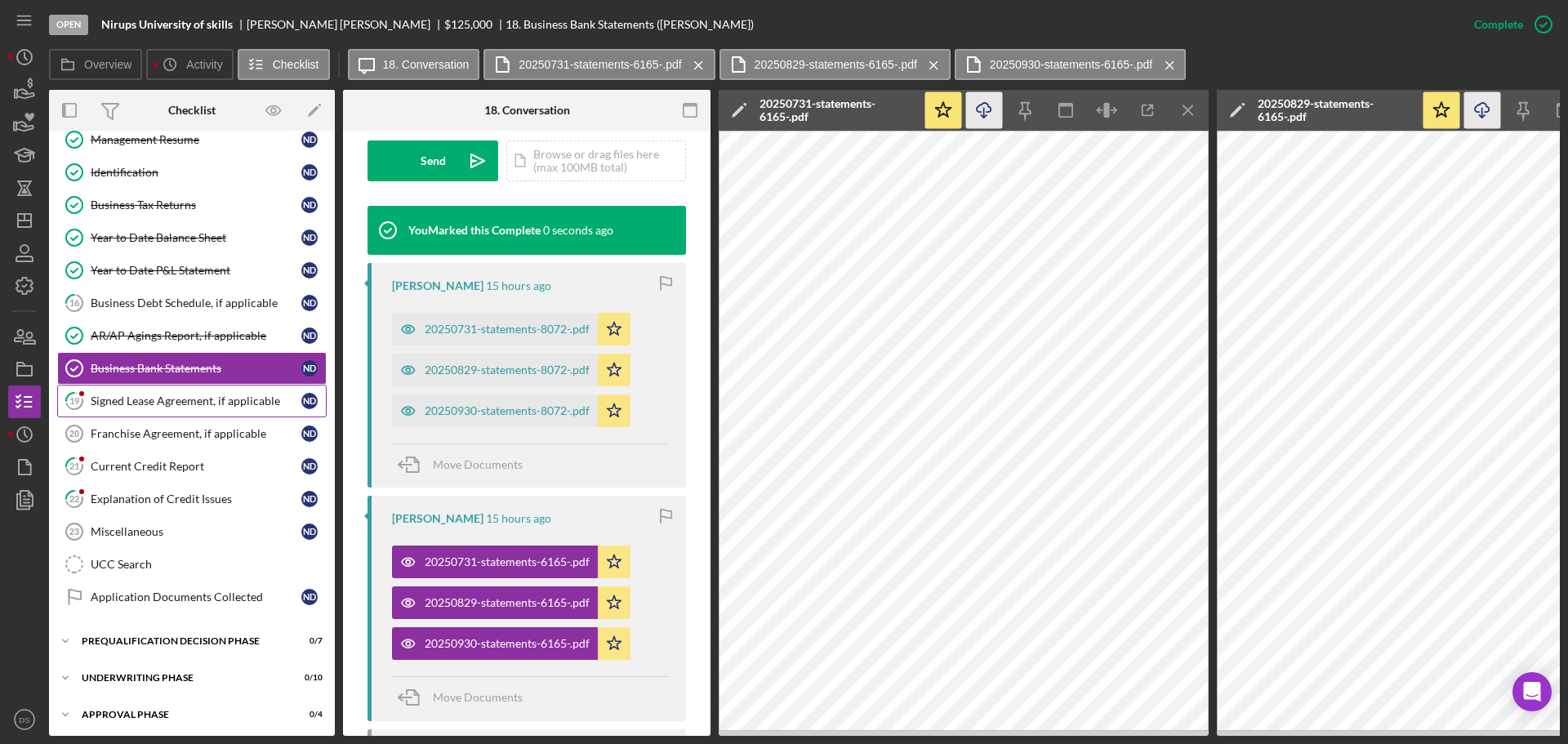
click at [136, 393] on link "19 Signed Lease Agreement, if applicable N D" at bounding box center [192, 401] width 270 height 33
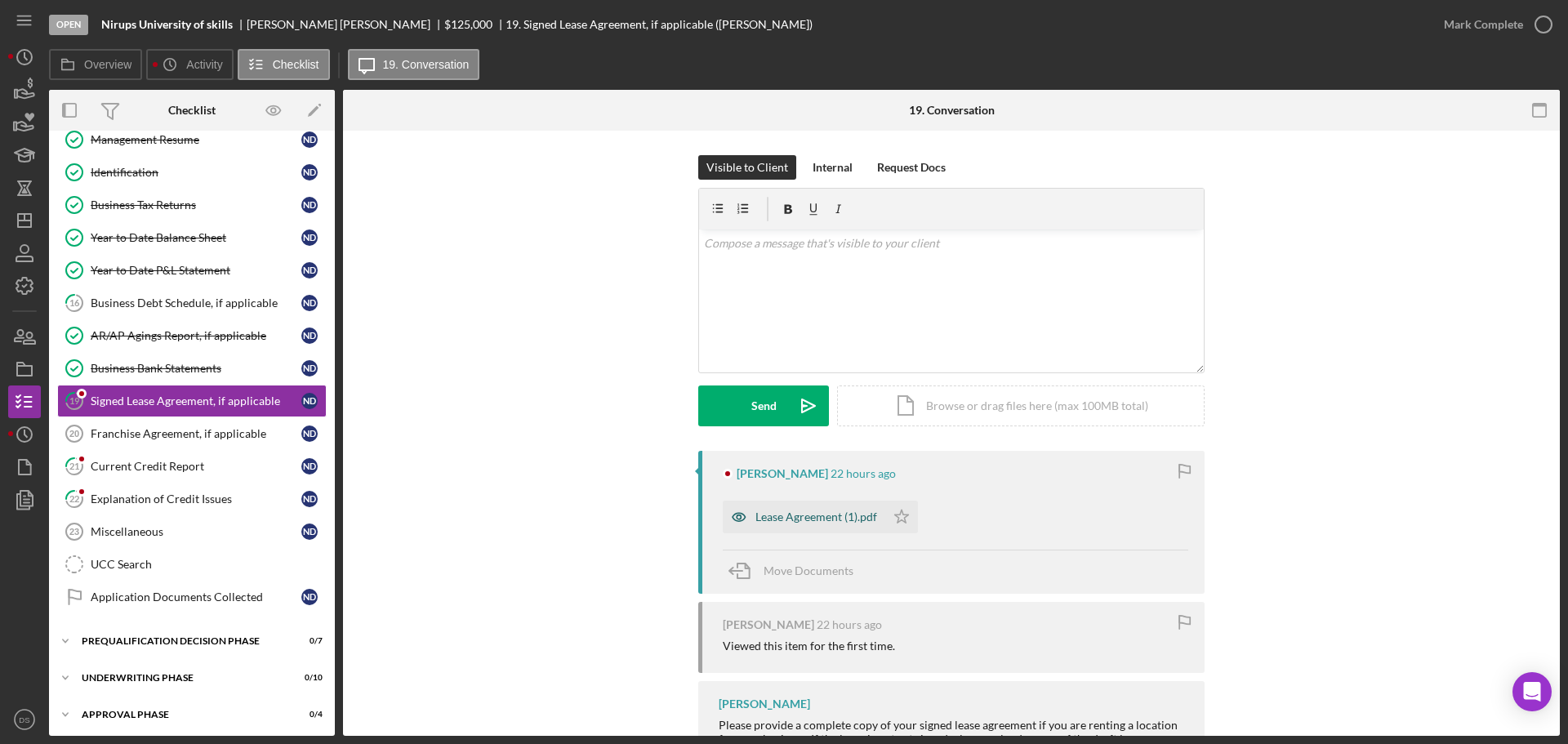
click at [830, 516] on div "Lease Agreement (1).pdf" at bounding box center [816, 517] width 122 height 13
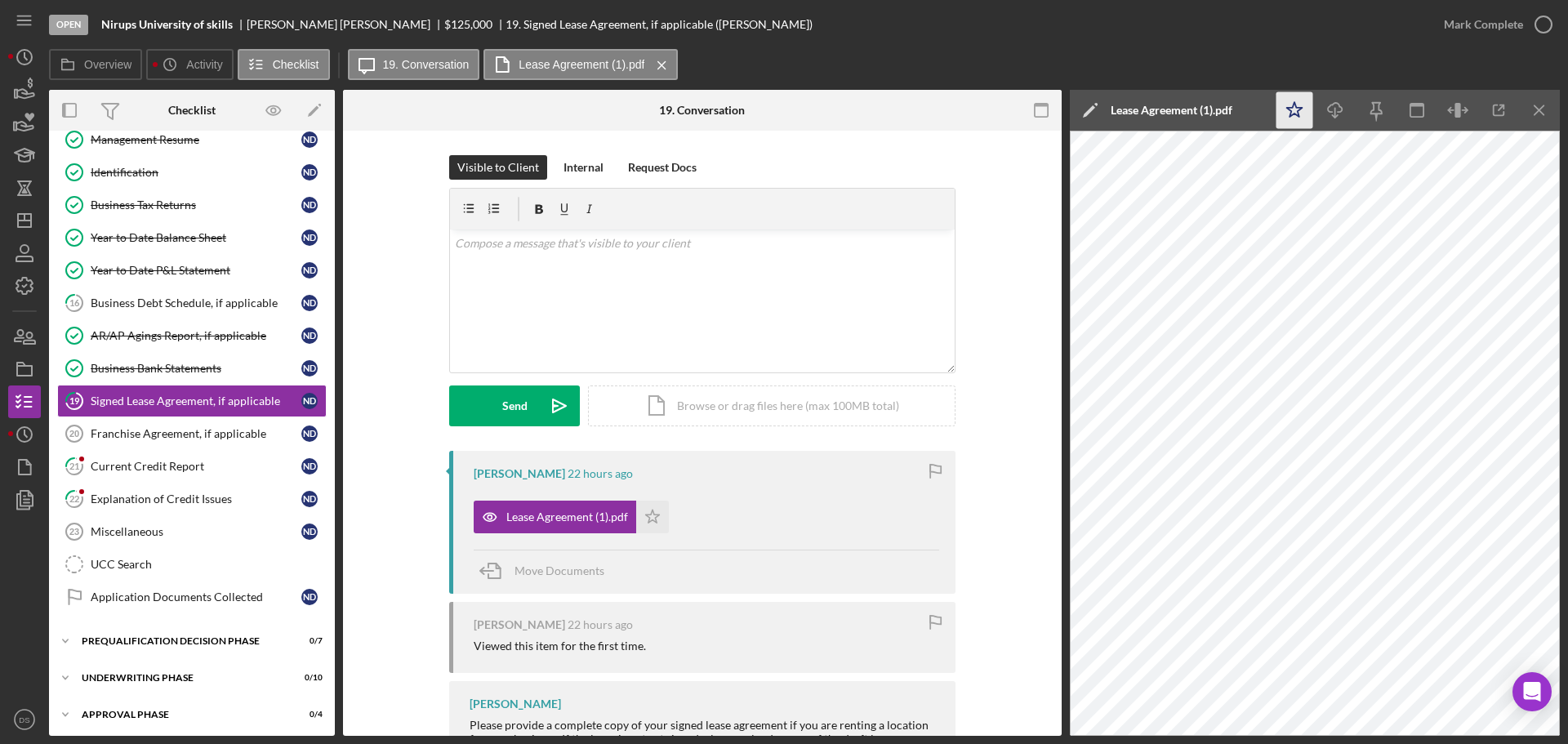
click at [1306, 112] on icon "Icon/Star" at bounding box center [1294, 110] width 37 height 37
click at [1330, 114] on icon "Icon/Download" at bounding box center [1335, 110] width 37 height 37
click at [1135, 38] on div "Open Nirups University of skills [PERSON_NAME] $125,000 $125,000 19. Signed Lea…" at bounding box center [738, 25] width 1378 height 49
click at [1544, 37] on icon "button" at bounding box center [1543, 25] width 41 height 41
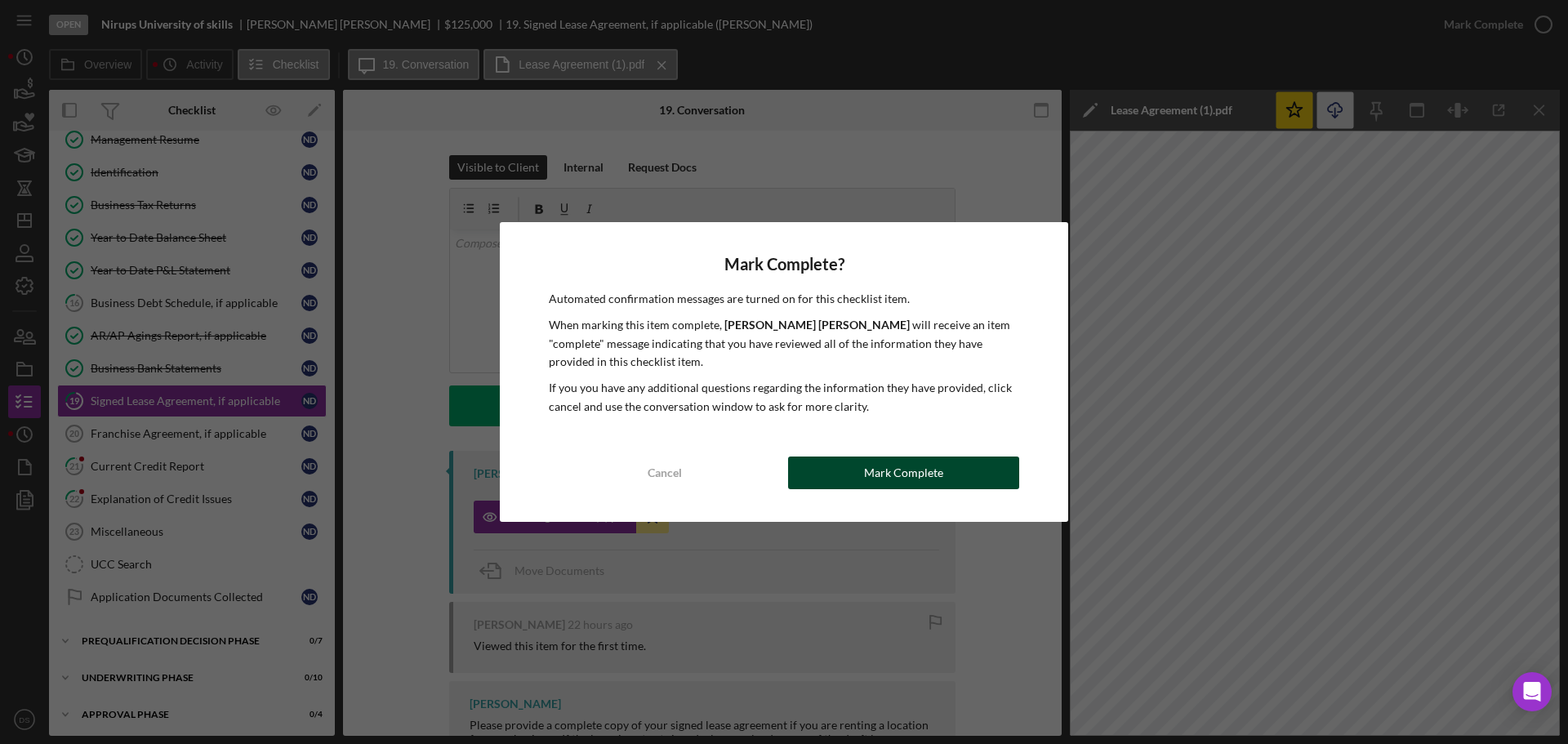
click at [962, 480] on button "Mark Complete" at bounding box center [903, 474] width 231 height 33
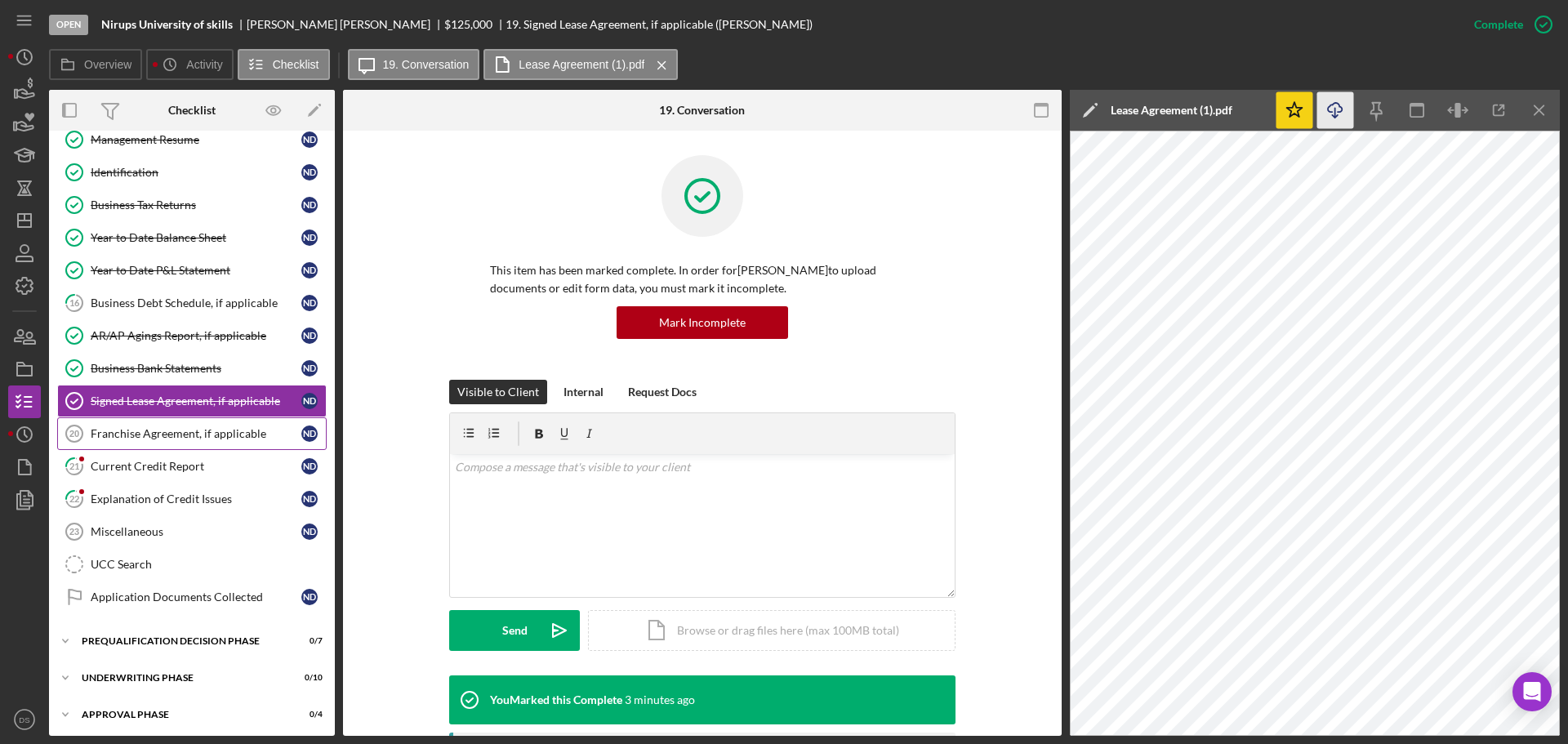
click at [202, 436] on div "Franchise Agreement, if applicable" at bounding box center [196, 434] width 210 height 13
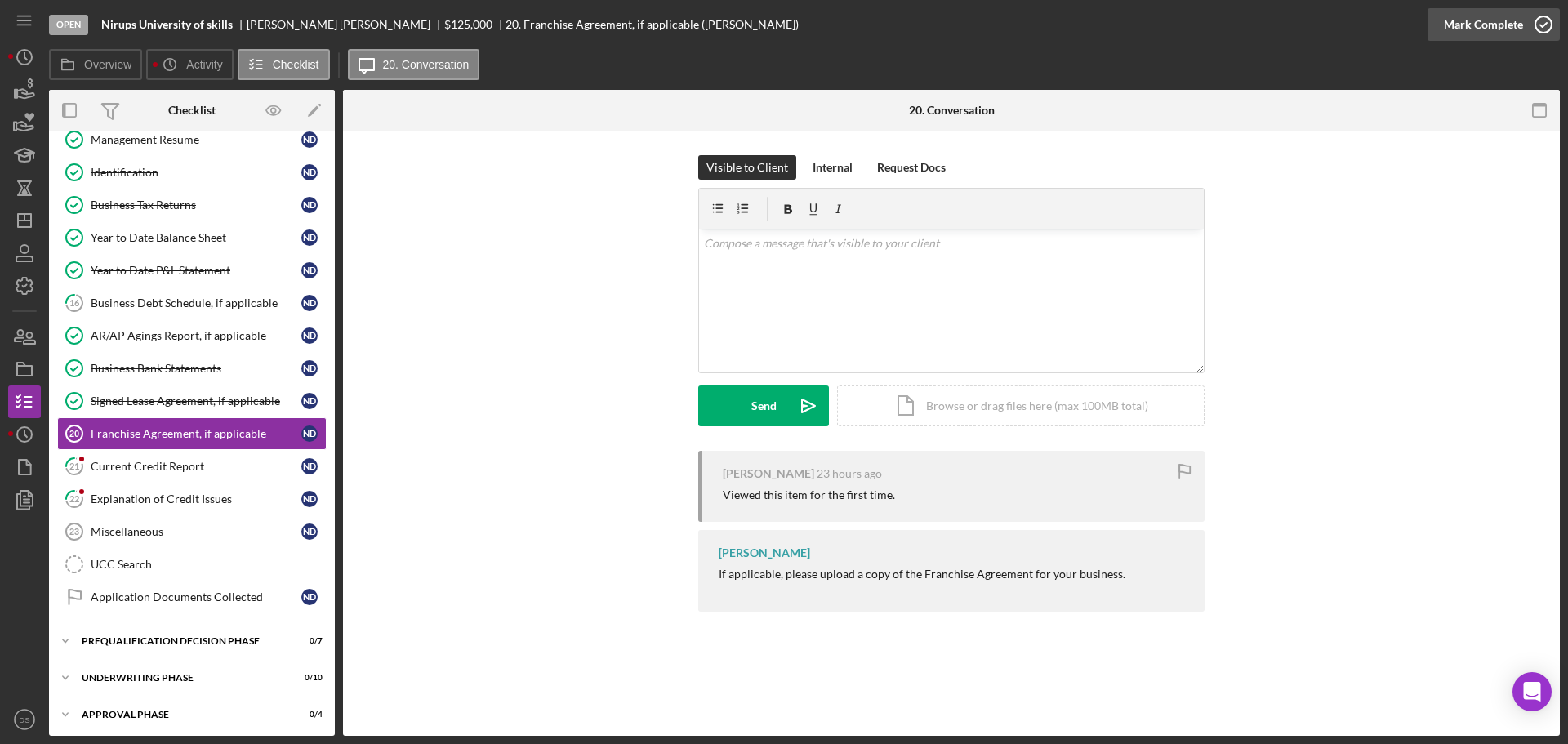
click at [1551, 30] on icon "button" at bounding box center [1543, 25] width 41 height 41
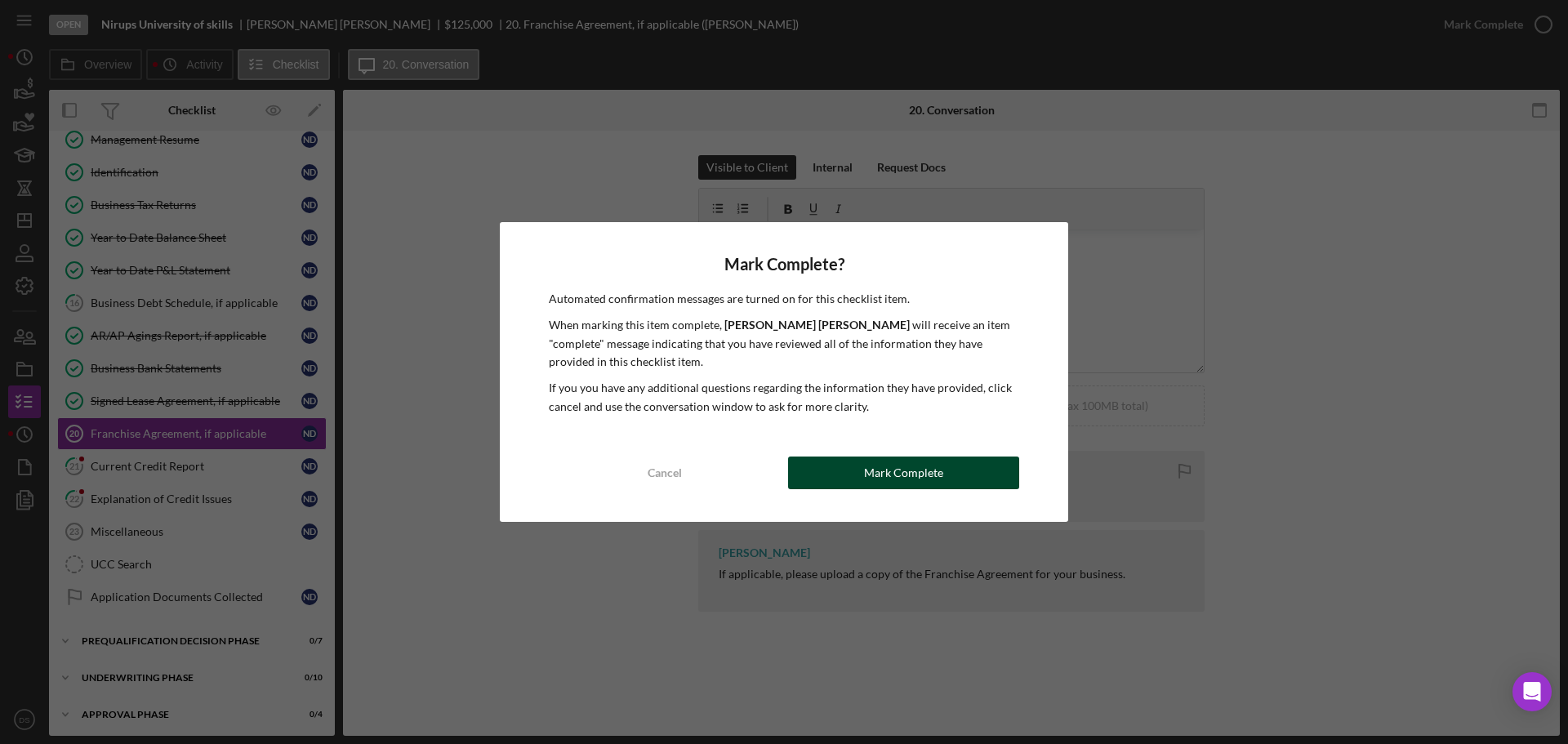
click at [980, 482] on button "Mark Complete" at bounding box center [903, 474] width 231 height 33
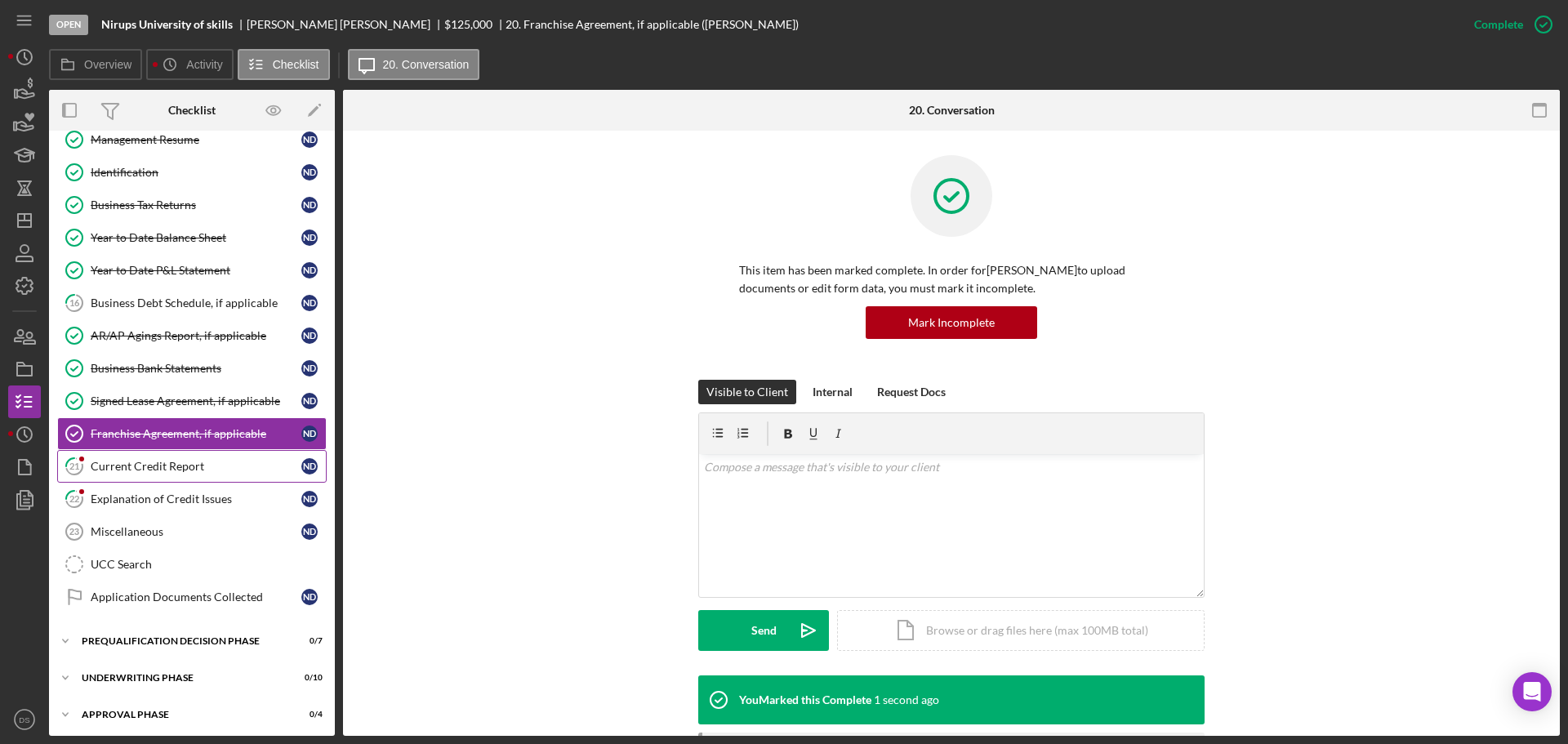
click at [196, 474] on link "21 Current Credit Report N D" at bounding box center [192, 467] width 270 height 33
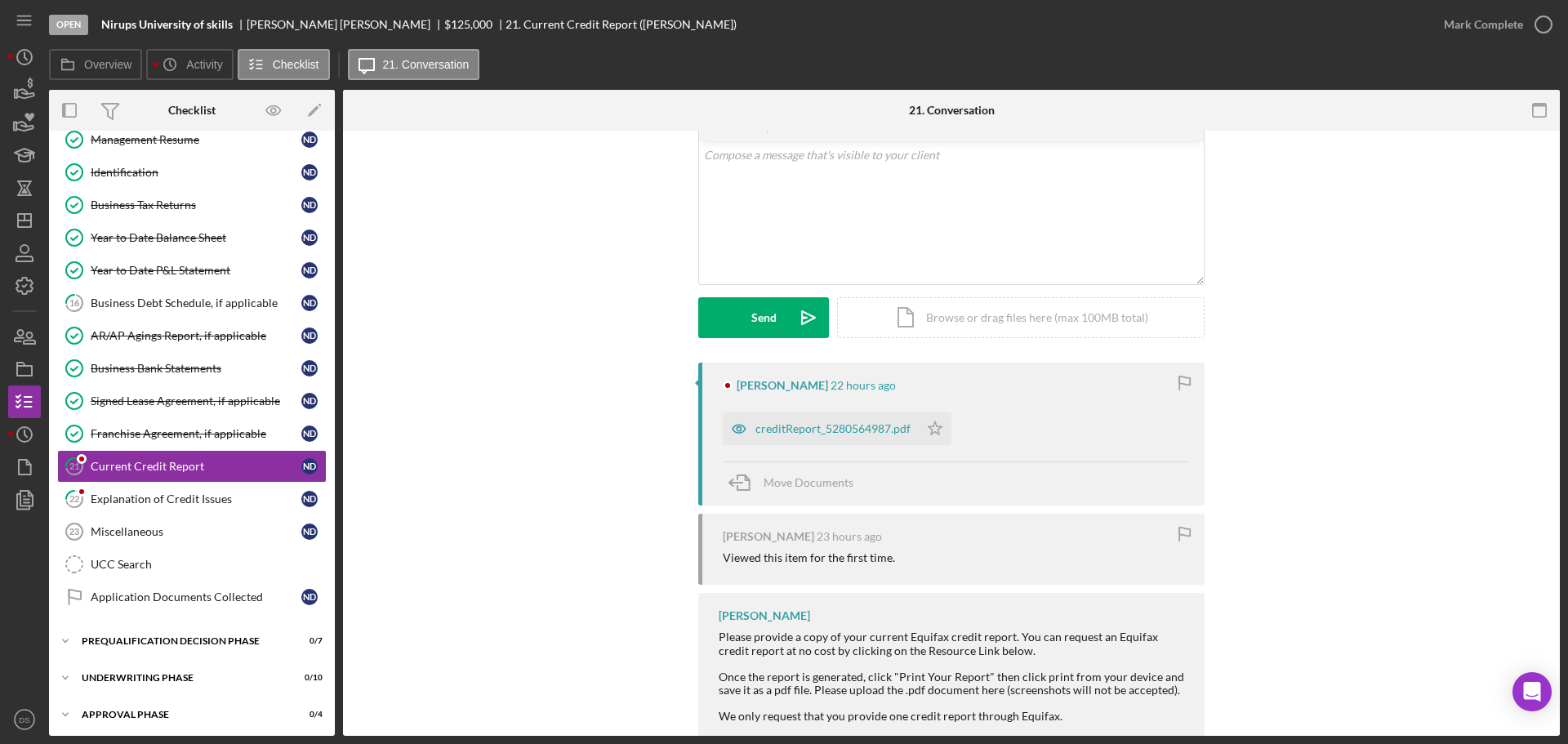
scroll to position [164, 0]
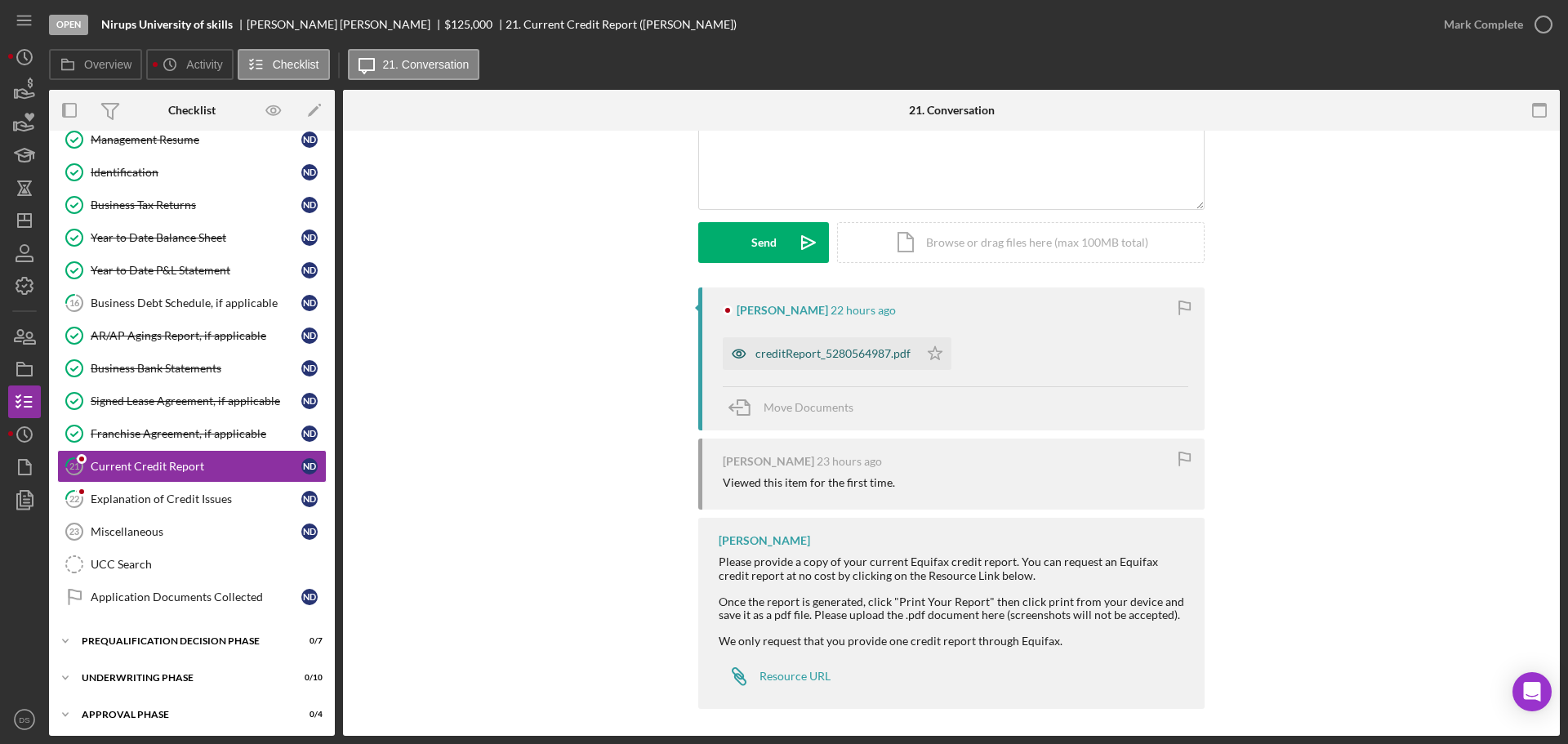
click at [840, 360] on div "creditReport_5280564987.pdf" at bounding box center [832, 354] width 155 height 13
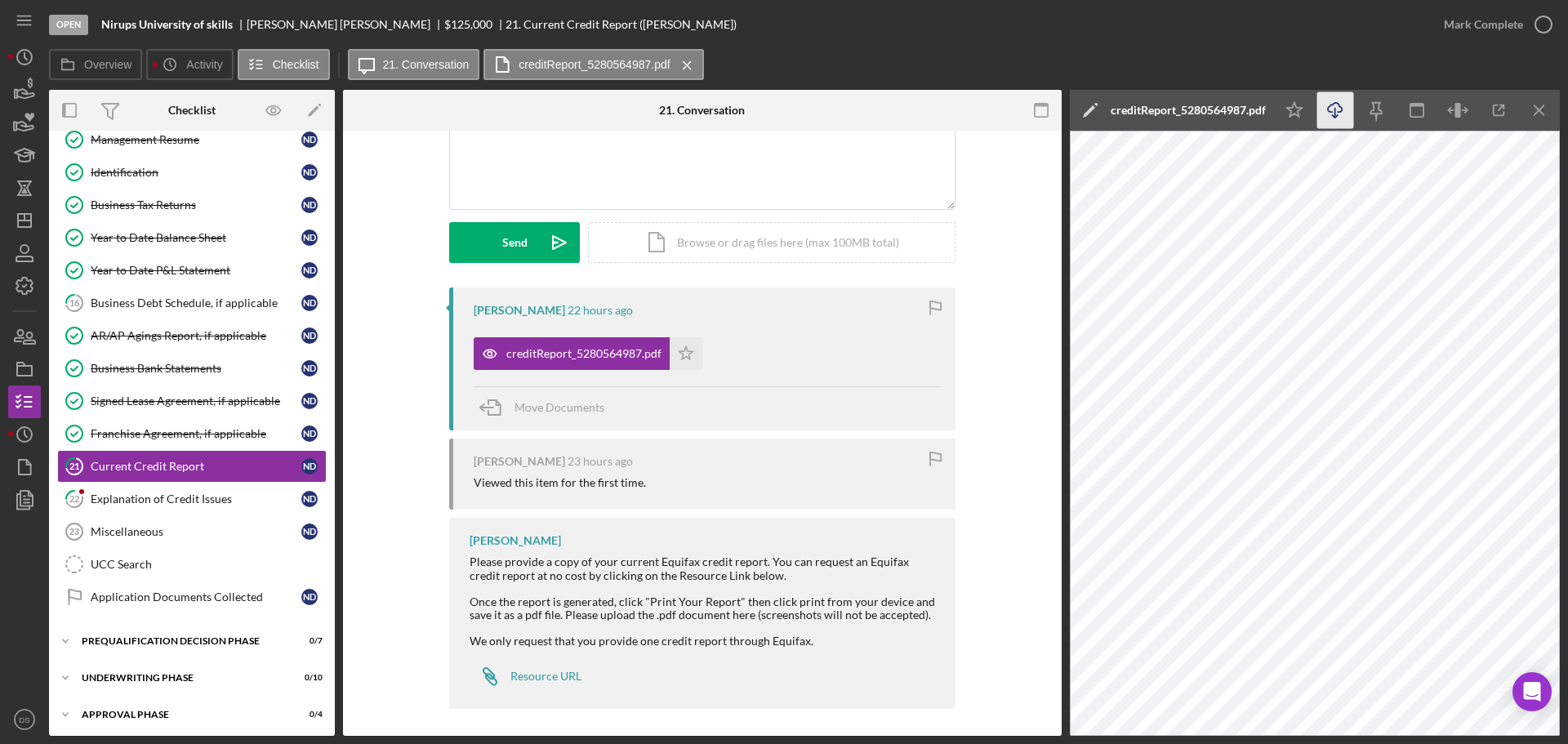
click at [1327, 114] on icon "Icon/Download" at bounding box center [1335, 110] width 37 height 37
click at [682, 355] on icon "Icon/Star" at bounding box center [686, 354] width 33 height 33
click at [1528, 23] on icon "button" at bounding box center [1543, 25] width 41 height 41
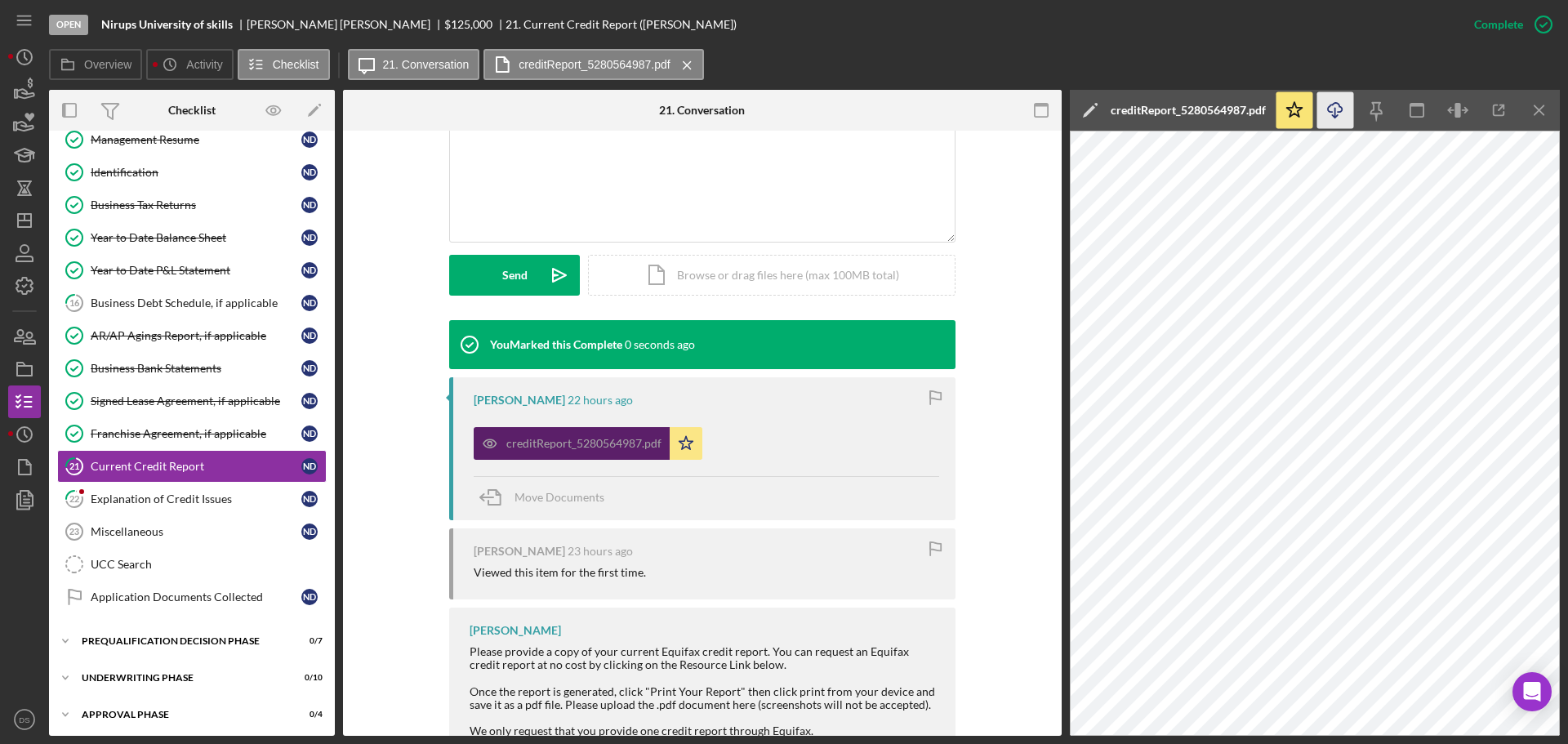
scroll to position [388, 0]
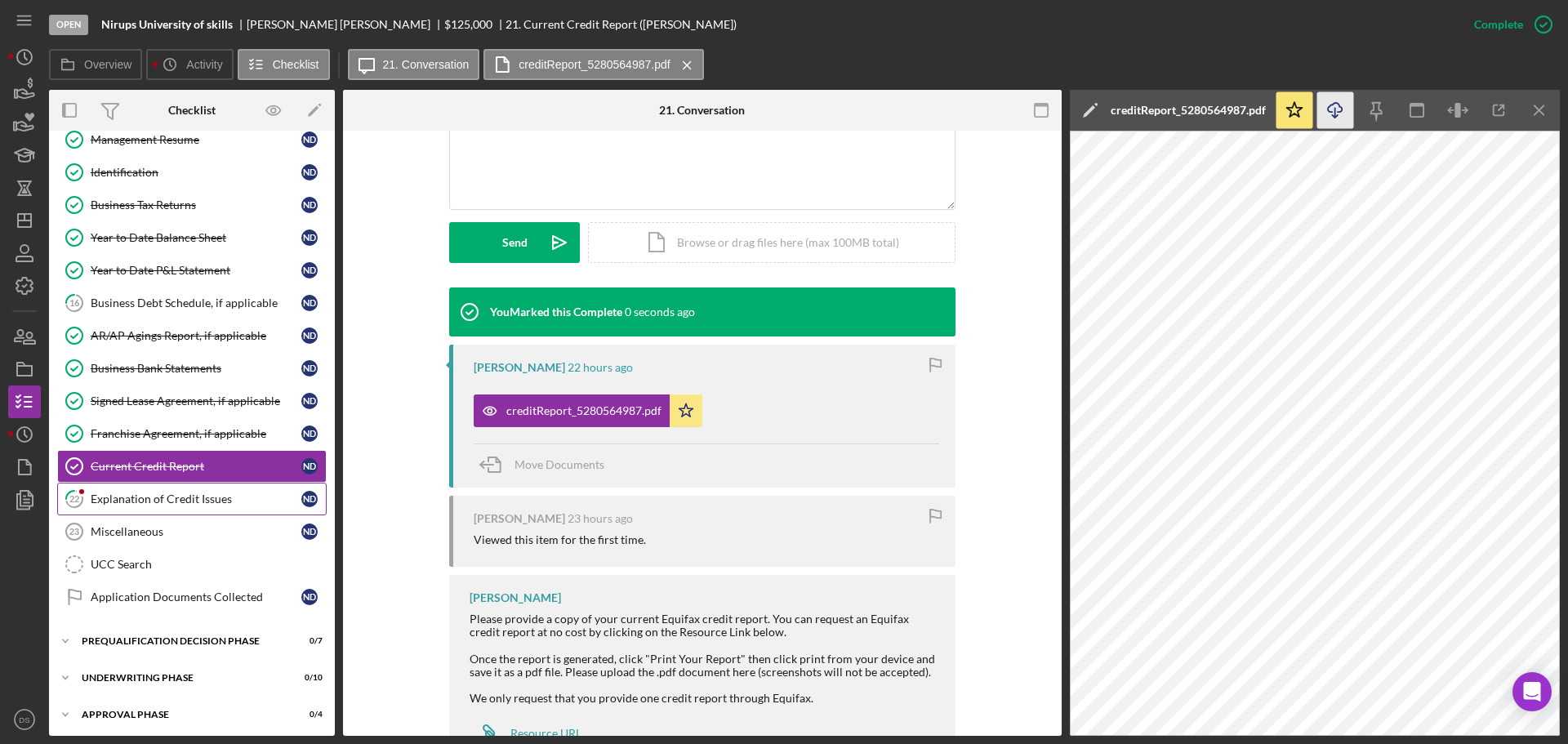
click at [159, 492] on div "Explanation of Credit Issues" at bounding box center [196, 499] width 210 height 13
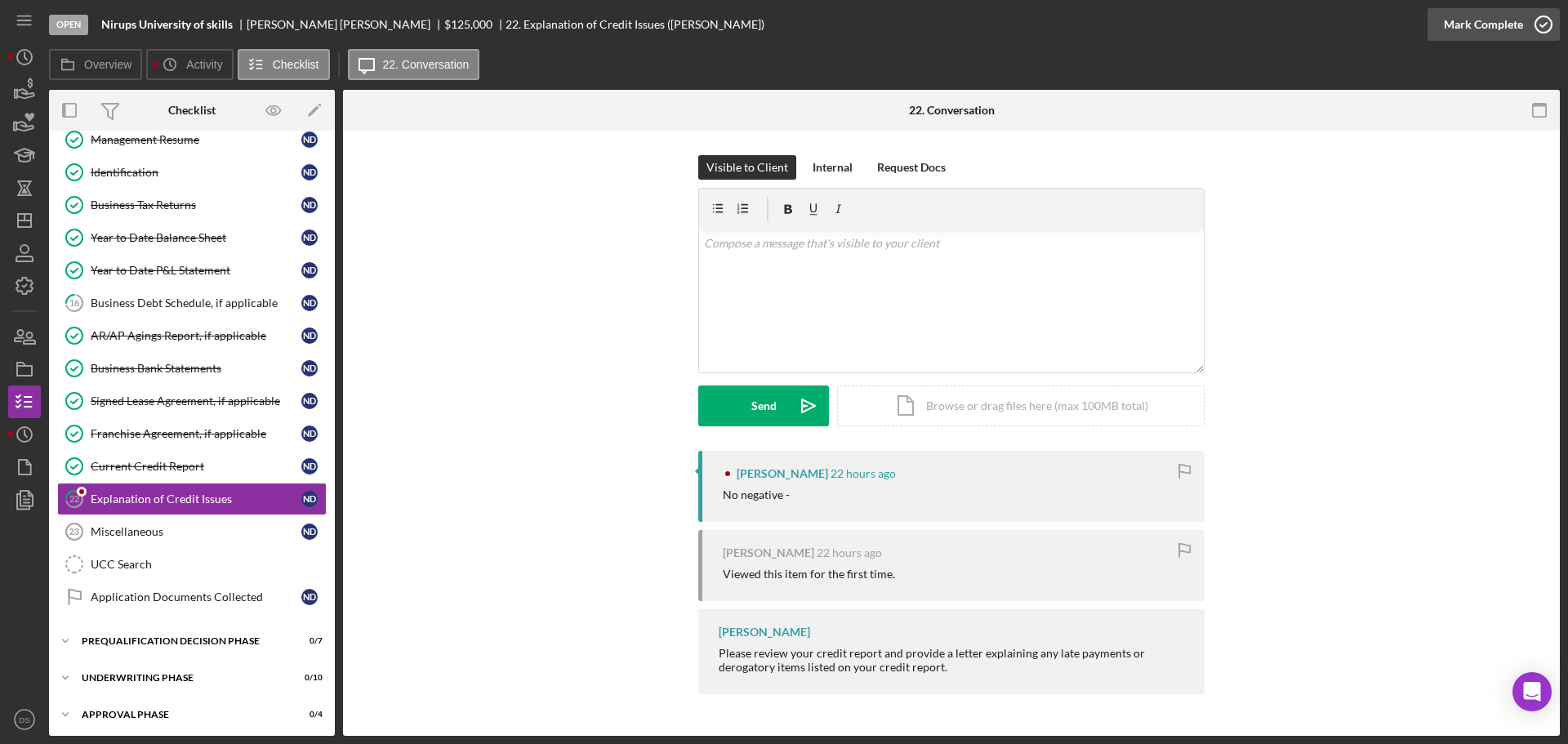
click at [1553, 25] on icon "button" at bounding box center [1543, 25] width 41 height 41
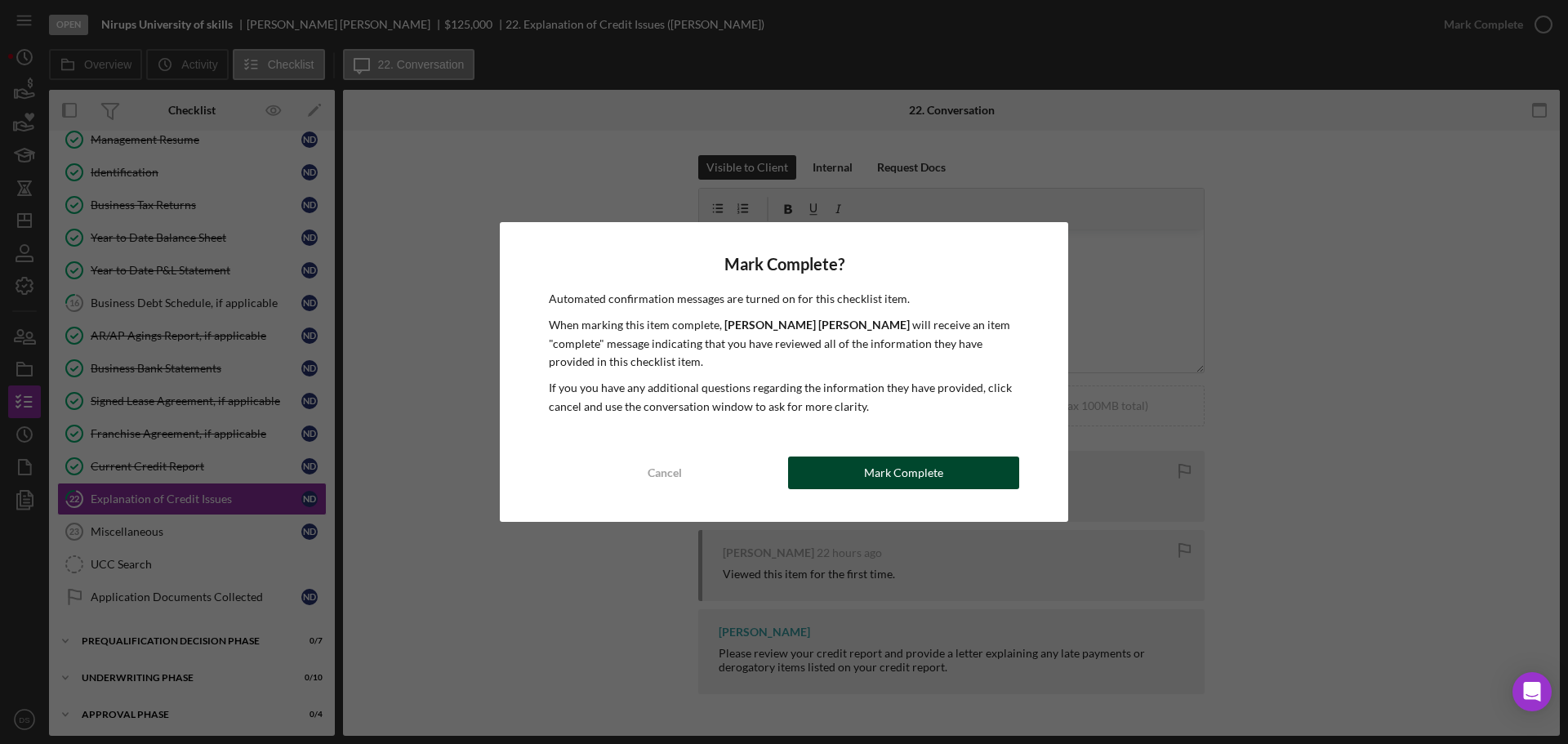
click at [957, 469] on button "Mark Complete" at bounding box center [903, 474] width 231 height 33
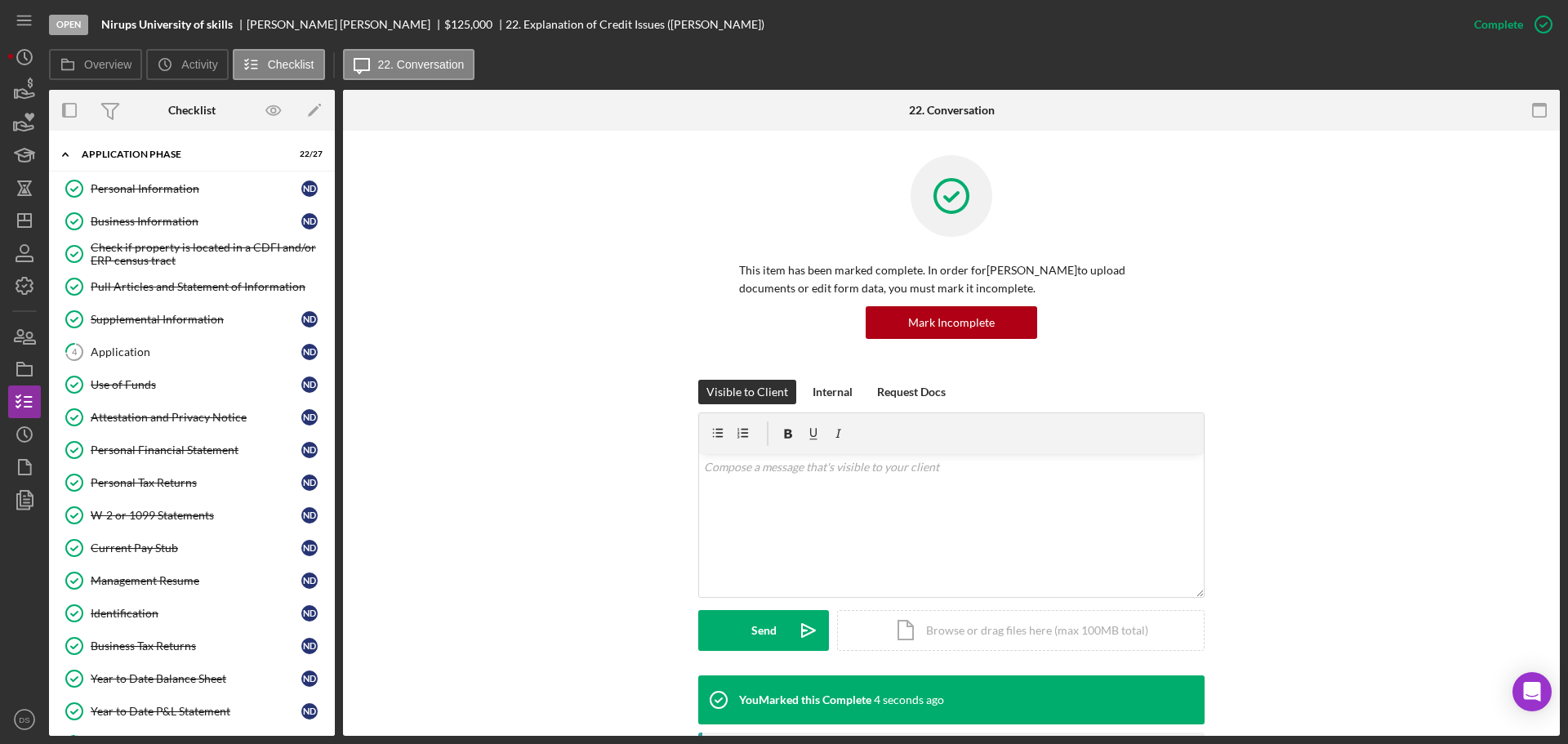
scroll to position [81, 0]
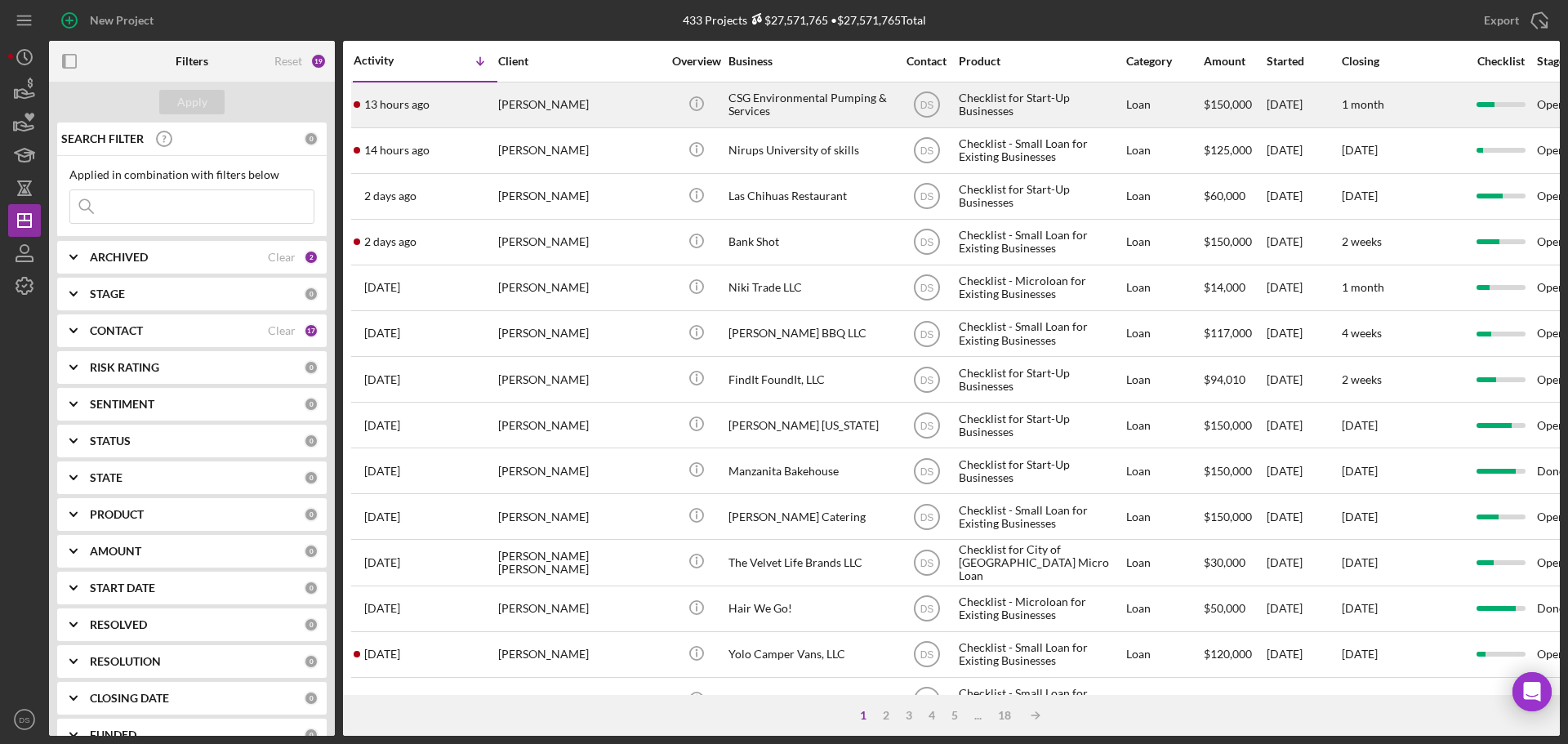
click at [775, 111] on div "CSG Environmental Pumping & Services" at bounding box center [809, 104] width 164 height 44
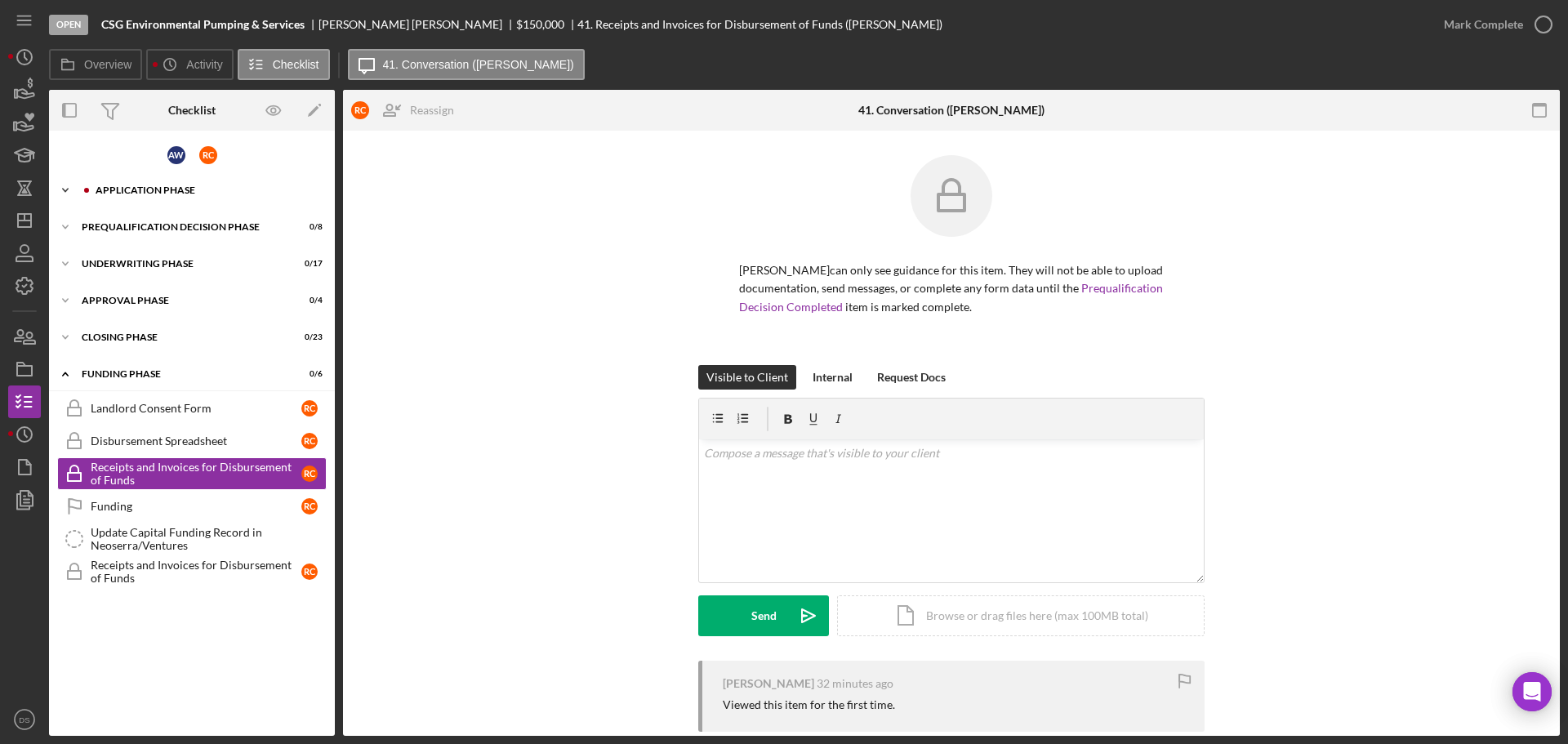
click at [199, 180] on div "Icon/Expander Application Phase 36 / 40" at bounding box center [192, 191] width 286 height 33
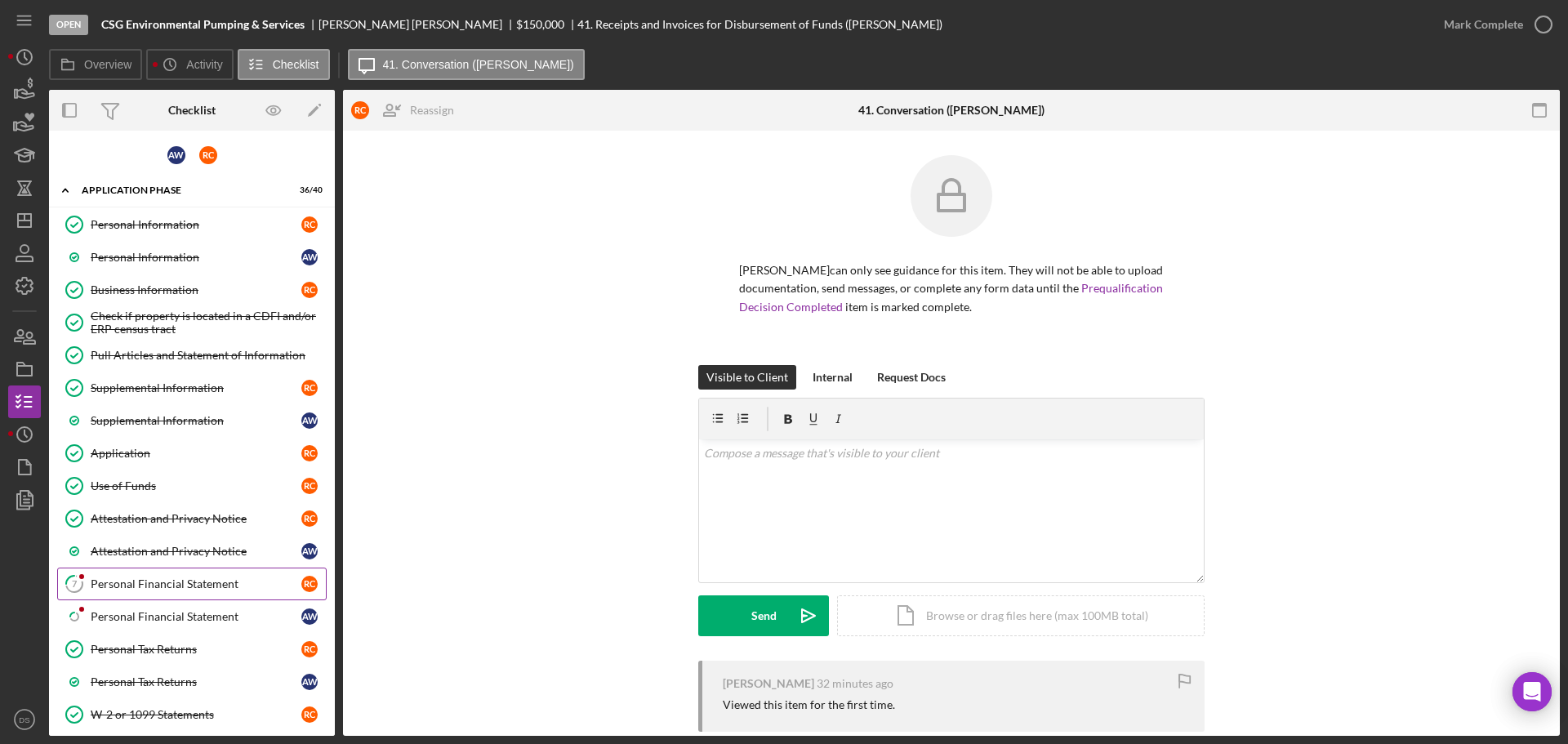
click at [191, 572] on link "7 Personal Financial Statement R C" at bounding box center [192, 585] width 270 height 33
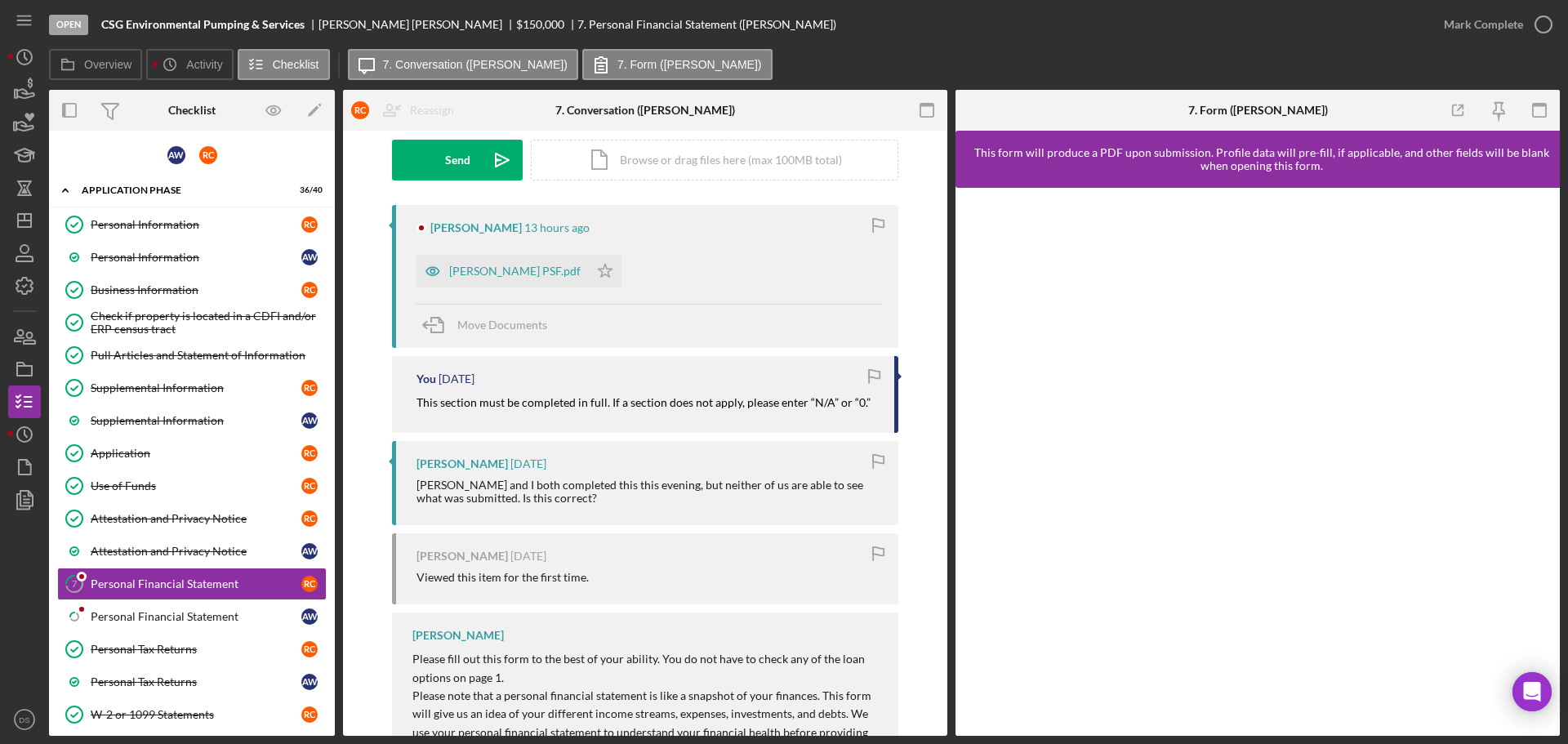
scroll to position [245, 0]
click at [527, 275] on div "Robert Cooke PSF.pdf" at bounding box center [515, 272] width 131 height 13
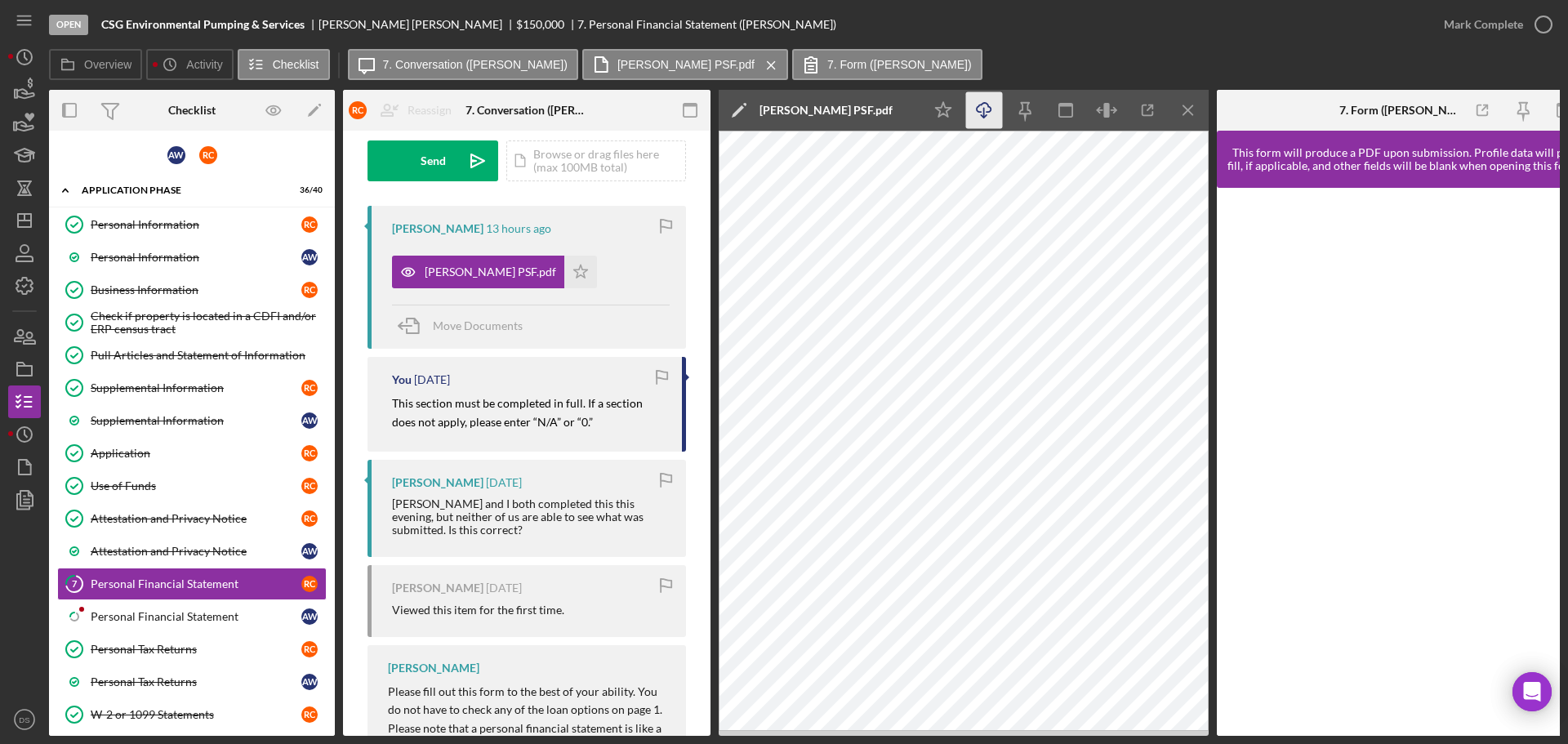
click at [982, 115] on icon "Icon/Download" at bounding box center [985, 110] width 37 height 37
click at [138, 619] on div "Personal Financial Statement" at bounding box center [196, 617] width 210 height 13
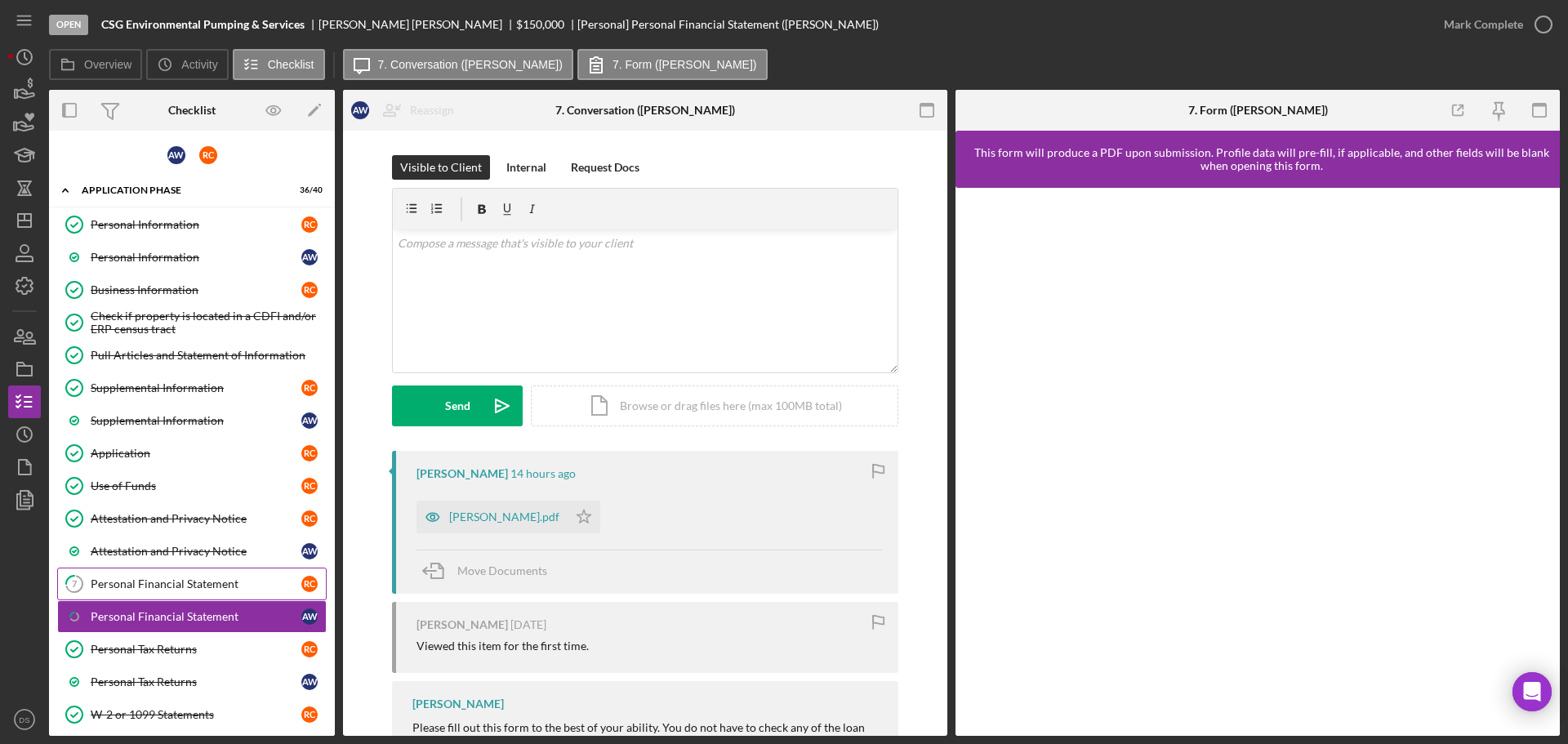
click at [201, 585] on div "Personal Financial Statement" at bounding box center [196, 585] width 210 height 13
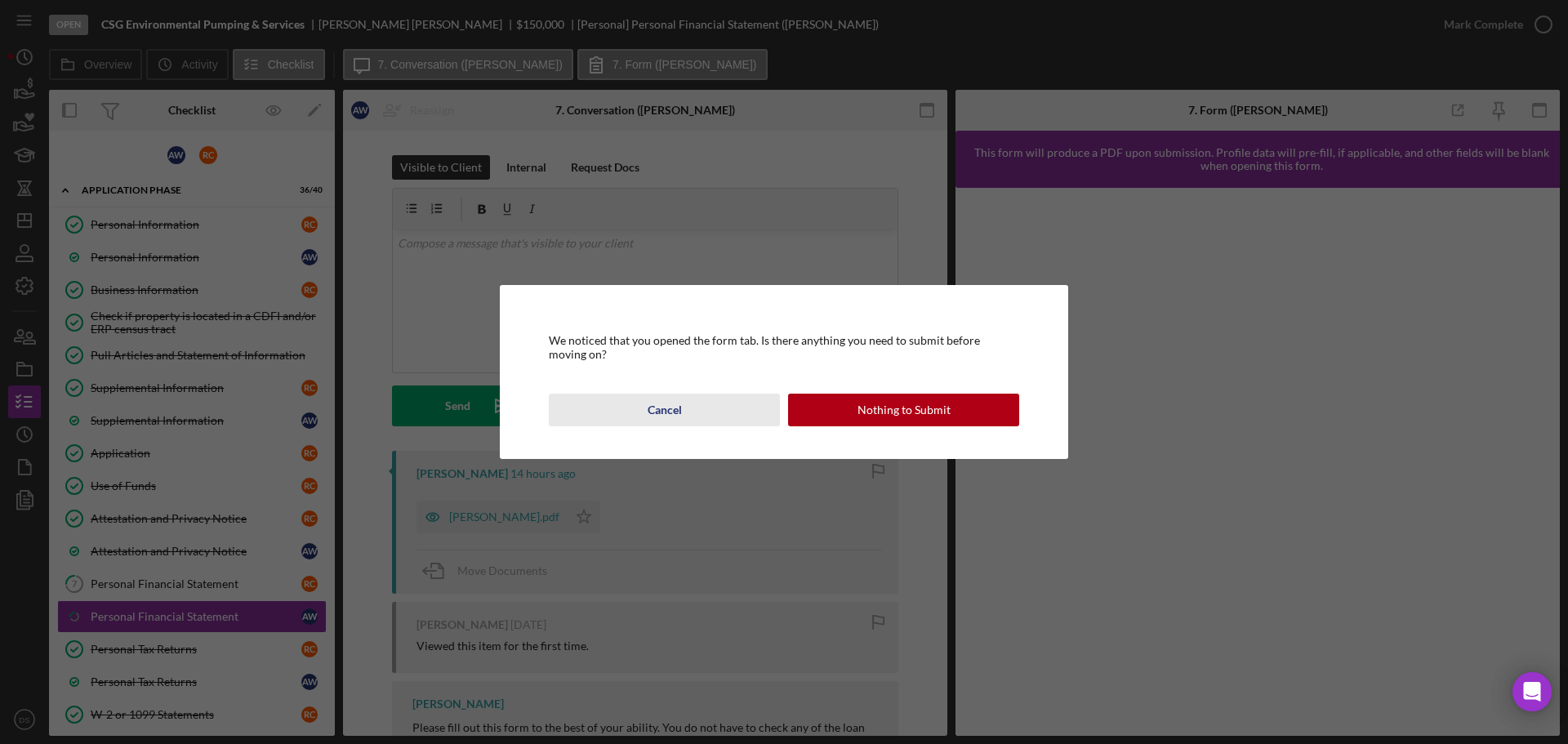
click at [676, 404] on div "Cancel" at bounding box center [665, 410] width 35 height 33
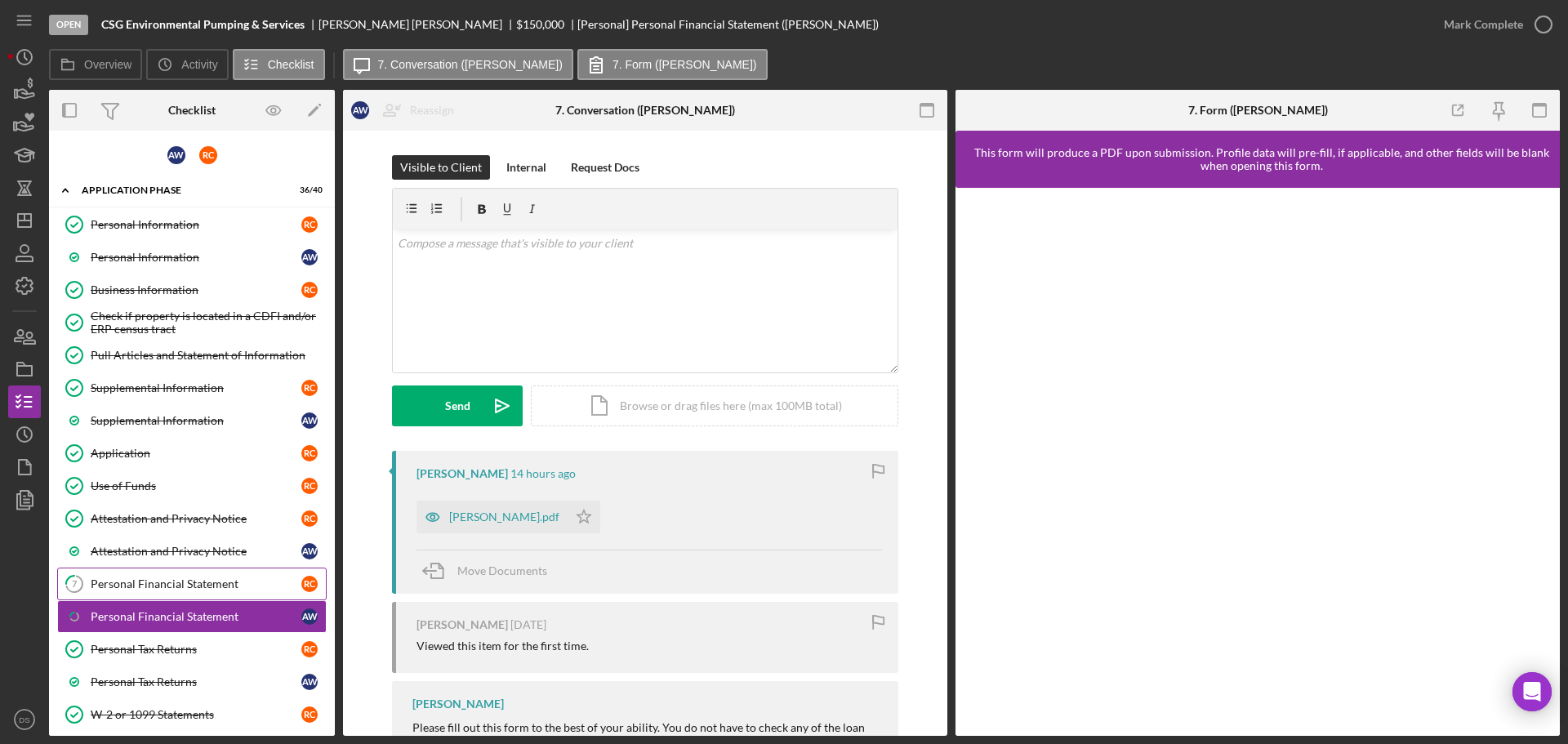
click at [201, 576] on link "7 Personal Financial Statement R C" at bounding box center [192, 585] width 270 height 33
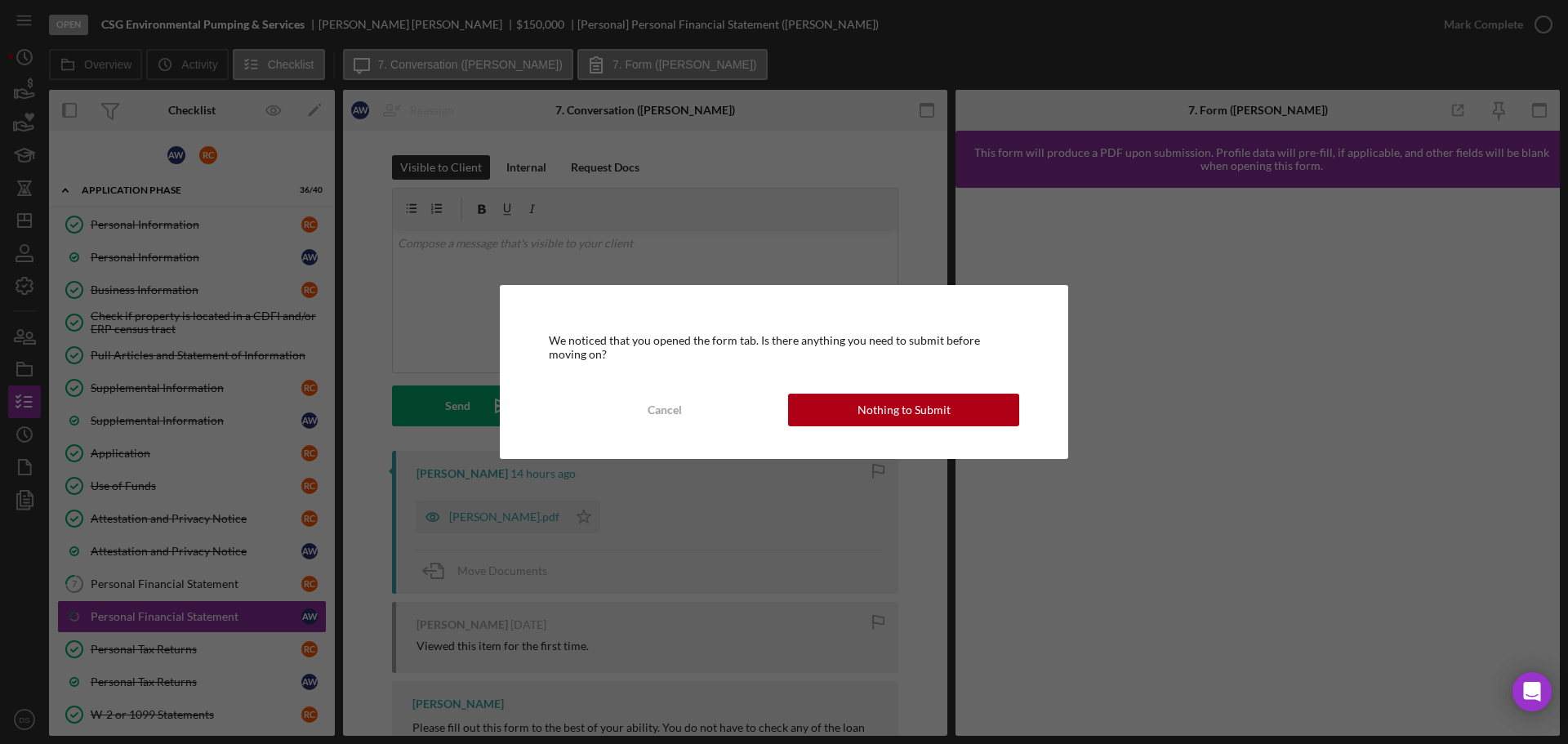
click at [937, 399] on div "Nothing to Submit" at bounding box center [903, 410] width 93 height 33
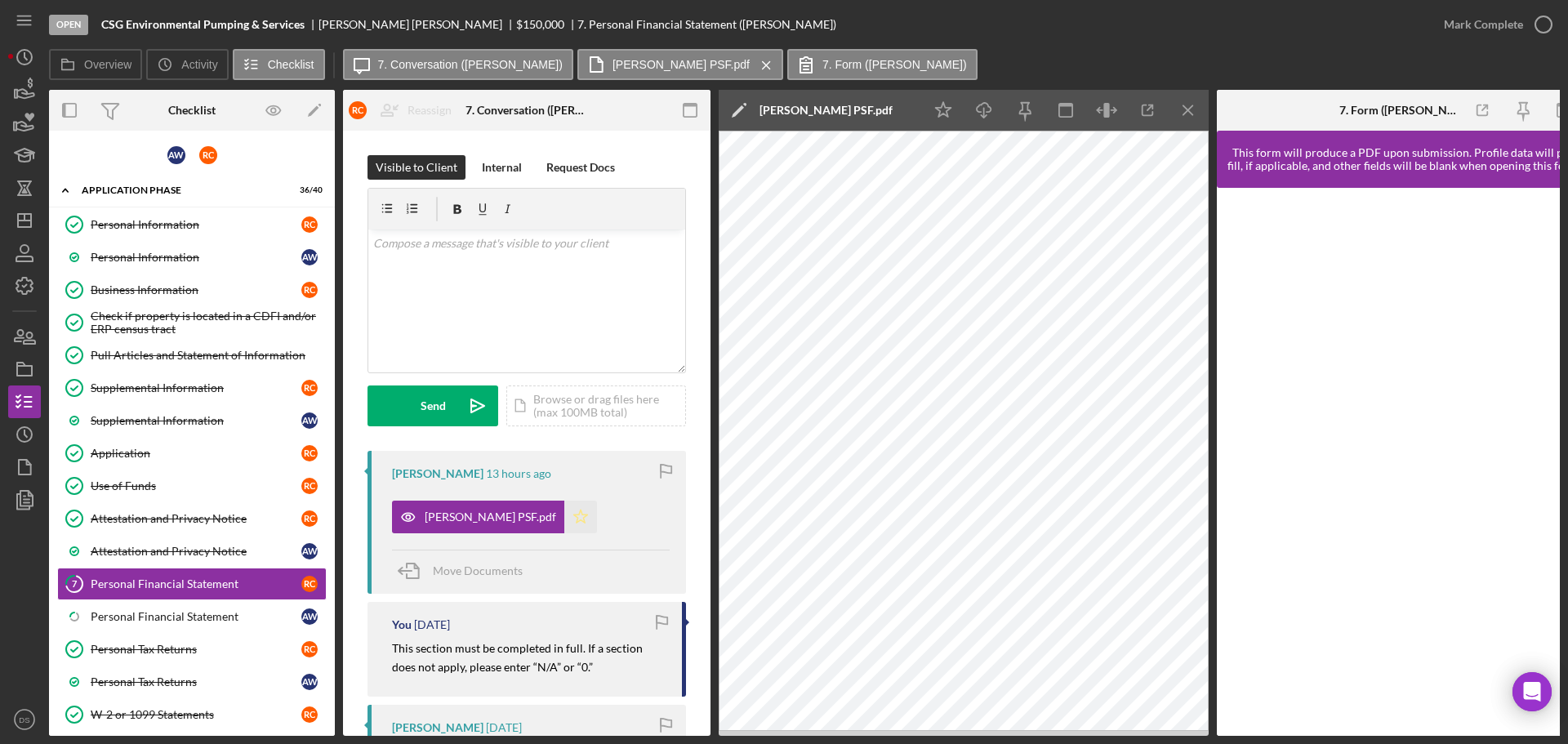
click at [574, 515] on polygon "button" at bounding box center [581, 516] width 14 height 13
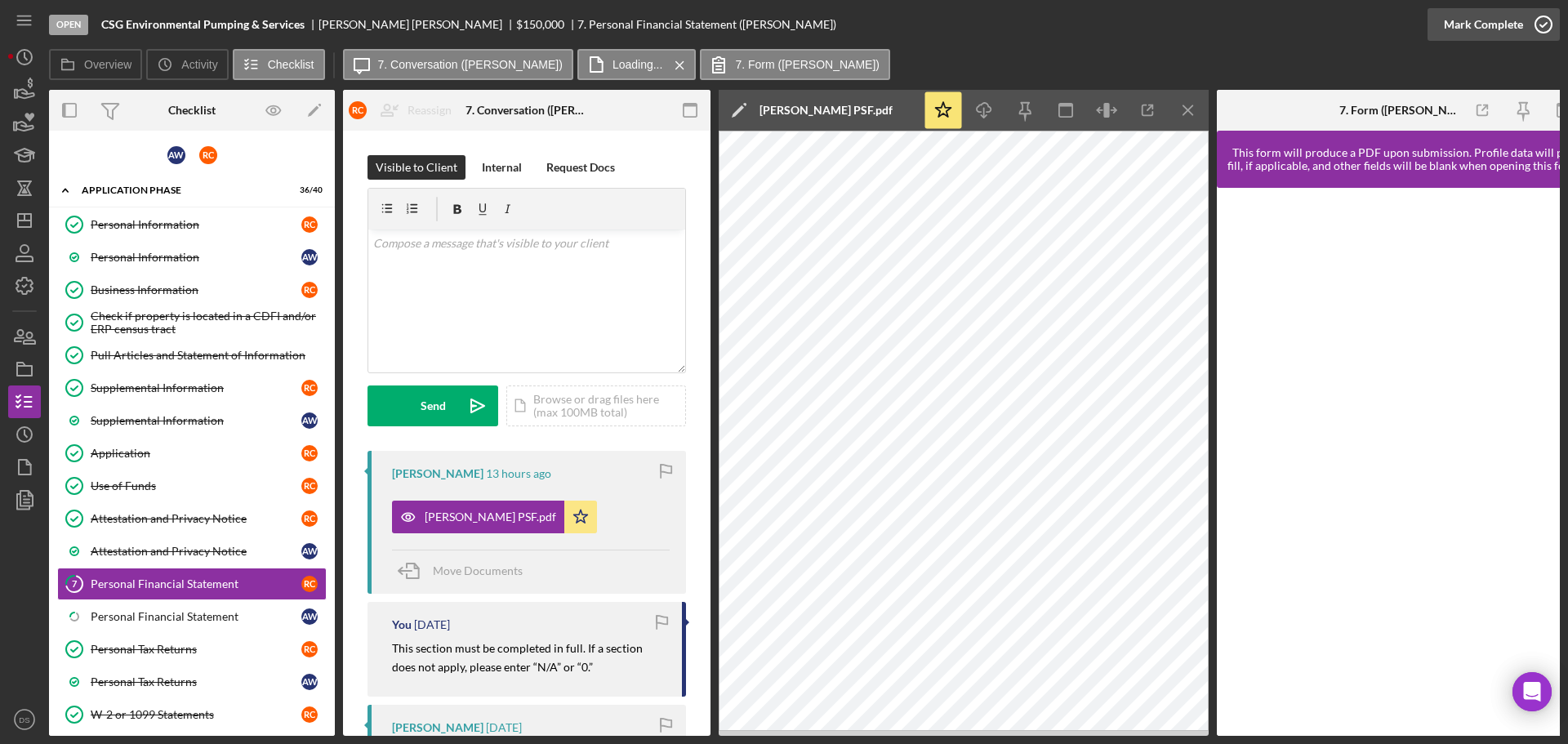
click at [1545, 24] on icon "button" at bounding box center [1543, 25] width 41 height 41
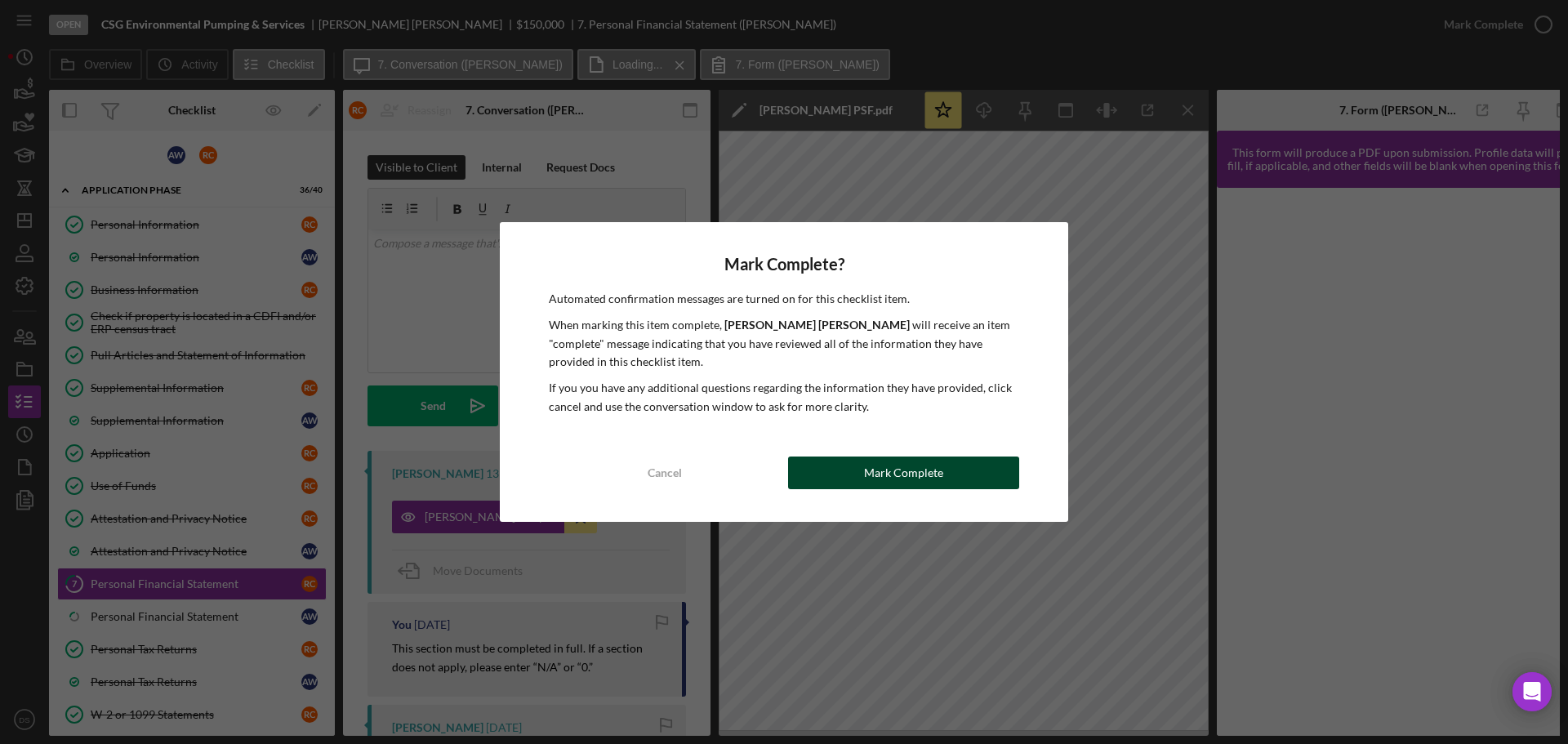
click at [964, 470] on button "Mark Complete" at bounding box center [903, 474] width 231 height 33
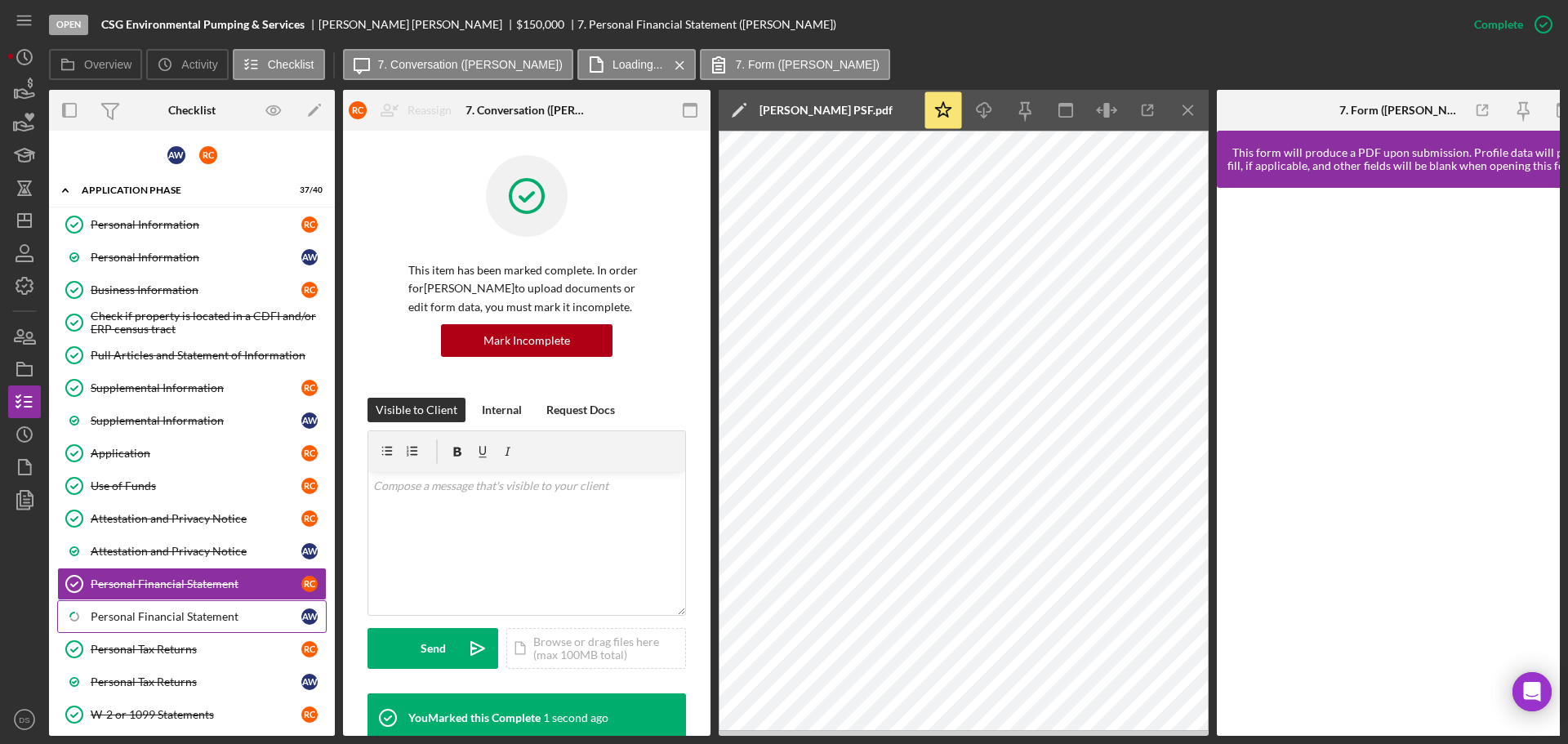
click at [179, 608] on link "Icon/Checklist Item Sub Partial Personal Financial Statement A W" at bounding box center [192, 617] width 270 height 33
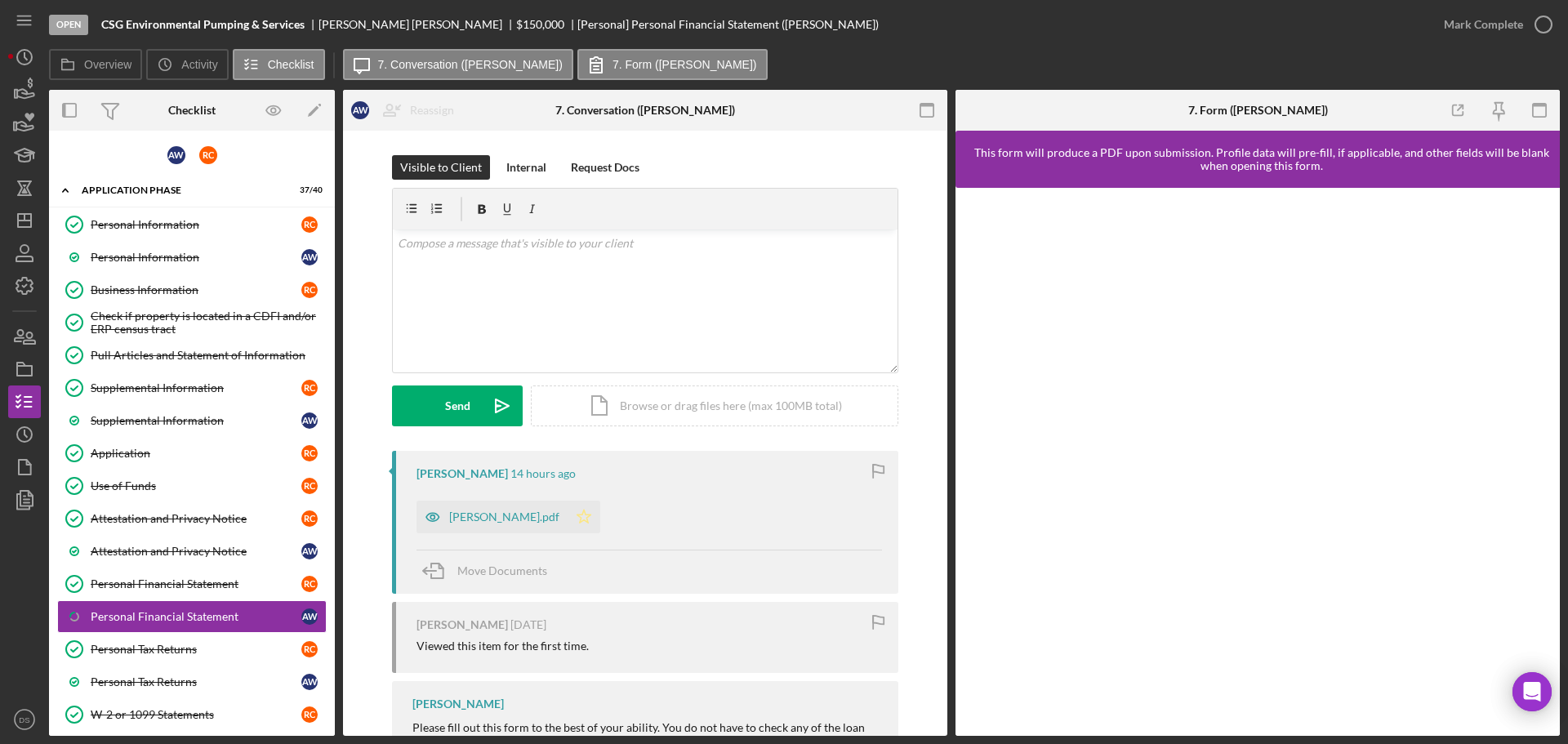
click at [591, 519] on polygon "button" at bounding box center [584, 516] width 14 height 13
click at [555, 519] on div "Allyson Wilkins Cooke_PSF.pdf" at bounding box center [505, 517] width 110 height 13
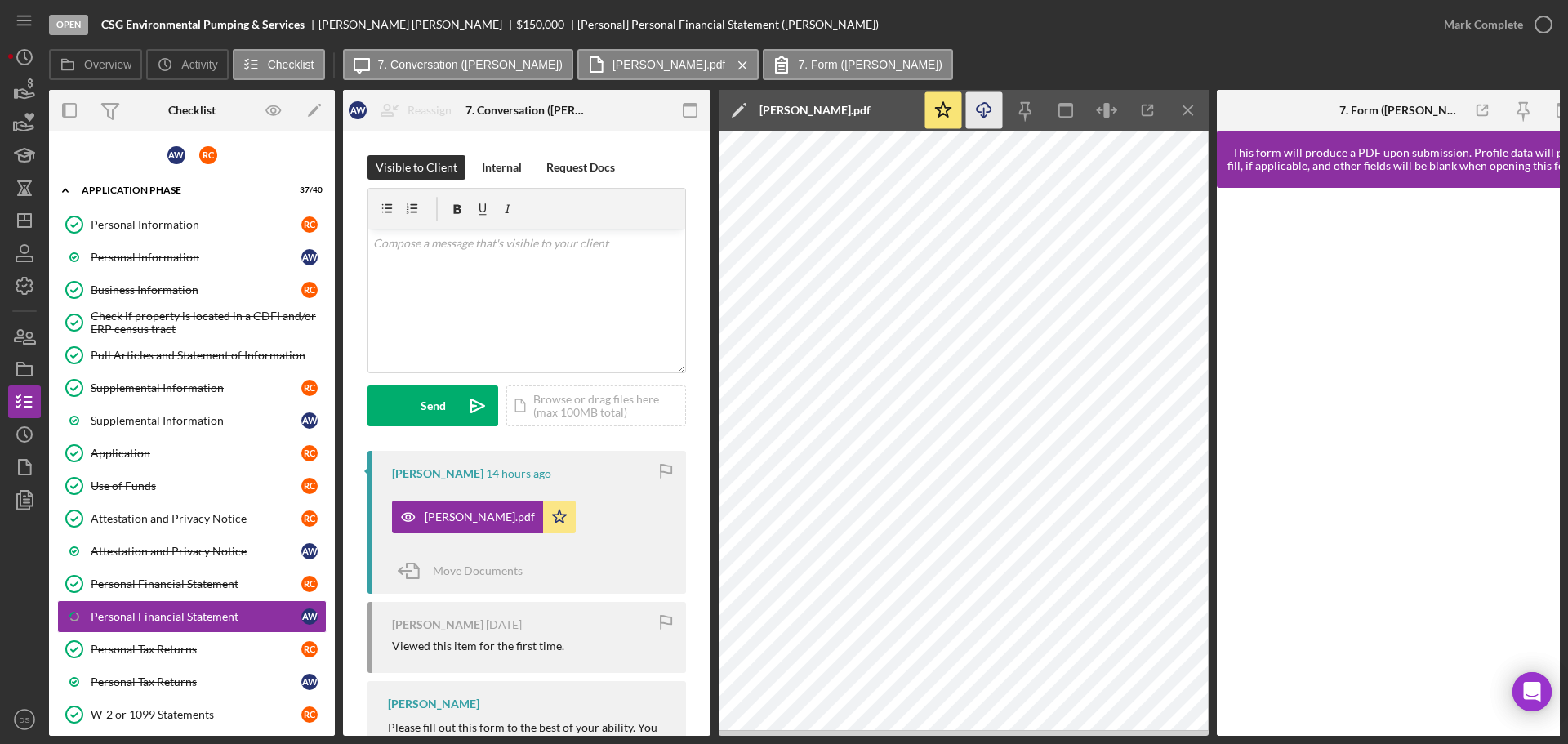
click at [986, 97] on icon "Icon/Download" at bounding box center [985, 110] width 37 height 37
click at [1543, 32] on circle "button" at bounding box center [1543, 25] width 16 height 16
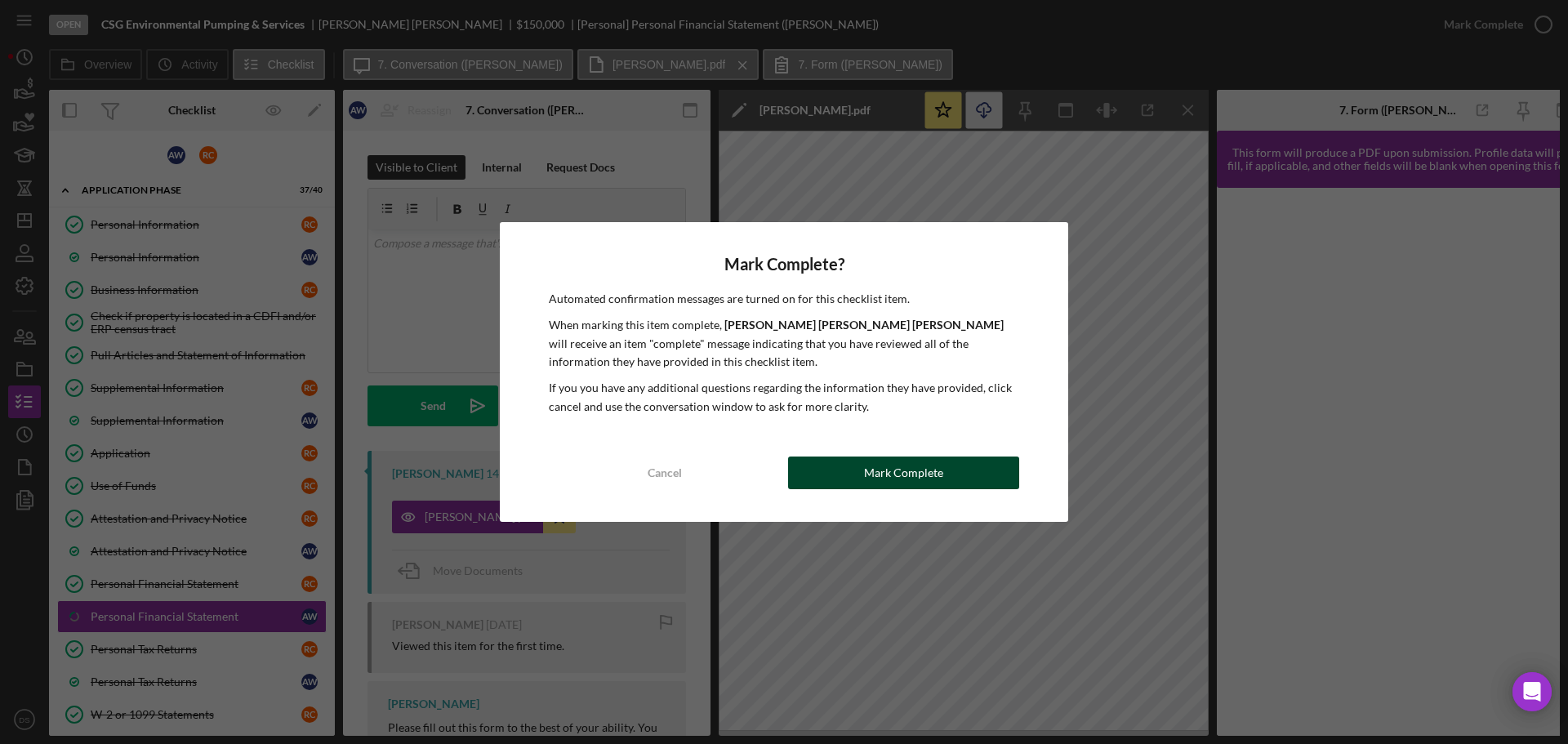
click at [934, 463] on div "Mark Complete" at bounding box center [903, 474] width 79 height 33
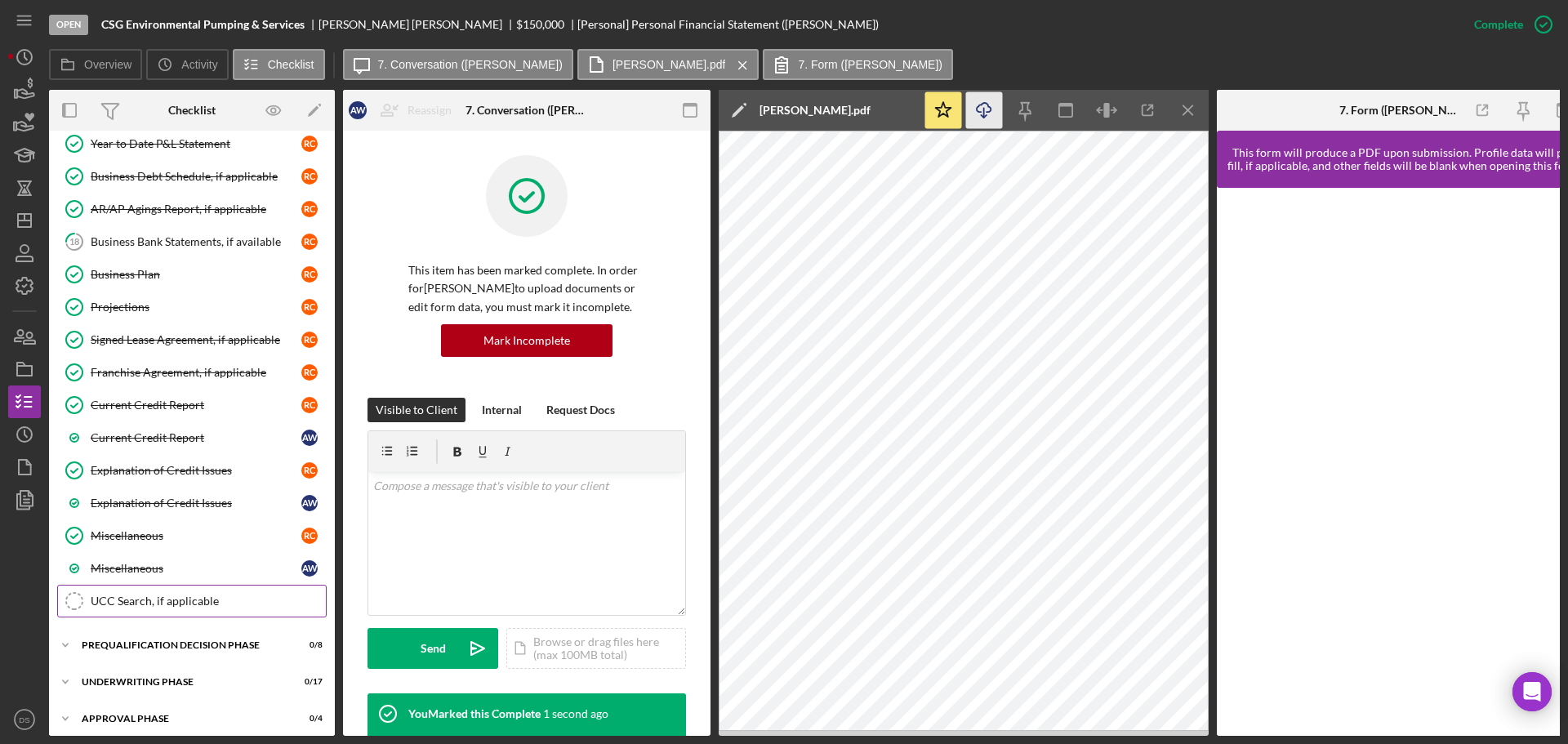
scroll to position [899, 0]
click at [174, 596] on div "UCC Search, if applicable" at bounding box center [208, 600] width 235 height 13
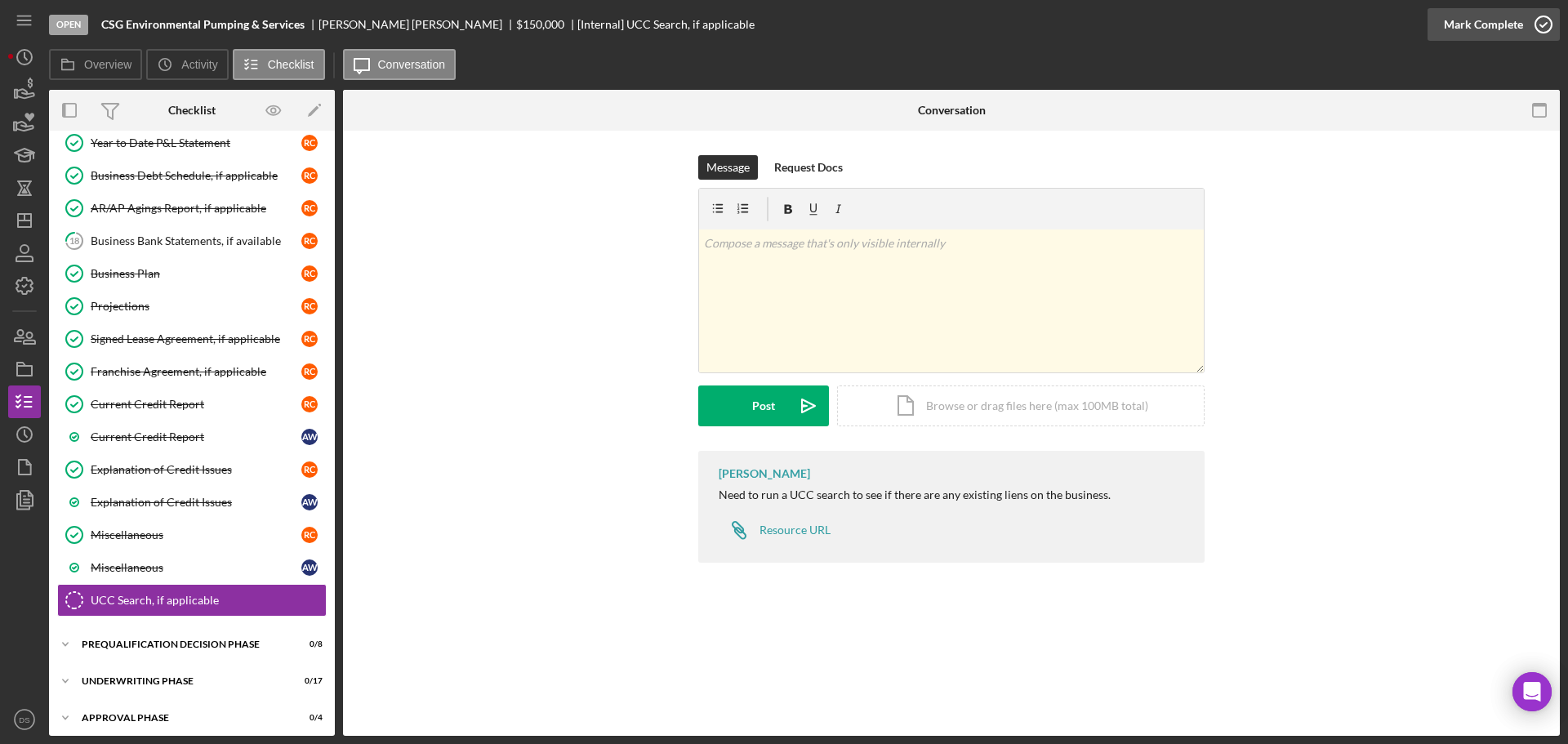
click at [1550, 20] on icon "button" at bounding box center [1543, 25] width 41 height 41
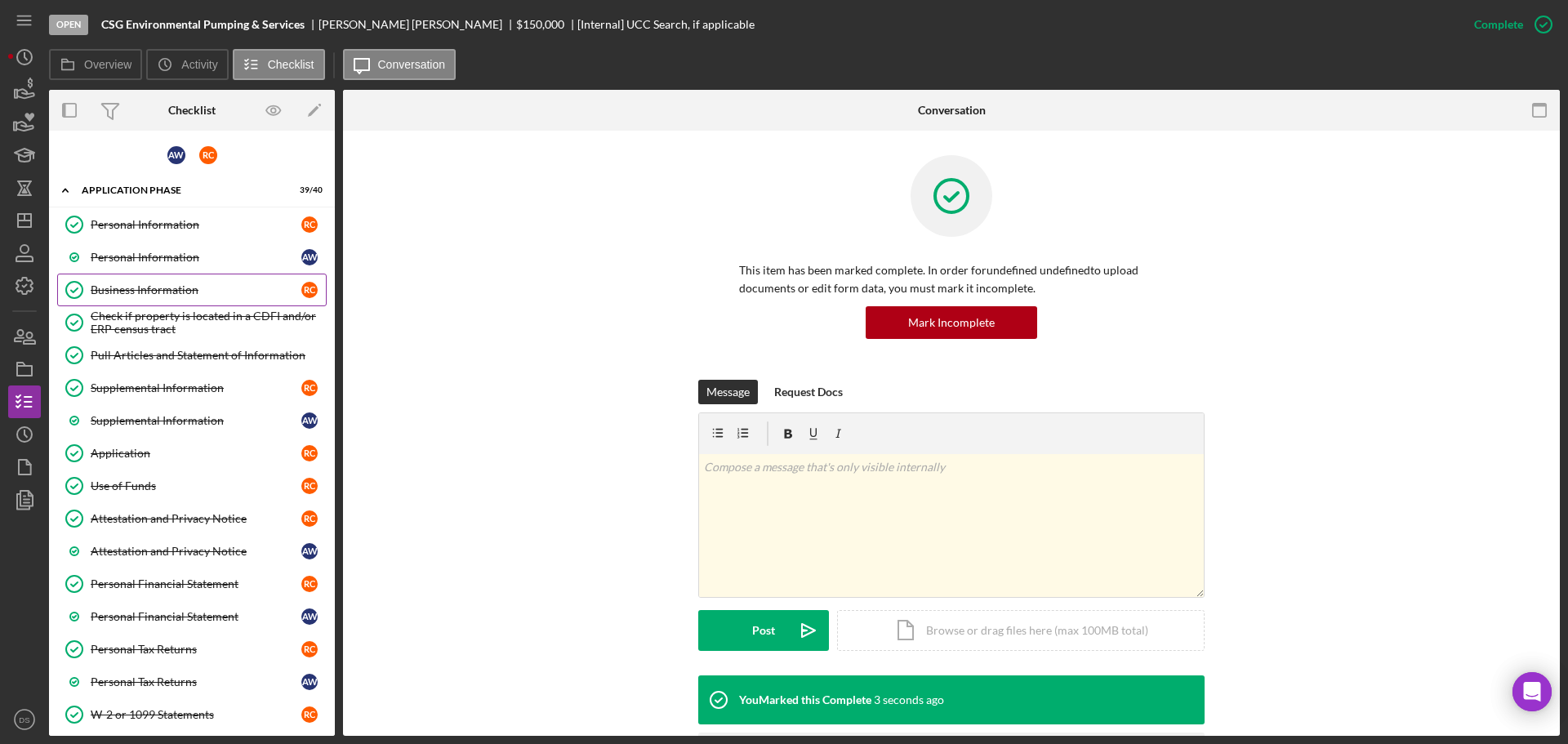
click at [189, 286] on div "Business Information" at bounding box center [196, 290] width 210 height 13
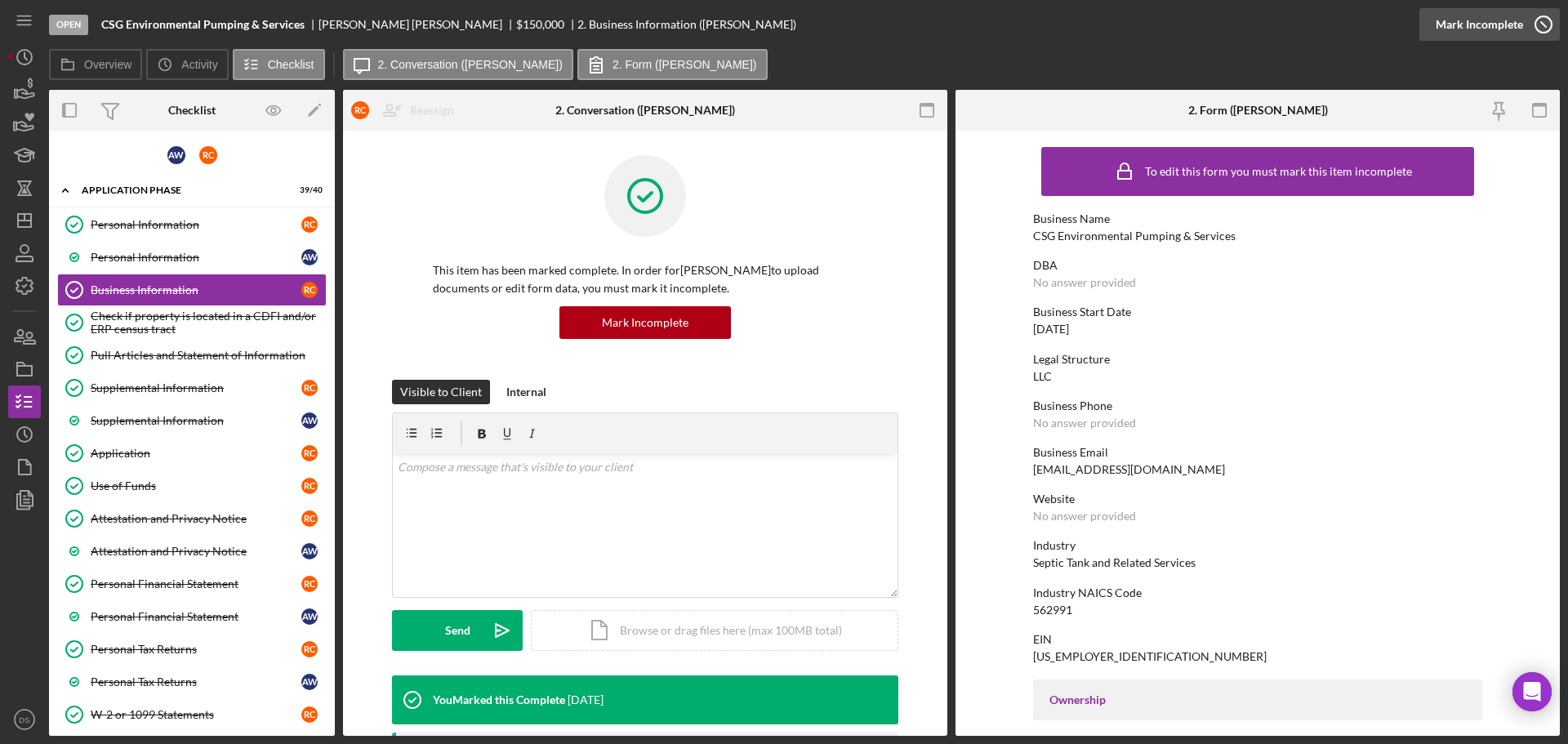
click at [1551, 39] on icon "button" at bounding box center [1543, 25] width 41 height 41
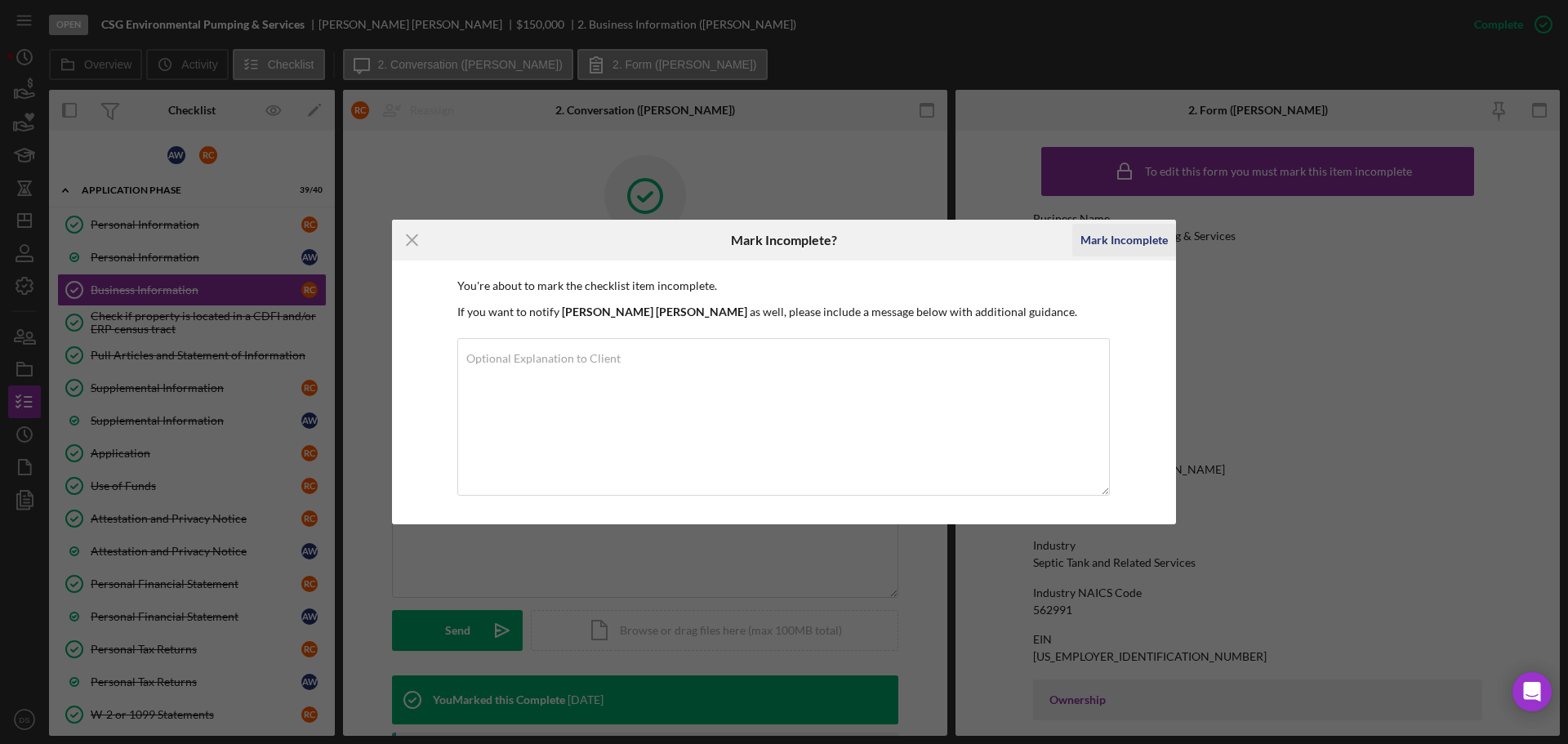
click at [1121, 242] on div "Mark Incomplete" at bounding box center [1124, 240] width 87 height 33
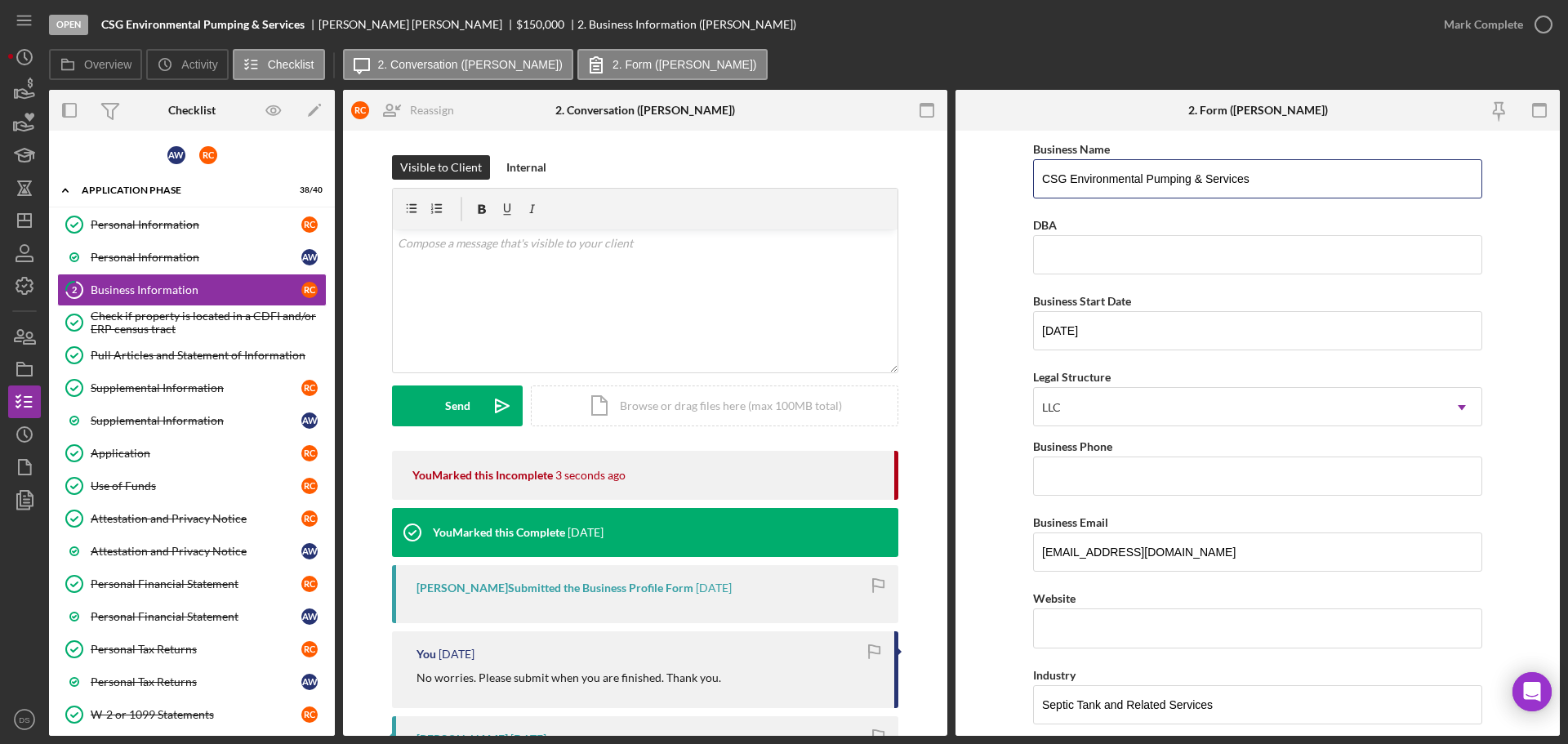
drag, startPoint x: 1247, startPoint y: 181, endPoint x: 933, endPoint y: 196, distance: 314.4
click at [933, 196] on div "Overview Internal Workflow Stage Open Icon/Dropdown Arrow Archive (can unarchiv…" at bounding box center [805, 413] width 1510 height 646
paste input "RVC Pumping & Septic LLC"
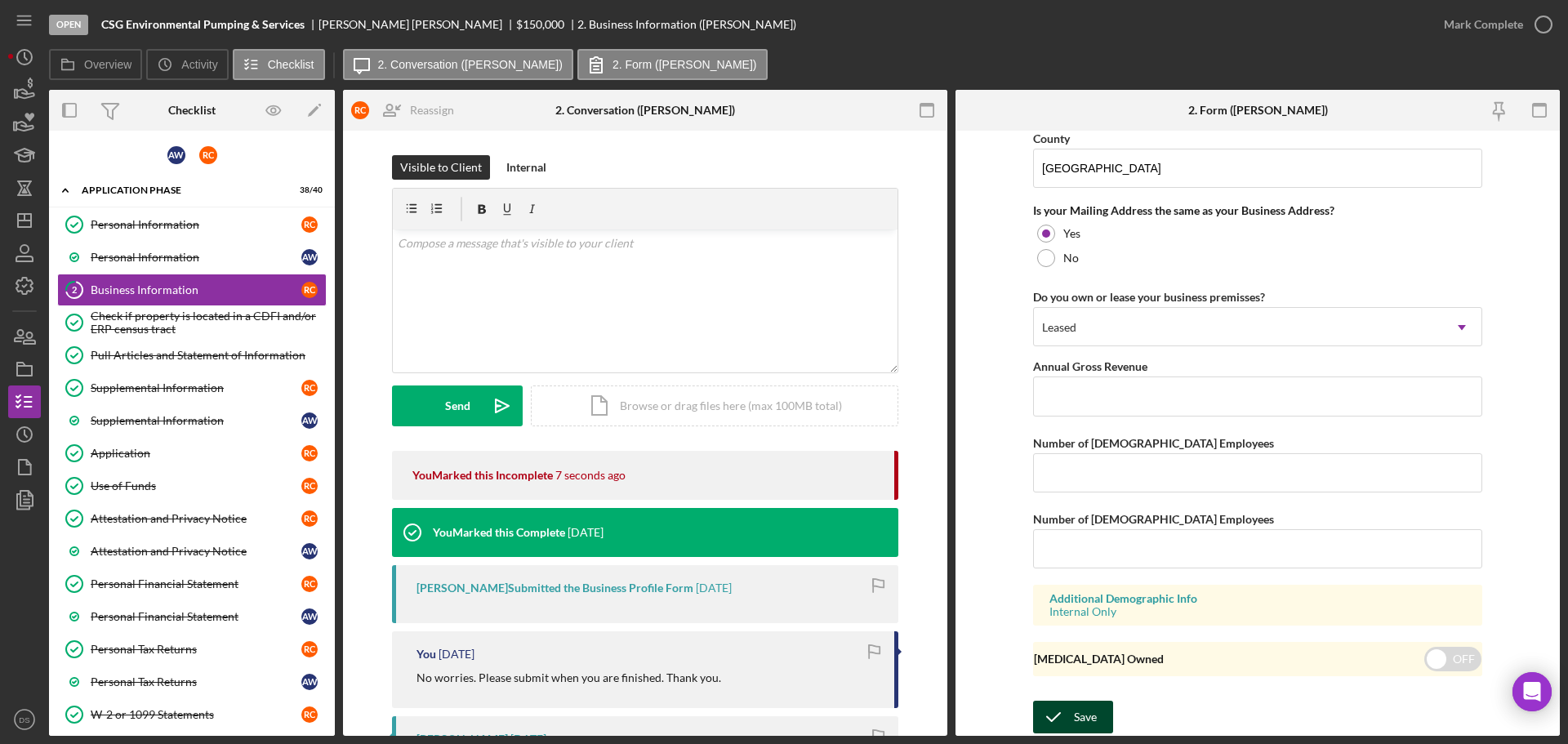
type input "RVC Pumping & Septic LLC"
click at [1100, 714] on button "Save" at bounding box center [1072, 718] width 80 height 33
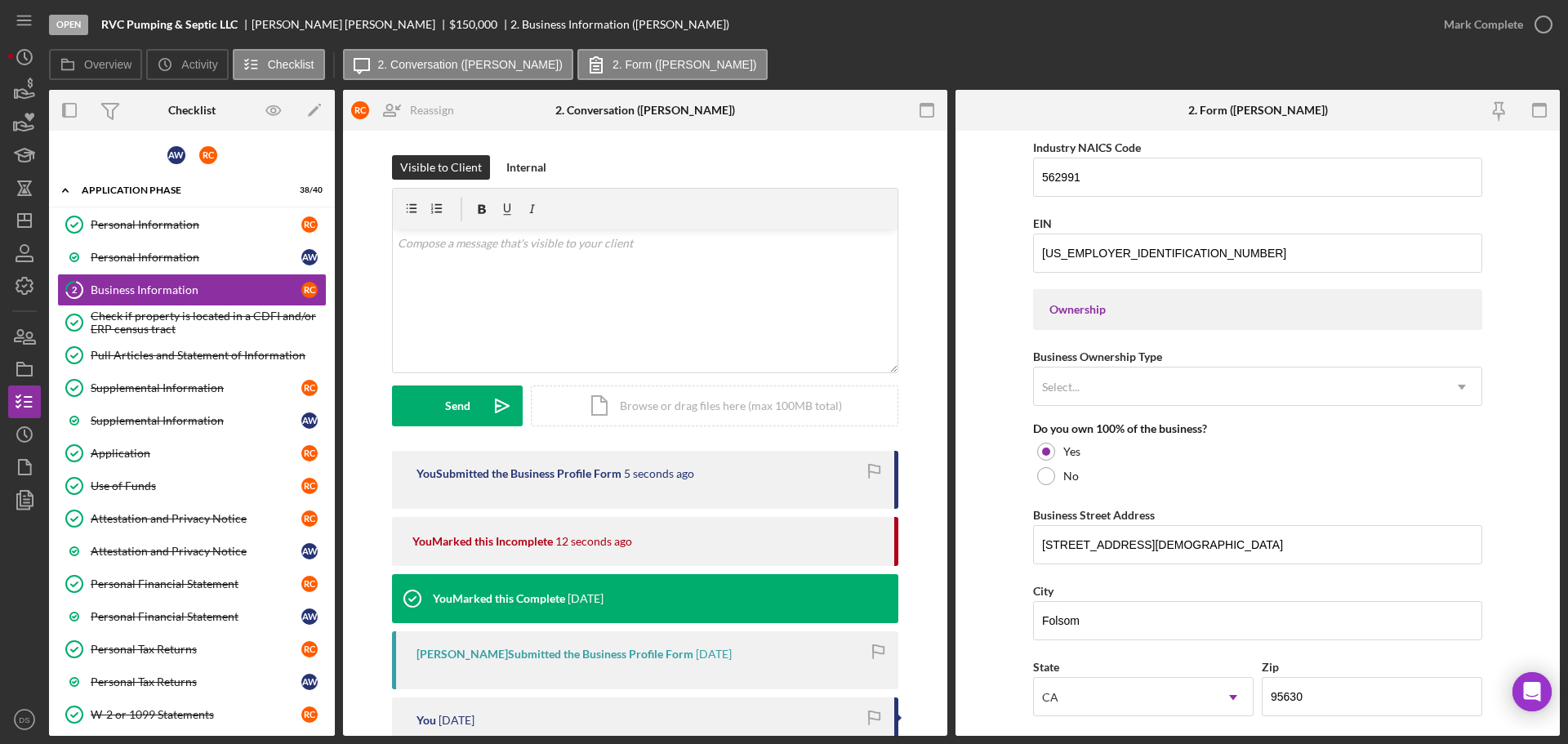
scroll to position [555, 0]
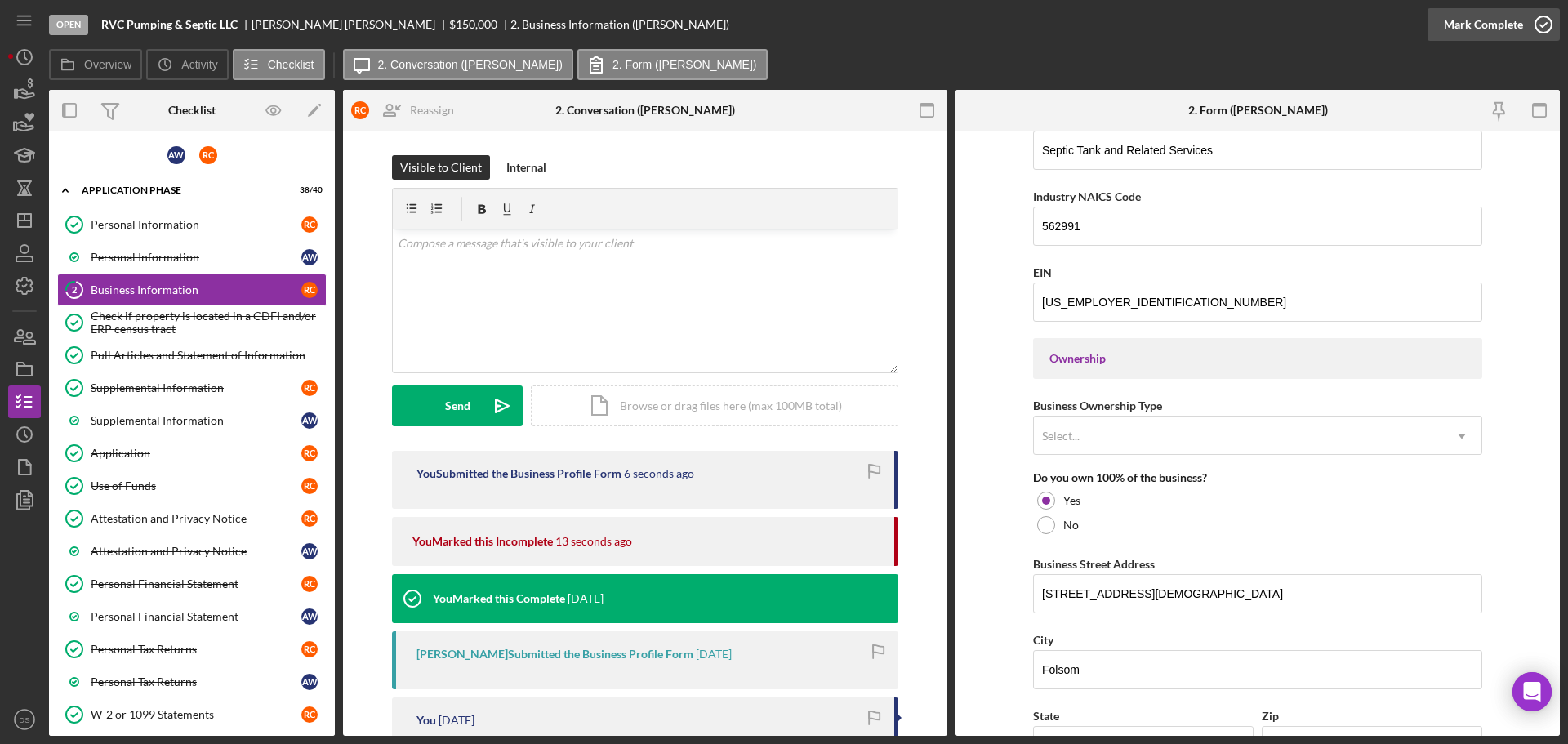
click at [1543, 36] on icon "button" at bounding box center [1543, 25] width 41 height 41
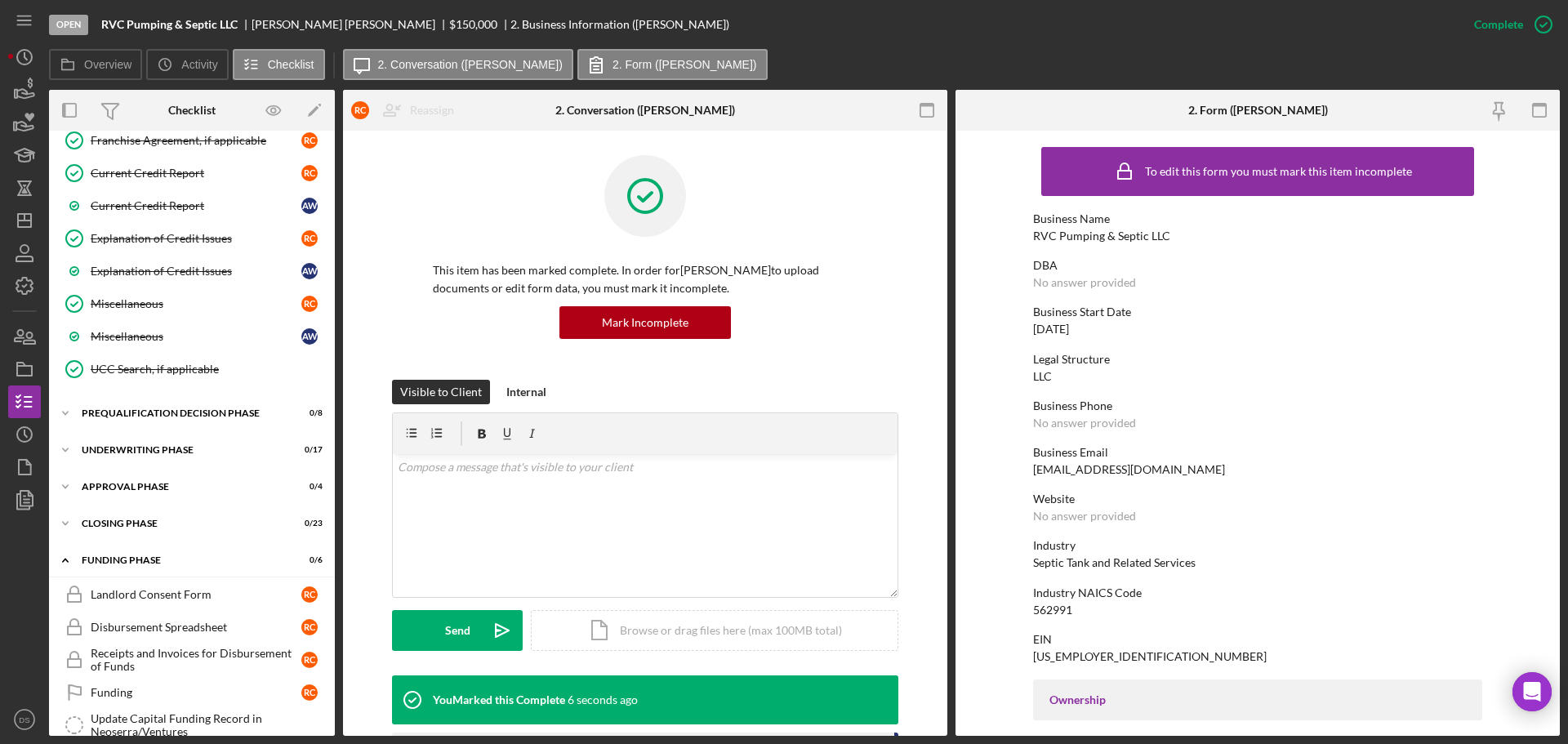
scroll to position [1103, 0]
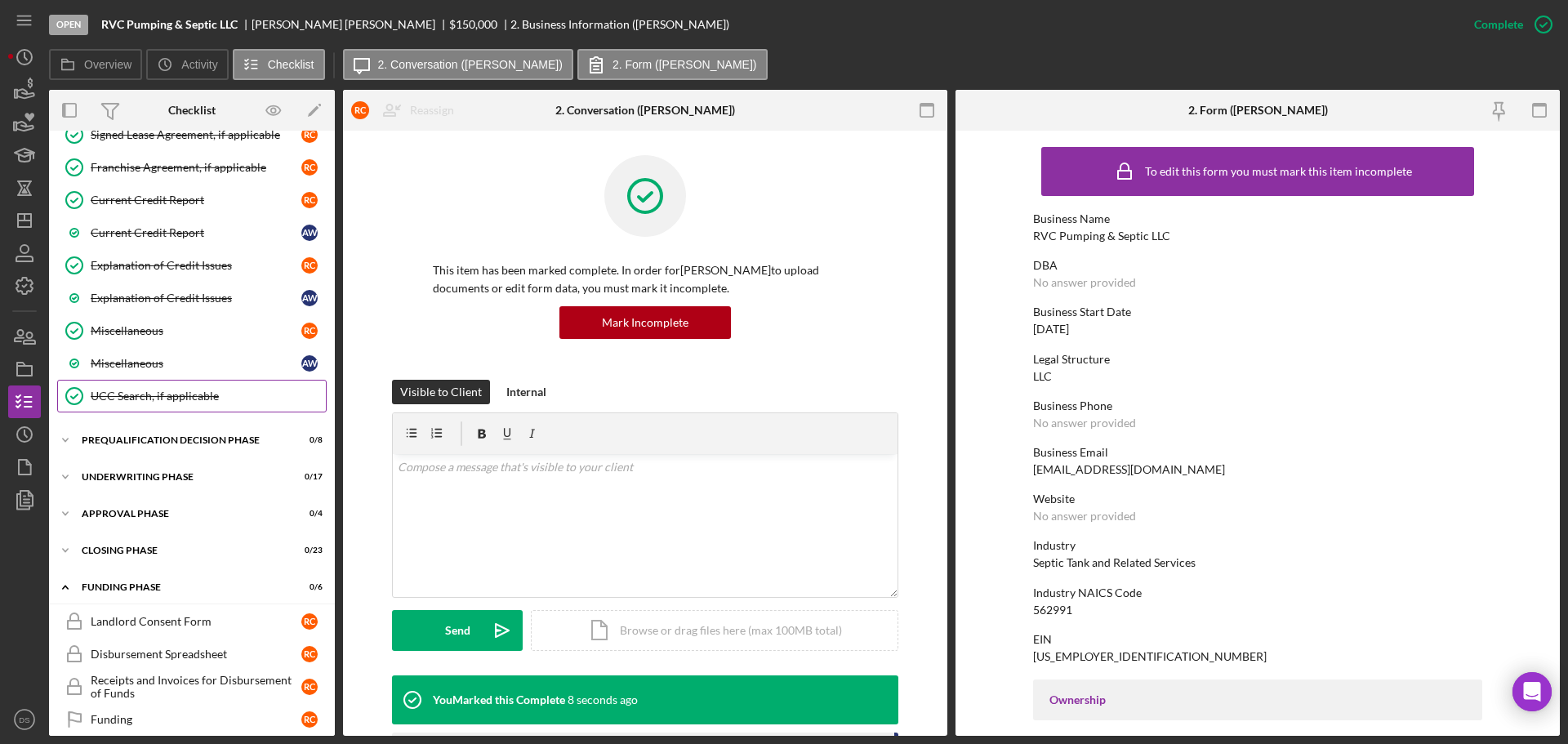
click at [164, 399] on div "UCC Search, if applicable" at bounding box center [208, 396] width 235 height 13
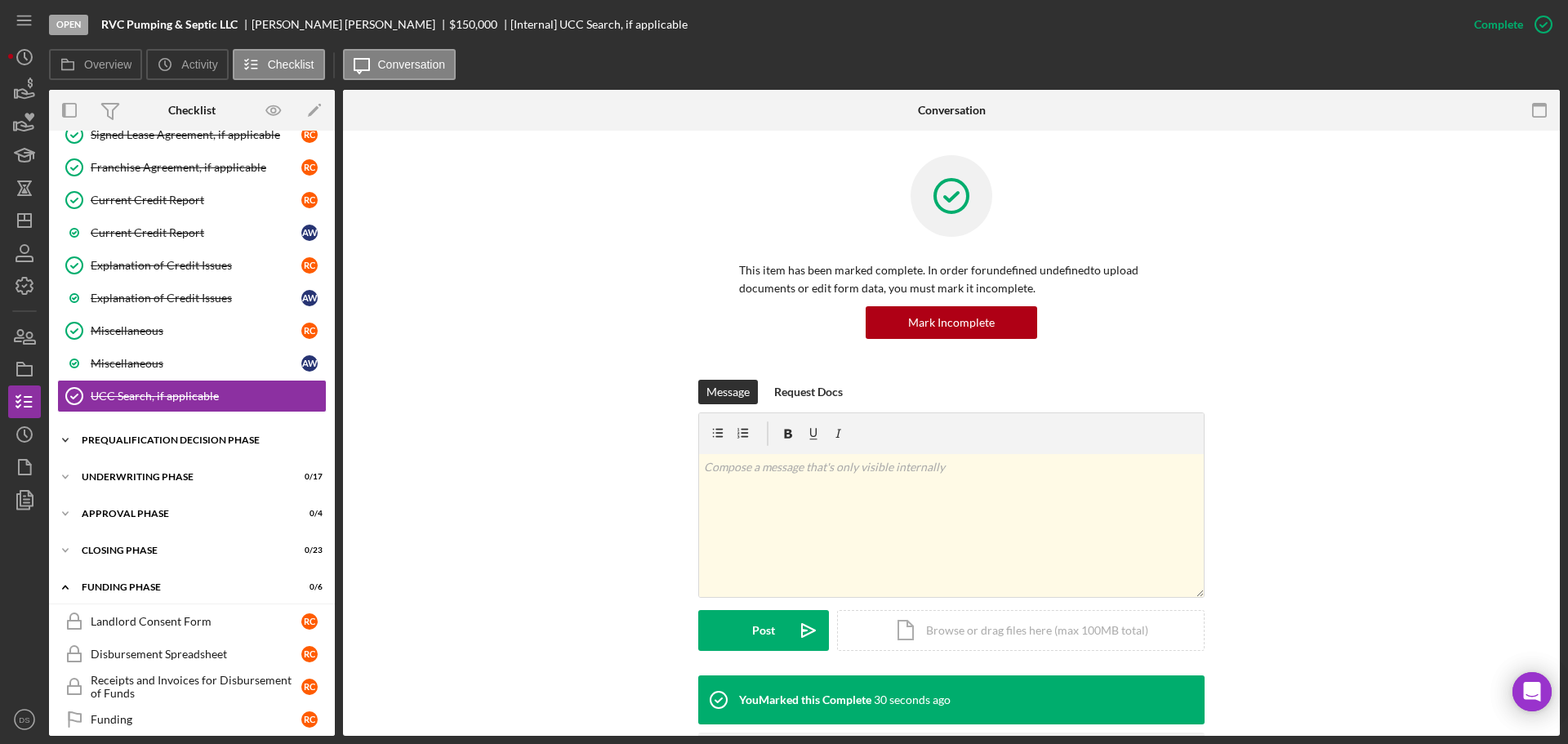
click at [162, 438] on div "Prequalification Decision Phase" at bounding box center [197, 441] width 233 height 10
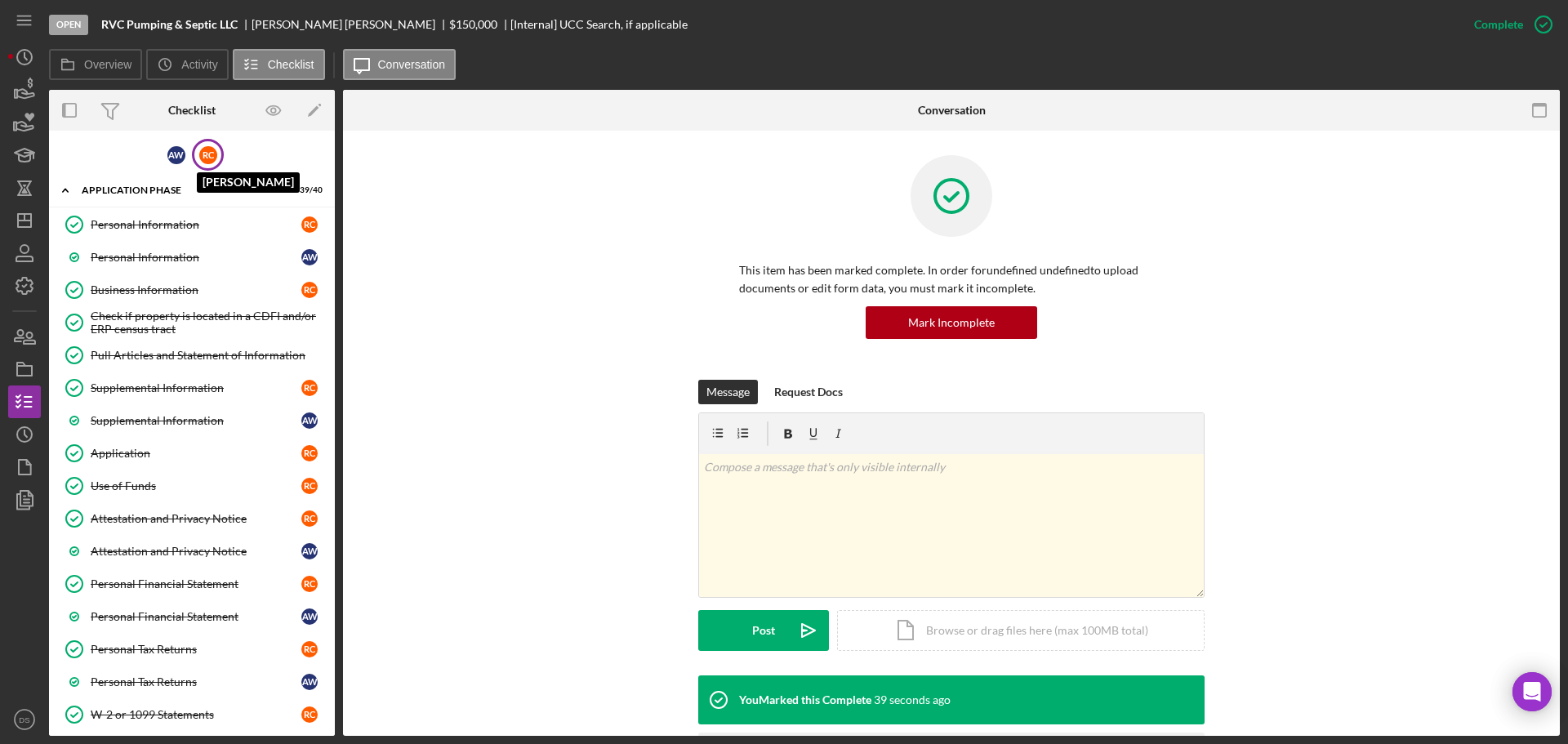
click at [210, 152] on div "R C" at bounding box center [208, 155] width 18 height 18
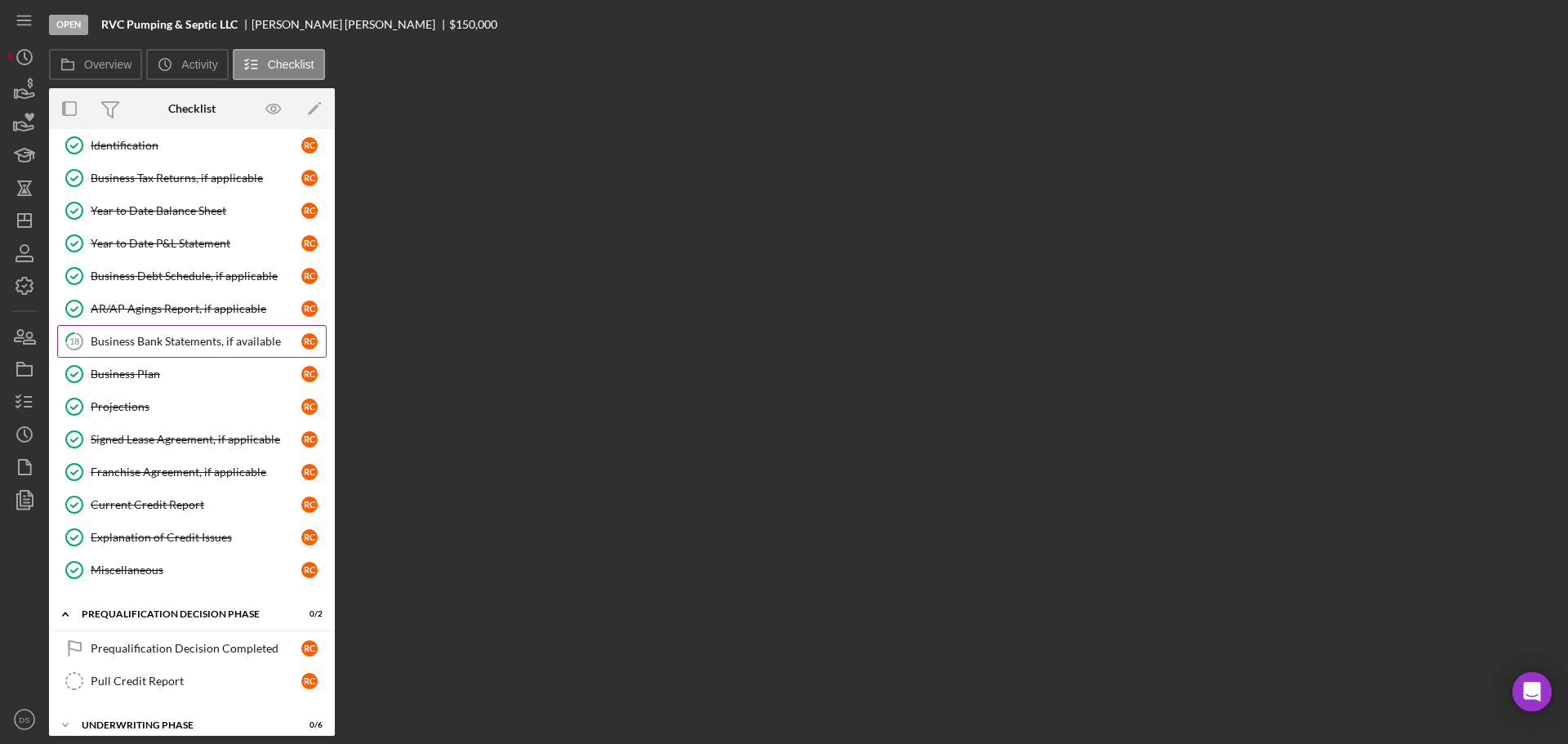
scroll to position [408, 0]
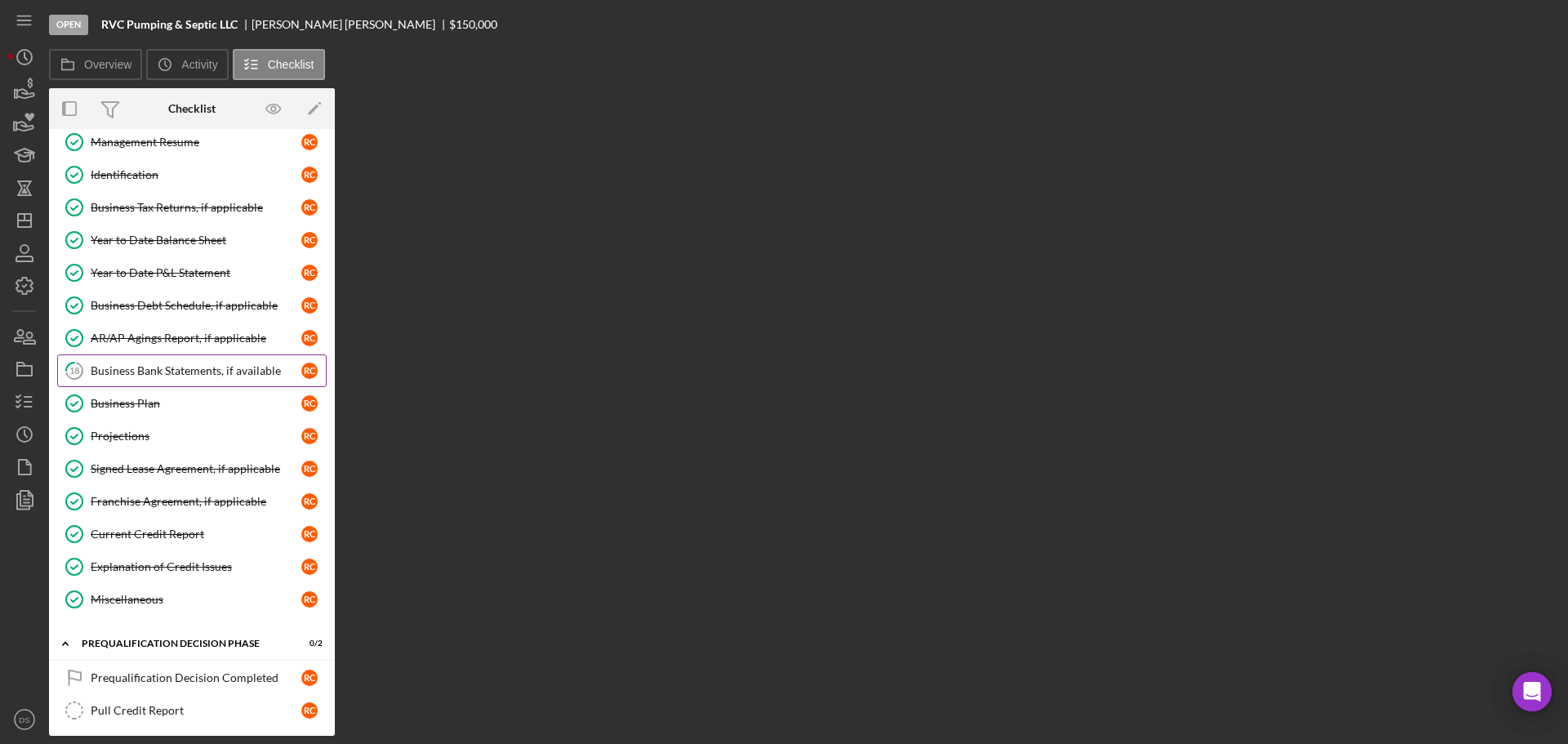
click at [188, 380] on link "18 Business Bank Statements, if available R C" at bounding box center [192, 371] width 270 height 33
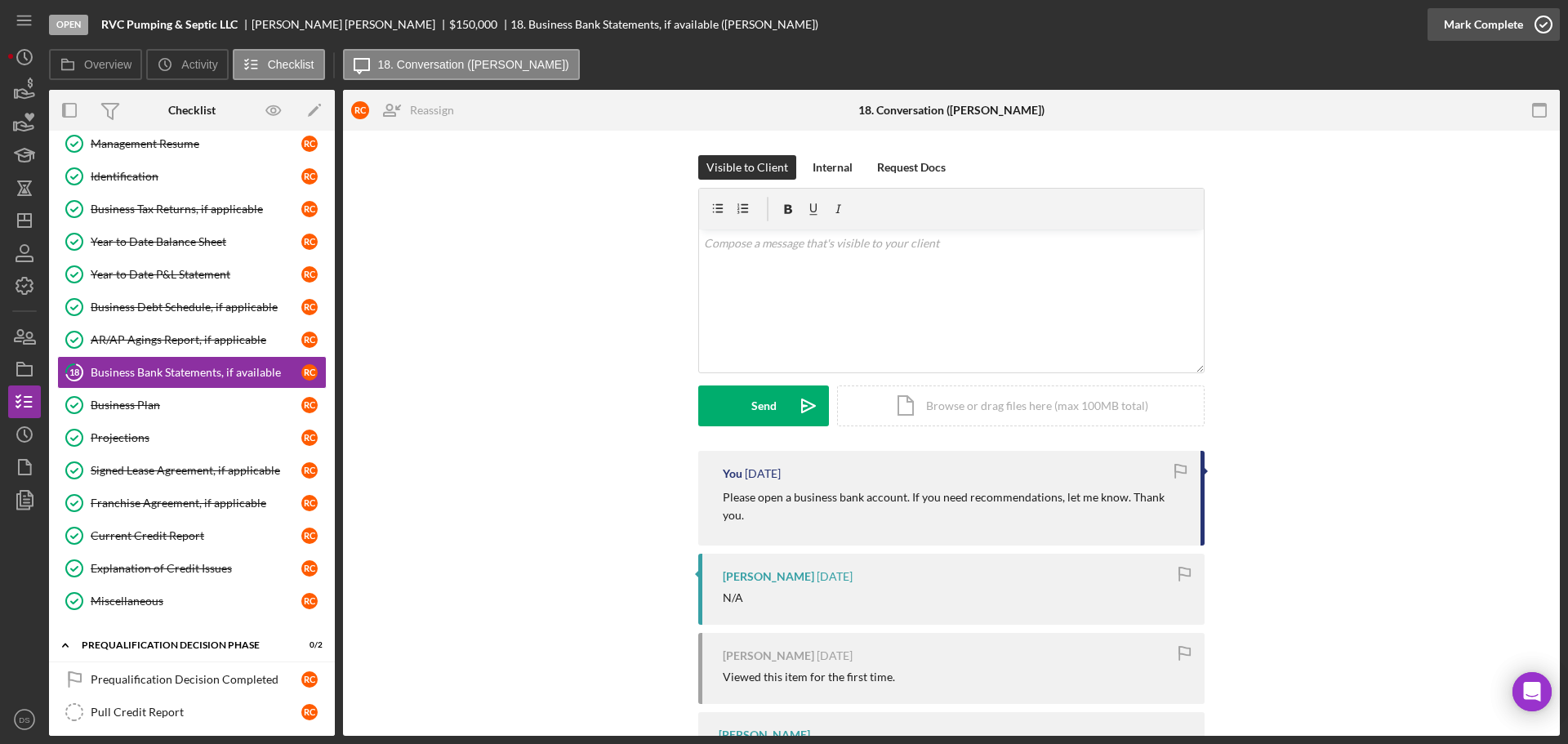
click at [1543, 21] on icon "button" at bounding box center [1543, 25] width 41 height 41
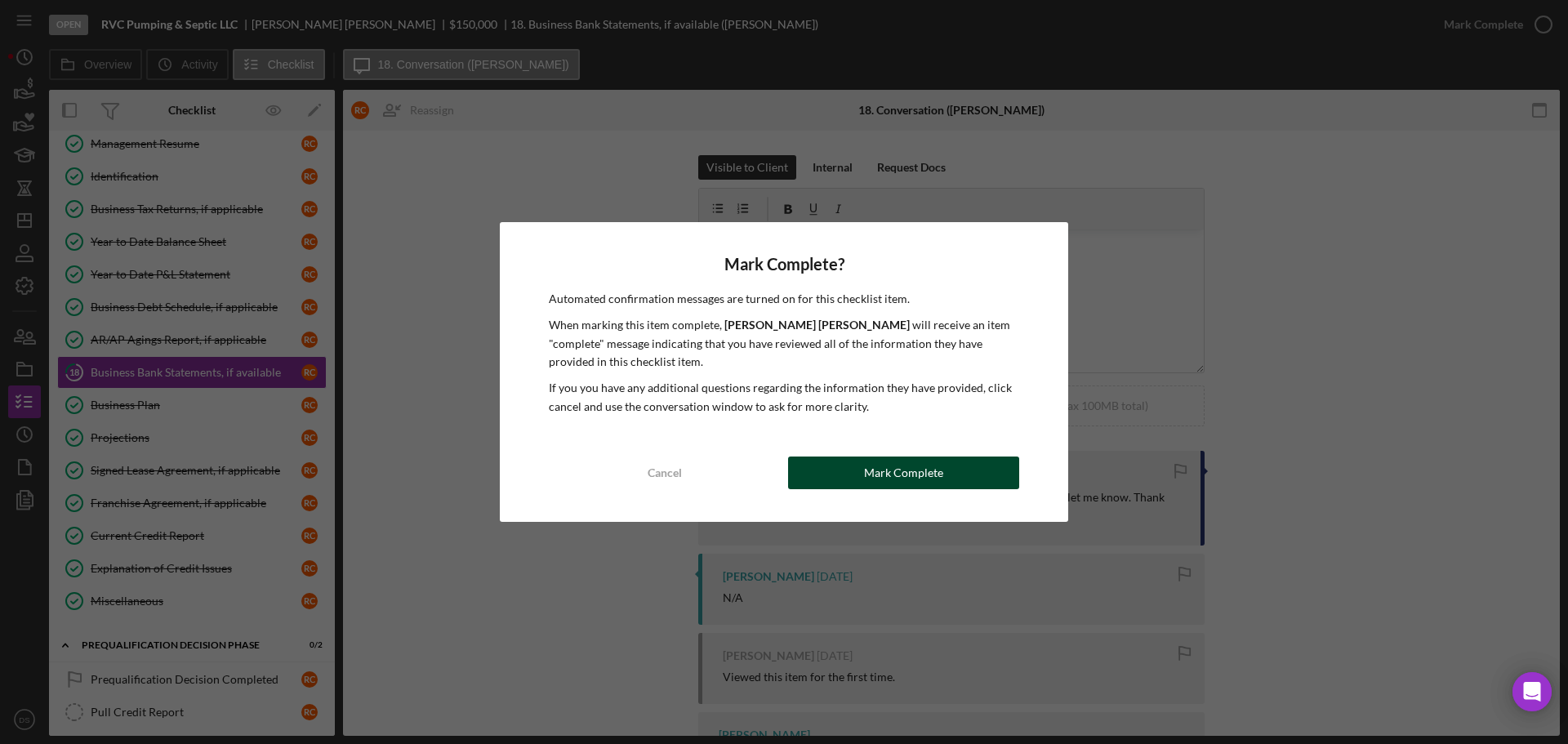
click at [944, 464] on button "Mark Complete" at bounding box center [903, 474] width 231 height 33
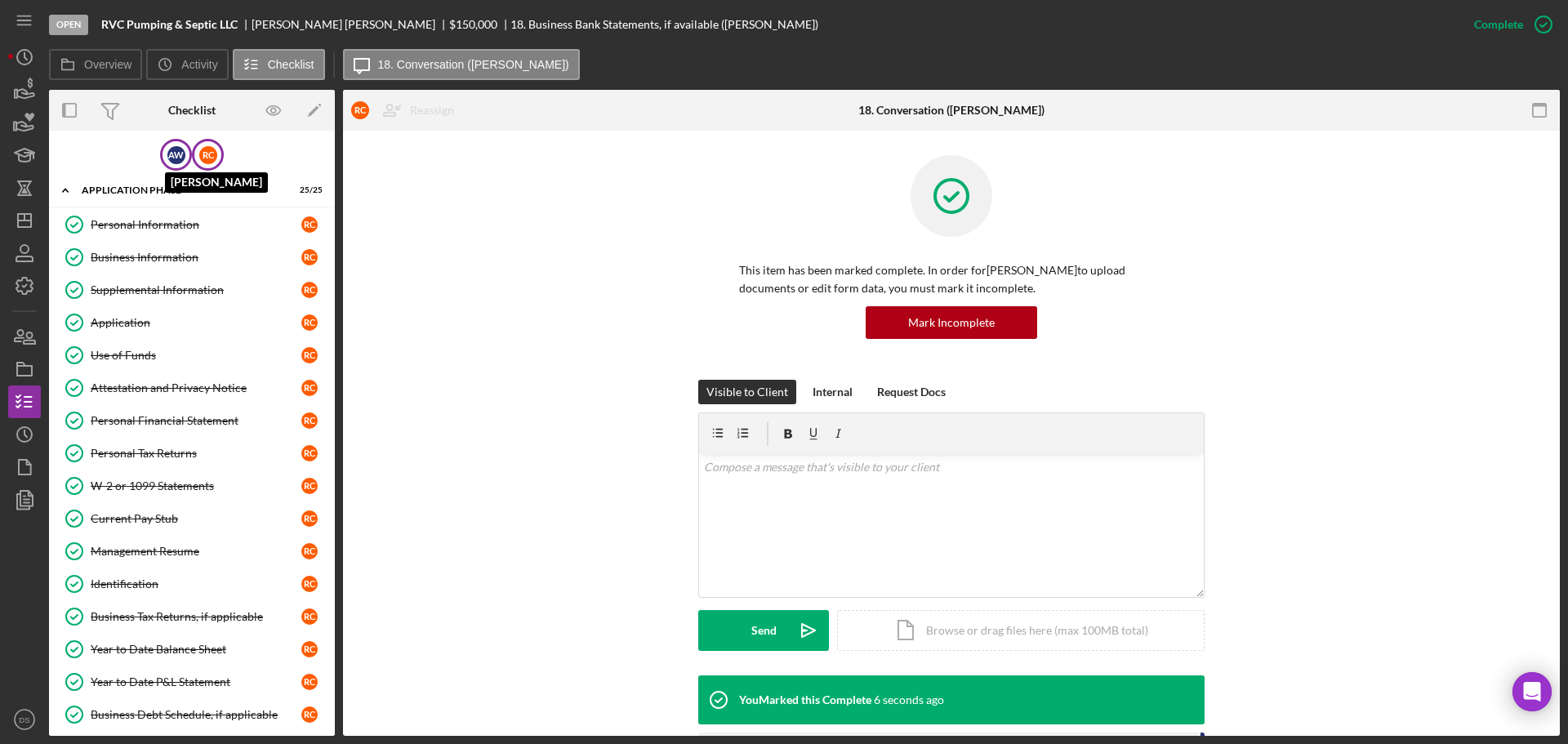
click at [169, 152] on div "A W" at bounding box center [177, 155] width 18 height 18
